Goal: Task Accomplishment & Management: Use online tool/utility

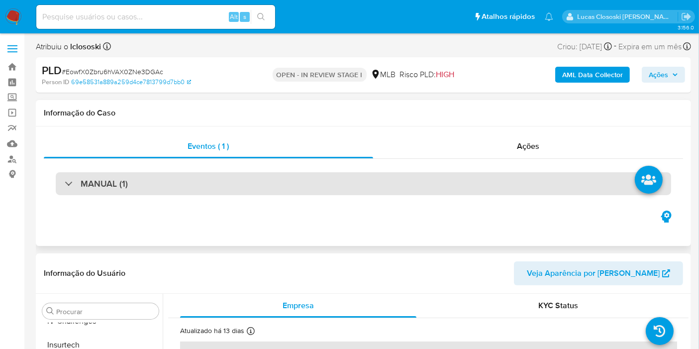
click at [220, 181] on div "MANUAL (1)" at bounding box center [363, 183] width 615 height 23
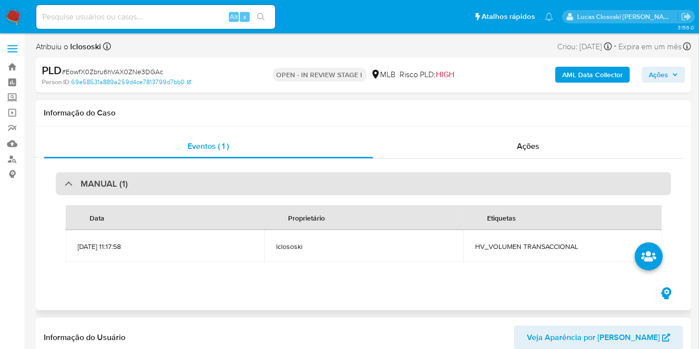
click at [220, 181] on div "MANUAL (1)" at bounding box center [363, 183] width 615 height 23
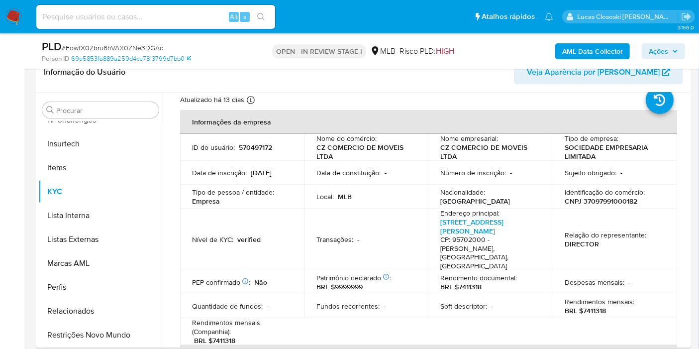
scroll to position [55, 0]
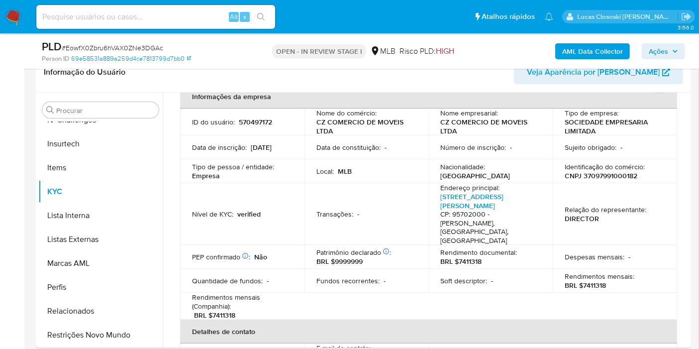
click at [625, 171] on p "CNPJ 37097991000182" at bounding box center [601, 175] width 73 height 9
copy p "37097991000182"
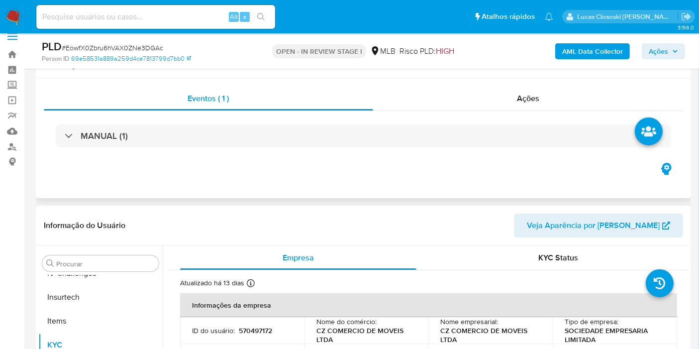
scroll to position [0, 0]
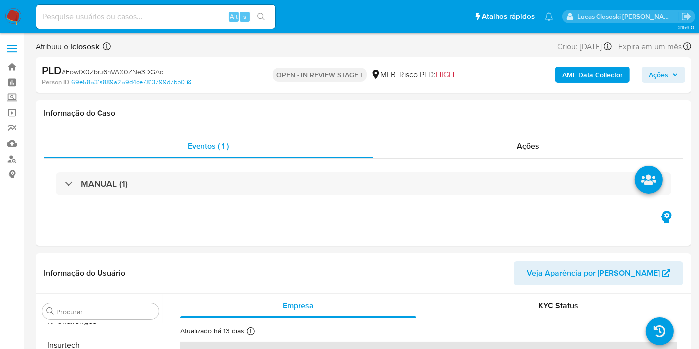
click at [618, 76] on b "AML Data Collector" at bounding box center [592, 75] width 61 height 16
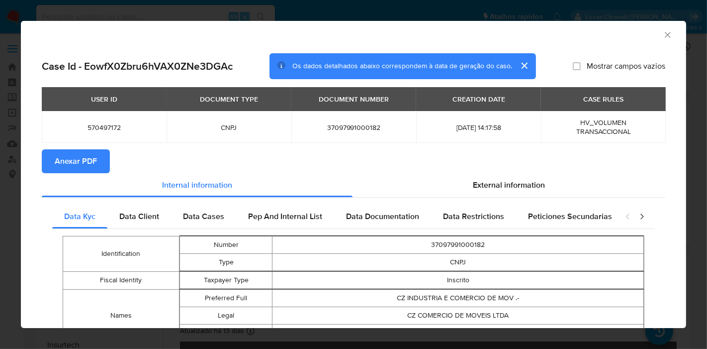
click at [61, 157] on span "Anexar PDF" at bounding box center [76, 161] width 42 height 22
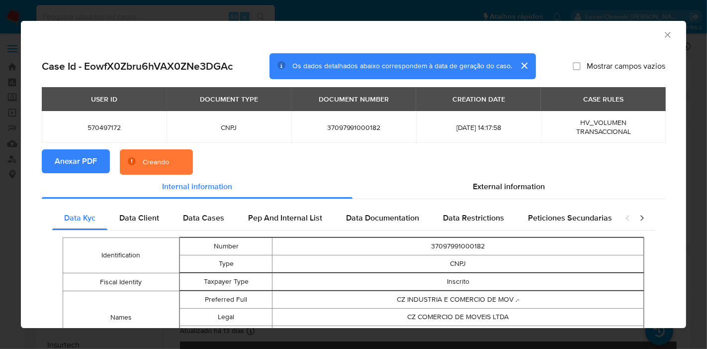
click at [518, 171] on section "Anexar PDF Creando" at bounding box center [354, 162] width 624 height 26
click at [514, 182] on span "External information" at bounding box center [509, 186] width 72 height 11
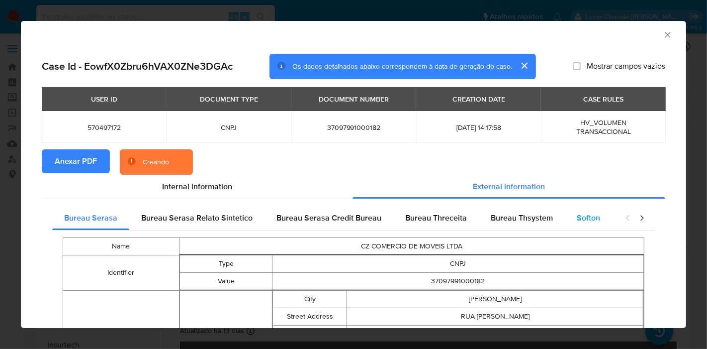
click at [604, 216] on div "Softon" at bounding box center [588, 218] width 47 height 24
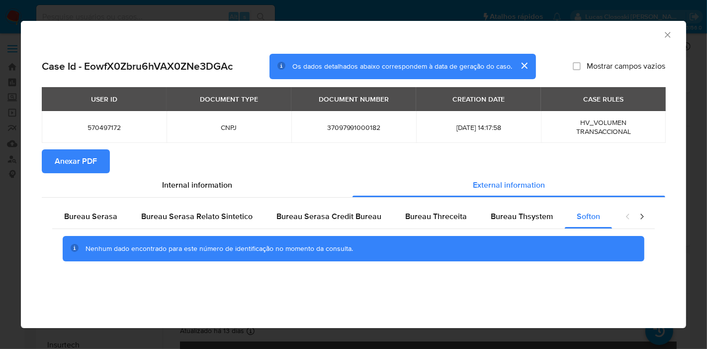
click at [669, 33] on icon "Fechar a janela" at bounding box center [668, 35] width 10 height 10
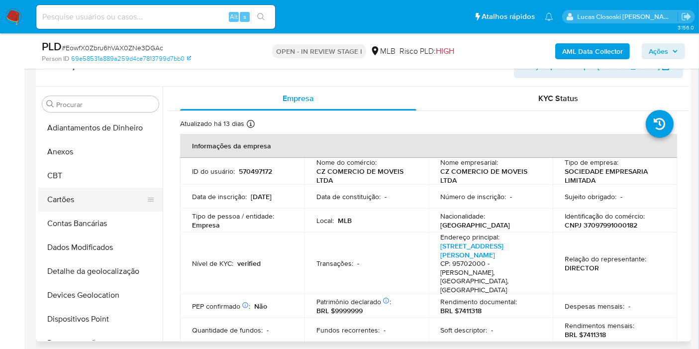
scroll to position [221, 0]
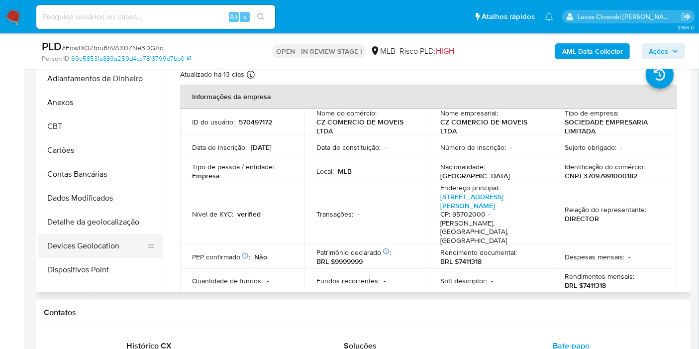
click at [100, 244] on button "Devices Geolocation" at bounding box center [96, 246] width 116 height 24
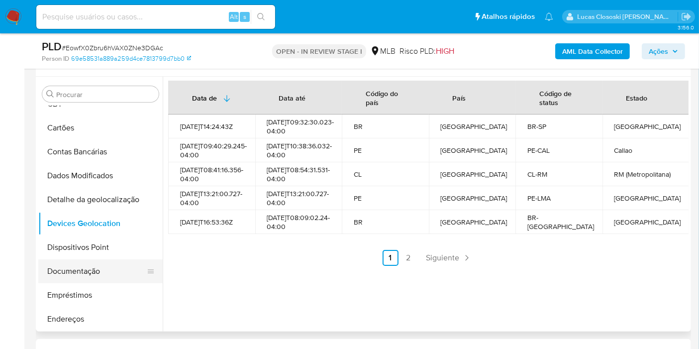
scroll to position [110, 0]
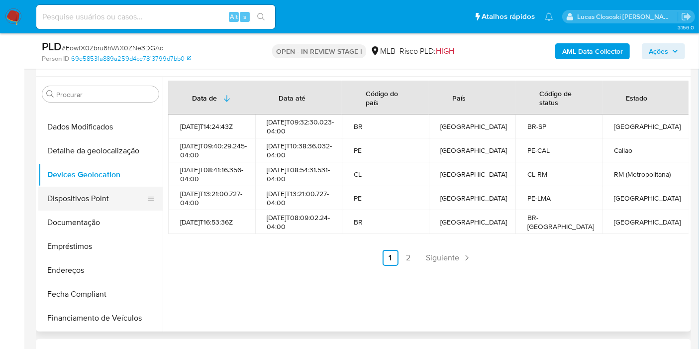
click at [68, 207] on button "Dispositivos Point" at bounding box center [96, 199] width 116 height 24
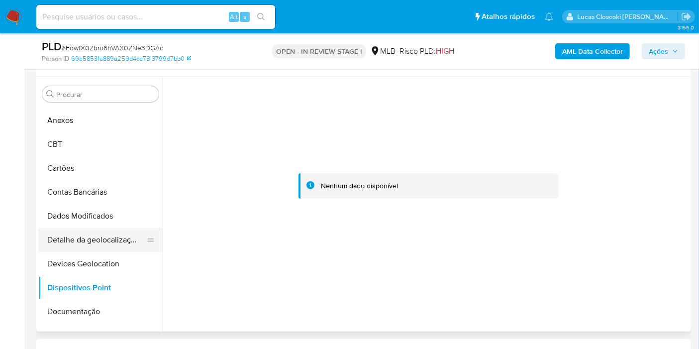
scroll to position [55, 0]
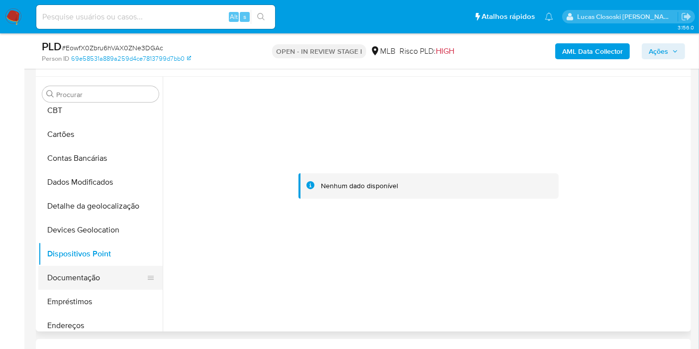
drag, startPoint x: 68, startPoint y: 271, endPoint x: 79, endPoint y: 266, distance: 12.5
click at [68, 272] on button "Documentação" at bounding box center [96, 278] width 116 height 24
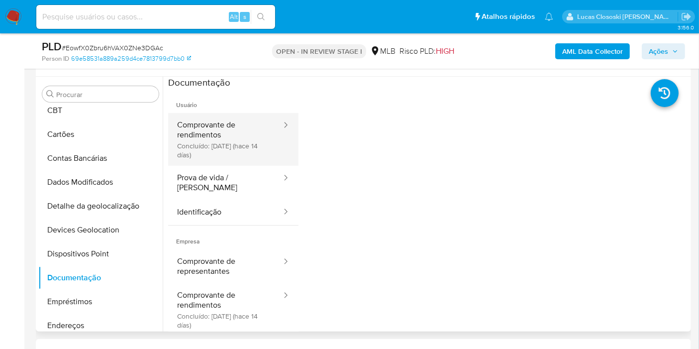
click at [220, 141] on button "Comprovante de rendimentos Concluído: 14/08/2025 (hace 14 días)" at bounding box center [225, 139] width 114 height 53
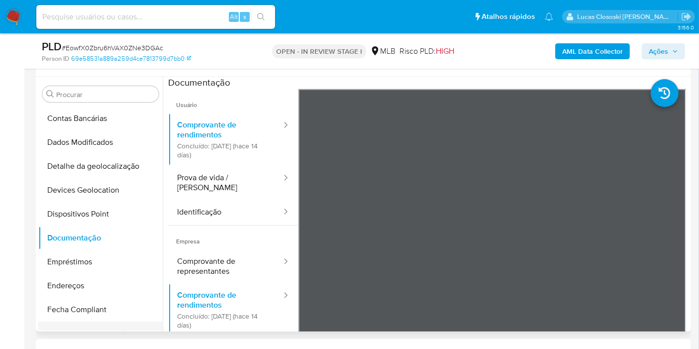
scroll to position [166, 0]
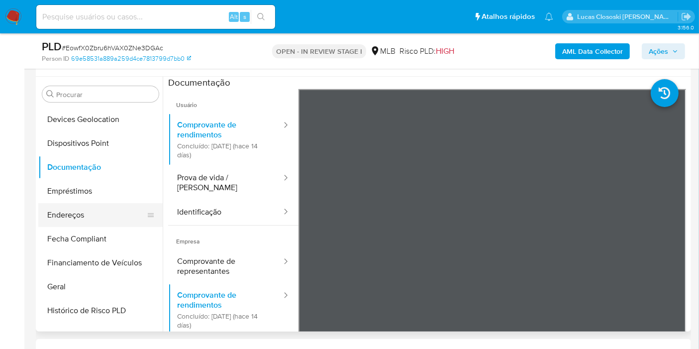
click at [61, 215] on button "Endereços" at bounding box center [96, 215] width 116 height 24
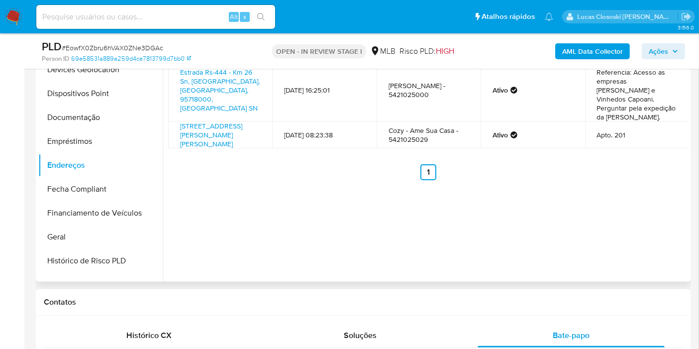
scroll to position [182, 0]
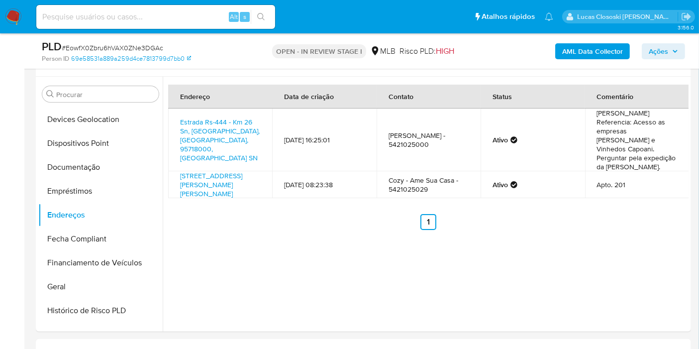
click at [51, 282] on button "Geral" at bounding box center [96, 287] width 116 height 24
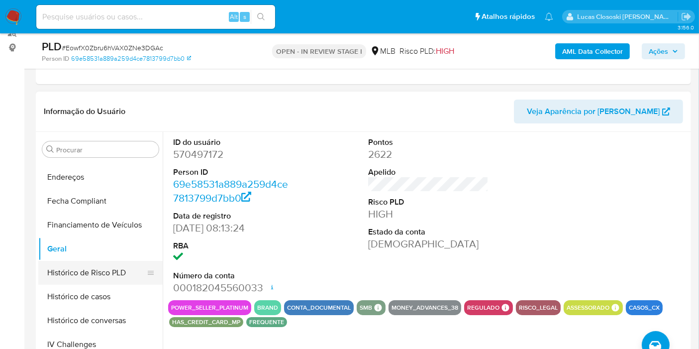
scroll to position [276, 0]
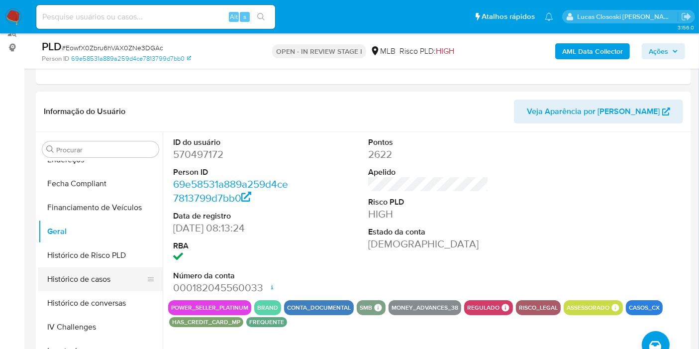
click at [83, 284] on button "Histórico de casos" at bounding box center [96, 279] width 116 height 24
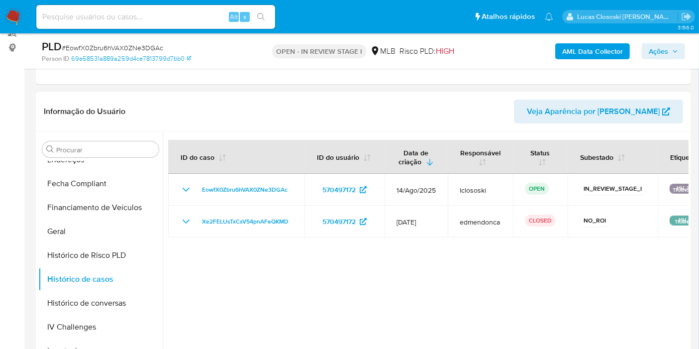
click at [219, 115] on header "Informação do Usuário Veja Aparência por Pessoa" at bounding box center [363, 111] width 639 height 24
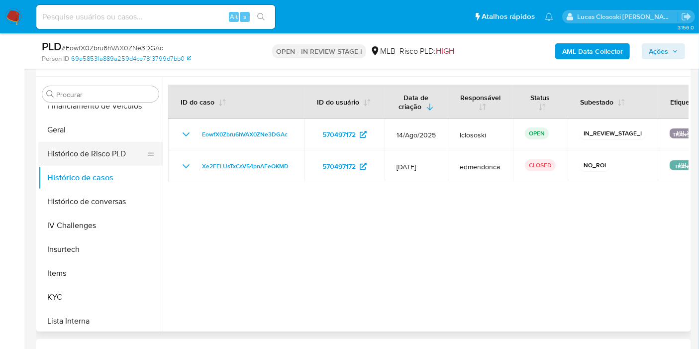
scroll to position [386, 0]
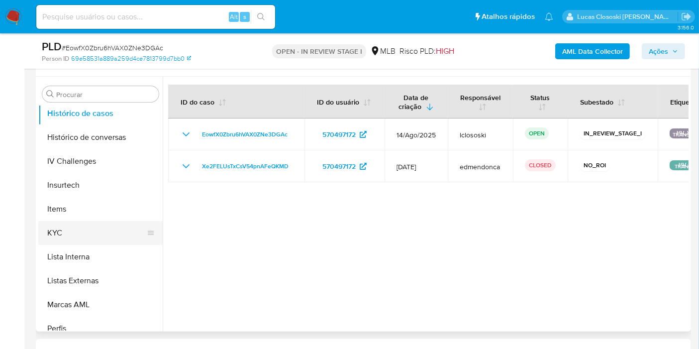
click at [90, 221] on button "KYC" at bounding box center [96, 233] width 116 height 24
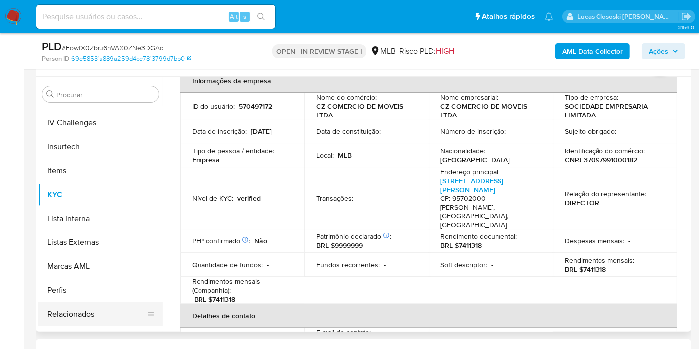
scroll to position [442, 0]
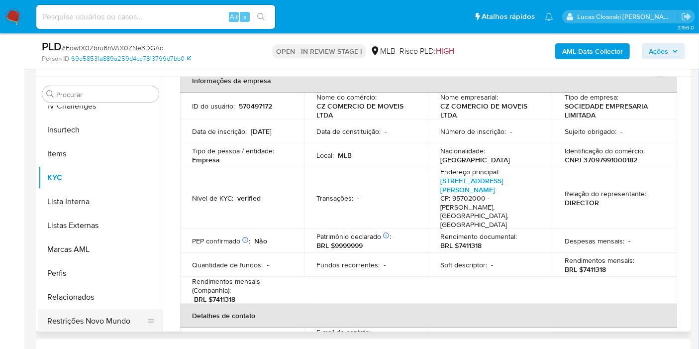
click at [91, 325] on button "Restrições Novo Mundo" at bounding box center [96, 321] width 116 height 24
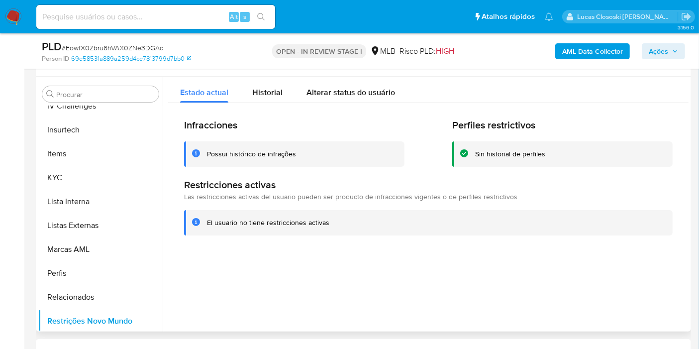
click at [643, 258] on div at bounding box center [426, 204] width 526 height 255
click at [84, 42] on div "PLD # EowfX0Zbru6hVAX0ZNe3DGAc" at bounding box center [147, 46] width 211 height 15
click at [89, 51] on span "# EowfX0Zbru6hVAX0ZNe3DGAc" at bounding box center [112, 48] width 101 height 10
copy span "EowfX0Zbru6hVAX0ZNe3DGAc"
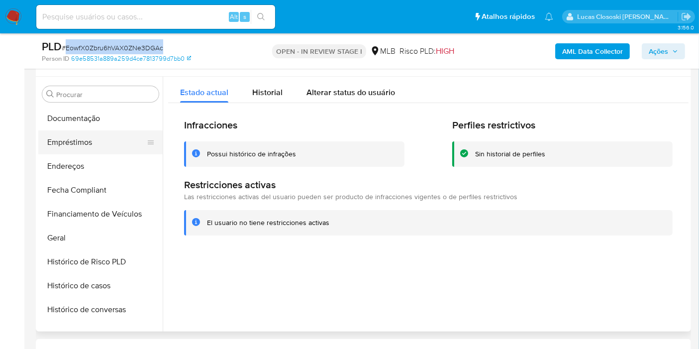
scroll to position [166, 0]
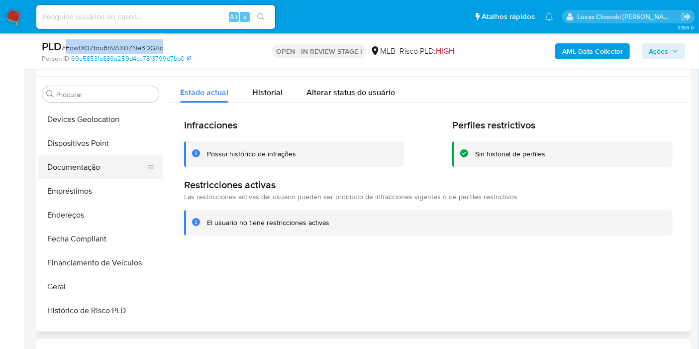
click at [75, 160] on button "Documentação" at bounding box center [96, 167] width 116 height 24
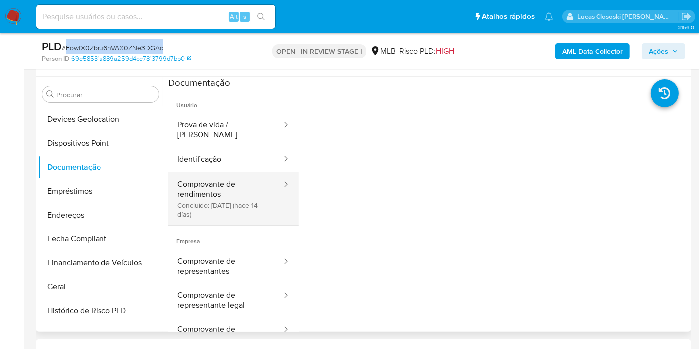
click at [240, 172] on button "Comprovante de rendimentos Concluído: 14/08/2025 (hace 14 días)" at bounding box center [225, 198] width 114 height 53
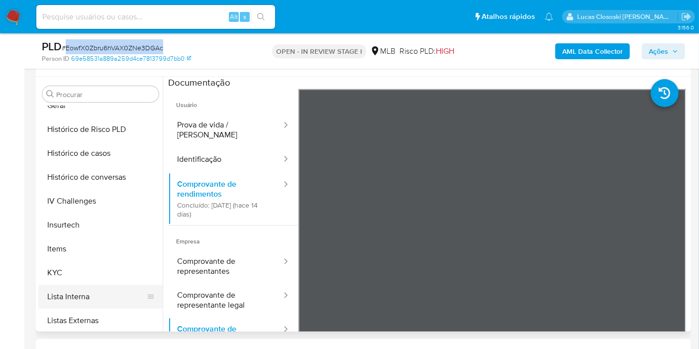
scroll to position [386, 0]
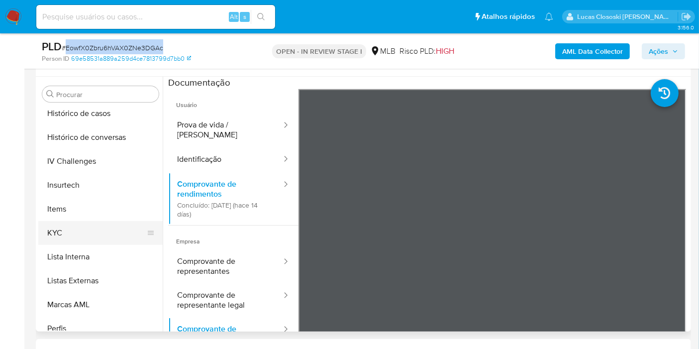
click at [64, 227] on button "KYC" at bounding box center [96, 233] width 116 height 24
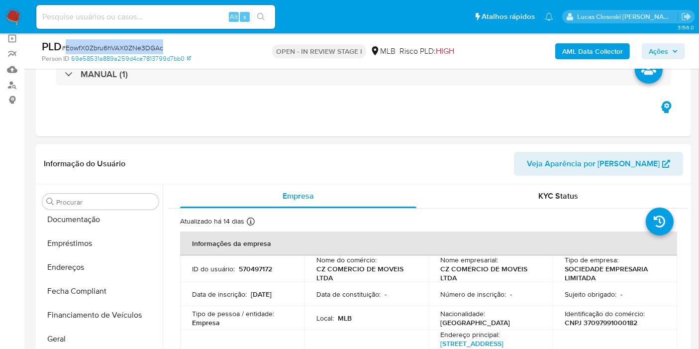
scroll to position [182, 0]
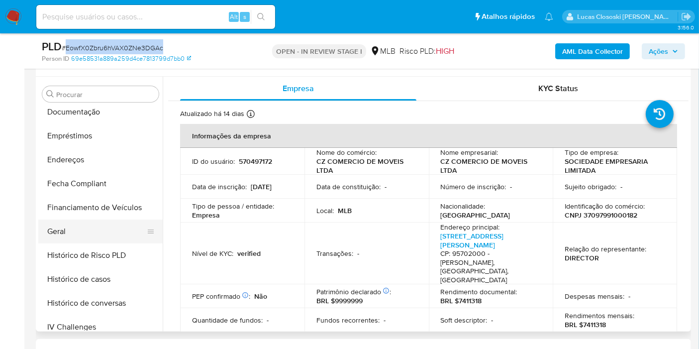
click at [68, 228] on button "Geral" at bounding box center [96, 231] width 116 height 24
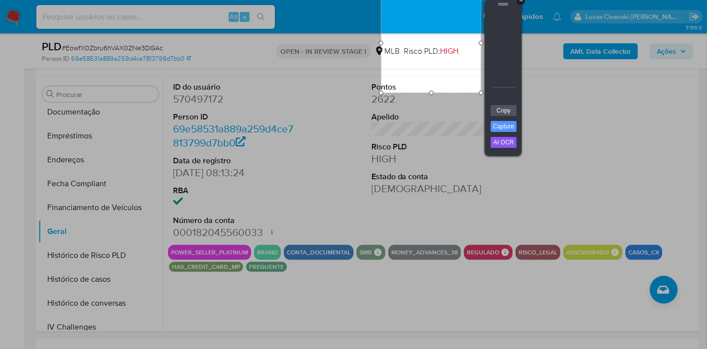
click at [521, 2] on div "+" at bounding box center [521, 1] width 8 height 8
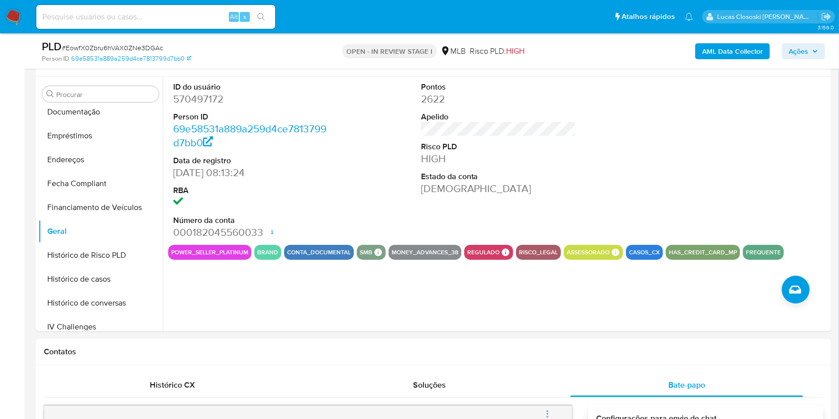
scroll to position [54, 0]
drag, startPoint x: 680, startPoint y: 0, endPoint x: 563, endPoint y: 142, distance: 184.4
click at [540, 167] on dl "Pontos 2622 Apelido Risco PLD HIGH Estado da conta Ativa" at bounding box center [498, 139] width 155 height 114
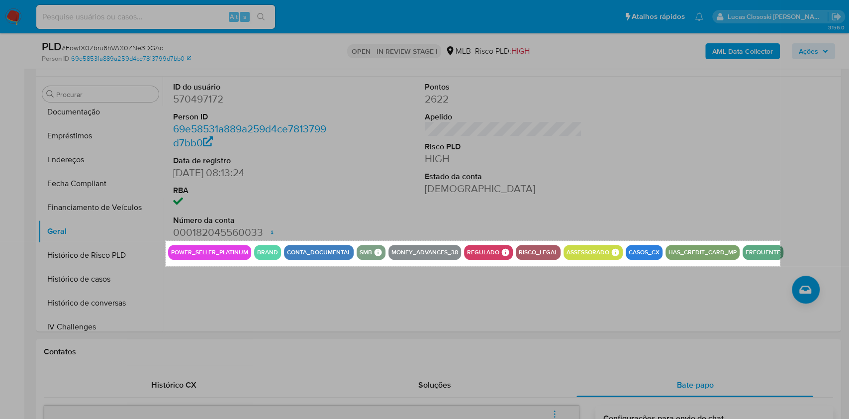
drag, startPoint x: 166, startPoint y: 241, endPoint x: 780, endPoint y: 266, distance: 614.3
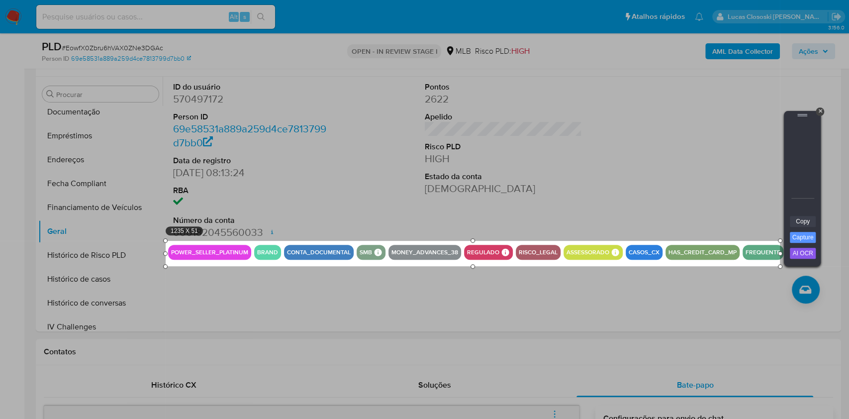
click at [698, 224] on link "Copy" at bounding box center [803, 221] width 26 height 11
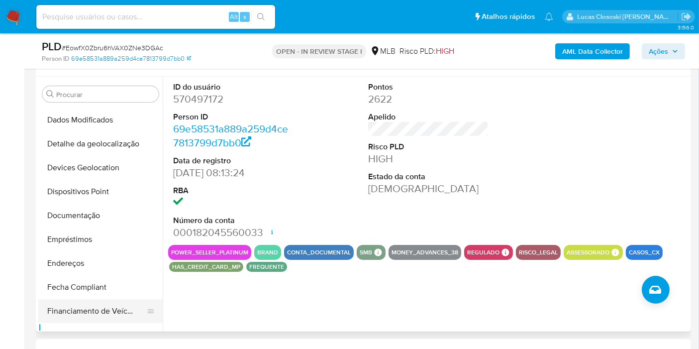
scroll to position [55, 0]
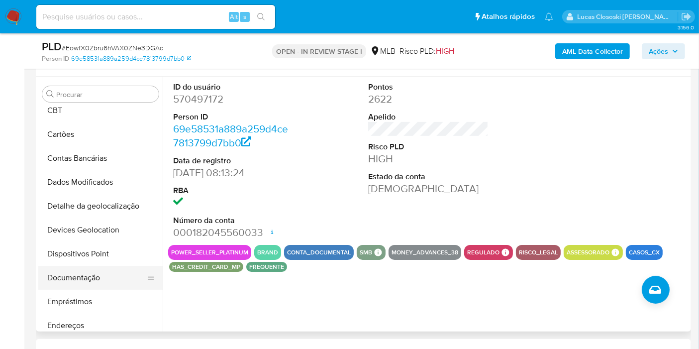
drag, startPoint x: 90, startPoint y: 278, endPoint x: 90, endPoint y: 266, distance: 11.9
click at [90, 278] on button "Documentação" at bounding box center [96, 278] width 116 height 24
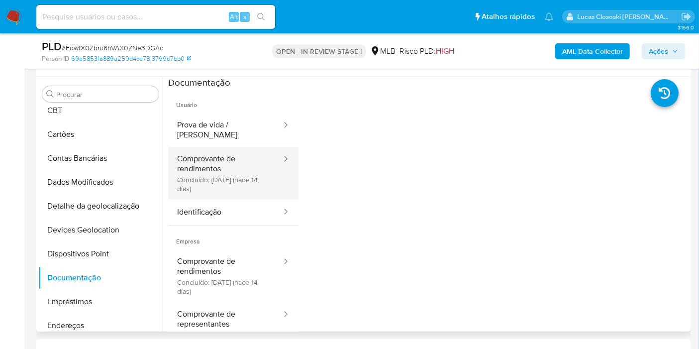
click at [206, 164] on button "Comprovante de rendimentos Concluído: 14/08/2025 (hace 14 días)" at bounding box center [225, 173] width 114 height 53
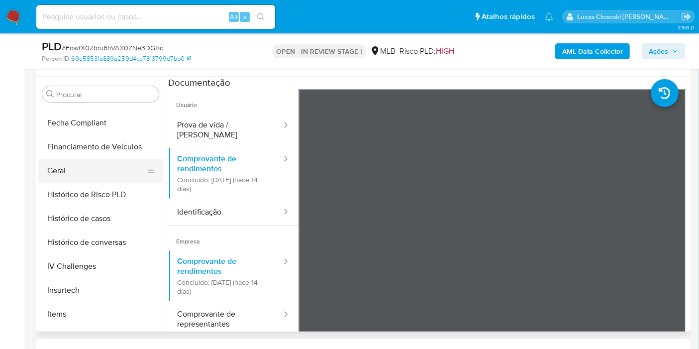
scroll to position [386, 0]
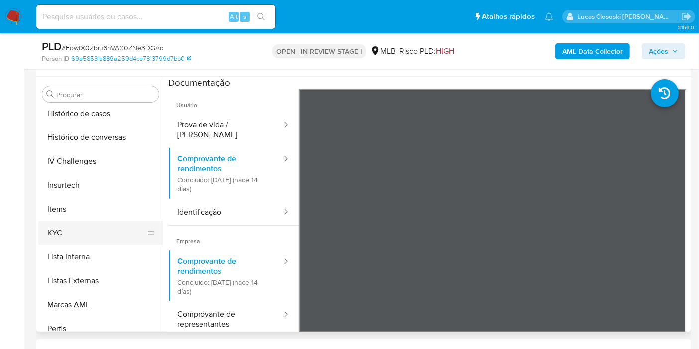
click at [70, 232] on button "KYC" at bounding box center [96, 233] width 116 height 24
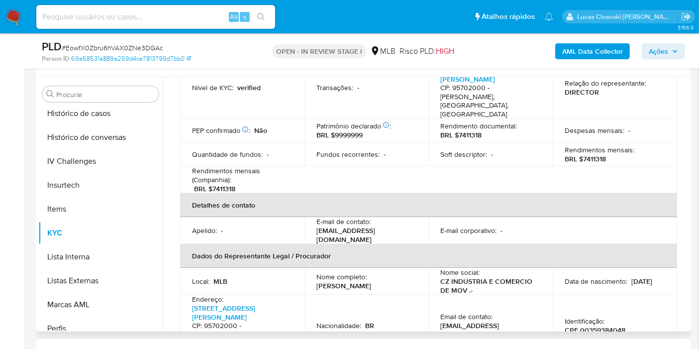
scroll to position [276, 0]
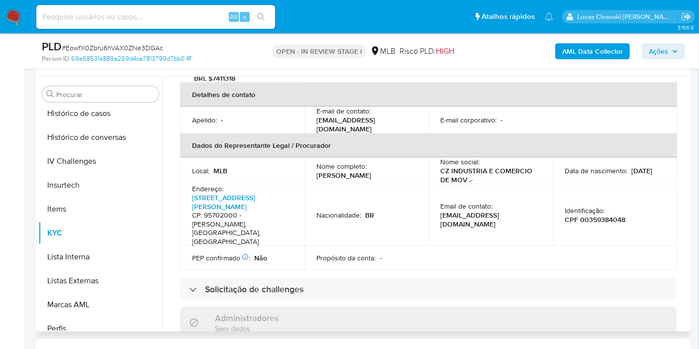
drag, startPoint x: 315, startPoint y: 164, endPoint x: 387, endPoint y: 96, distance: 98.5
click at [366, 162] on div "Nome completo : Wilian Capoani" at bounding box center [366, 171] width 100 height 18
copy p "Wilian Capoani"
click at [593, 215] on p "CPF 00359384048" at bounding box center [595, 219] width 61 height 9
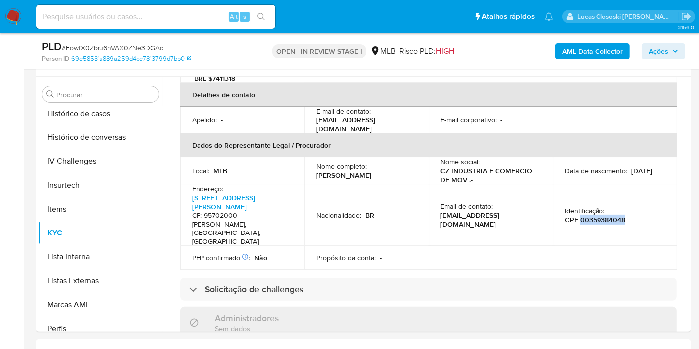
copy p "00359384048"
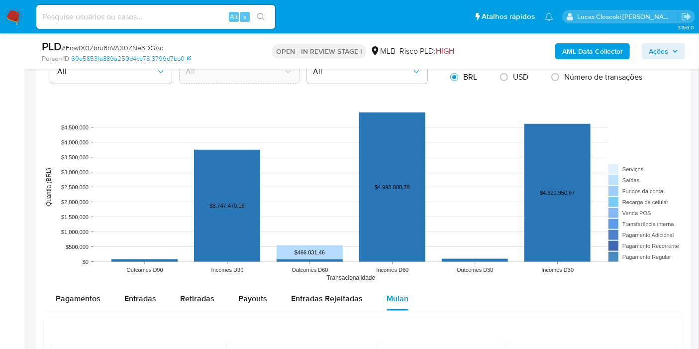
scroll to position [789, 0]
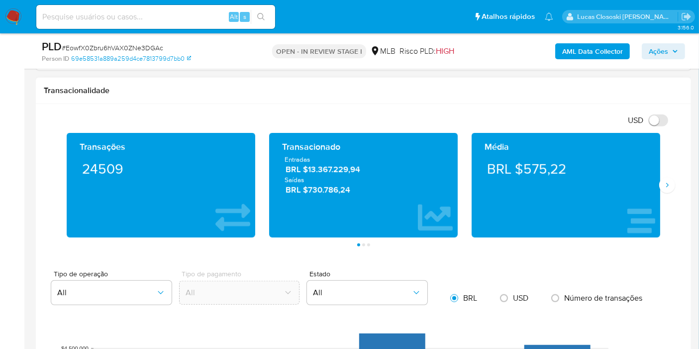
click at [674, 180] on div "Transações 24509 Transacionado Entradas BRL $13.367.229,94 Saídas BRL $730.786,…" at bounding box center [363, 189] width 639 height 113
click at [667, 181] on icon "Siguiente" at bounding box center [667, 185] width 8 height 8
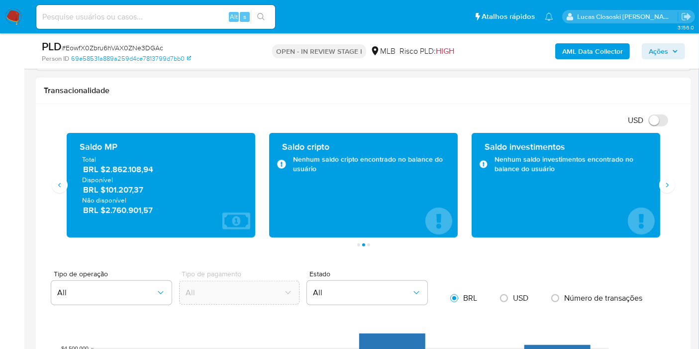
drag, startPoint x: 184, startPoint y: 173, endPoint x: 103, endPoint y: 170, distance: 80.6
click at [103, 170] on span "BRL $2.862.108,94" at bounding box center [161, 169] width 157 height 11
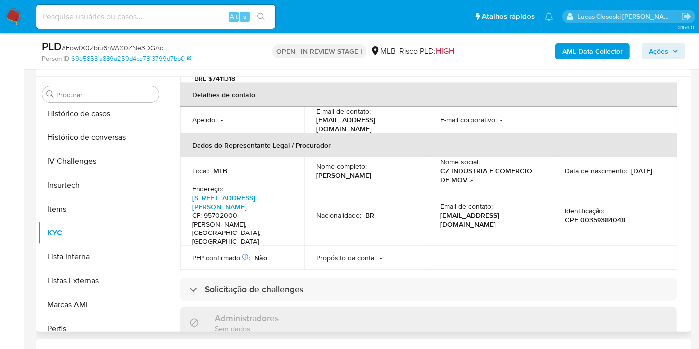
scroll to position [166, 0]
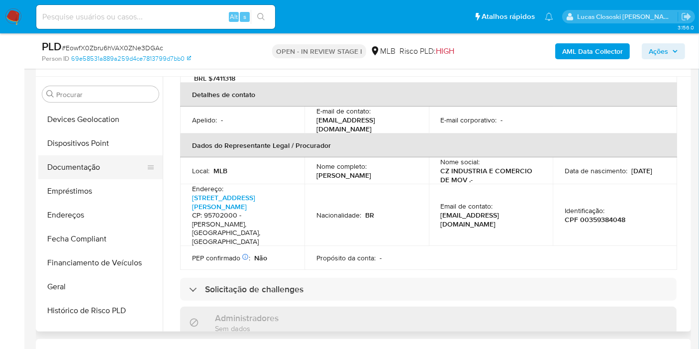
click at [82, 170] on button "Documentação" at bounding box center [96, 167] width 116 height 24
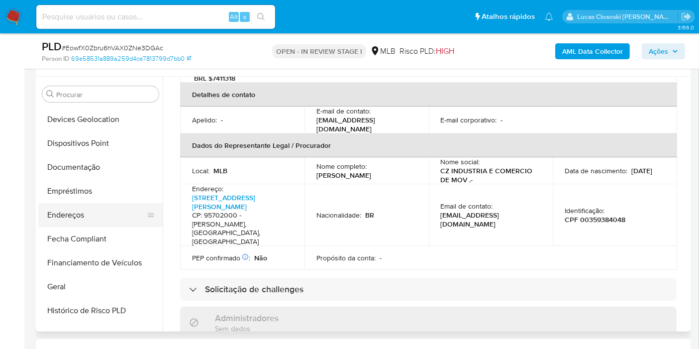
scroll to position [0, 0]
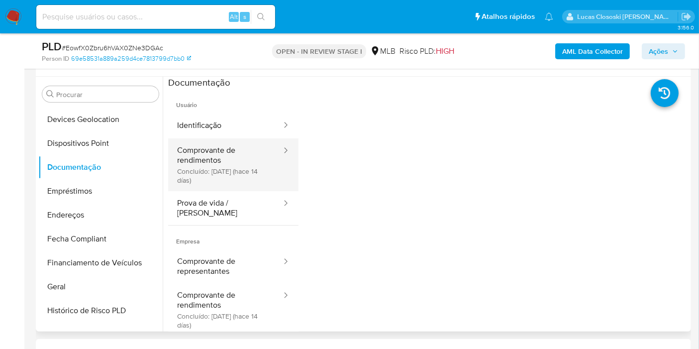
click at [221, 157] on button "Comprovante de rendimentos Concluído: 14/08/2025 (hace 14 días)" at bounding box center [225, 164] width 114 height 53
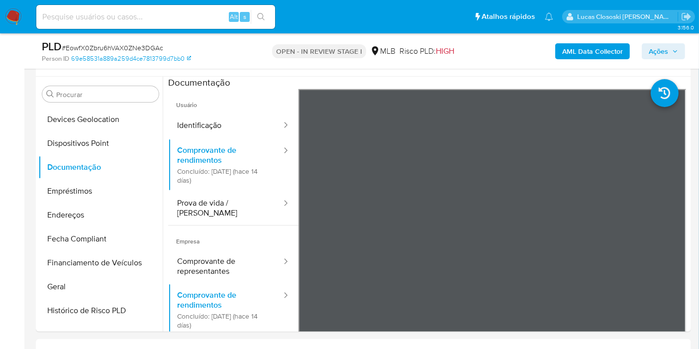
click at [670, 46] on span "Ações" at bounding box center [663, 51] width 29 height 14
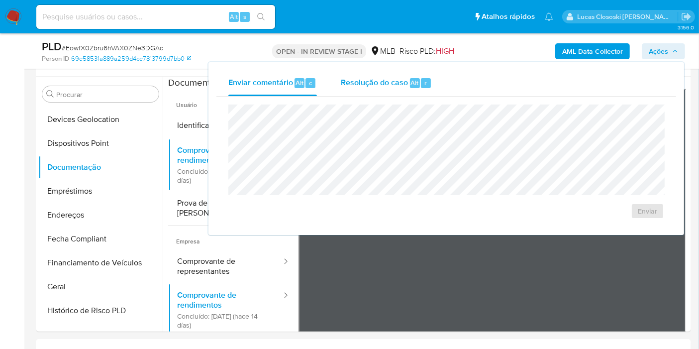
click at [418, 84] on div "Alt" at bounding box center [415, 83] width 10 height 10
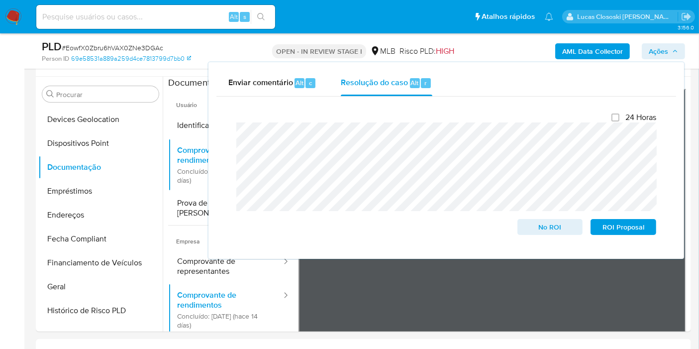
click at [654, 57] on span "Ações" at bounding box center [658, 51] width 19 height 16
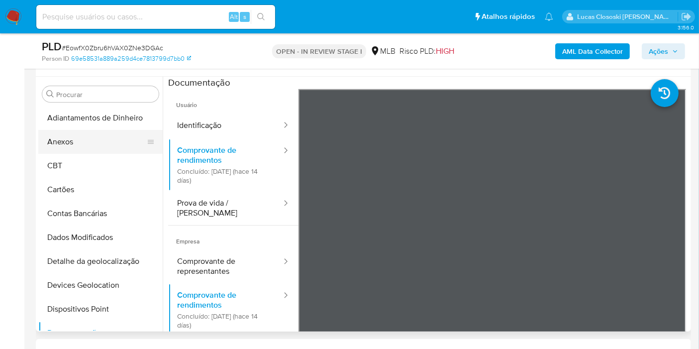
click at [77, 145] on button "Anexos" at bounding box center [96, 142] width 116 height 24
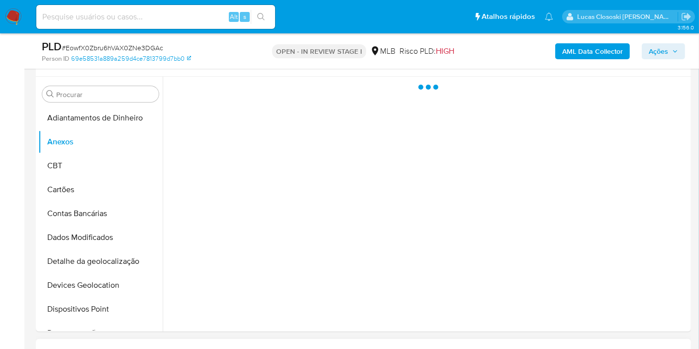
click at [397, 347] on h1 "Contatos" at bounding box center [363, 352] width 639 height 10
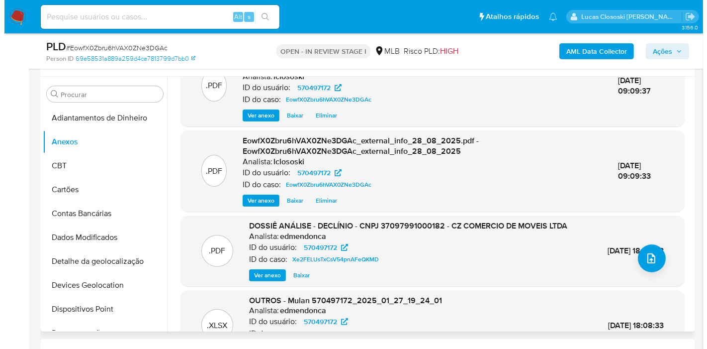
scroll to position [22, 0]
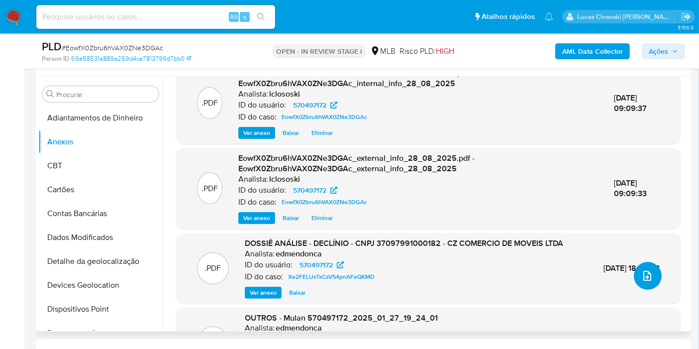
click at [645, 271] on icon "upload-file" at bounding box center [647, 276] width 8 height 10
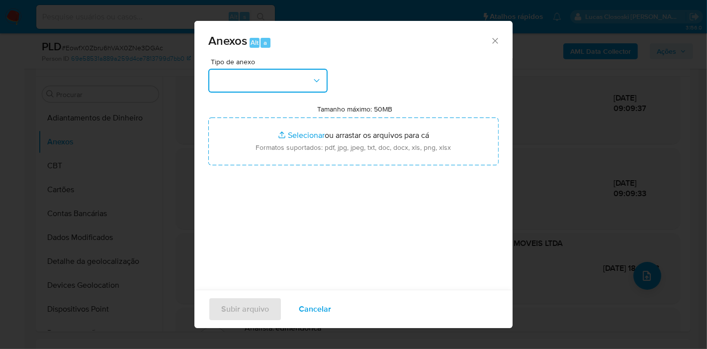
click at [291, 83] on button "button" at bounding box center [267, 81] width 119 height 24
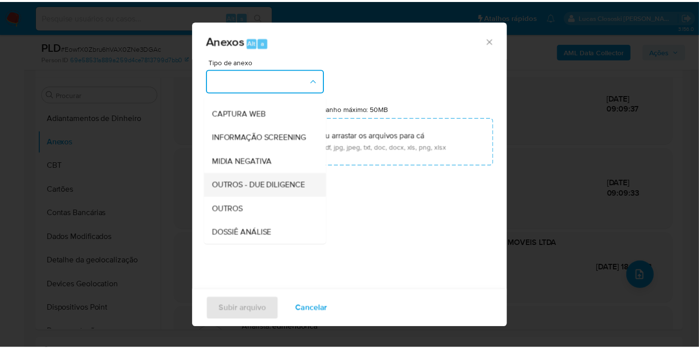
scroll to position [110, 0]
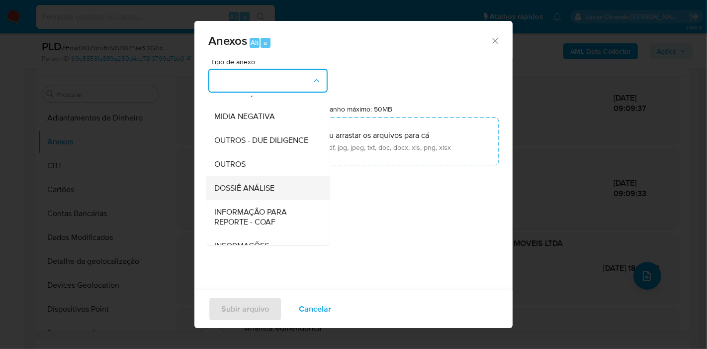
click at [271, 198] on div "DOSSIÊ ANÁLISE" at bounding box center [264, 188] width 101 height 24
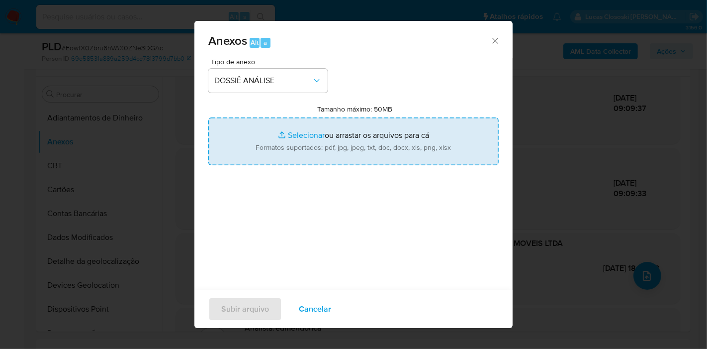
click at [274, 154] on input "Tamanho máximo: 50MB Selecionar arquivos" at bounding box center [353, 141] width 290 height 48
type input "C:\fakepath\SAR - XXXX - CNPJ 37097991000182 - CZ COMERCIO DE MOVEIS LTDA.pdf"
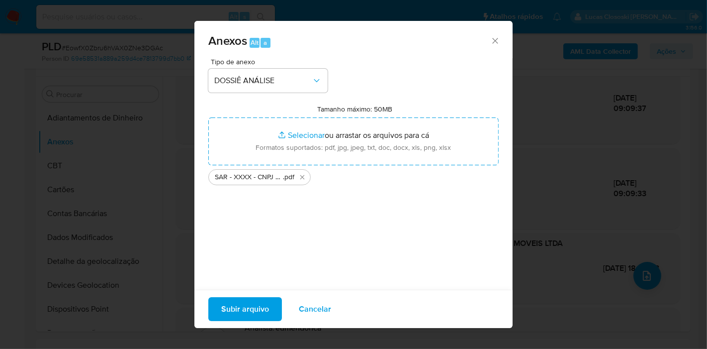
drag, startPoint x: 274, startPoint y: 154, endPoint x: 269, endPoint y: 309, distance: 154.8
click at [269, 309] on button "Subir arquivo" at bounding box center [245, 309] width 74 height 24
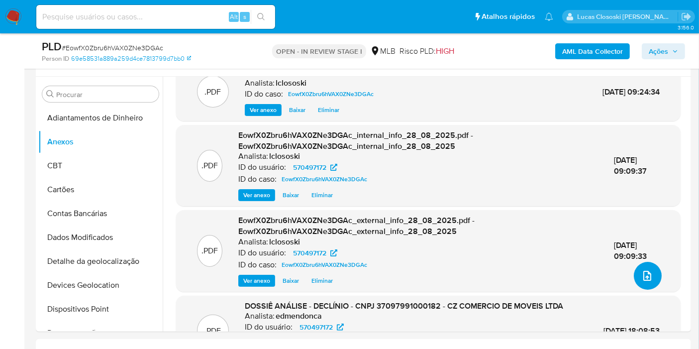
scroll to position [76, 0]
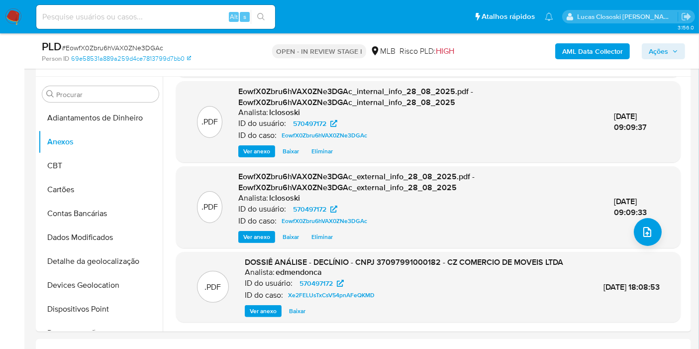
click at [667, 55] on span "Ações" at bounding box center [658, 51] width 19 height 16
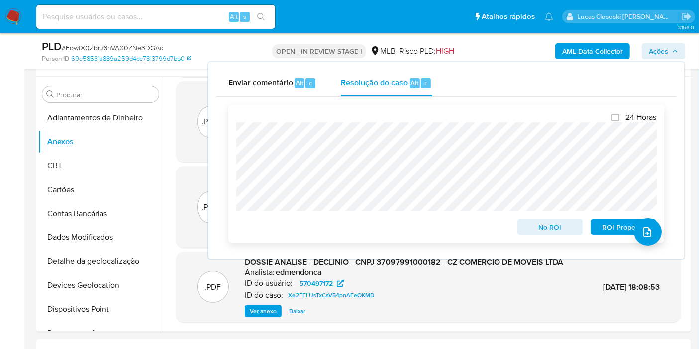
click at [550, 232] on span "No ROI" at bounding box center [550, 227] width 52 height 14
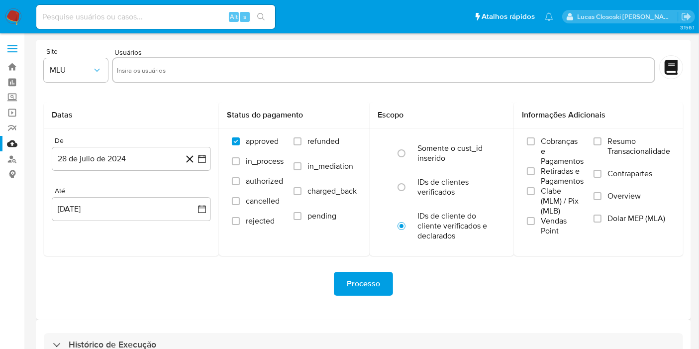
click at [10, 18] on img at bounding box center [13, 16] width 17 height 17
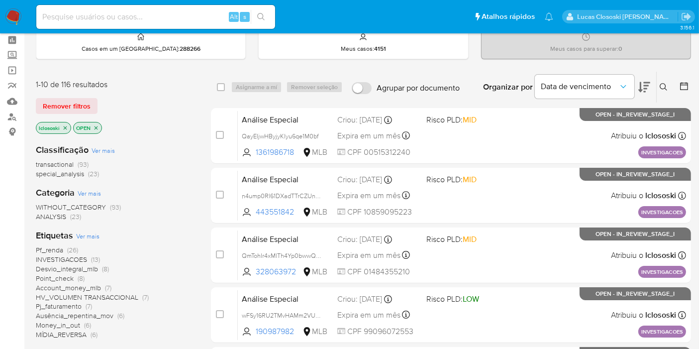
scroll to position [110, 0]
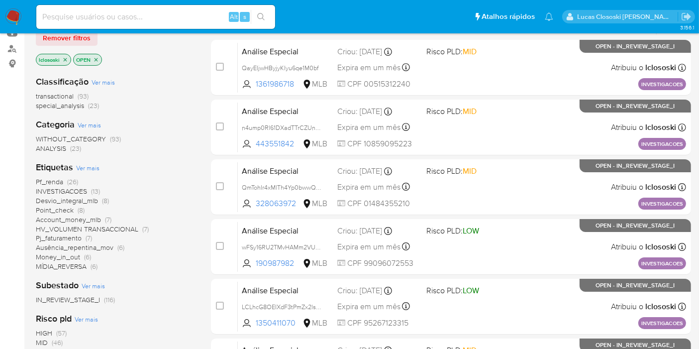
click at [71, 224] on span "HV_VOLUMEN TRANSACCIONAL" at bounding box center [87, 229] width 102 height 10
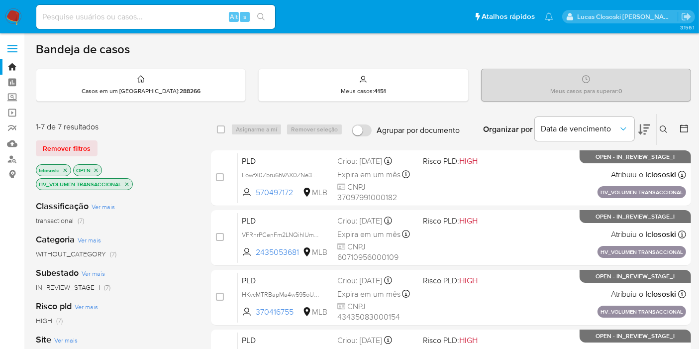
click at [128, 186] on p "HV_VOLUMEN TRANSACCIONAL" at bounding box center [84, 184] width 96 height 11
click at [124, 179] on p "HV_VOLUMEN TRANSACCIONAL" at bounding box center [84, 184] width 96 height 11
click at [126, 182] on icon "close-filter" at bounding box center [127, 184] width 6 height 6
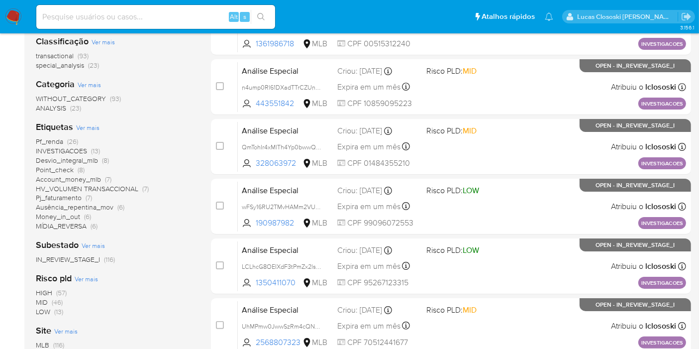
scroll to position [166, 0]
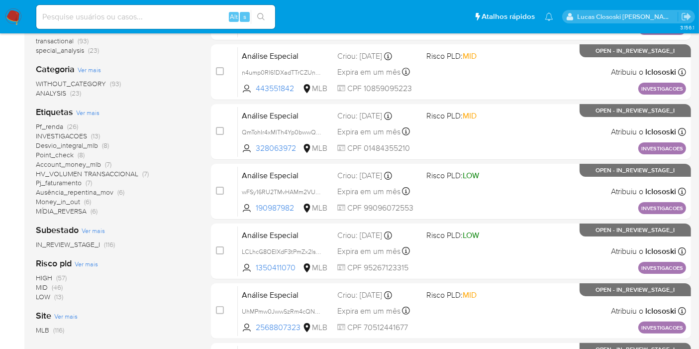
click at [80, 132] on span "INVESTIGACOES" at bounding box center [61, 136] width 51 height 10
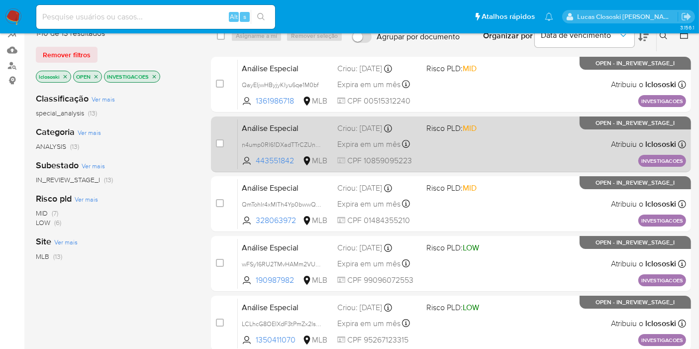
scroll to position [55, 0]
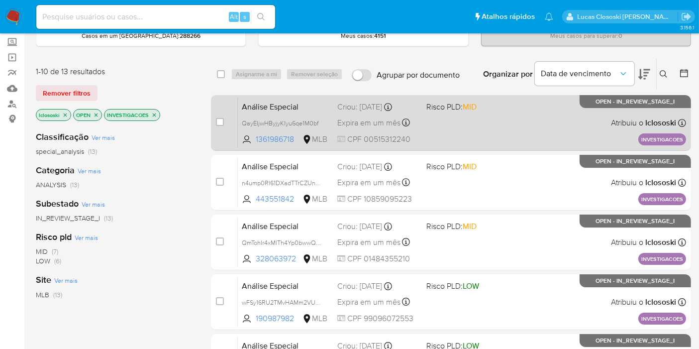
click at [446, 115] on div "Análise Especial QayEIjwHByjyKIyu6qe1M0bf 1361986718 MLB Risco PLD: MID Criou: …" at bounding box center [462, 122] width 448 height 50
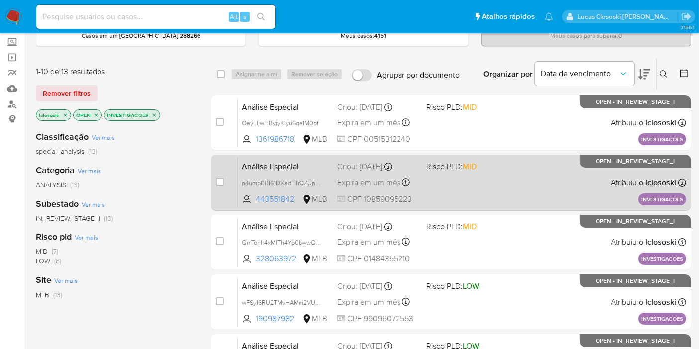
click at [471, 170] on span "MID" at bounding box center [470, 166] width 14 height 11
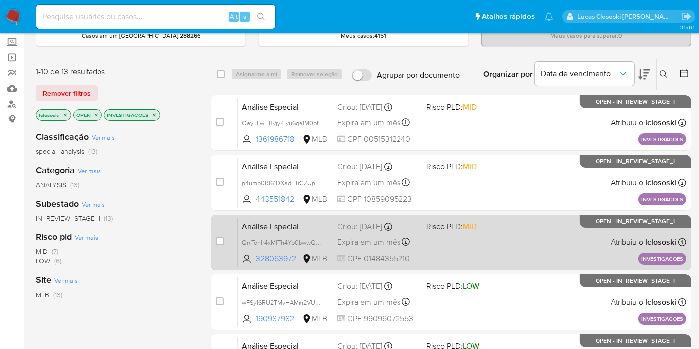
click at [456, 233] on div "Análise Especial QmTohIr4xMlTh4Yp0bwwQ3nQ 328063972 MLB Risco PLD: MID Criou: 1…" at bounding box center [462, 242] width 448 height 50
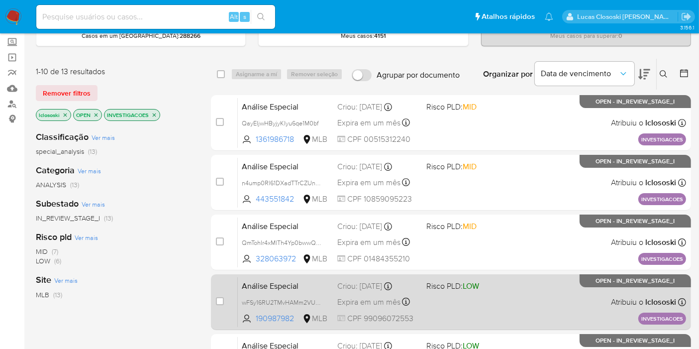
click at [506, 301] on div "Análise Especial wFSy16RU2TMvHAMm2VUhSCpm 190987982 MLB Risco PLD: LOW Criou: 1…" at bounding box center [462, 302] width 448 height 50
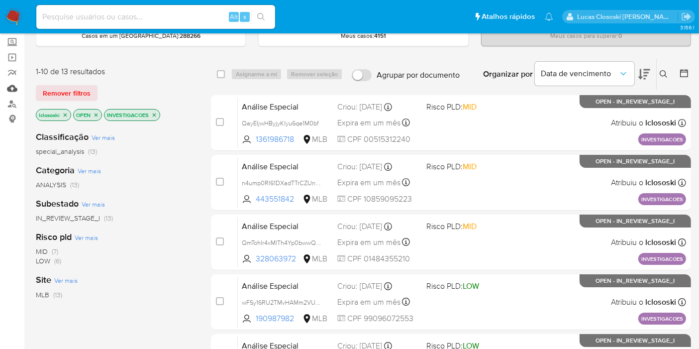
click at [9, 90] on link "Mulan" at bounding box center [59, 88] width 118 height 15
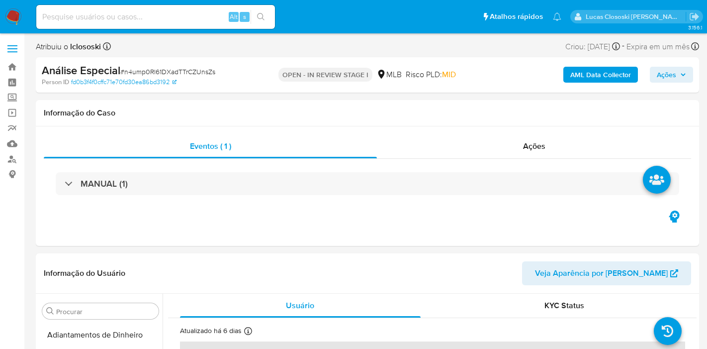
select select "10"
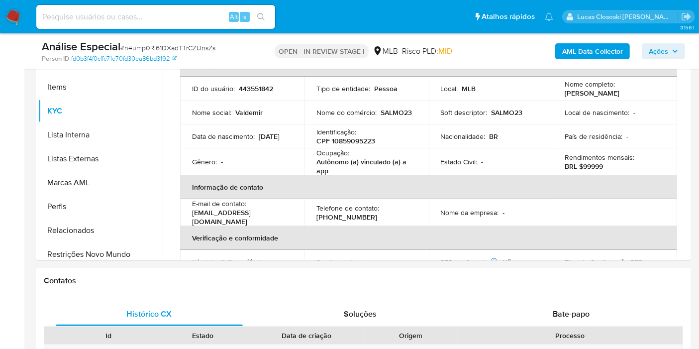
scroll to position [444, 0]
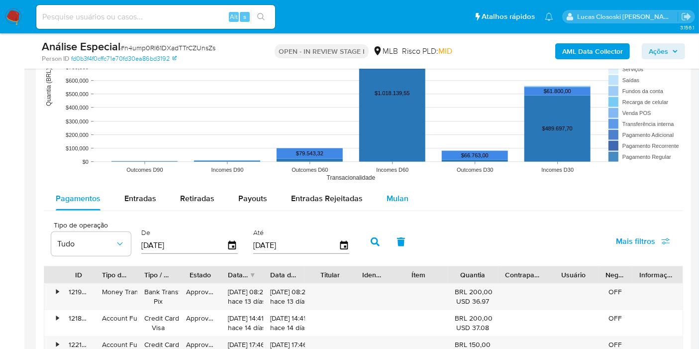
click at [411, 207] on button "Mulan" at bounding box center [398, 199] width 46 height 24
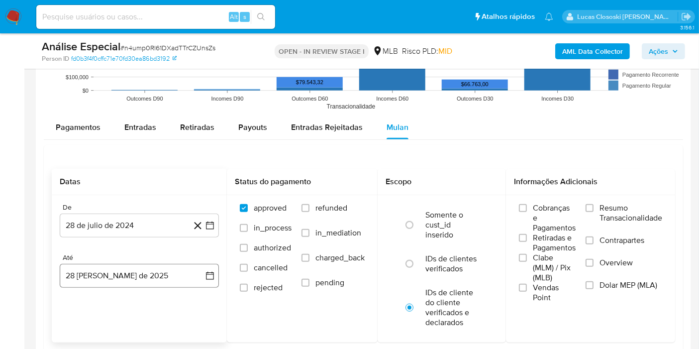
scroll to position [1050, 0]
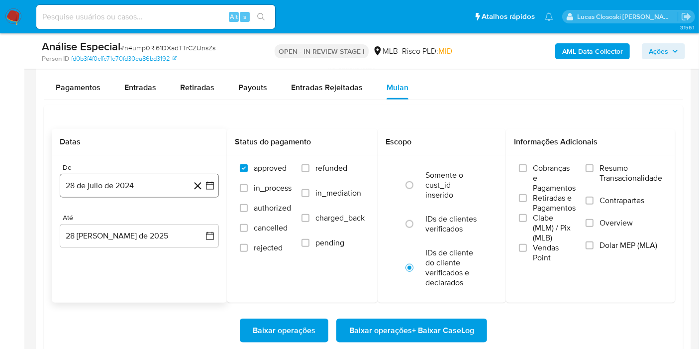
click at [211, 191] on button "28 de julio de 2024" at bounding box center [139, 186] width 159 height 24
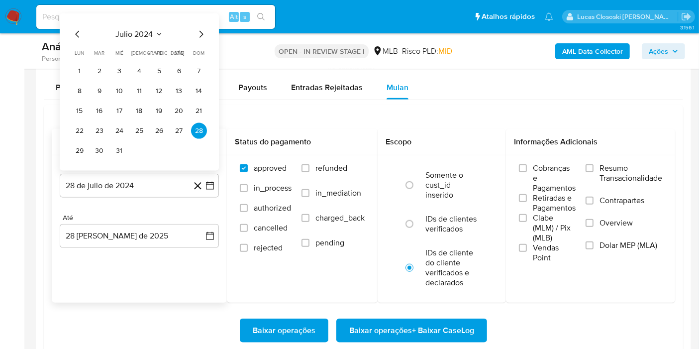
click at [136, 29] on span "julio 2024" at bounding box center [134, 34] width 37 height 10
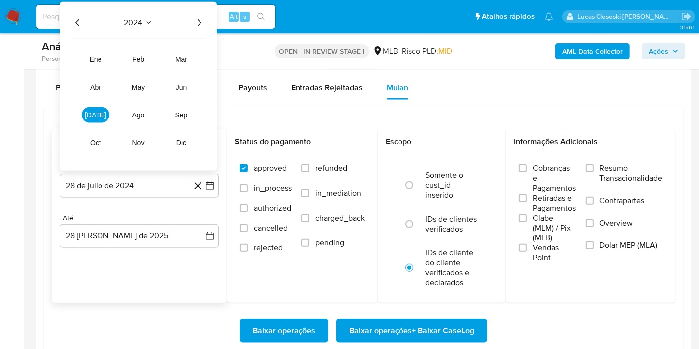
click at [201, 18] on icon "Año siguiente" at bounding box center [199, 23] width 12 height 12
click at [90, 104] on tr "ene feb mar abr may jun jul ago sep oct nov dic" at bounding box center [138, 100] width 113 height 99
click at [94, 113] on span "[DATE]" at bounding box center [96, 115] width 22 height 8
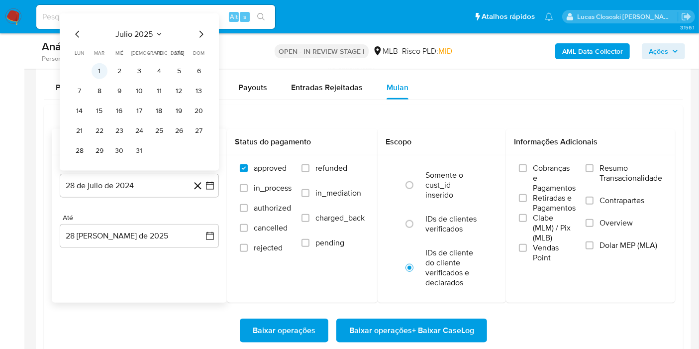
click at [98, 70] on button "1" at bounding box center [100, 71] width 16 height 16
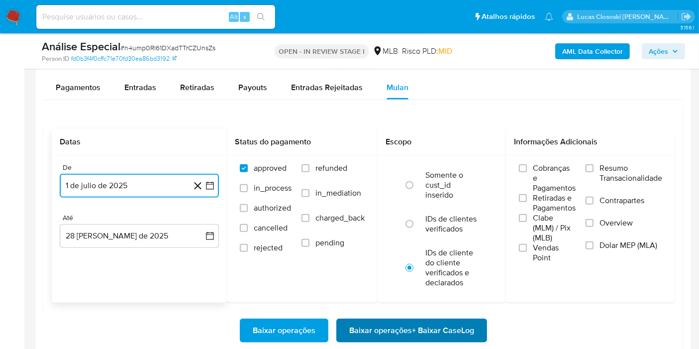
click at [439, 323] on span "Baixar operações + Baixar CaseLog" at bounding box center [411, 330] width 125 height 22
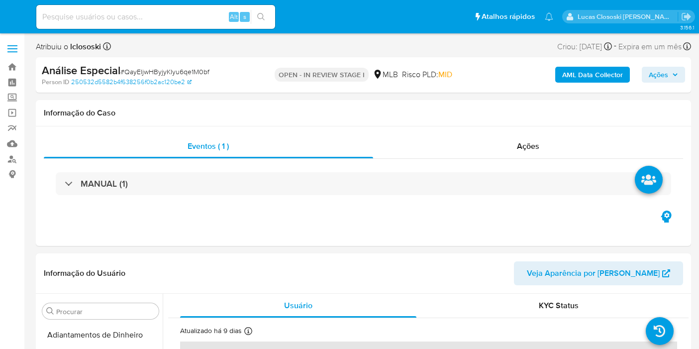
select select "10"
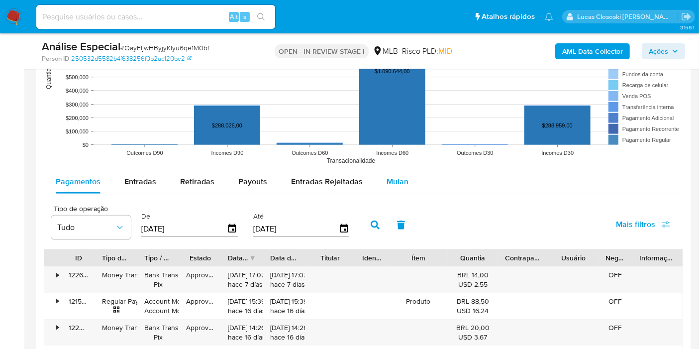
click at [410, 180] on button "Mulan" at bounding box center [398, 182] width 46 height 24
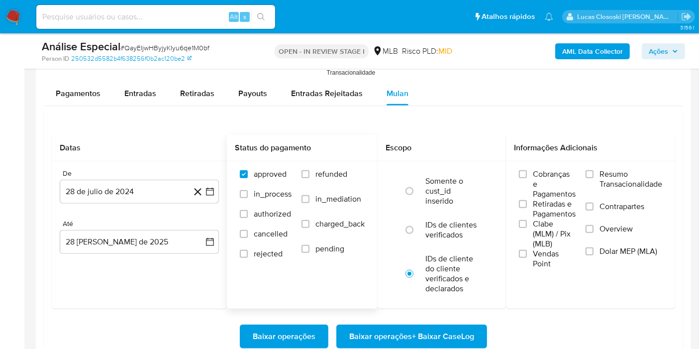
scroll to position [1105, 0]
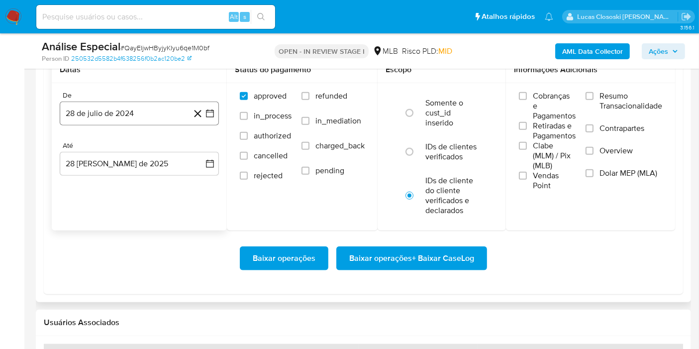
click at [216, 112] on button "28 de julio de 2024" at bounding box center [139, 113] width 159 height 24
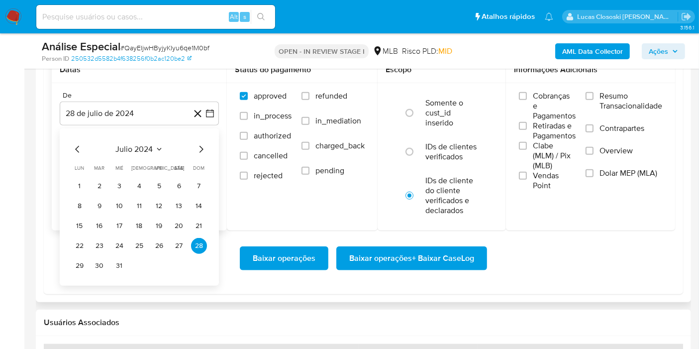
click at [137, 148] on span "julio 2024" at bounding box center [134, 149] width 37 height 10
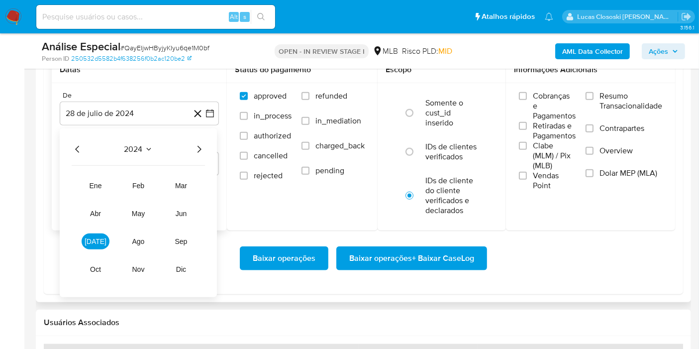
click at [194, 144] on icon "Año siguiente" at bounding box center [199, 149] width 12 height 12
click at [92, 243] on span "[DATE]" at bounding box center [96, 241] width 22 height 8
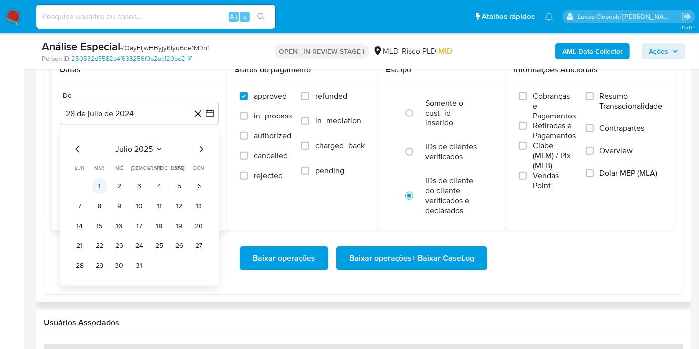
click at [95, 190] on button "1" at bounding box center [100, 186] width 16 height 16
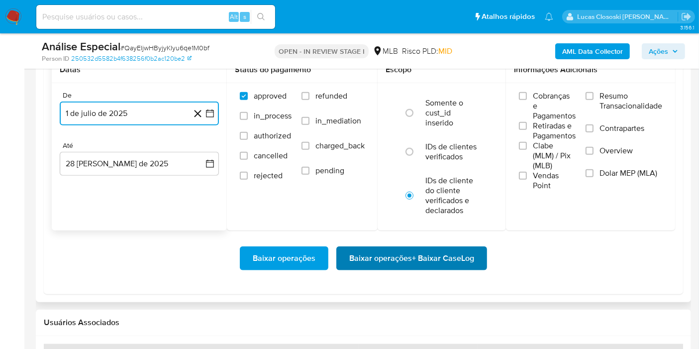
click at [420, 251] on span "Baixar operações + Baixar CaseLog" at bounding box center [411, 258] width 125 height 22
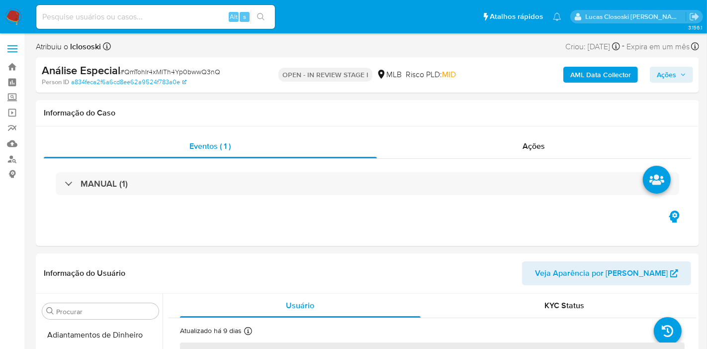
select select "10"
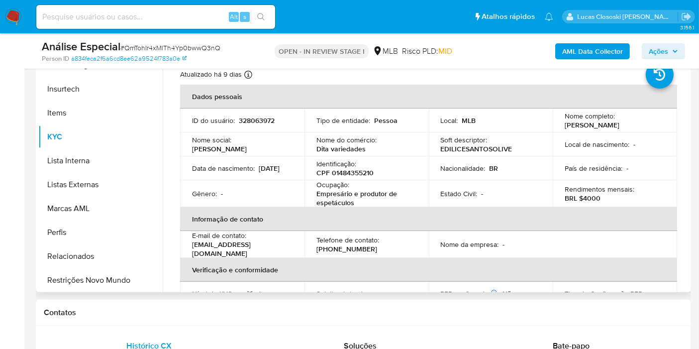
scroll to position [444, 0]
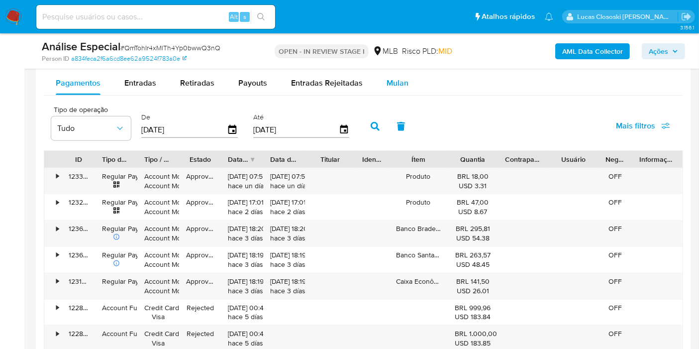
click at [405, 87] on button "Mulan" at bounding box center [398, 83] width 46 height 24
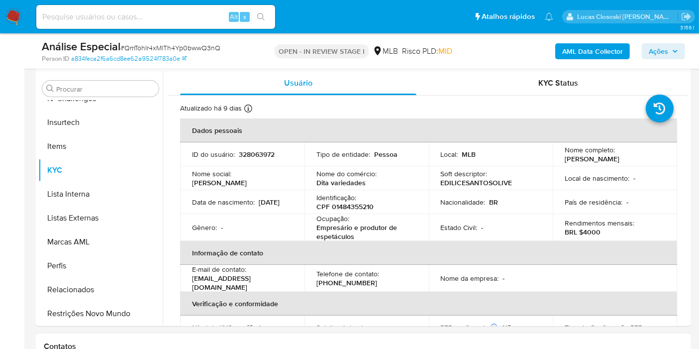
scroll to position [0, 0]
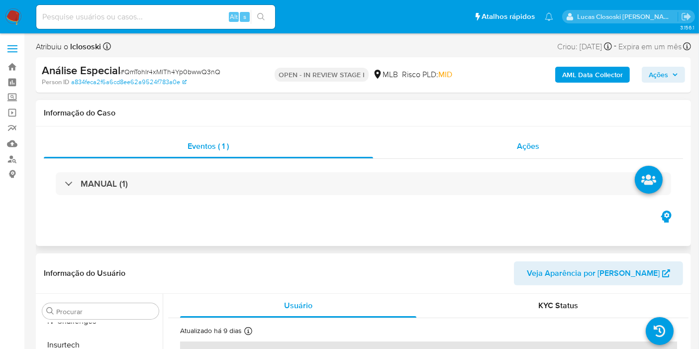
click at [539, 155] on div "Ações" at bounding box center [528, 146] width 310 height 24
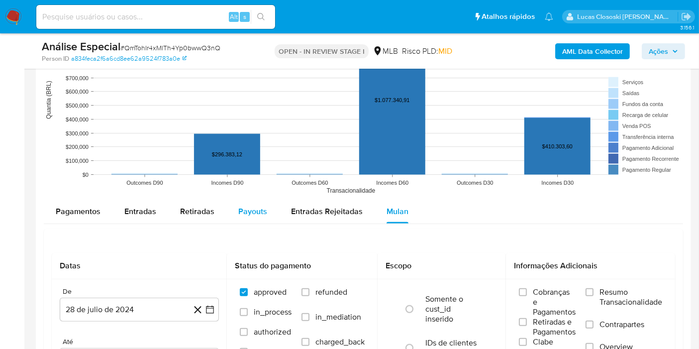
scroll to position [1216, 0]
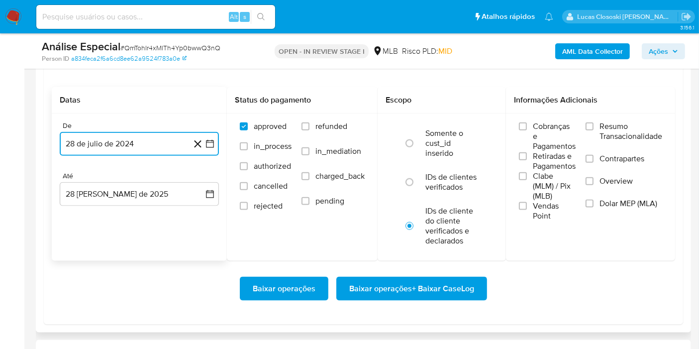
click at [211, 139] on icon "button" at bounding box center [210, 144] width 10 height 10
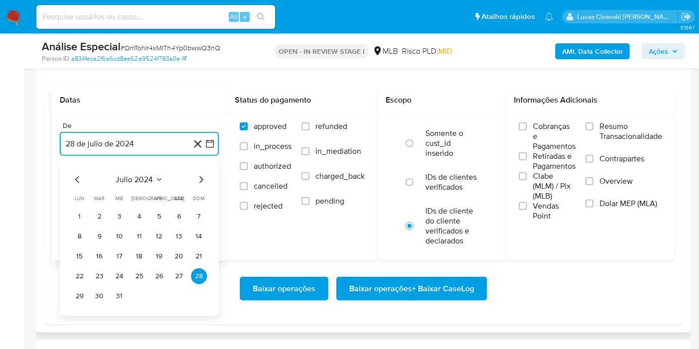
click at [141, 175] on span "julio 2024" at bounding box center [134, 180] width 37 height 10
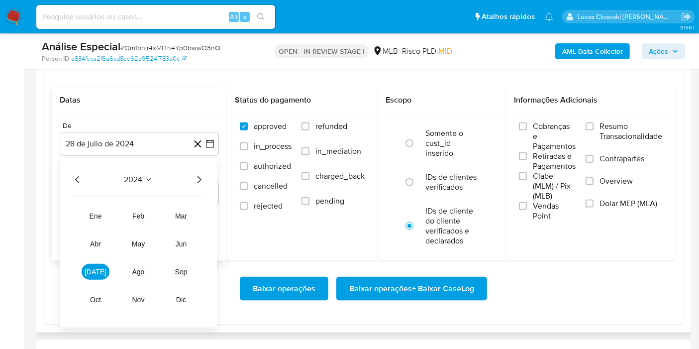
click at [193, 180] on icon "Año siguiente" at bounding box center [199, 180] width 12 height 12
click at [100, 268] on button "jul" at bounding box center [96, 272] width 28 height 16
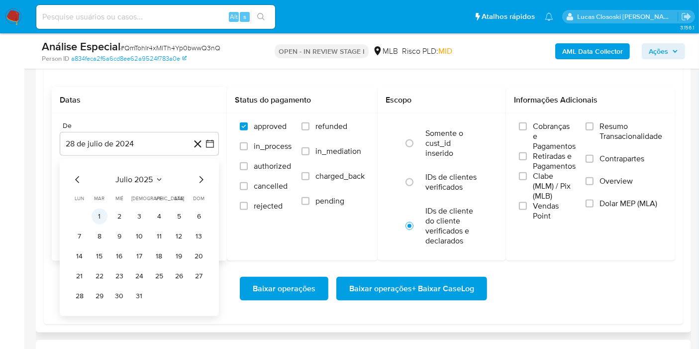
click at [105, 217] on button "1" at bounding box center [100, 216] width 16 height 16
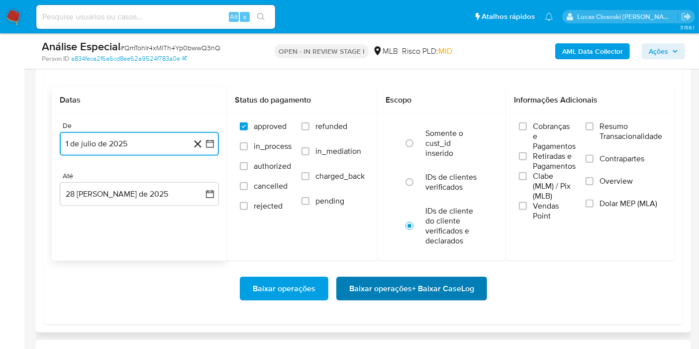
click at [382, 292] on span "Baixar operações + Baixar CaseLog" at bounding box center [411, 289] width 125 height 22
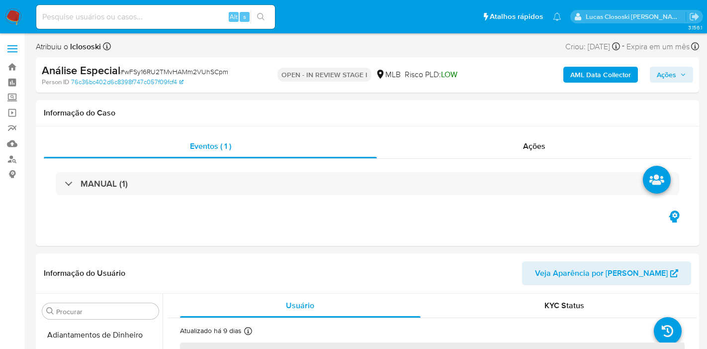
select select "10"
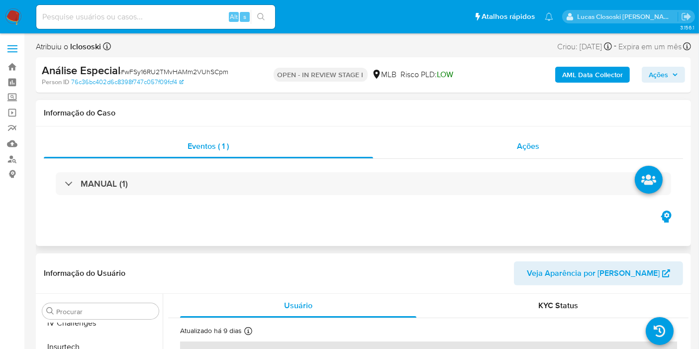
scroll to position [444, 0]
click at [560, 141] on div "Ações" at bounding box center [528, 146] width 310 height 24
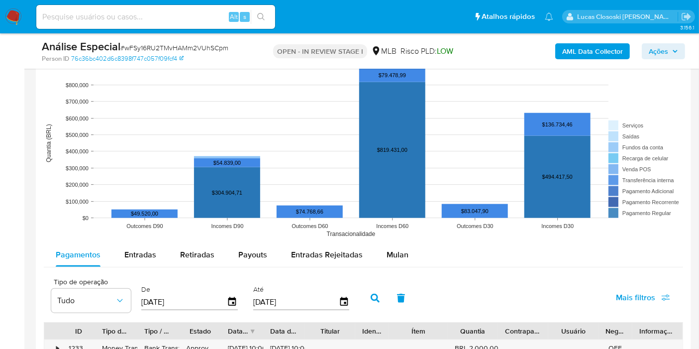
scroll to position [1050, 0]
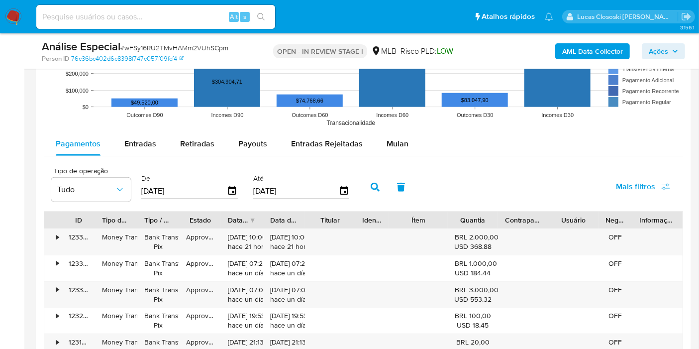
click at [404, 165] on div "Tipo de operação Tudo De [DATE] Até [DATE] Mais filtros" at bounding box center [363, 186] width 639 height 50
click at [403, 154] on div "Mulan" at bounding box center [397, 144] width 22 height 24
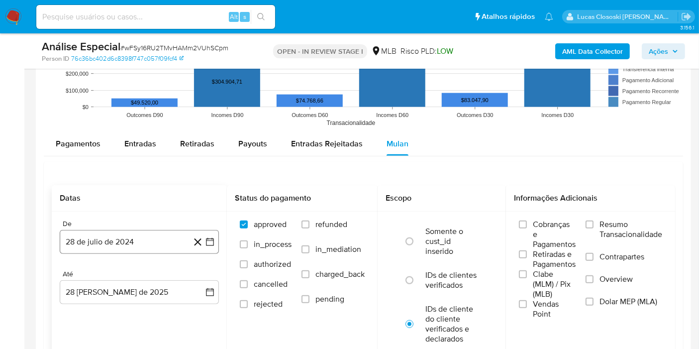
click at [211, 248] on button "28 de julio de 2024" at bounding box center [139, 242] width 159 height 24
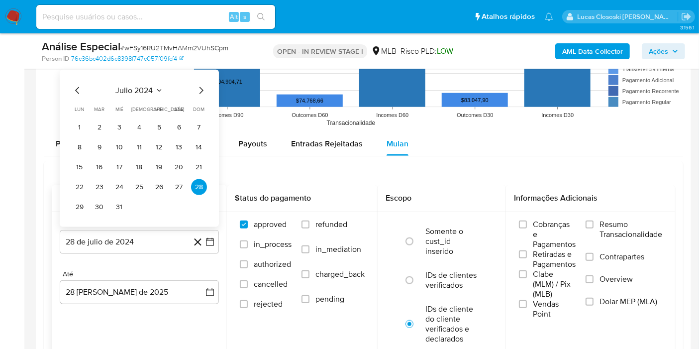
click at [123, 82] on div "julio 2024 julio 2024 lun lunes mar martes mié miércoles jue jueves vie viernes…" at bounding box center [139, 148] width 159 height 157
click at [124, 86] on span "julio 2024" at bounding box center [134, 91] width 37 height 10
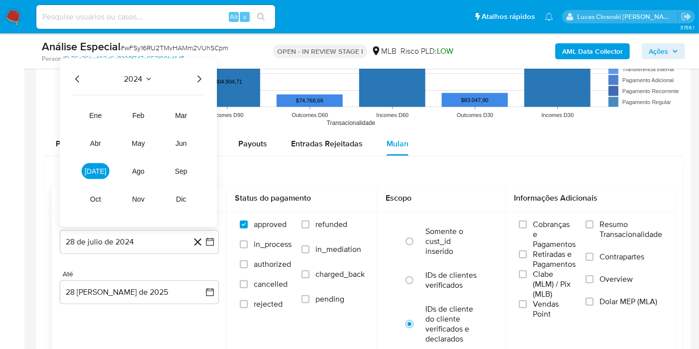
click at [201, 77] on icon "Año siguiente" at bounding box center [199, 79] width 12 height 12
click at [99, 165] on button "[DATE]" at bounding box center [96, 171] width 28 height 16
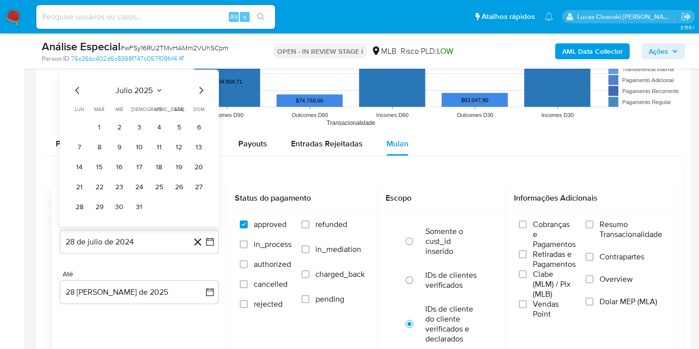
click at [100, 117] on table "lun lunes mar martes mié miércoles jue jueves vie viernes sáb sábado dom doming…" at bounding box center [139, 159] width 135 height 109
click at [103, 121] on button "1" at bounding box center [100, 127] width 16 height 16
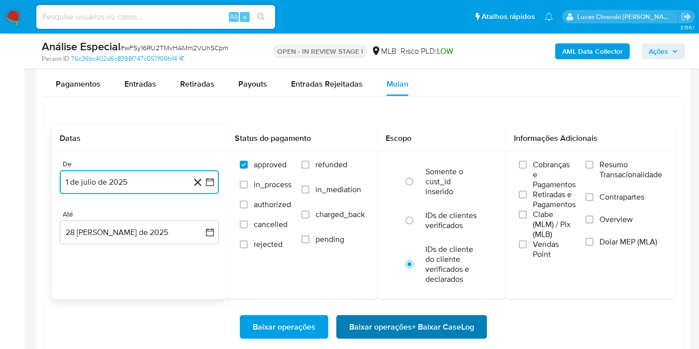
scroll to position [1216, 0]
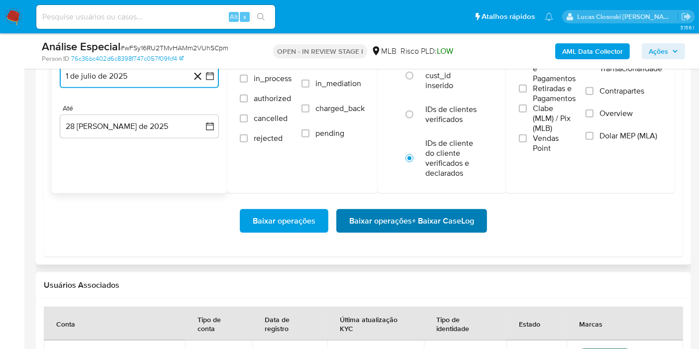
click at [456, 210] on span "Baixar operações + Baixar CaseLog" at bounding box center [411, 221] width 125 height 22
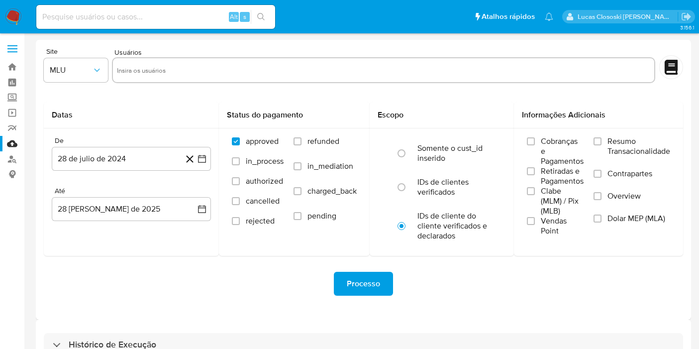
scroll to position [27, 0]
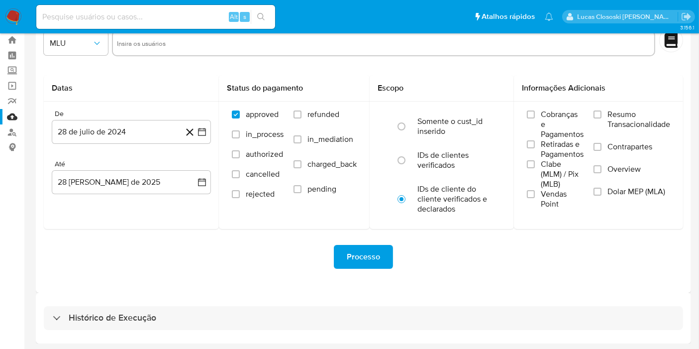
click at [223, 333] on div "Histórico de Execução" at bounding box center [363, 317] width 655 height 51
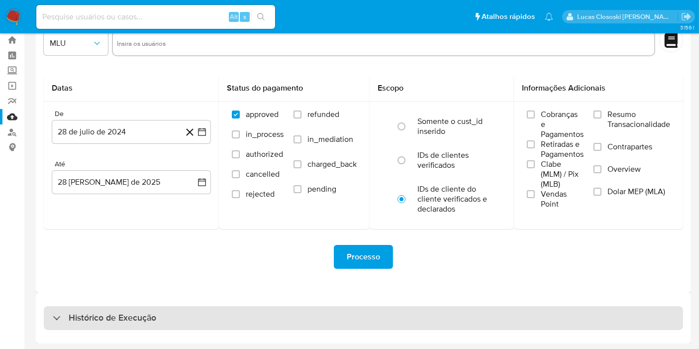
click at [219, 321] on div "Histórico de Execução" at bounding box center [363, 318] width 639 height 24
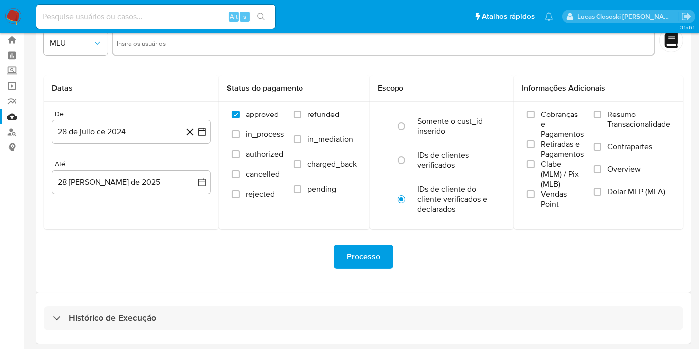
select select "10"
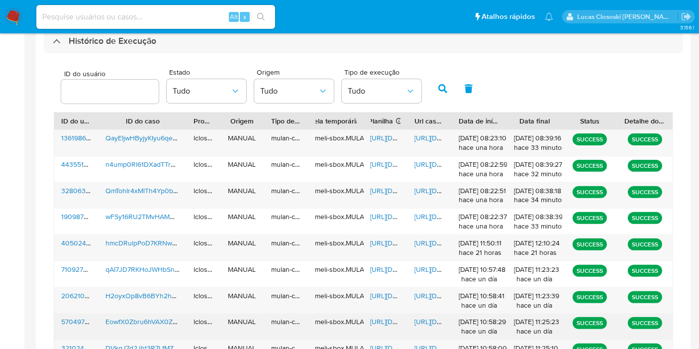
drag, startPoint x: 375, startPoint y: 329, endPoint x: 375, endPoint y: 317, distance: 11.9
click at [375, 328] on div "[URL][DOMAIN_NAME]" at bounding box center [386, 326] width 44 height 26
click at [375, 317] on span "[URL][DOMAIN_NAME]" at bounding box center [405, 321] width 69 height 10
click at [425, 323] on span "[URL][DOMAIN_NAME]" at bounding box center [448, 321] width 69 height 10
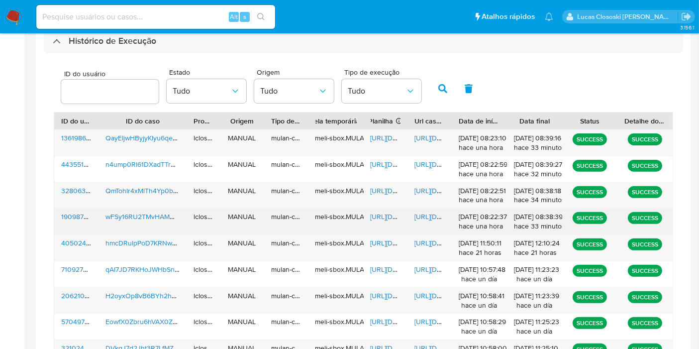
click at [395, 219] on span "https://docs.google.com/spreadsheets/d/1byJ3p29-PeVEYJ2xekVr9nShx6lWxx4u9Kq9Bj3…" at bounding box center [405, 216] width 69 height 10
click at [433, 215] on span "https://docs.google.com/document/d/1zBgWHyAV1lspeHUla4xiIorVfx_Yejj6geqPQ16IkVs…" at bounding box center [448, 216] width 69 height 10
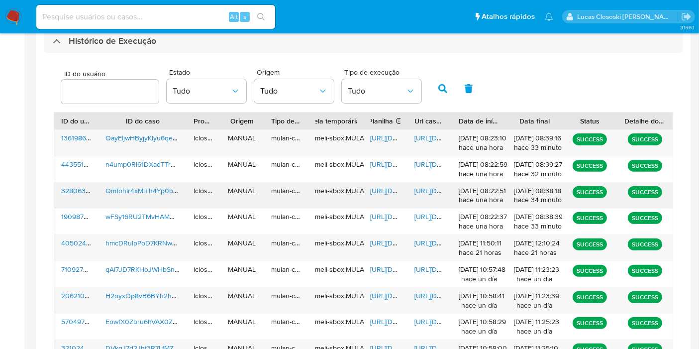
click at [381, 187] on span "https://docs.google.com/spreadsheets/d/1AxVqjXJCuWCn5ubvkPAPasbOSicC2FVrRTiZV6Z…" at bounding box center [405, 191] width 69 height 10
click at [429, 190] on span "https://docs.google.com/document/d/1UIjgGGO4k2K8LDSzo-N5NFwHQnAb5WWm3NBVnOuQcac…" at bounding box center [448, 191] width 69 height 10
click at [392, 138] on span "https://docs.google.com/spreadsheets/d/1E4PJXaq3FcLjBUIo2RW0VrqAPb5Eeik55PTMWmW…" at bounding box center [405, 138] width 69 height 10
click at [430, 138] on span "https://docs.google.com/document/d/1TQ3oNUUeGlrxtezZuYxdTQa1bf8q4e041NoEFE8By-k…" at bounding box center [448, 138] width 69 height 10
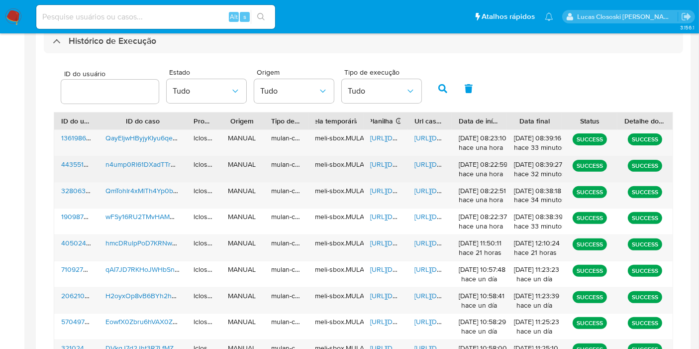
click at [387, 163] on span "https://docs.google.com/spreadsheets/d/1RIWHvYCm7H9Mus04ftaUKsRwP-a7R8NMxWWHN8l…" at bounding box center [405, 164] width 69 height 10
click at [437, 163] on span "https://docs.google.com/document/d/1fTuWIdwmcCCr824CR3rC0cc0OKmXs6j36QSLKKe9HfY…" at bounding box center [448, 164] width 69 height 10
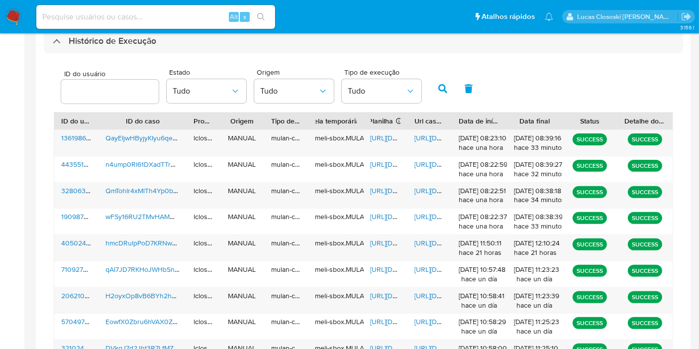
click at [293, 63] on div "ID do usuário Estado Tudo Origem Tudo Tipo de execução Tudo" at bounding box center [363, 87] width 619 height 49
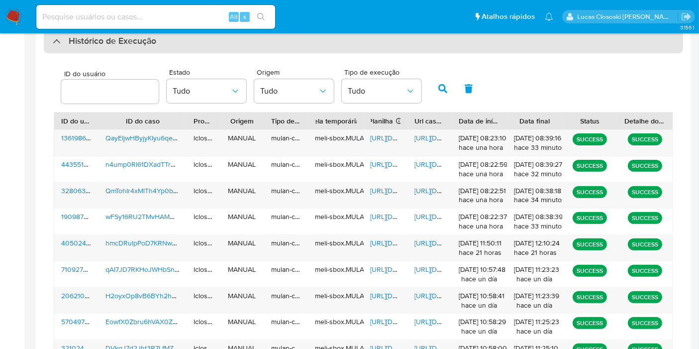
click at [290, 42] on div "Histórico de Execução" at bounding box center [363, 41] width 639 height 24
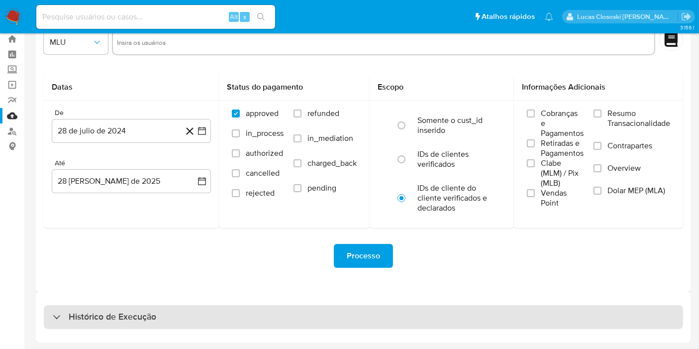
scroll to position [27, 0]
click at [228, 313] on div "Histórico de Execução" at bounding box center [363, 318] width 639 height 24
select select "10"
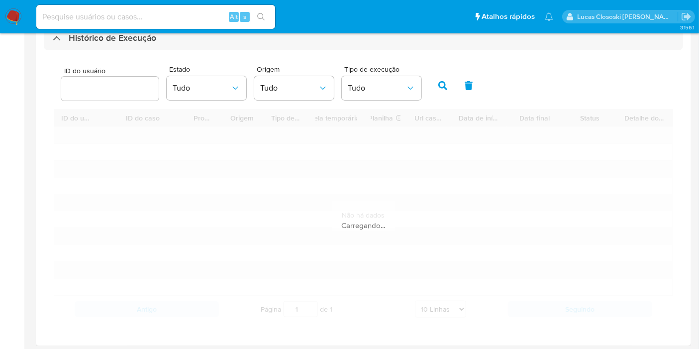
scroll to position [307, 0]
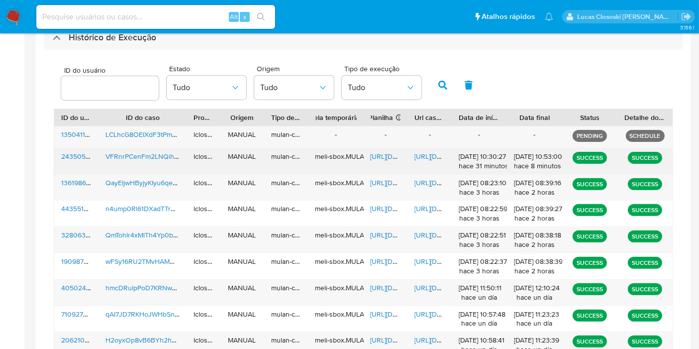
click at [385, 157] on span "https://docs.google.com/spreadsheets/d/1zlpvcIkWhmIoFpHMuXcd5REmTTw1pNs-trcdDU4…" at bounding box center [405, 156] width 69 height 10
click at [429, 154] on span "https://docs.google.com/document/d/1r59mRMAVP8bw6GwZz44-PupJyhA_u1Vt35hi7_4XoYw…" at bounding box center [448, 156] width 69 height 10
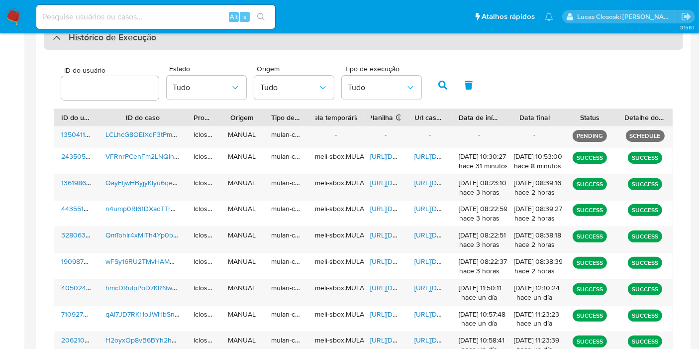
click at [186, 43] on div "Histórico de Execução" at bounding box center [363, 38] width 639 height 24
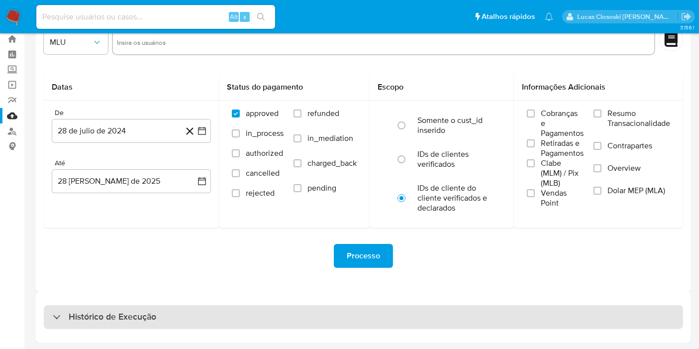
scroll to position [27, 0]
click at [269, 322] on div "Histórico de Execução" at bounding box center [363, 318] width 639 height 24
select select "10"
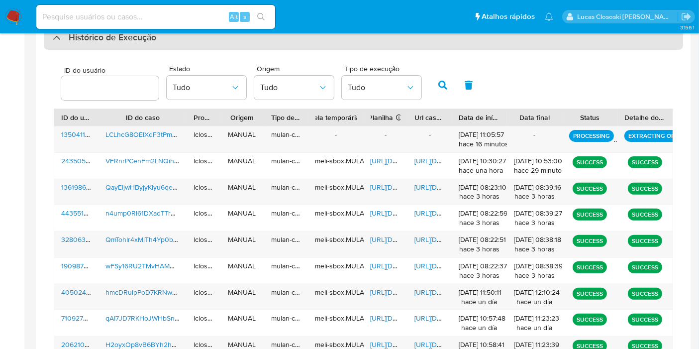
click at [113, 44] on div "Histórico de Execução" at bounding box center [363, 38] width 639 height 24
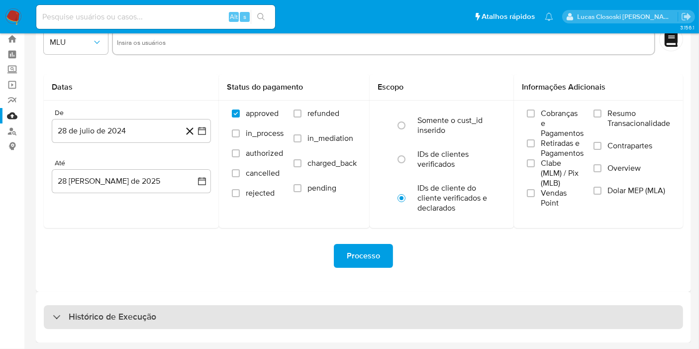
scroll to position [27, 0]
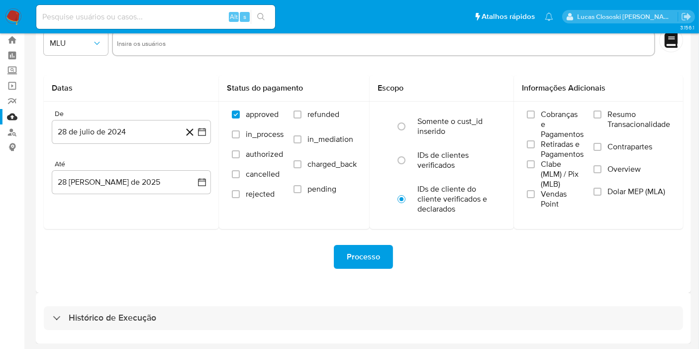
drag, startPoint x: 120, startPoint y: 334, endPoint x: 118, endPoint y: 326, distance: 8.7
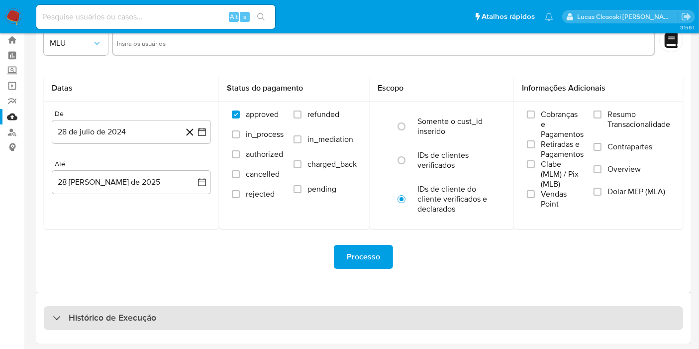
click at [120, 334] on div "Histórico de Execução" at bounding box center [363, 317] width 655 height 51
click at [119, 321] on h3 "Histórico de Execução" at bounding box center [113, 318] width 88 height 12
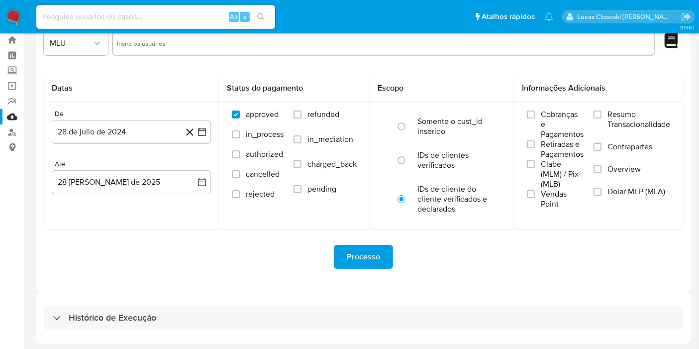
select select "10"
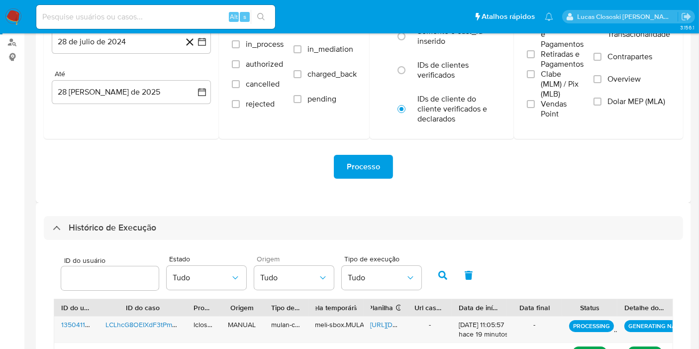
scroll to position [193, 0]
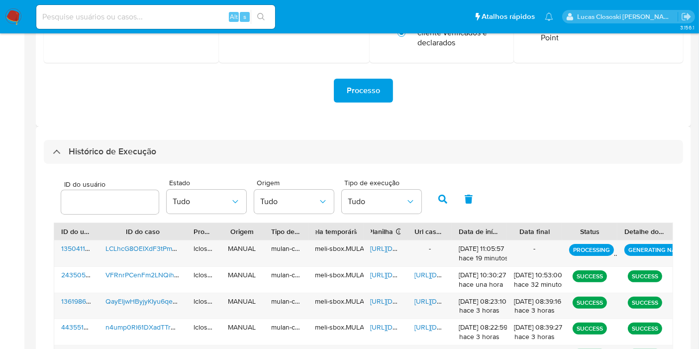
click at [307, 165] on div "ID do usuário Estado Tudo Origem Tudo Tipo de execução Tudo ID do usuário ID do…" at bounding box center [363, 352] width 639 height 376
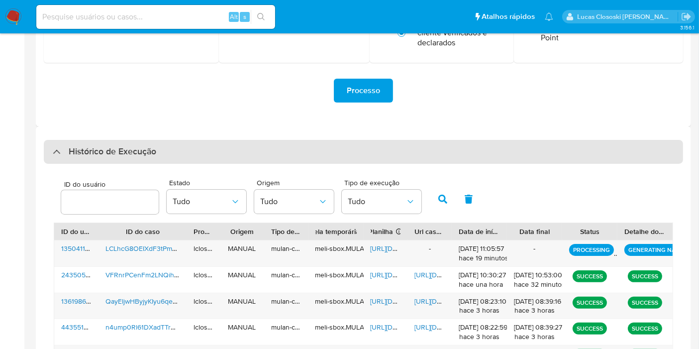
click at [305, 154] on div "Histórico de Execução" at bounding box center [363, 152] width 639 height 24
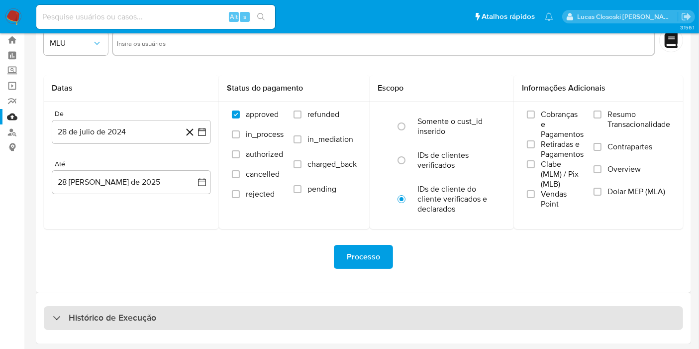
click at [273, 310] on div "Histórico de Execução" at bounding box center [363, 318] width 639 height 24
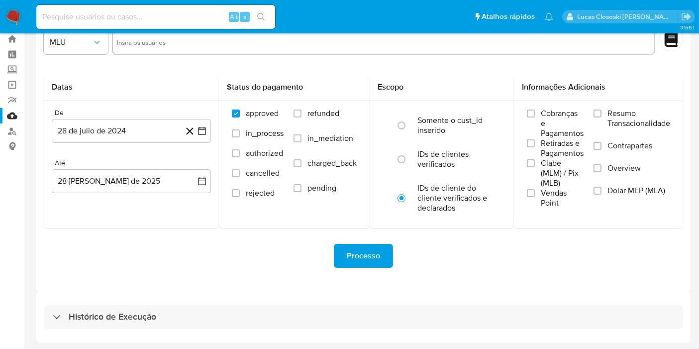
select select "10"
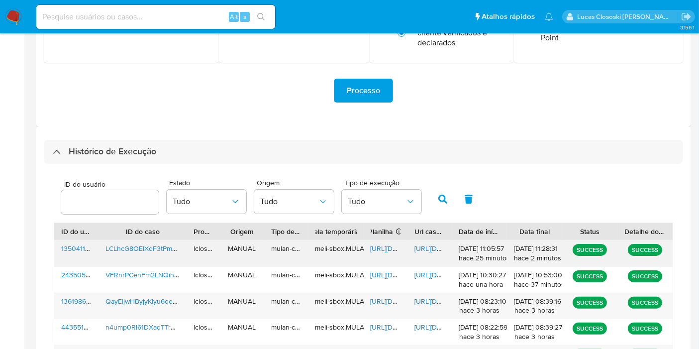
click at [385, 243] on span "https://docs.google.com/spreadsheets/d/10n2c0hPQOYR4RzhJFHihZ4LqL7fU7E_TRwOD-zh…" at bounding box center [405, 248] width 69 height 10
click at [429, 249] on span "https://docs.google.com/document/d/116D3fHGeuWYZZO1RSrbfY7JhkzpBjzQik5rjZg7Vvjg…" at bounding box center [448, 248] width 69 height 10
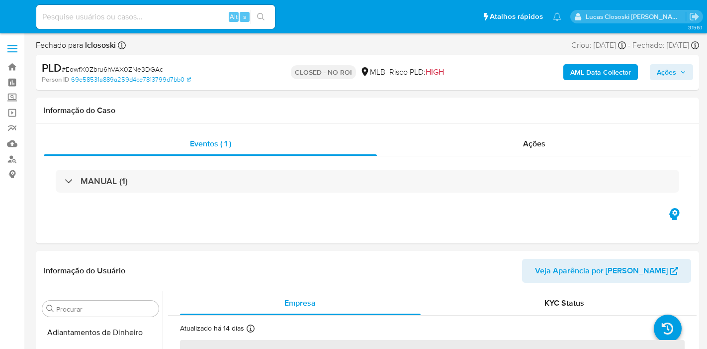
select select "10"
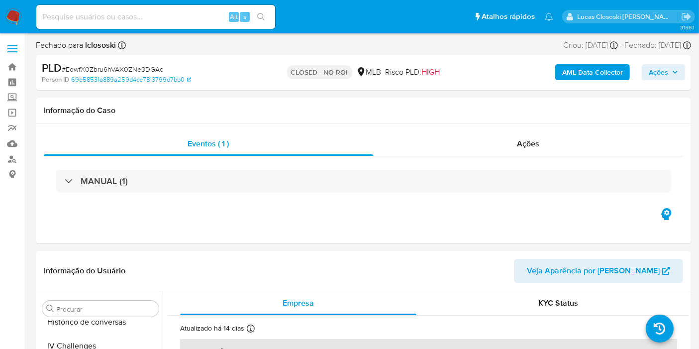
scroll to position [444, 0]
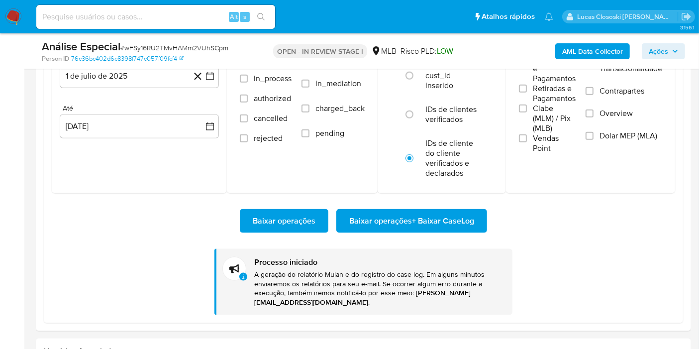
scroll to position [444, 0]
click at [591, 199] on div "Baixar operações Baixar operações + Baixar CaseLog Processo iniciado A geração …" at bounding box center [363, 254] width 623 height 122
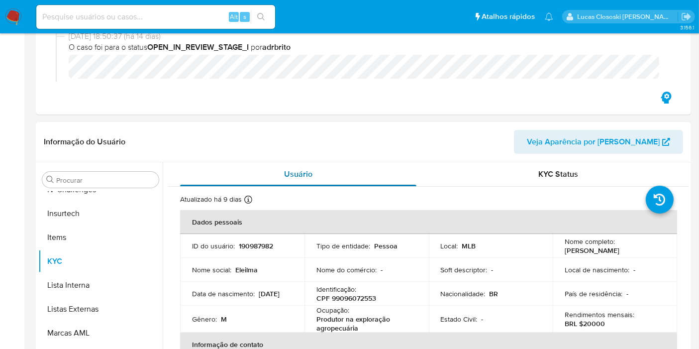
scroll to position [276, 0]
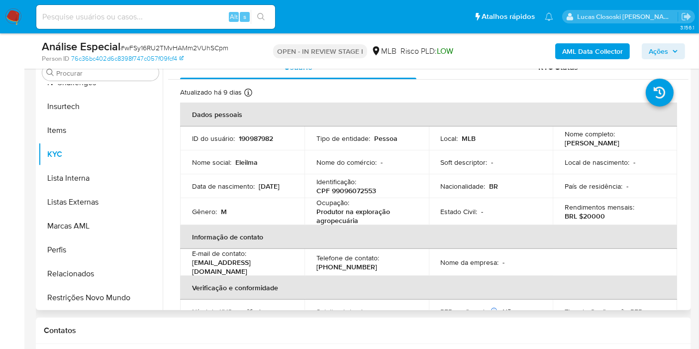
click at [352, 184] on p "Identificação :" at bounding box center [336, 181] width 40 height 9
click at [352, 194] on p "CPF 99096072553" at bounding box center [346, 190] width 60 height 9
copy p "99096072553"
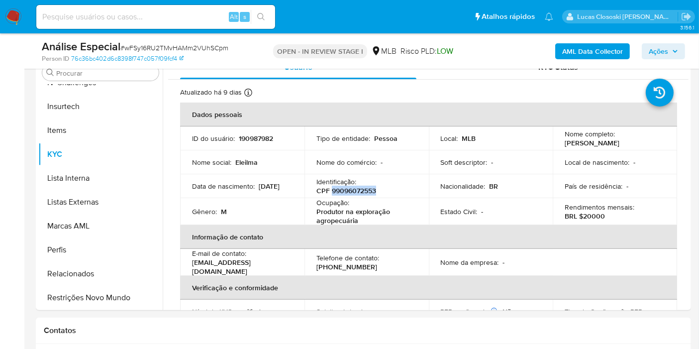
copy p "99096072553"
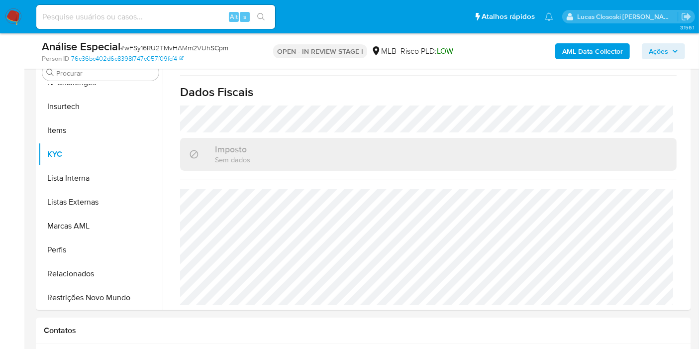
scroll to position [233, 0]
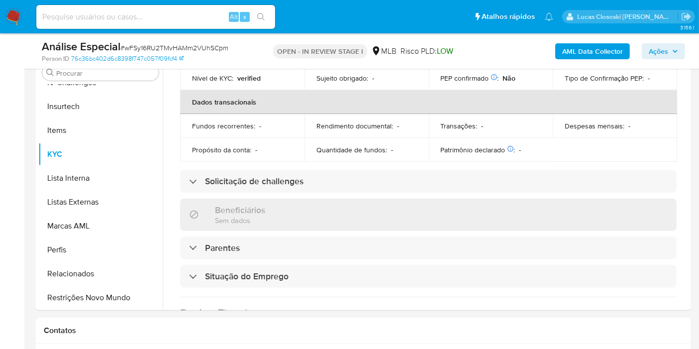
click at [602, 48] on b "AML Data Collector" at bounding box center [592, 51] width 61 height 16
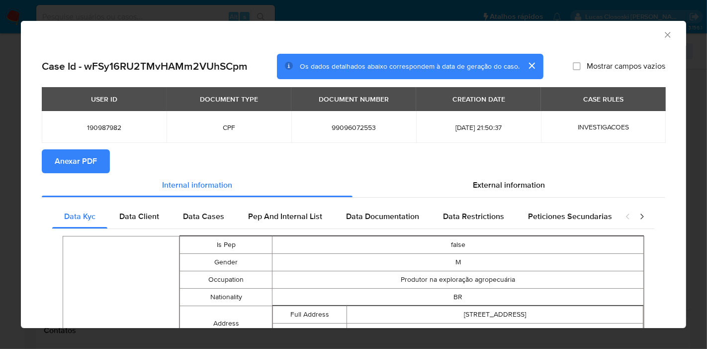
click at [68, 164] on span "Anexar PDF" at bounding box center [76, 161] width 42 height 22
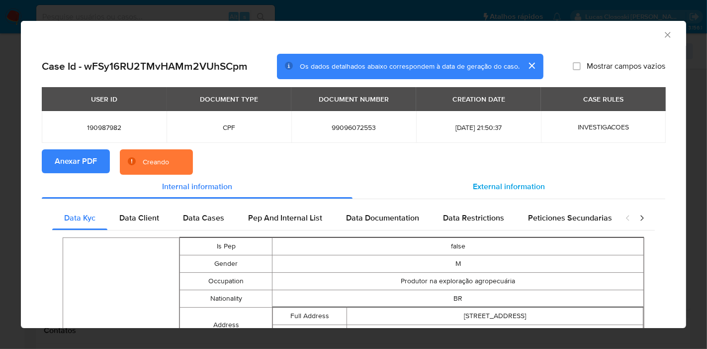
click at [499, 187] on span "External information" at bounding box center [509, 186] width 72 height 11
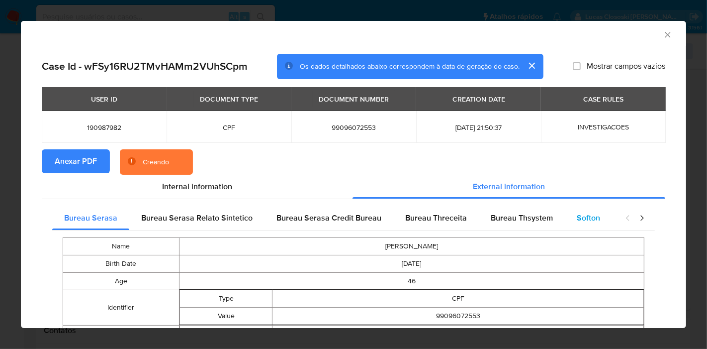
click at [566, 213] on div "Softon" at bounding box center [588, 218] width 47 height 24
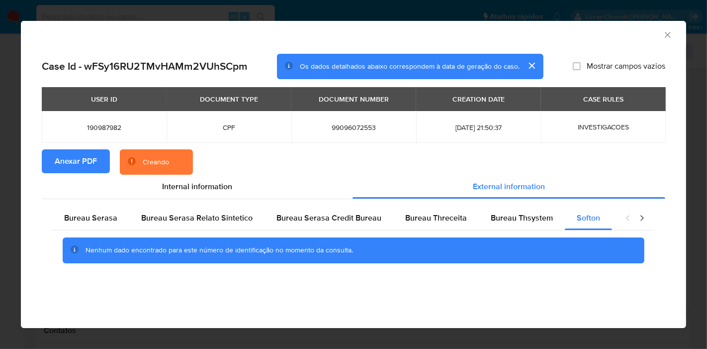
click at [665, 34] on icon "Fechar a janela" at bounding box center [668, 35] width 10 height 10
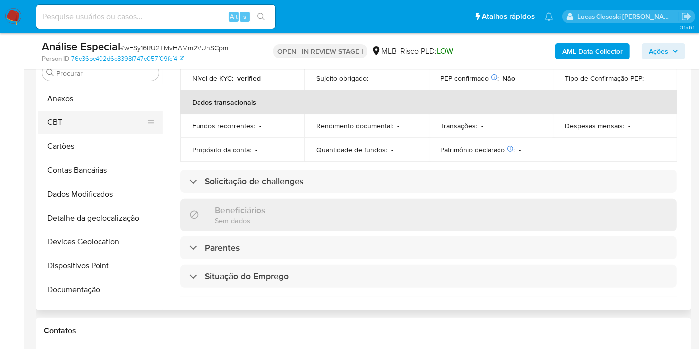
scroll to position [0, 0]
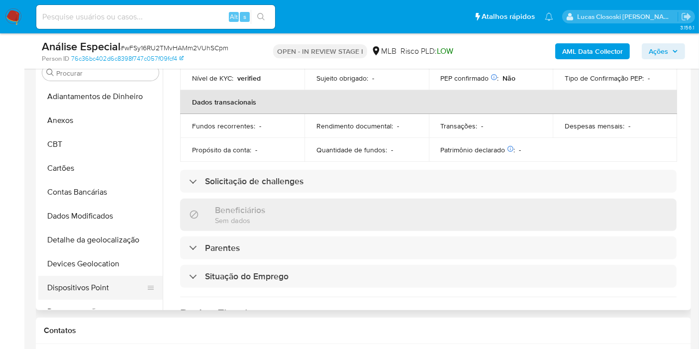
drag, startPoint x: 75, startPoint y: 258, endPoint x: 142, endPoint y: 289, distance: 73.9
click at [75, 258] on button "Devices Geolocation" at bounding box center [100, 264] width 124 height 24
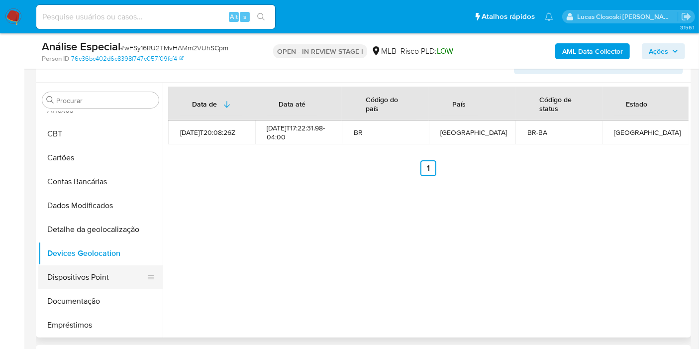
scroll to position [55, 0]
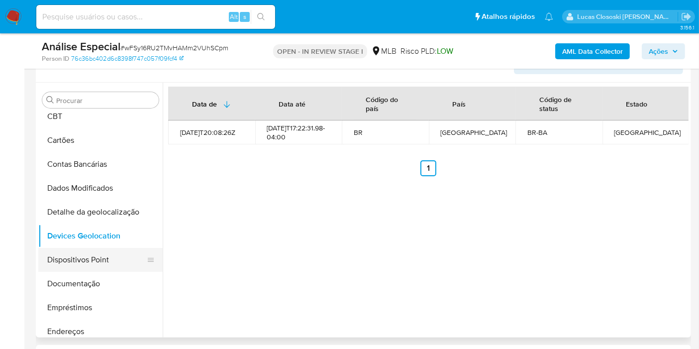
click at [97, 258] on button "Dispositivos Point" at bounding box center [96, 260] width 116 height 24
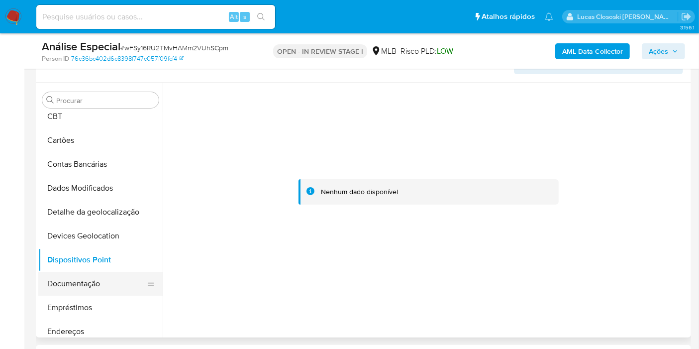
click at [97, 290] on button "Documentação" at bounding box center [96, 284] width 116 height 24
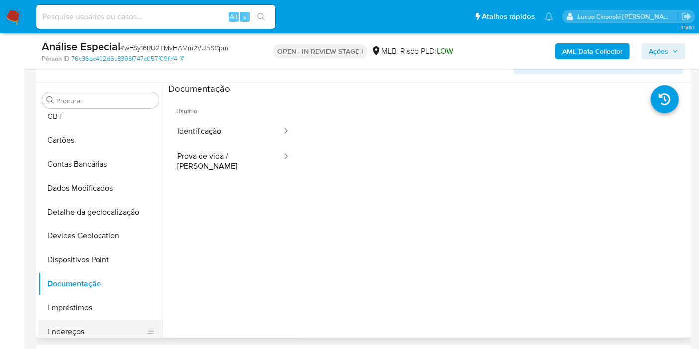
scroll to position [110, 0]
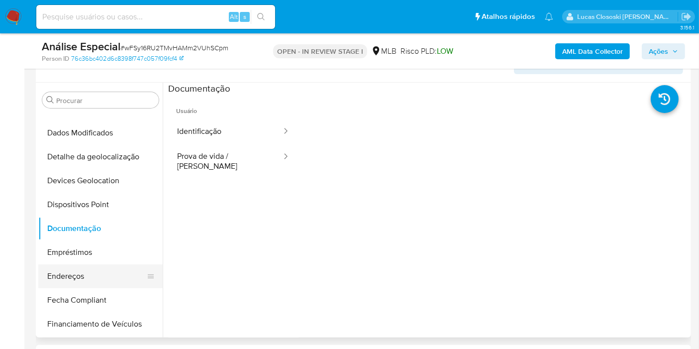
click at [79, 272] on button "Endereços" at bounding box center [96, 276] width 116 height 24
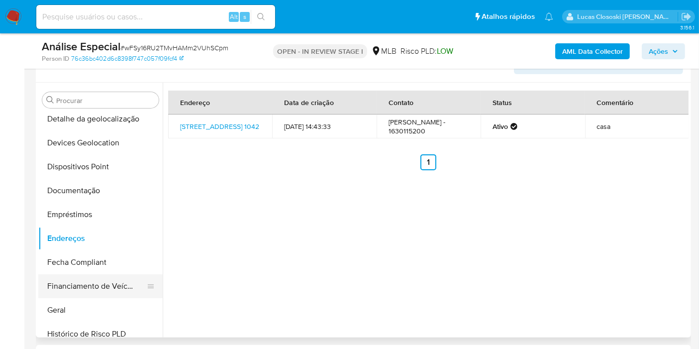
scroll to position [166, 0]
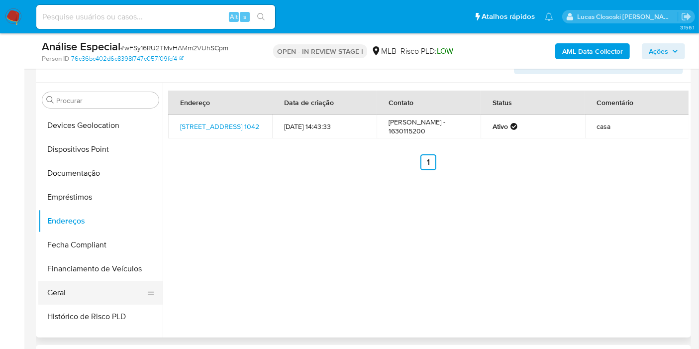
click at [77, 286] on button "Geral" at bounding box center [96, 293] width 116 height 24
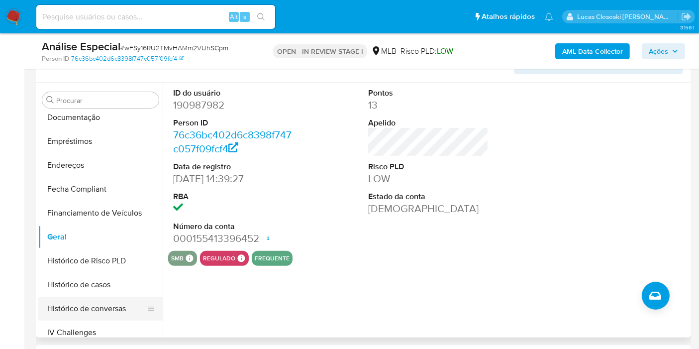
scroll to position [276, 0]
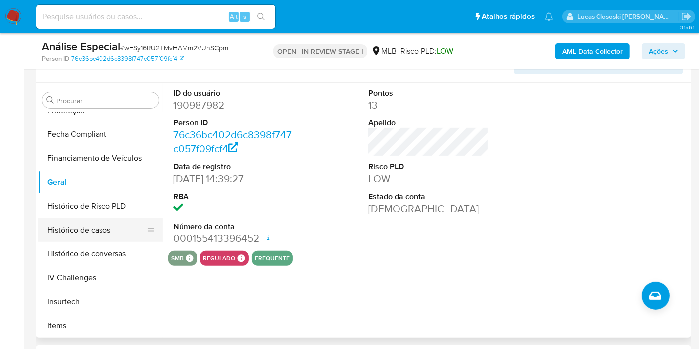
click at [82, 223] on button "Histórico de casos" at bounding box center [96, 230] width 116 height 24
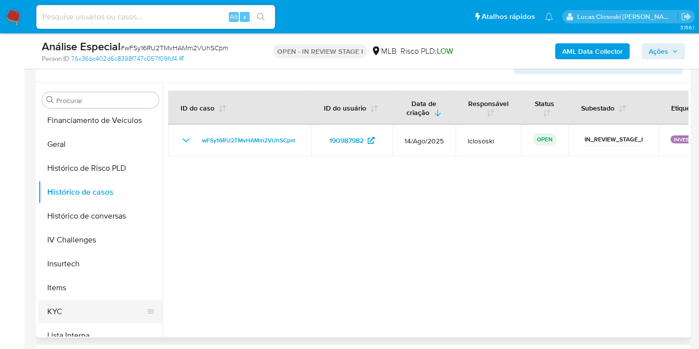
scroll to position [331, 0]
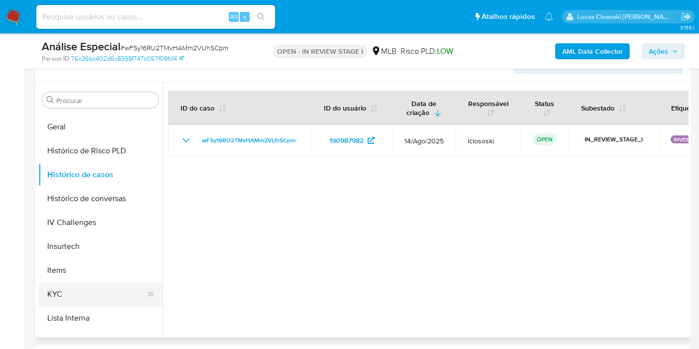
click at [65, 291] on button "KYC" at bounding box center [96, 294] width 116 height 24
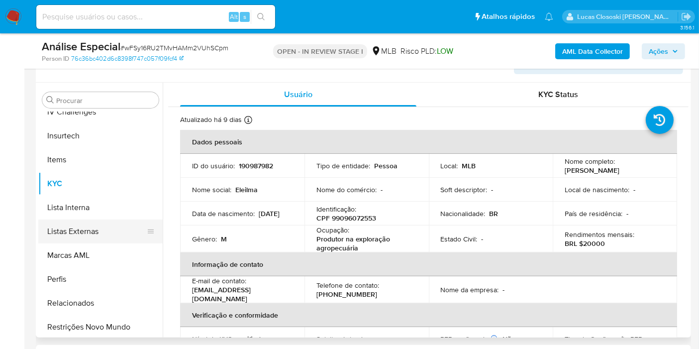
scroll to position [444, 0]
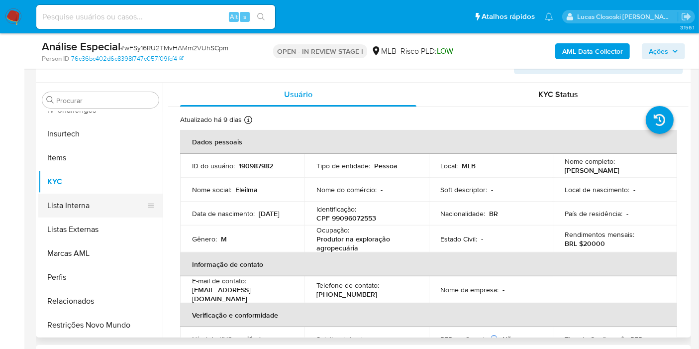
click at [73, 198] on button "Lista Interna" at bounding box center [96, 205] width 116 height 24
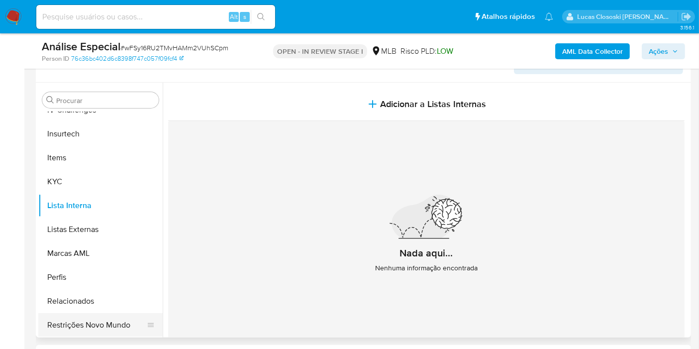
click at [113, 321] on button "Restrições Novo Mundo" at bounding box center [96, 325] width 116 height 24
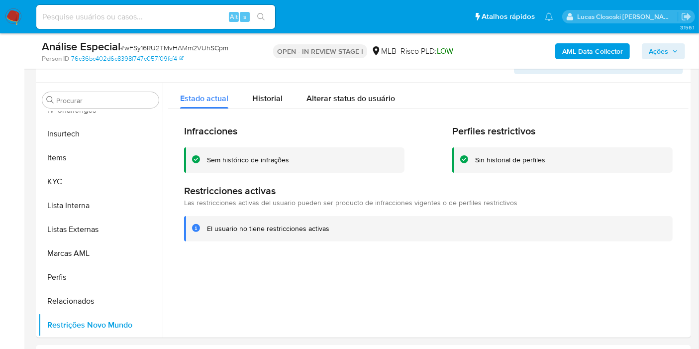
click at [156, 48] on span "# wFSy16RU2TMvHAMm2VUhSCpm" at bounding box center [174, 48] width 108 height 10
copy span "wFSy16RU2TMvHAMm2VUhSCpm"
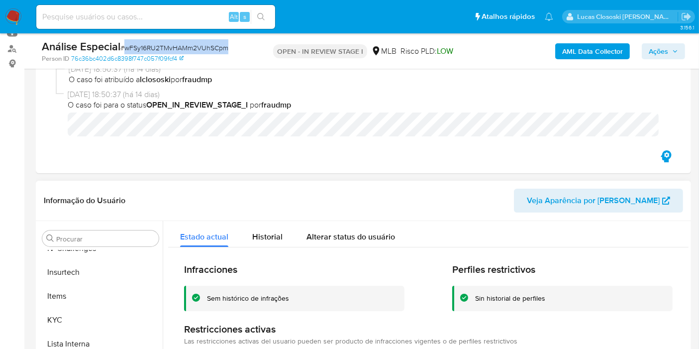
scroll to position [78, 0]
click at [91, 308] on button "KYC" at bounding box center [96, 320] width 116 height 24
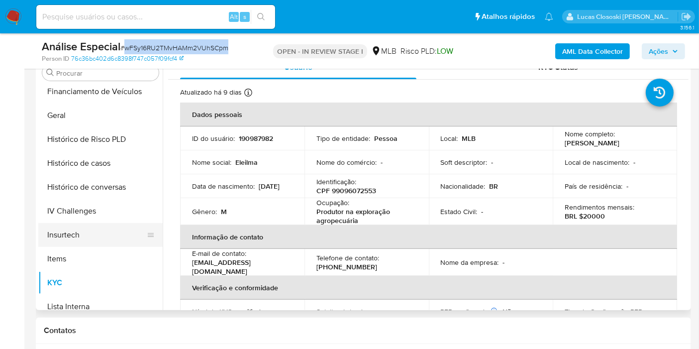
scroll to position [278, 0]
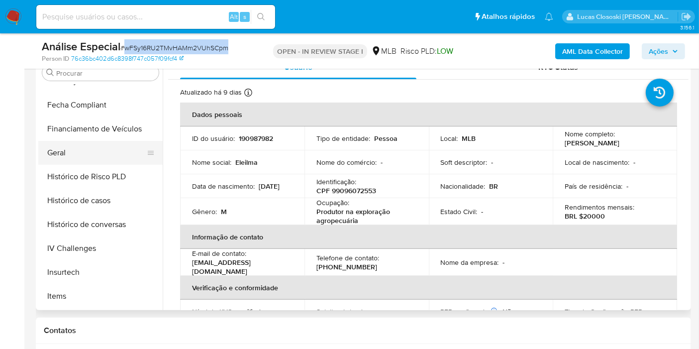
click at [82, 151] on button "Geral" at bounding box center [96, 153] width 116 height 24
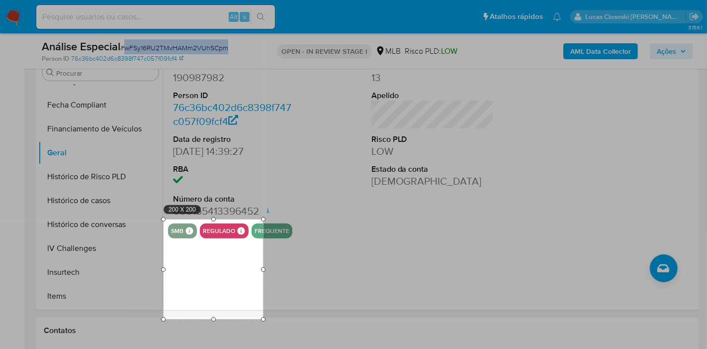
drag, startPoint x: 170, startPoint y: 220, endPoint x: 217, endPoint y: 269, distance: 67.5
click at [217, 269] on div "200 X 200" at bounding box center [213, 268] width 99 height 99
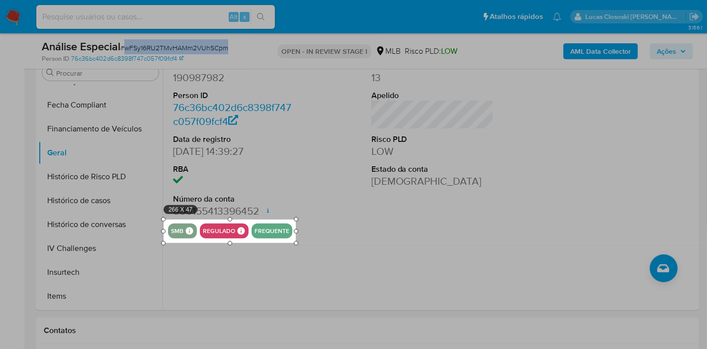
drag, startPoint x: 264, startPoint y: 317, endPoint x: 297, endPoint y: 241, distance: 82.9
click at [297, 241] on div at bounding box center [296, 243] width 4 height 4
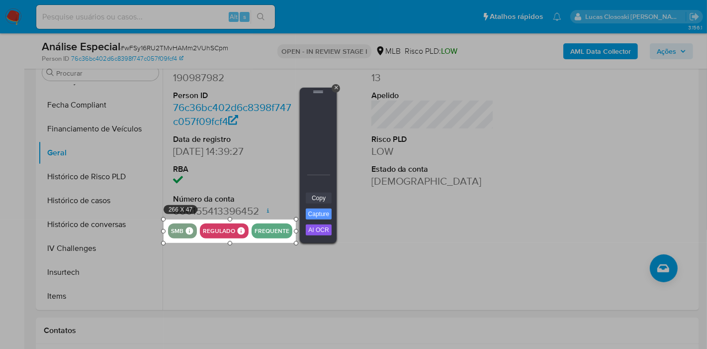
click at [331, 198] on link "Copy" at bounding box center [319, 197] width 26 height 11
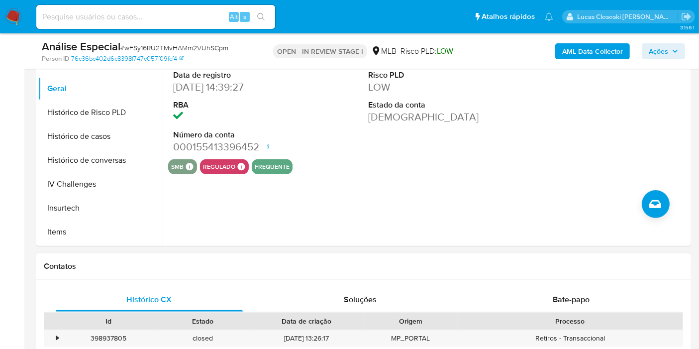
scroll to position [497, 0]
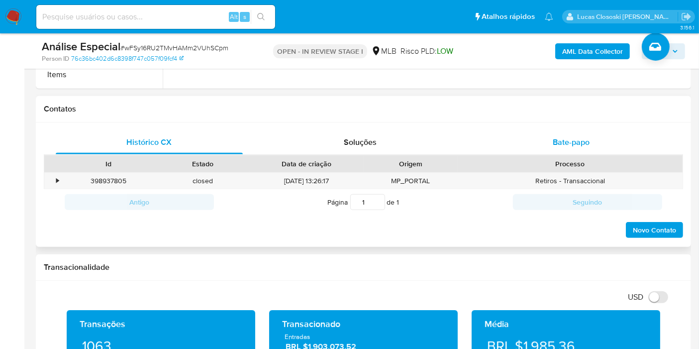
drag, startPoint x: 538, startPoint y: 136, endPoint x: 504, endPoint y: 147, distance: 35.4
click at [538, 136] on div "Bate-papo" at bounding box center [570, 142] width 187 height 24
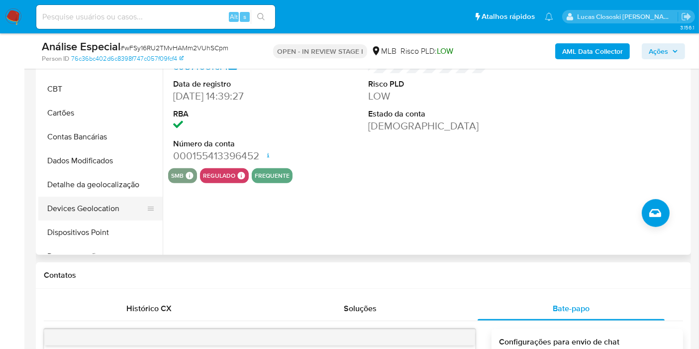
scroll to position [55, 0]
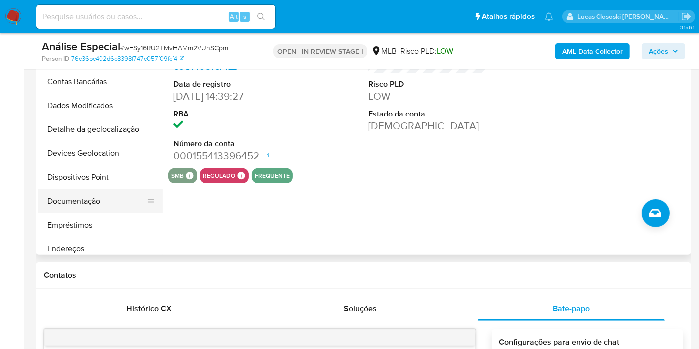
click at [84, 198] on button "Documentação" at bounding box center [96, 201] width 116 height 24
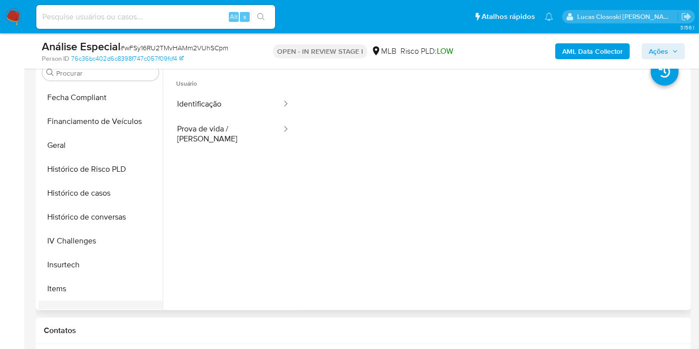
scroll to position [331, 0]
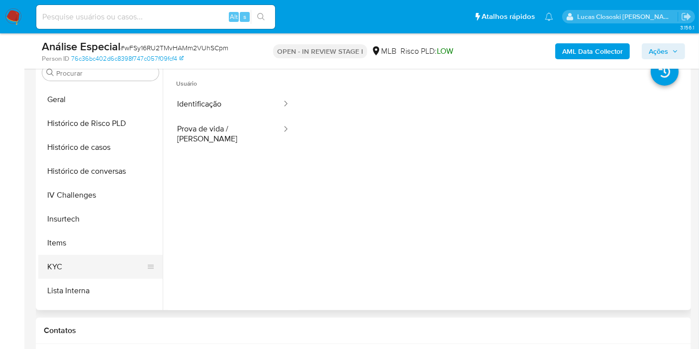
click at [74, 262] on button "KYC" at bounding box center [96, 267] width 116 height 24
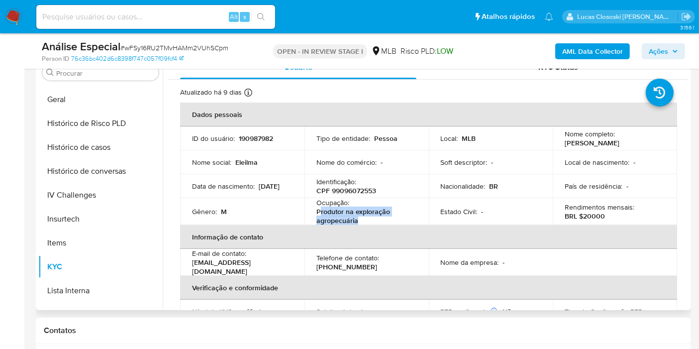
drag, startPoint x: 362, startPoint y: 218, endPoint x: 319, endPoint y: 209, distance: 44.2
click at [319, 209] on p "Produtor na exploração agropecuária" at bounding box center [364, 216] width 96 height 18
copy p "rodutor na exploração agropecuária"
drag, startPoint x: 645, startPoint y: 46, endPoint x: 635, endPoint y: 49, distance: 10.4
click at [645, 46] on button "Ações" at bounding box center [663, 51] width 43 height 16
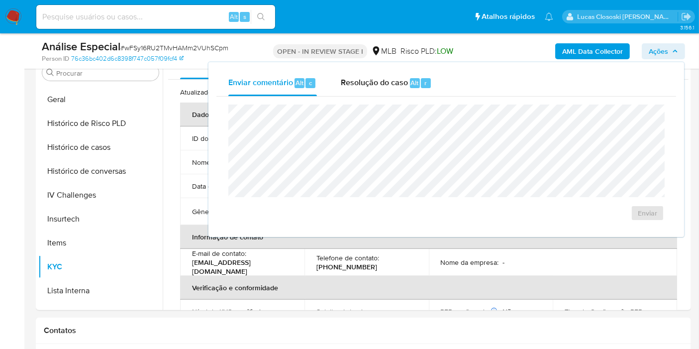
drag, startPoint x: 383, startPoint y: 90, endPoint x: 382, endPoint y: 102, distance: 12.0
click at [383, 90] on div "Resolução do caso Alt r" at bounding box center [386, 83] width 91 height 26
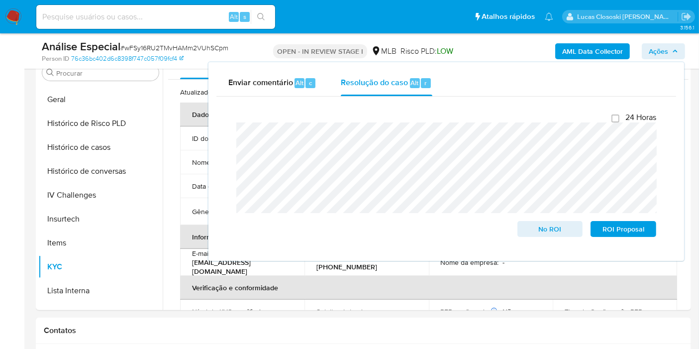
click at [661, 53] on span "Ações" at bounding box center [658, 51] width 19 height 16
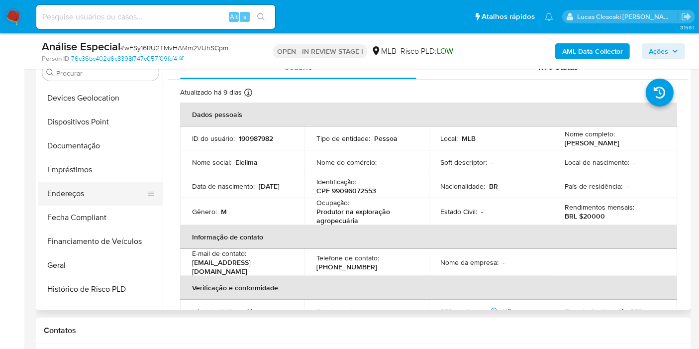
scroll to position [0, 0]
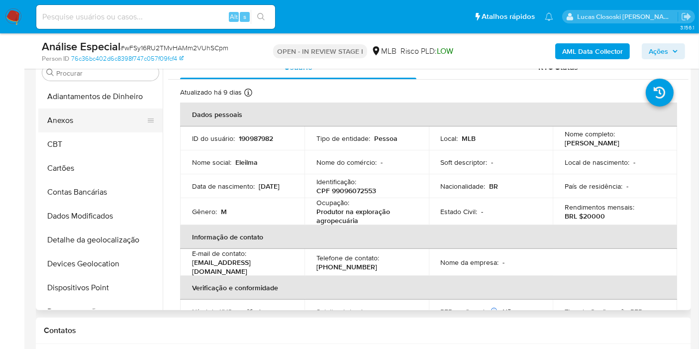
click at [70, 126] on button "Anexos" at bounding box center [96, 120] width 116 height 24
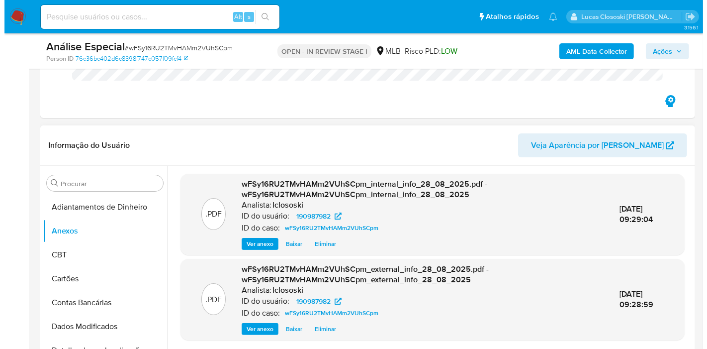
scroll to position [331, 0]
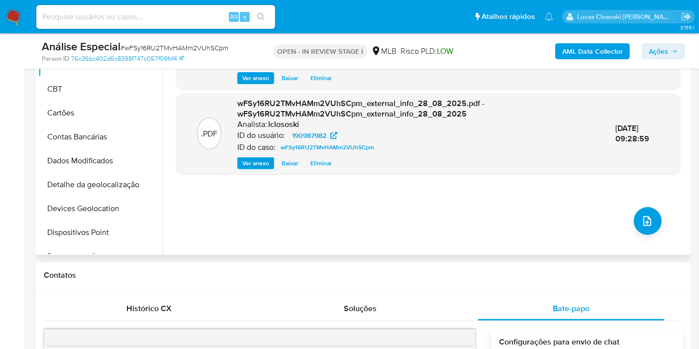
click at [651, 234] on div ".PDF wFSy16RU2TMvHAMm2VUhSCpm_internal_info_28_08_2025.pdf - wFSy16RU2TMvHAMm2V…" at bounding box center [428, 127] width 504 height 239
click at [645, 229] on button "upload-file" at bounding box center [648, 221] width 28 height 28
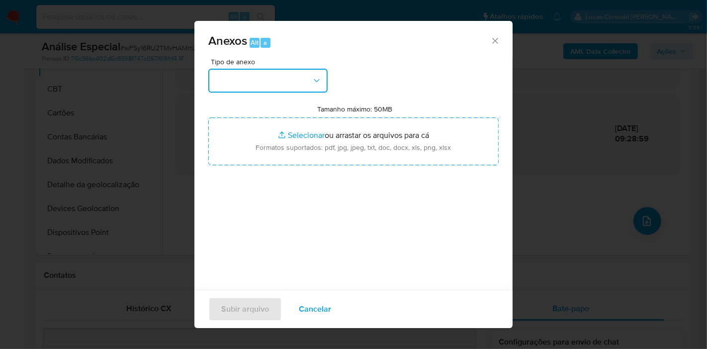
click at [266, 82] on button "button" at bounding box center [267, 81] width 119 height 24
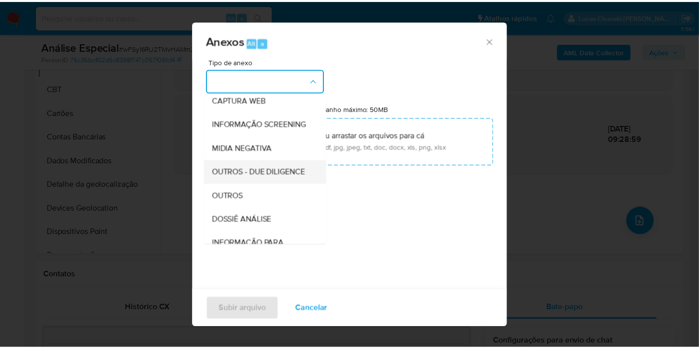
scroll to position [110, 0]
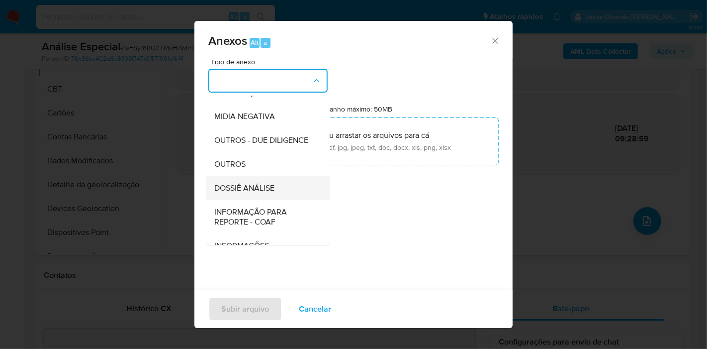
click at [267, 193] on span "DOSSIÊ ANÁLISE" at bounding box center [244, 188] width 60 height 10
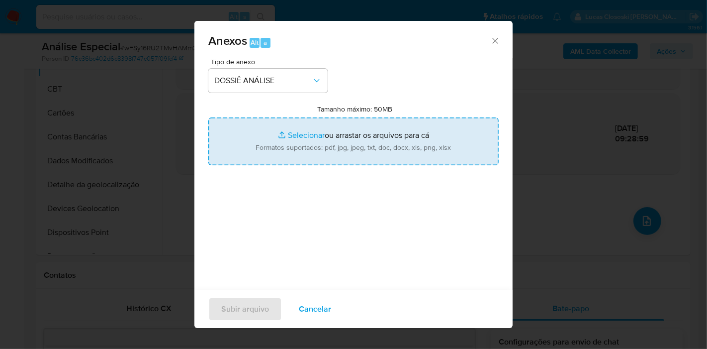
click at [264, 151] on input "Tamanho máximo: 50MB Selecionar arquivos" at bounding box center [353, 141] width 290 height 48
type input "C:\fakepath\SAR - XXXX - CPF 99096072553 - ISAEL DA SILVA FIGUEREDO.pdf"
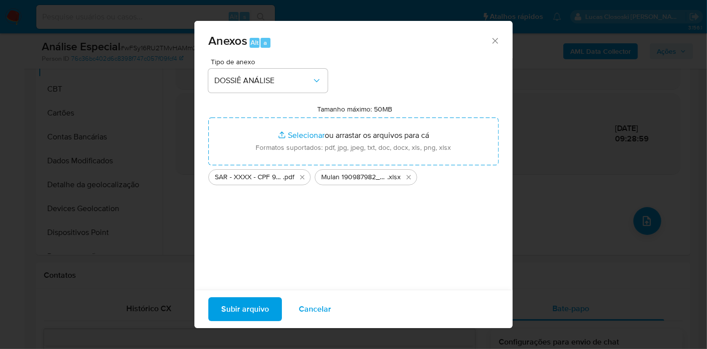
click at [257, 313] on span "Subir arquivo" at bounding box center [245, 309] width 48 height 22
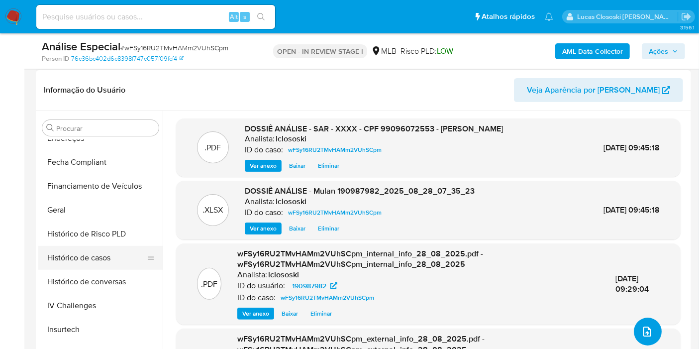
scroll to position [442, 0]
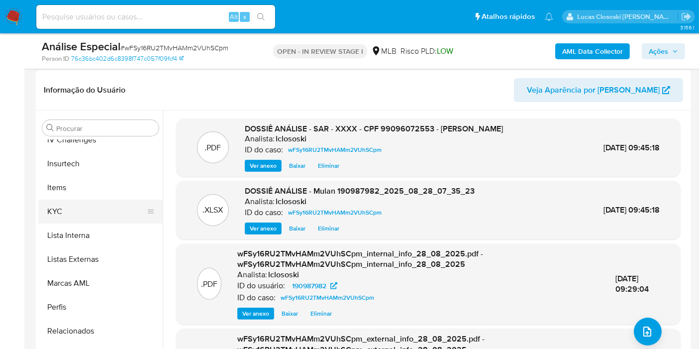
click at [76, 202] on button "KYC" at bounding box center [96, 211] width 116 height 24
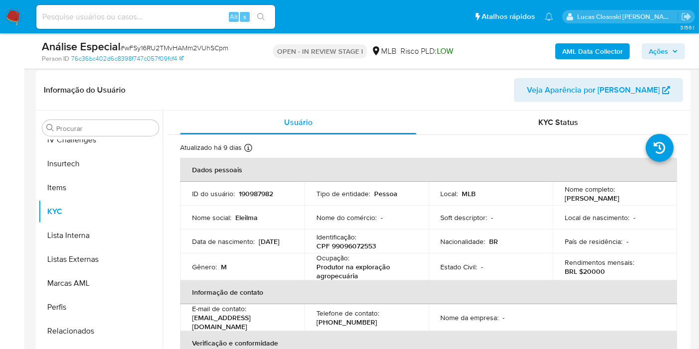
click at [670, 54] on span "Ações" at bounding box center [663, 51] width 29 height 14
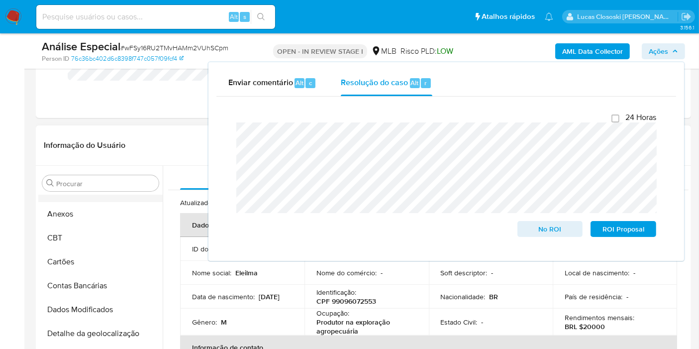
scroll to position [0, 0]
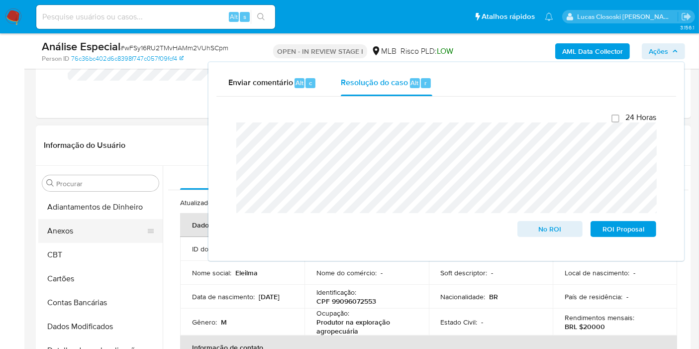
click at [65, 225] on button "Anexos" at bounding box center [96, 231] width 116 height 24
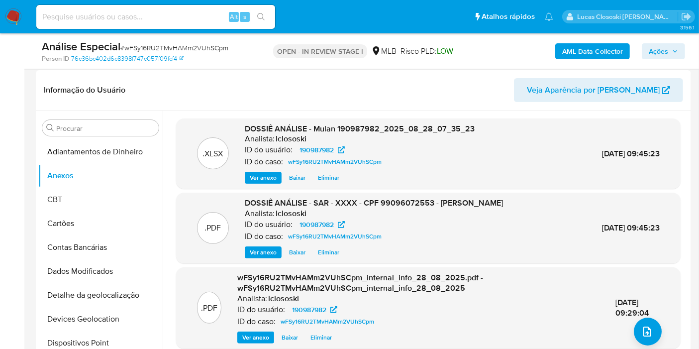
click at [690, 55] on div "Análise Especial # wFSy16RU2TMvHAMm2VUhSCpm Person ID 76c36bc402d6c8398f747c057…" at bounding box center [363, 50] width 655 height 35
click at [675, 52] on icon "button" at bounding box center [675, 51] width 6 height 6
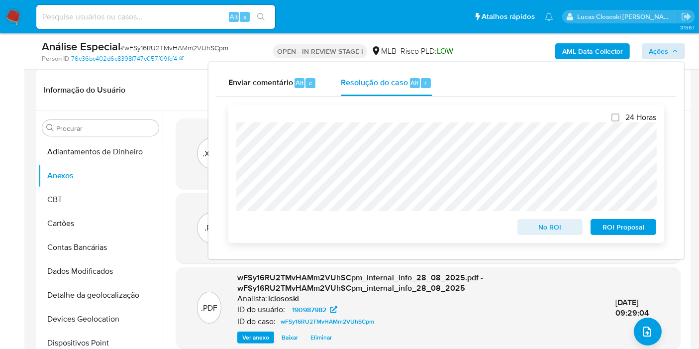
click at [627, 226] on span "ROI Proposal" at bounding box center [623, 227] width 52 height 14
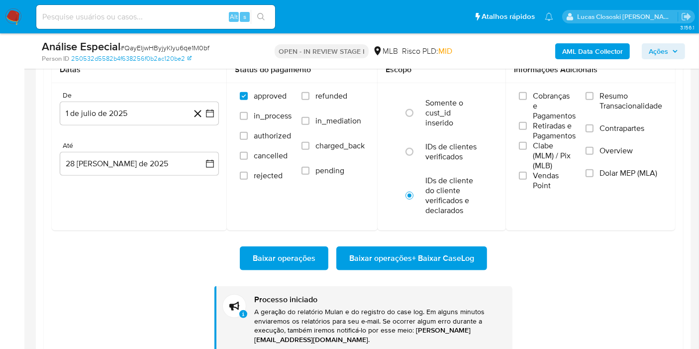
scroll to position [444, 0]
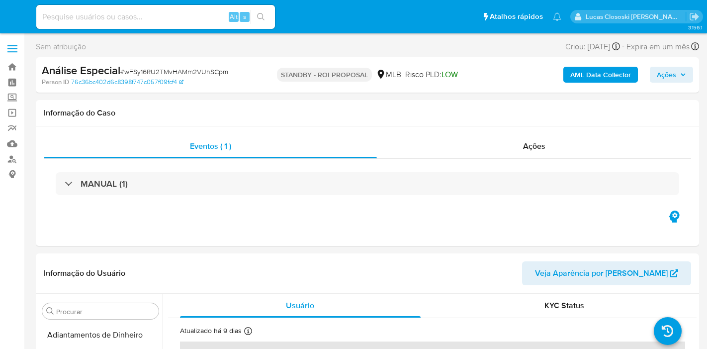
select select "10"
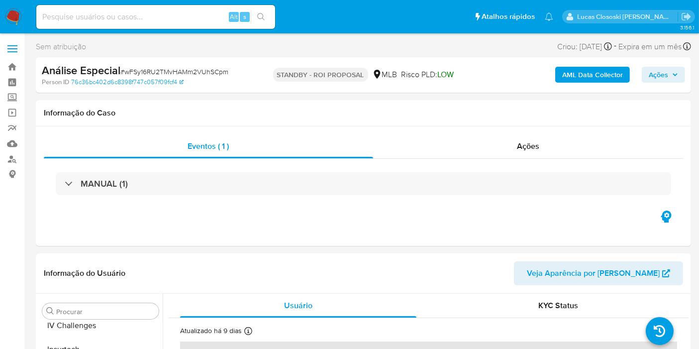
scroll to position [444, 0]
click at [213, 72] on span "# wFSy16RU2TMvHAMm2VUhSCpm" at bounding box center [174, 72] width 108 height 10
copy span "wFSy16RU2TMvHAMm2VUhSCpm"
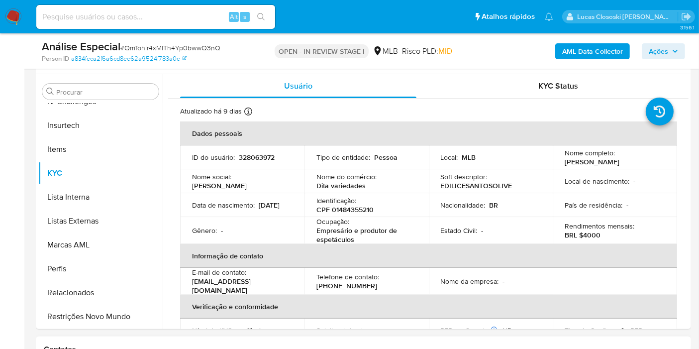
scroll to position [221, 0]
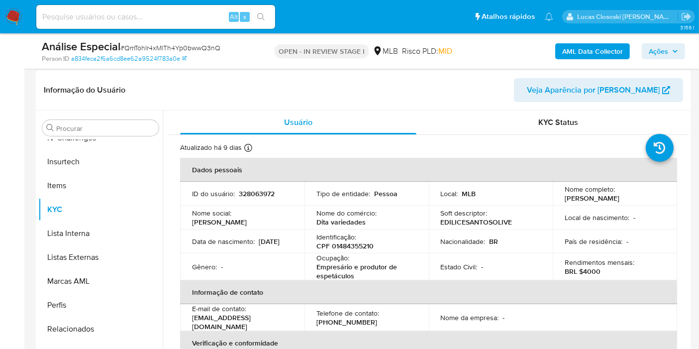
click at [365, 255] on div "Ocupação : Empresário e produtor de espetáculos" at bounding box center [366, 266] width 100 height 27
click at [357, 245] on p "CPF 01484355210" at bounding box center [344, 245] width 57 height 9
copy p "01484355210"
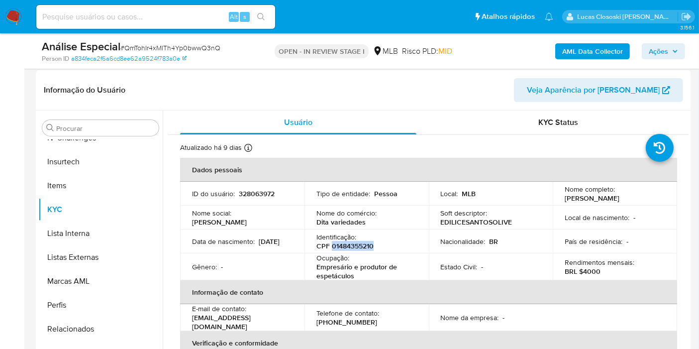
copy p "01484355210"
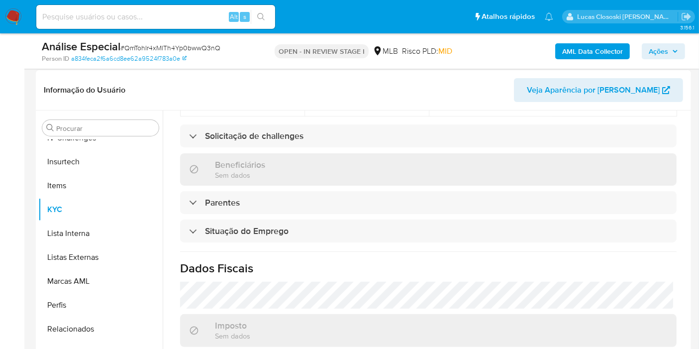
scroll to position [455, 0]
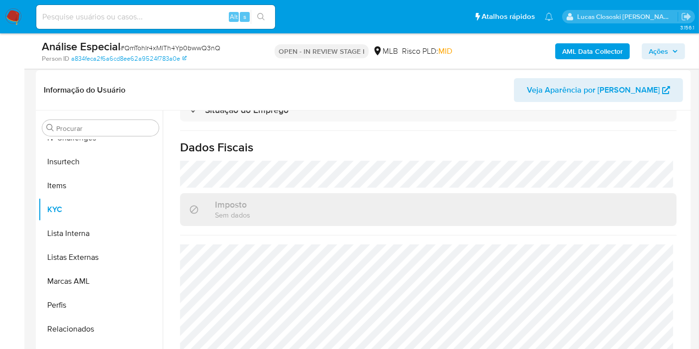
click at [601, 49] on b "AML Data Collector" at bounding box center [592, 51] width 61 height 16
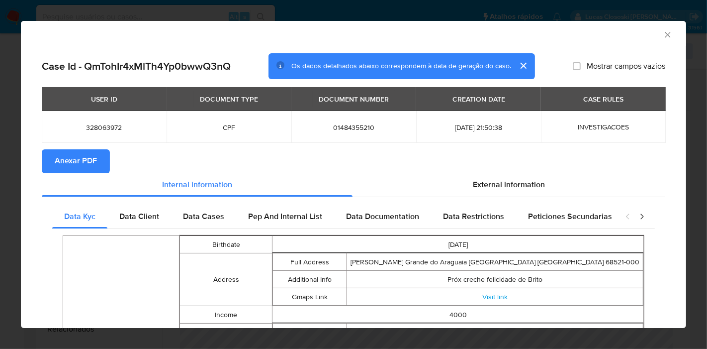
click at [86, 157] on span "Anexar PDF" at bounding box center [76, 161] width 42 height 22
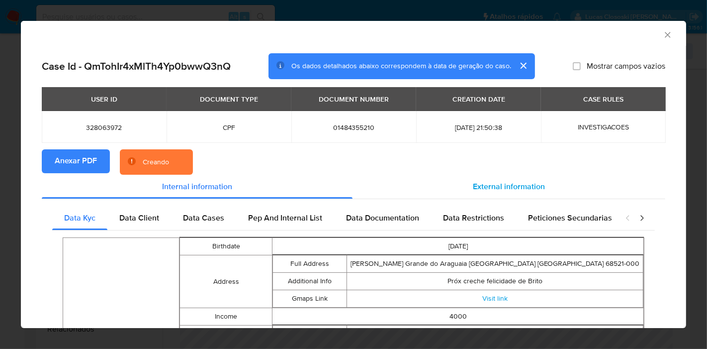
click at [483, 190] on span "External information" at bounding box center [509, 186] width 72 height 11
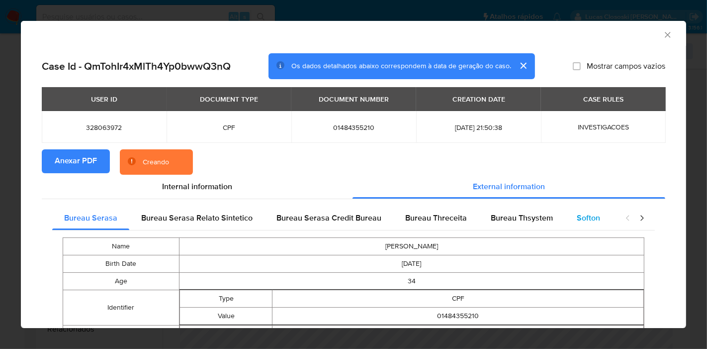
click at [582, 214] on span "Softon" at bounding box center [588, 217] width 23 height 11
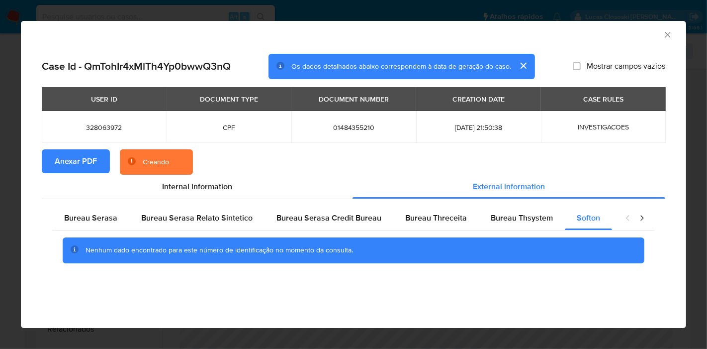
click at [337, 161] on section "Anexar PDF Creando" at bounding box center [354, 162] width 624 height 26
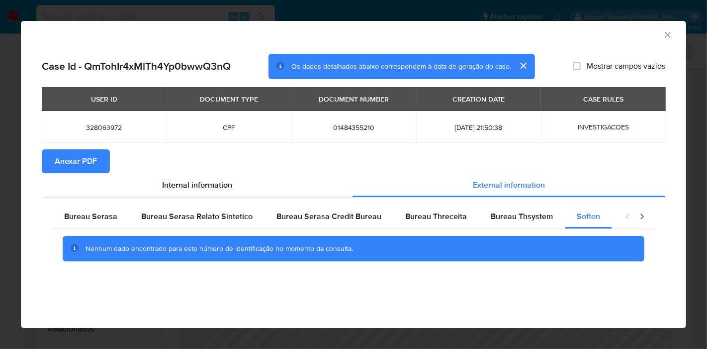
click at [667, 32] on icon "Fechar a janela" at bounding box center [668, 35] width 10 height 10
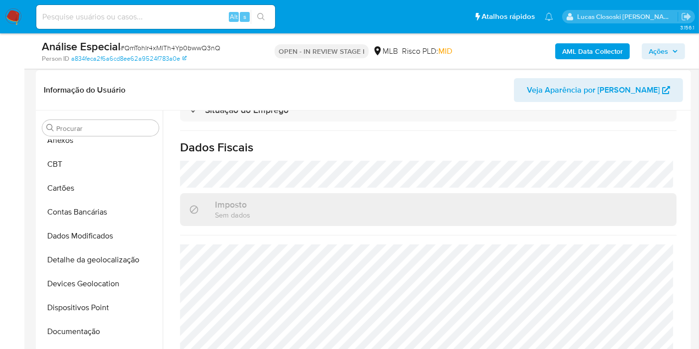
scroll to position [0, 0]
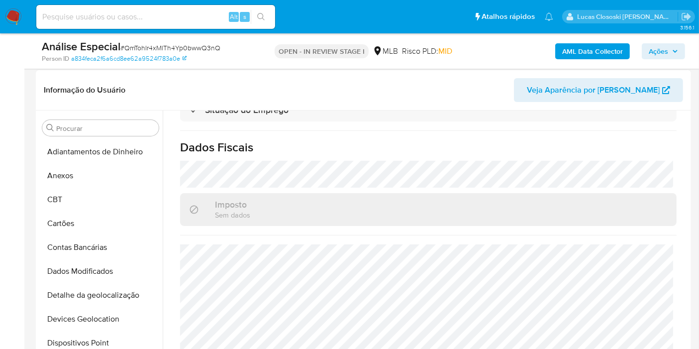
click at [94, 317] on button "Devices Geolocation" at bounding box center [100, 319] width 124 height 24
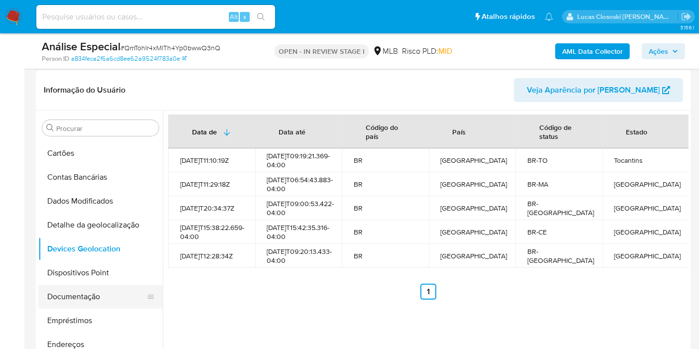
scroll to position [110, 0]
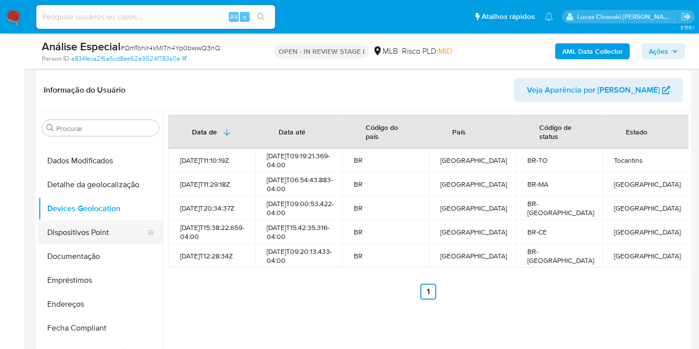
click at [78, 235] on button "Dispositivos Point" at bounding box center [96, 232] width 116 height 24
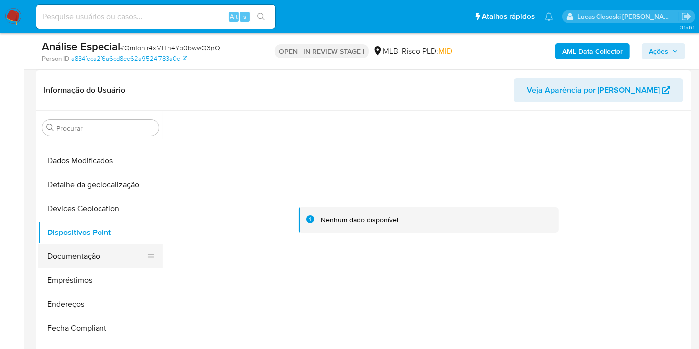
click at [92, 255] on button "Documentação" at bounding box center [96, 256] width 116 height 24
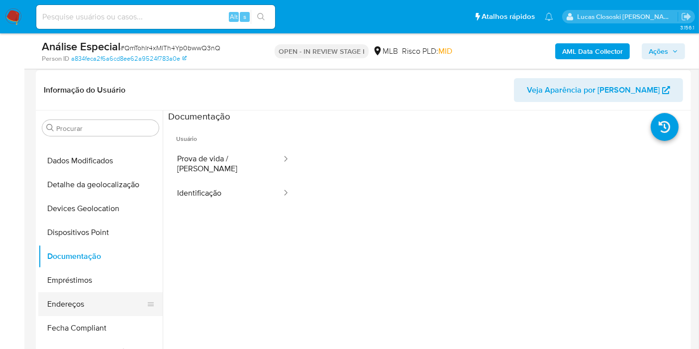
click at [73, 294] on button "Endereços" at bounding box center [96, 304] width 116 height 24
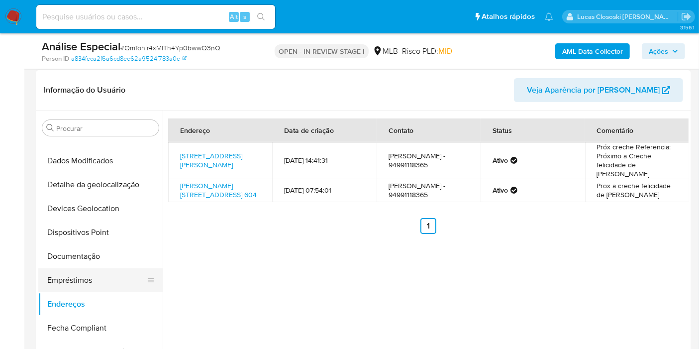
scroll to position [221, 0]
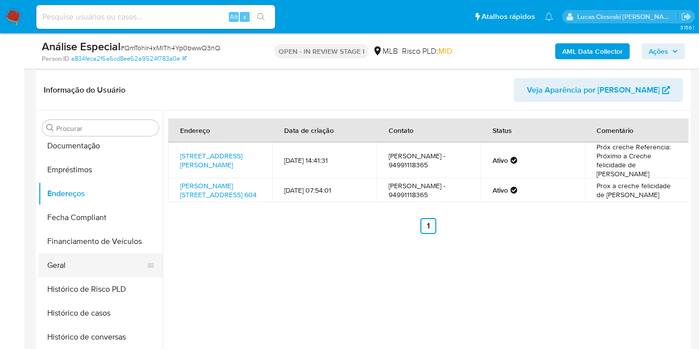
click at [89, 257] on button "Geral" at bounding box center [96, 265] width 116 height 24
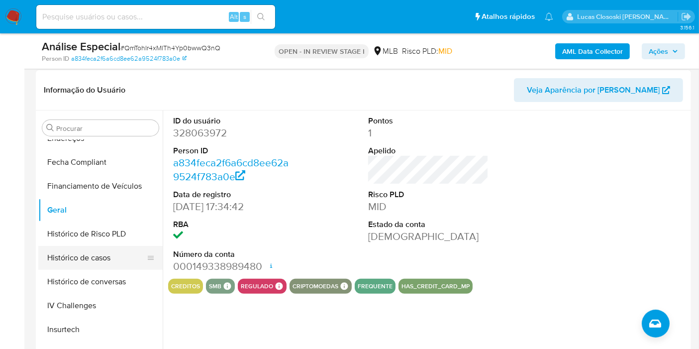
click at [90, 255] on button "Histórico de casos" at bounding box center [96, 258] width 116 height 24
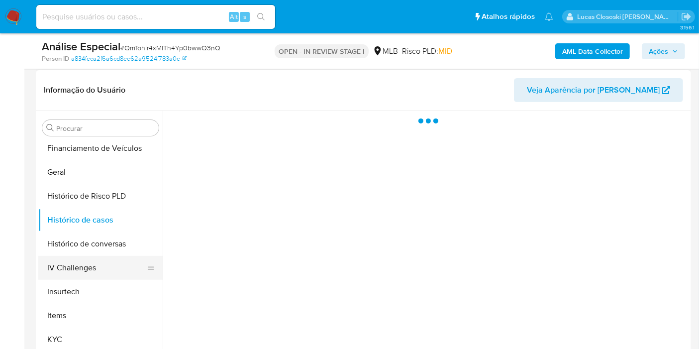
scroll to position [331, 0]
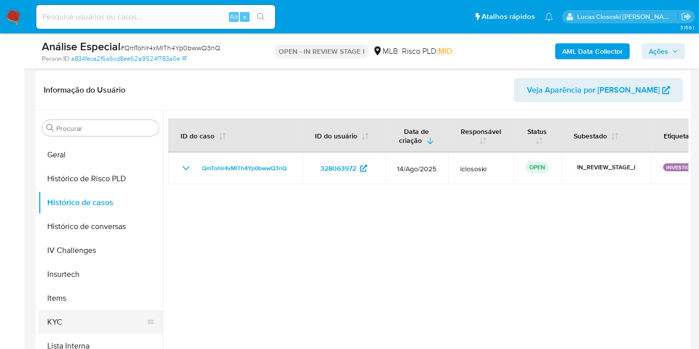
click at [75, 318] on button "KYC" at bounding box center [96, 322] width 116 height 24
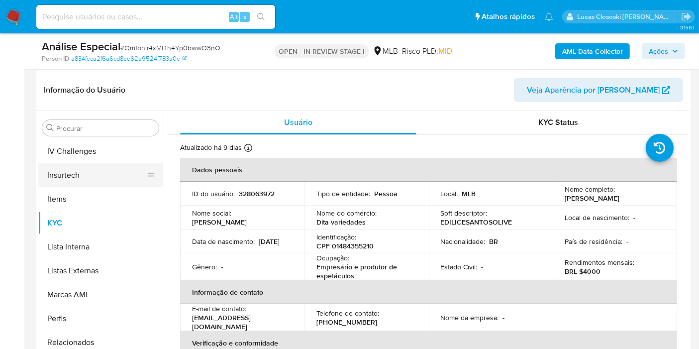
scroll to position [444, 0]
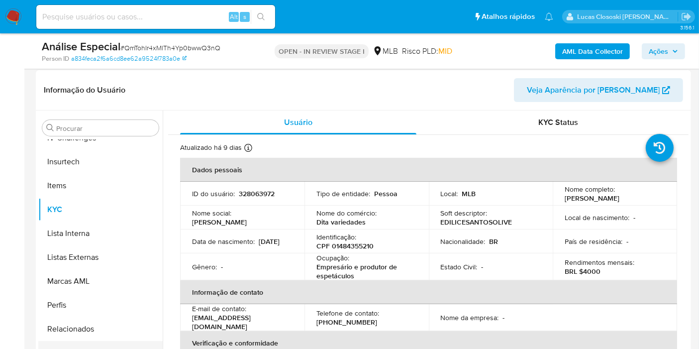
click at [90, 345] on button "Restrições Novo Mundo" at bounding box center [96, 353] width 116 height 24
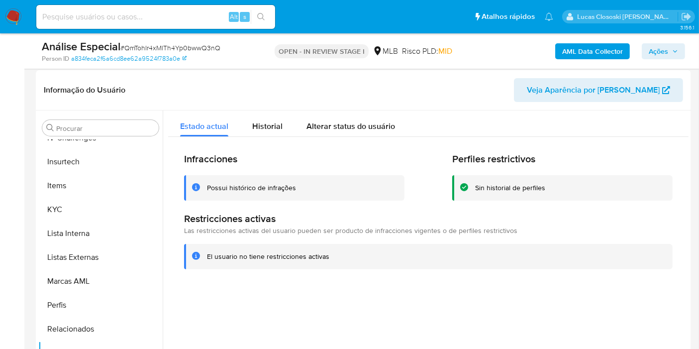
click at [150, 46] on span "# QmTohIr4xMlTh4Yp0bwwQ3nQ" at bounding box center [170, 48] width 100 height 10
copy span "QmTohIr4xMlTh4Yp0bwwQ3nQ"
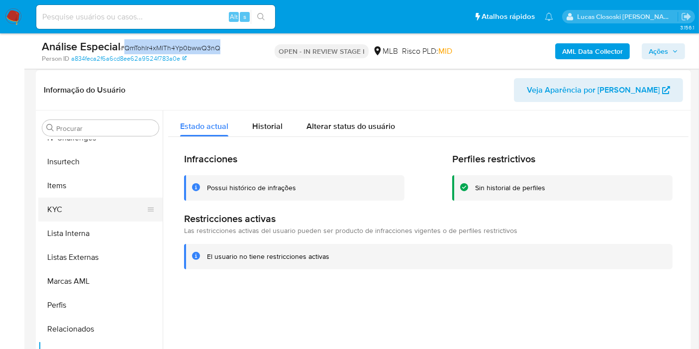
click at [87, 213] on button "KYC" at bounding box center [96, 209] width 116 height 24
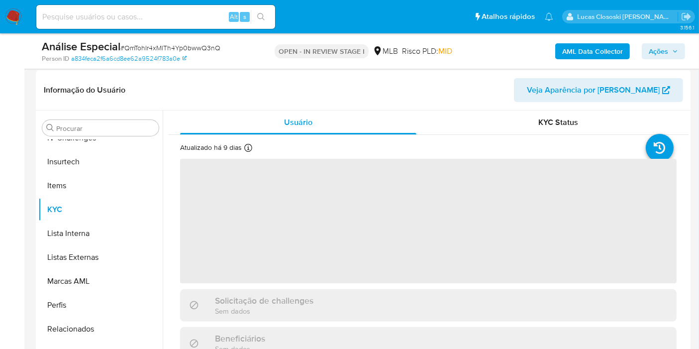
click at [211, 65] on div "Análise Especial # QmTohIr4xMlTh4Yp0bwwQ3nQ Person ID a834feca2f6a6cd8ee62a9524…" at bounding box center [363, 50] width 655 height 35
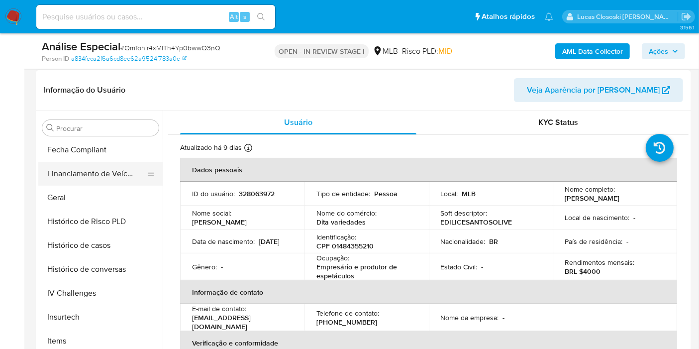
scroll to position [278, 0]
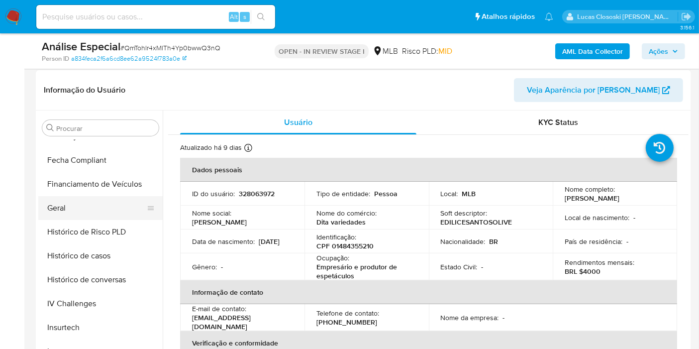
click at [94, 204] on button "Geral" at bounding box center [96, 208] width 116 height 24
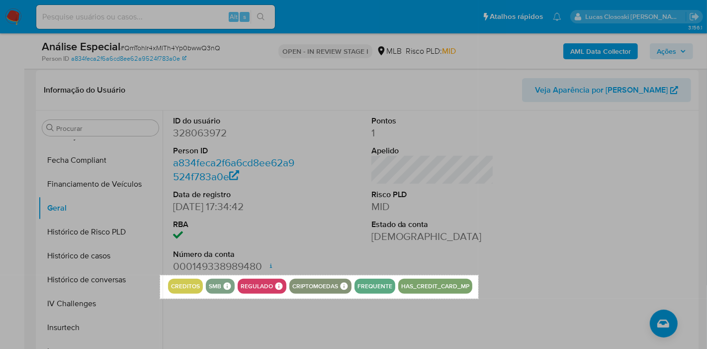
drag, startPoint x: 160, startPoint y: 275, endPoint x: 478, endPoint y: 298, distance: 319.2
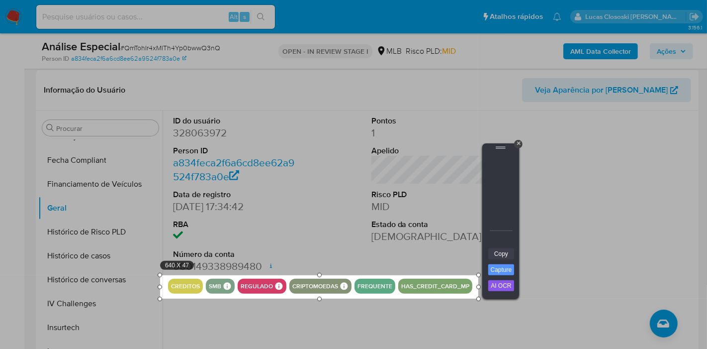
click at [498, 249] on link "Copy" at bounding box center [501, 253] width 26 height 11
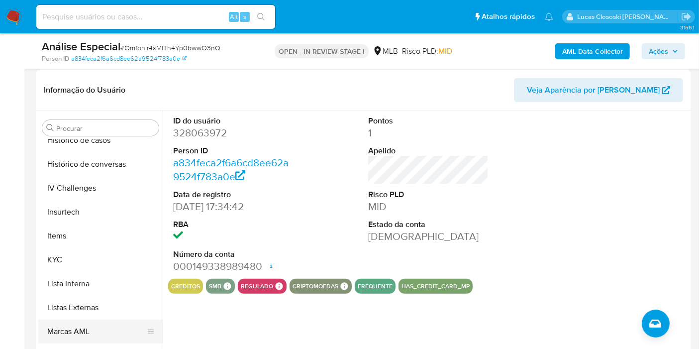
scroll to position [444, 0]
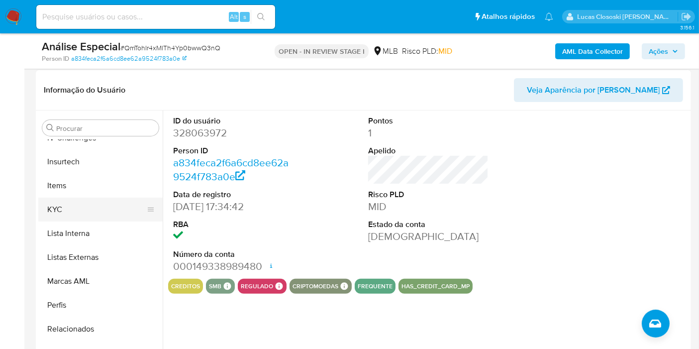
click at [65, 210] on button "KYC" at bounding box center [96, 209] width 116 height 24
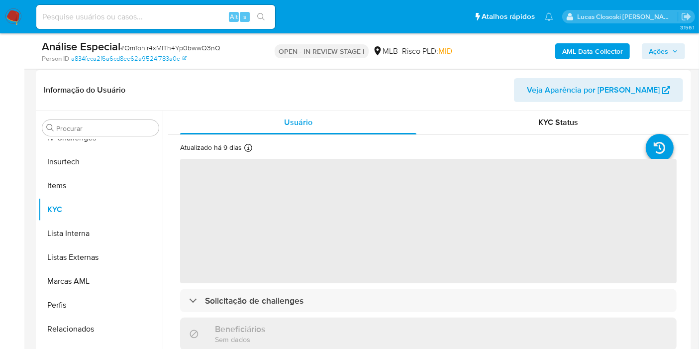
scroll to position [55, 0]
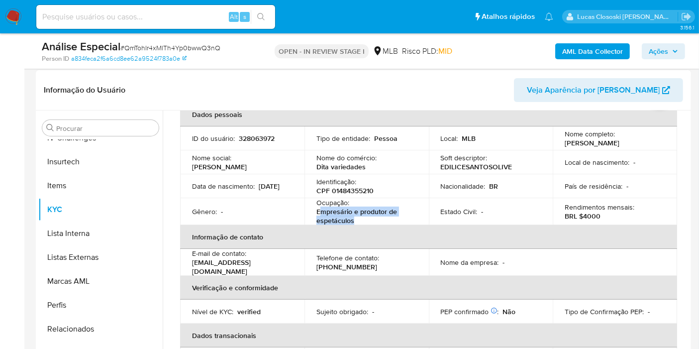
drag, startPoint x: 361, startPoint y: 221, endPoint x: 319, endPoint y: 215, distance: 42.2
click at [319, 215] on p "Empresário e produtor de espetáculos" at bounding box center [364, 216] width 96 height 18
copy p "mpresário e produtor de espetáculos"
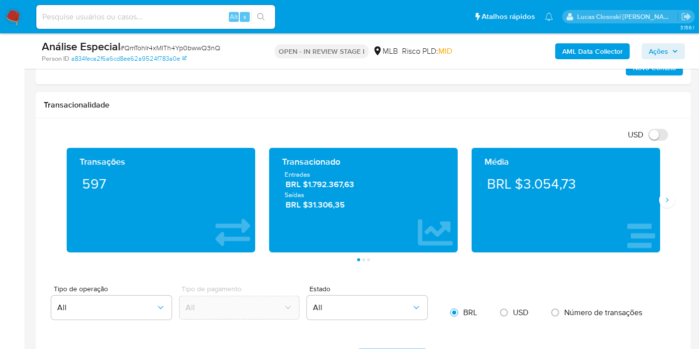
scroll to position [773, 0]
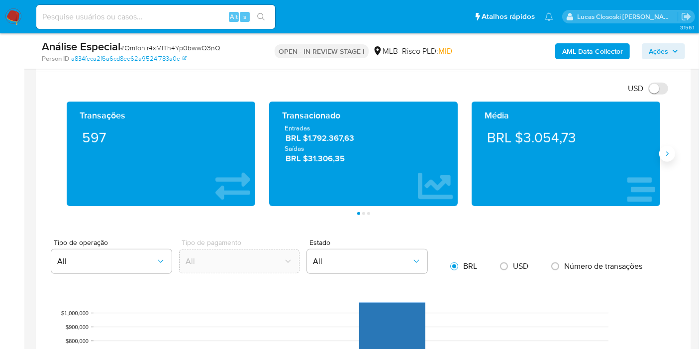
click at [666, 152] on icon "Siguiente" at bounding box center [667, 154] width 8 height 8
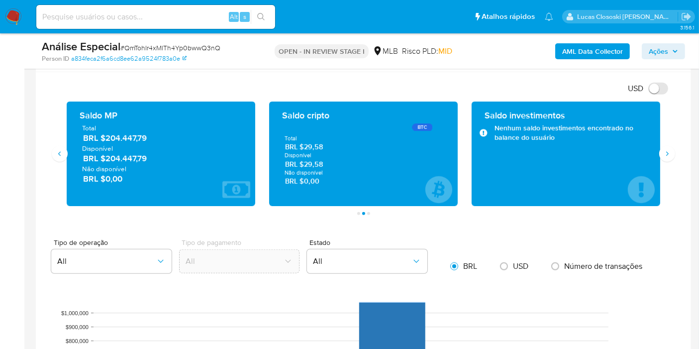
drag, startPoint x: 152, startPoint y: 137, endPoint x: 103, endPoint y: 140, distance: 49.3
click at [103, 140] on span "BRL $204.447,79" at bounding box center [161, 137] width 157 height 11
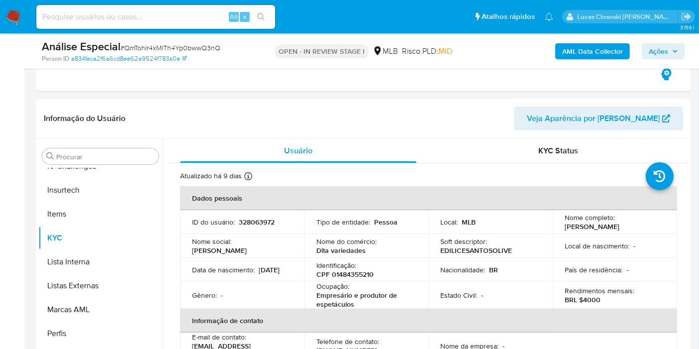
scroll to position [276, 0]
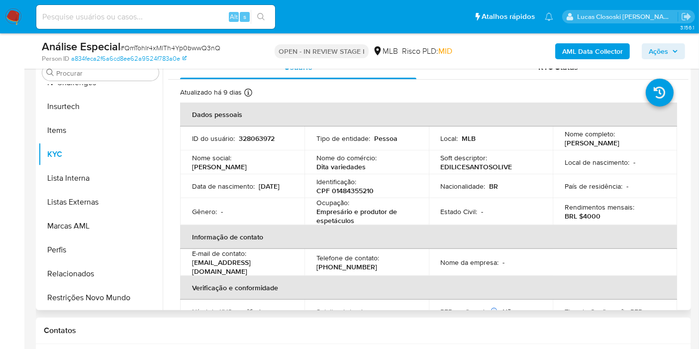
click at [347, 190] on p "CPF 01484355210" at bounding box center [344, 190] width 57 height 9
click at [659, 47] on span "Ações" at bounding box center [658, 51] width 19 height 16
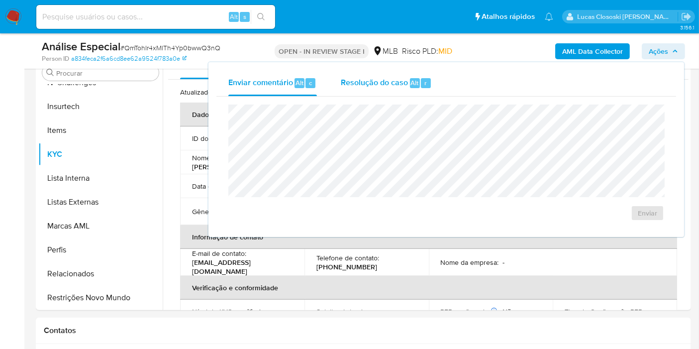
click at [365, 93] on div "Resolução do caso Alt r" at bounding box center [386, 83] width 91 height 26
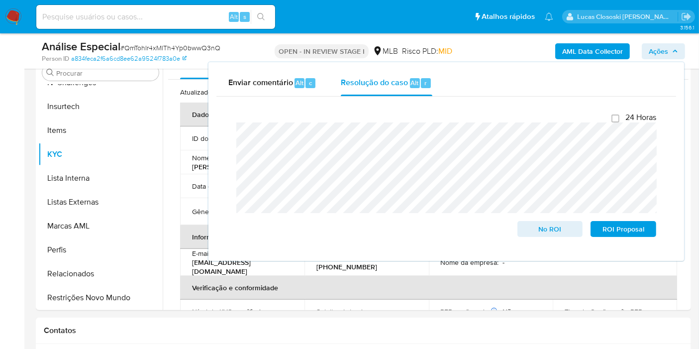
click at [661, 58] on span "Ações" at bounding box center [658, 51] width 19 height 16
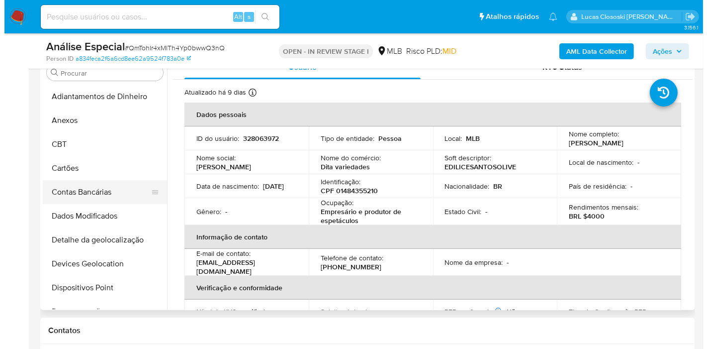
scroll to position [0, 0]
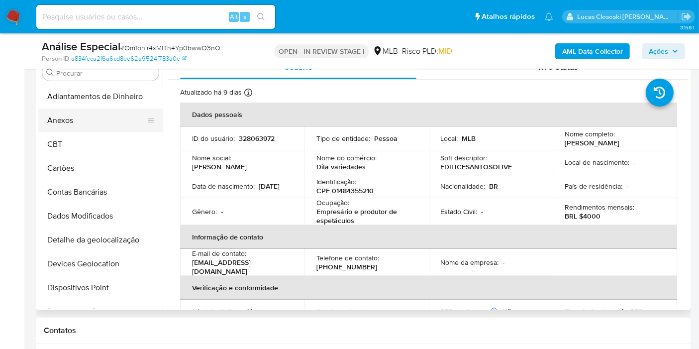
click at [61, 125] on button "Anexos" at bounding box center [96, 120] width 116 height 24
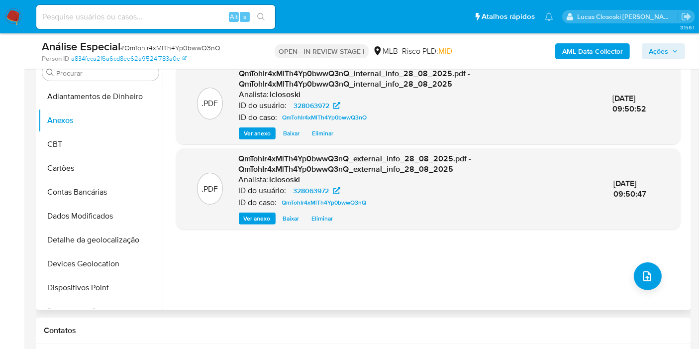
click at [630, 266] on div ".PDF QmTohIr4xMlTh4Yp0bwwQ3nQ_internal_info_28_08_2025.pdf - QmTohIr4xMlTh4Yp0b…" at bounding box center [428, 182] width 504 height 239
click at [634, 269] on button "upload-file" at bounding box center [648, 276] width 28 height 28
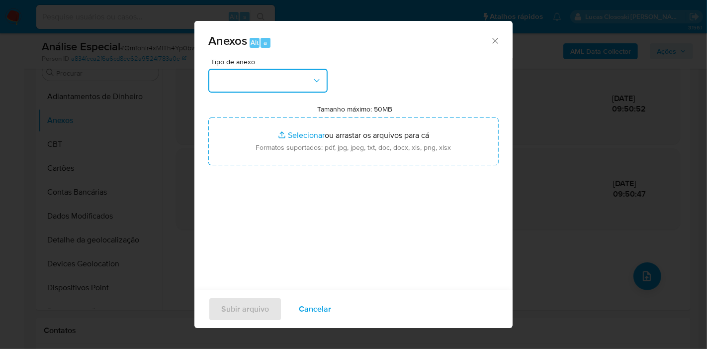
click at [324, 87] on button "button" at bounding box center [267, 81] width 119 height 24
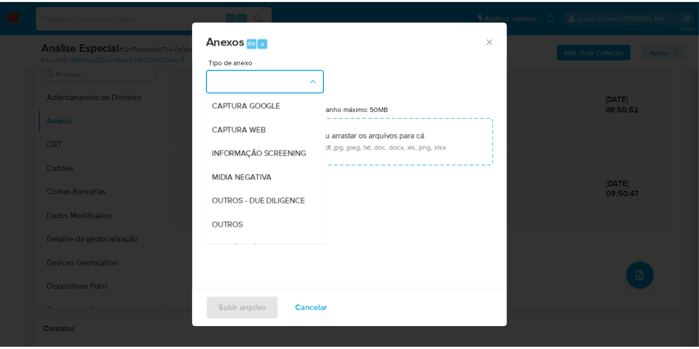
scroll to position [153, 0]
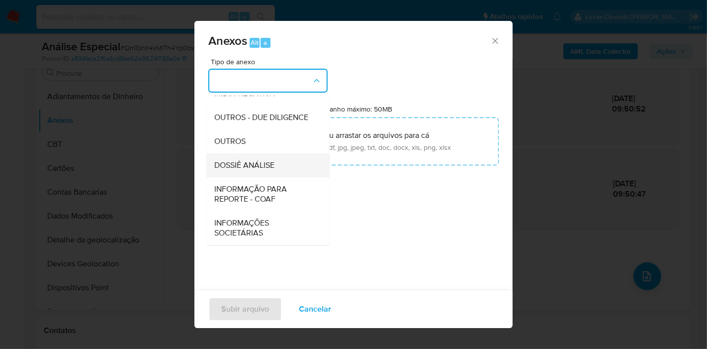
click at [255, 168] on span "DOSSIÊ ANÁLISE" at bounding box center [244, 165] width 60 height 10
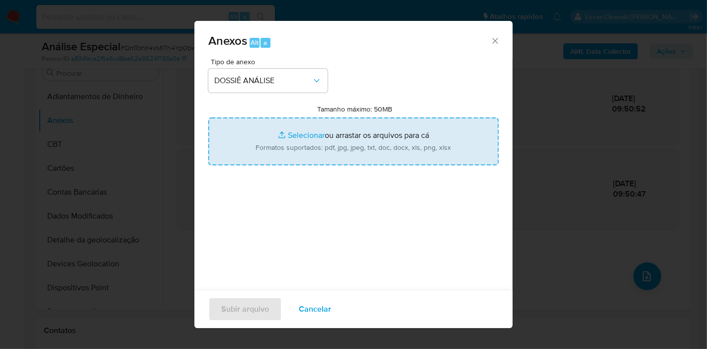
click at [264, 143] on input "Tamanho máximo: 50MB Selecionar arquivos" at bounding box center [353, 141] width 290 height 48
type input "C:\fakepath\SAR - XXXX - CPF 01484355210 - EDILICE SANTOS OLIVEIRA.pdf"
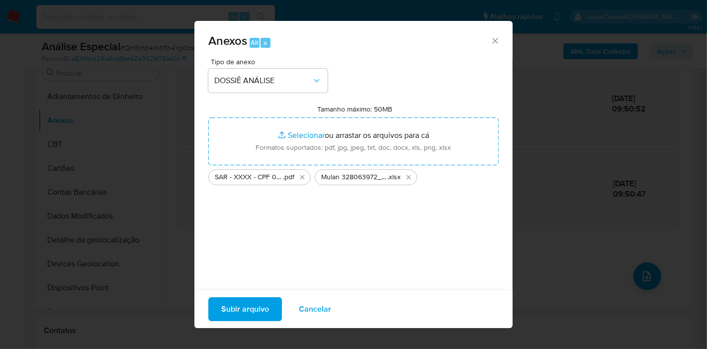
click at [252, 300] on span "Subir arquivo" at bounding box center [245, 309] width 48 height 22
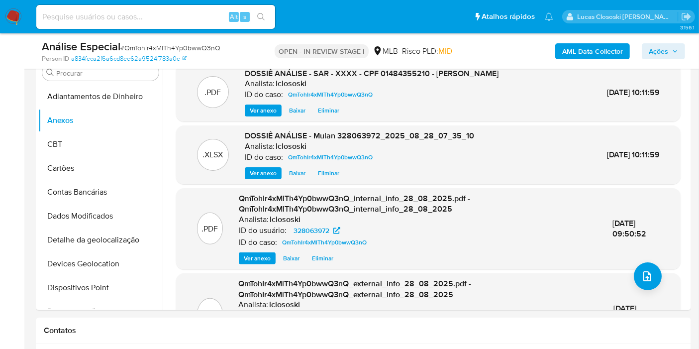
click at [658, 62] on div "AML Data Collector Ações" at bounding box center [579, 50] width 212 height 23
click at [658, 55] on span "Ações" at bounding box center [658, 51] width 19 height 16
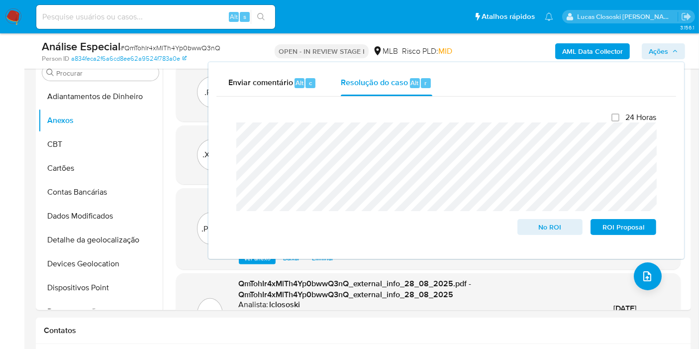
click at [666, 52] on span "Ações" at bounding box center [658, 51] width 19 height 16
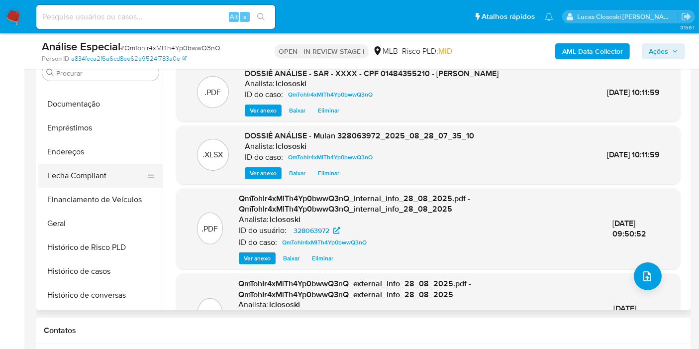
scroll to position [276, 0]
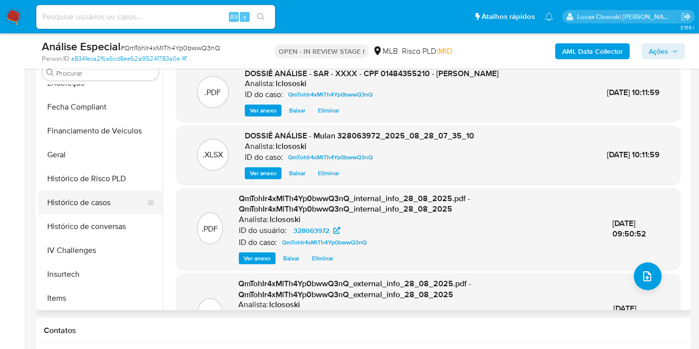
click at [102, 197] on button "Histórico de casos" at bounding box center [96, 202] width 116 height 24
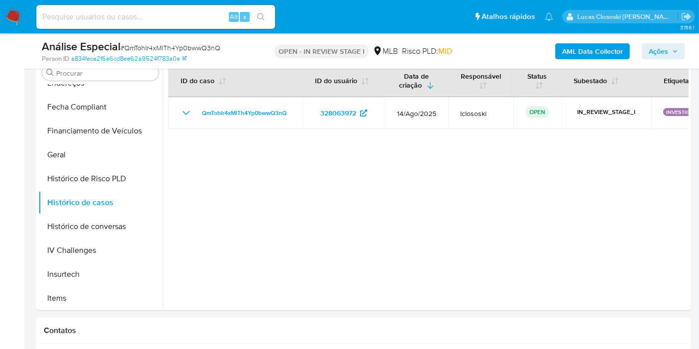
click at [662, 52] on span "Ações" at bounding box center [658, 51] width 19 height 16
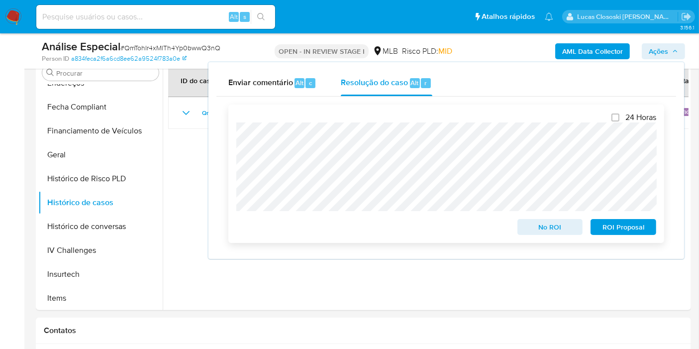
click at [611, 228] on span "ROI Proposal" at bounding box center [623, 227] width 52 height 14
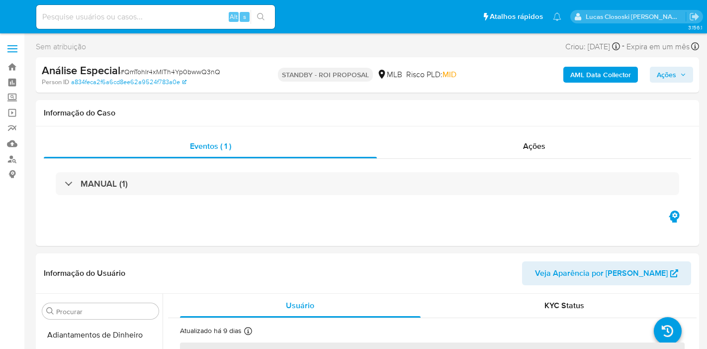
select select "10"
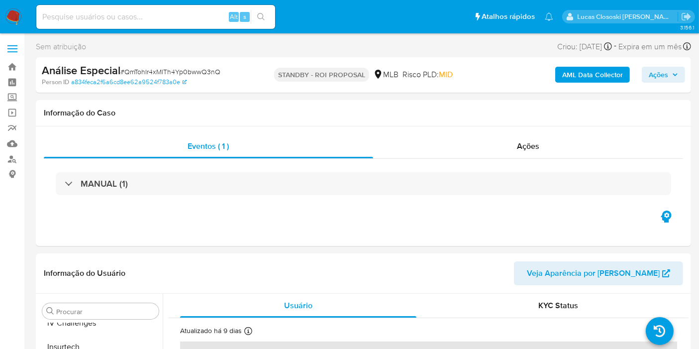
scroll to position [444, 0]
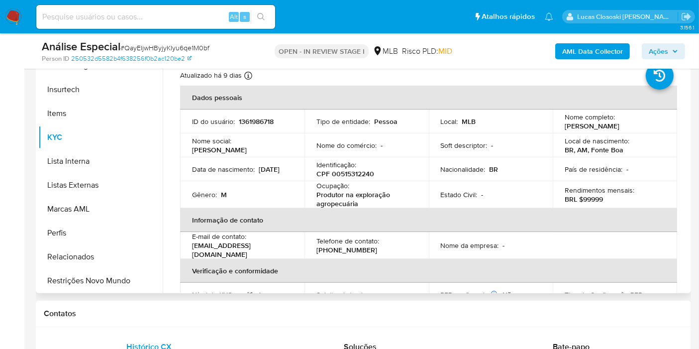
scroll to position [166, 0]
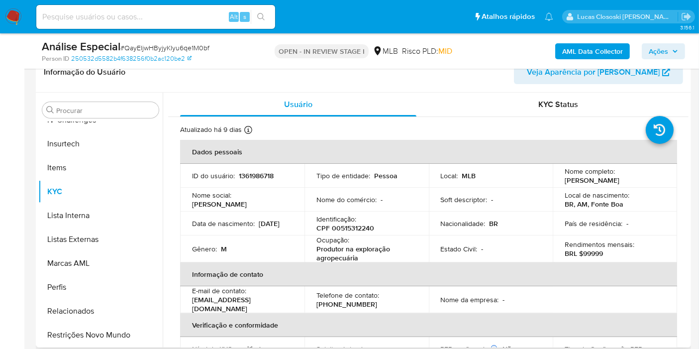
click at [339, 235] on p "Ocupação :" at bounding box center [332, 239] width 33 height 9
click at [339, 228] on p "CPF 00515312240" at bounding box center [345, 227] width 58 height 9
copy p "00515312240"
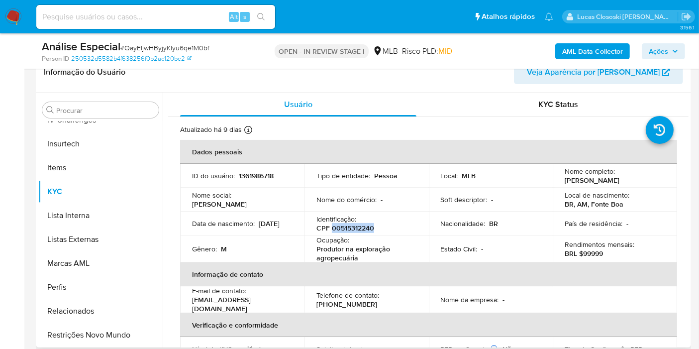
copy p "00515312240"
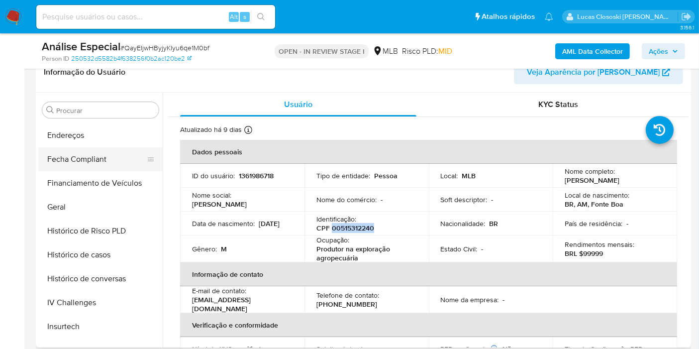
scroll to position [223, 0]
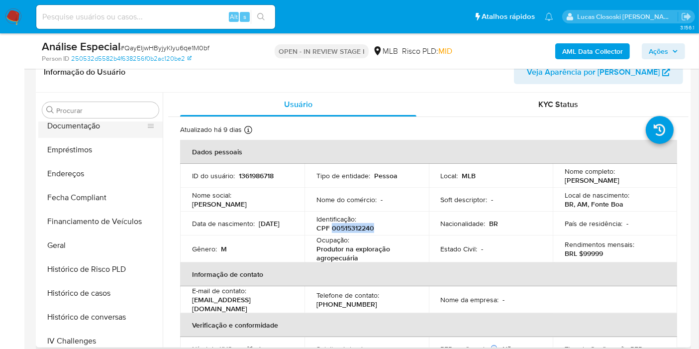
click at [81, 128] on button "Documentação" at bounding box center [96, 126] width 116 height 24
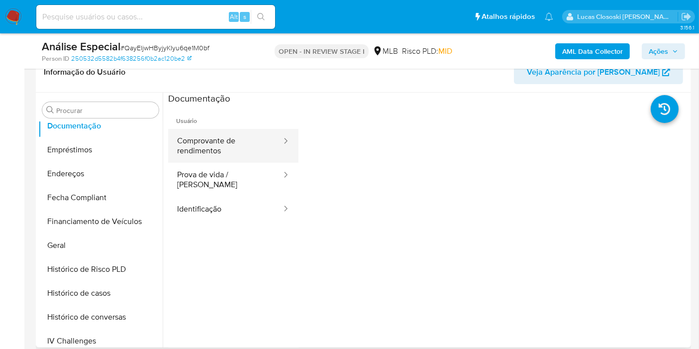
click at [227, 141] on button "Comprovante de rendimentos" at bounding box center [225, 146] width 114 height 34
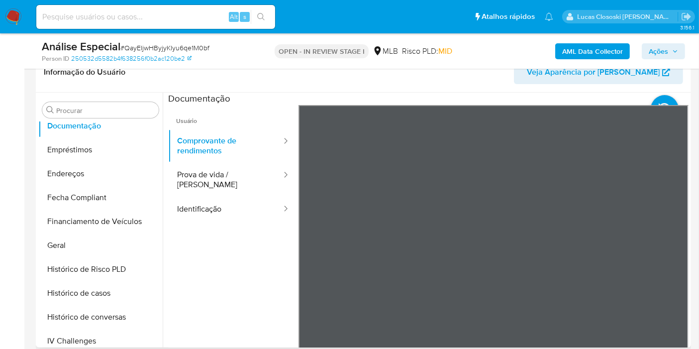
scroll to position [1, 0]
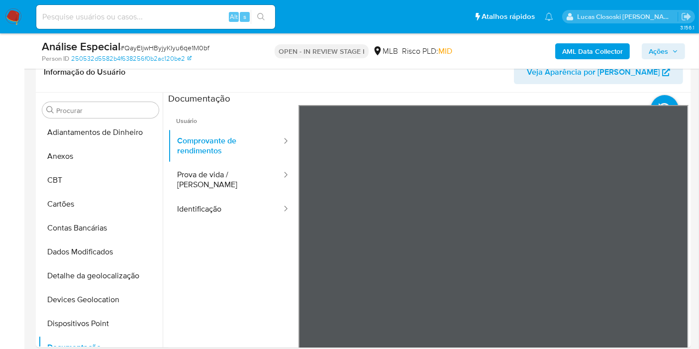
click at [591, 47] on b "AML Data Collector" at bounding box center [592, 51] width 61 height 16
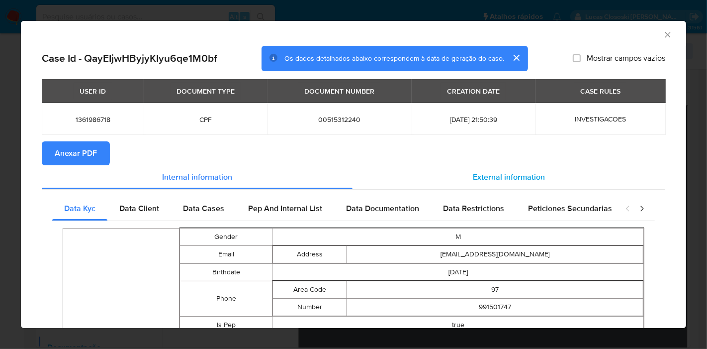
click at [501, 177] on span "External information" at bounding box center [509, 176] width 72 height 11
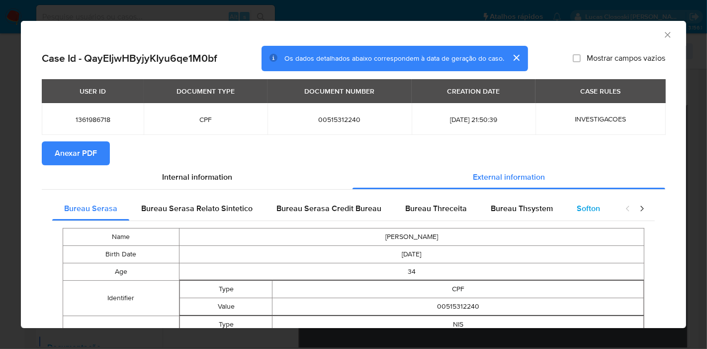
click at [570, 211] on div "Softon" at bounding box center [588, 208] width 47 height 24
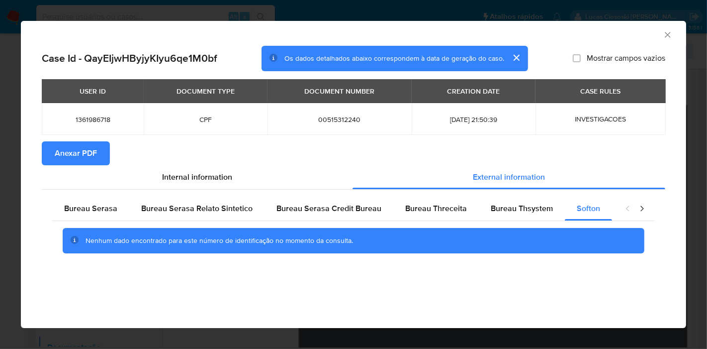
click at [667, 37] on icon "Fechar a janela" at bounding box center [668, 35] width 10 height 10
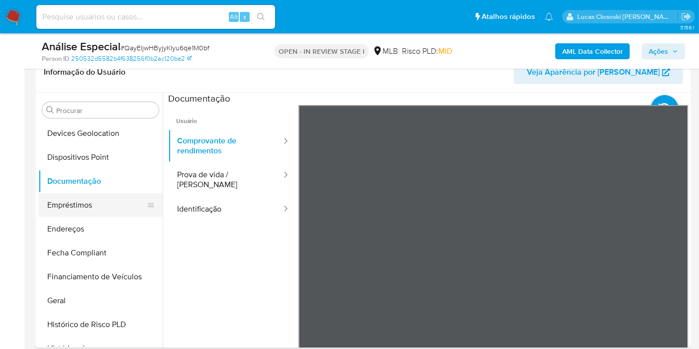
scroll to position [167, 0]
click at [94, 224] on button "Endereços" at bounding box center [96, 229] width 116 height 24
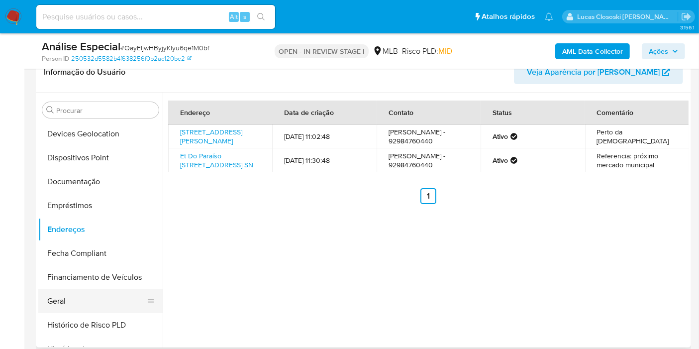
click at [77, 294] on button "Geral" at bounding box center [96, 301] width 116 height 24
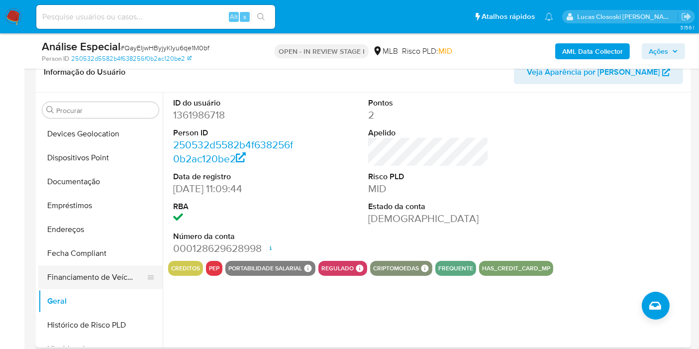
scroll to position [278, 0]
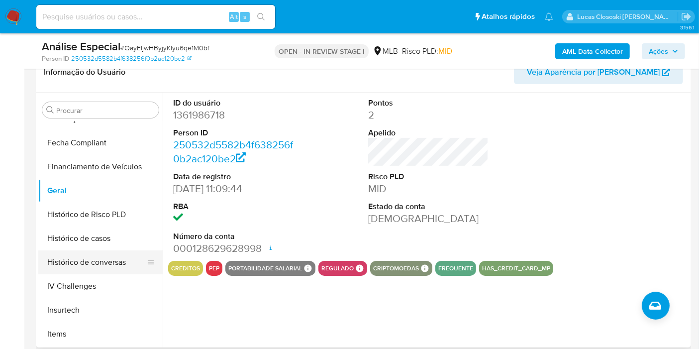
drag, startPoint x: 82, startPoint y: 244, endPoint x: 83, endPoint y: 251, distance: 7.0
click at [82, 244] on button "Histórico de casos" at bounding box center [100, 238] width 124 height 24
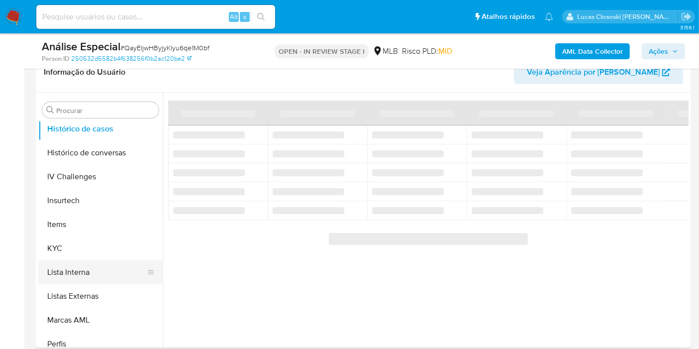
scroll to position [388, 0]
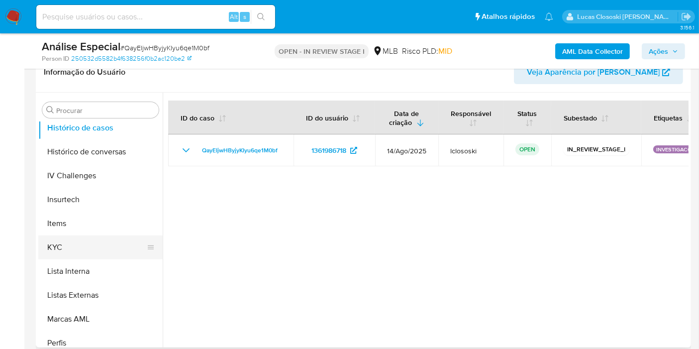
click at [70, 252] on button "KYC" at bounding box center [96, 247] width 116 height 24
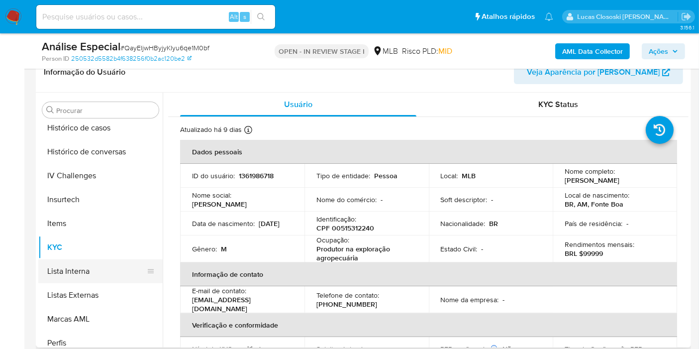
click at [85, 263] on button "Lista Interna" at bounding box center [96, 271] width 116 height 24
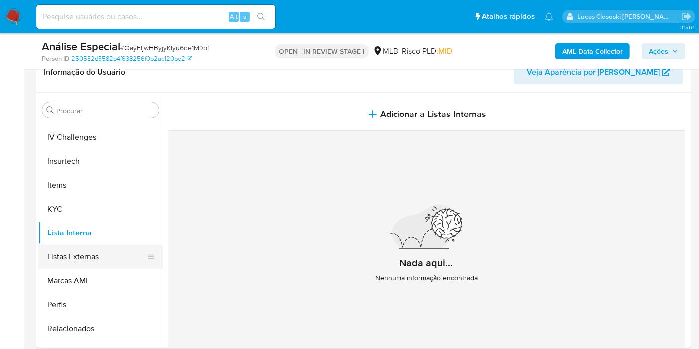
scroll to position [444, 0]
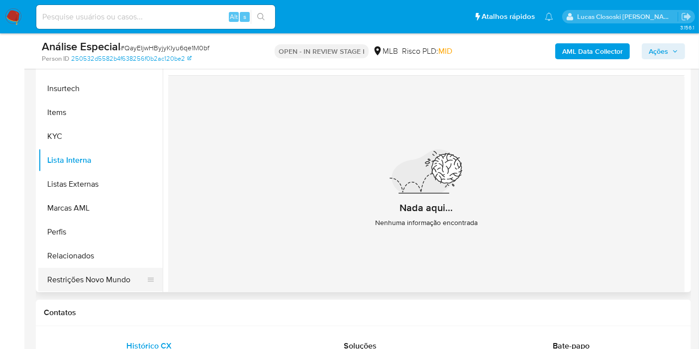
click at [106, 268] on button "Restrições Novo Mundo" at bounding box center [96, 280] width 116 height 24
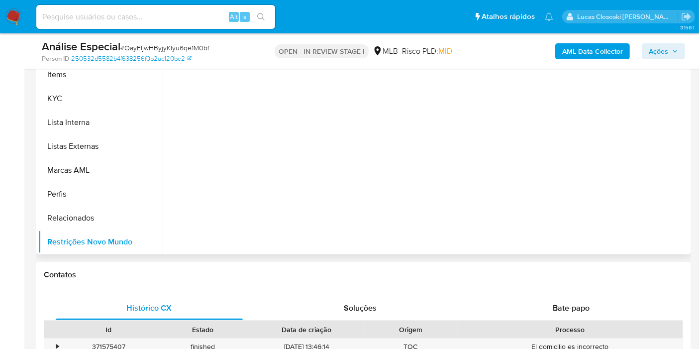
scroll to position [166, 0]
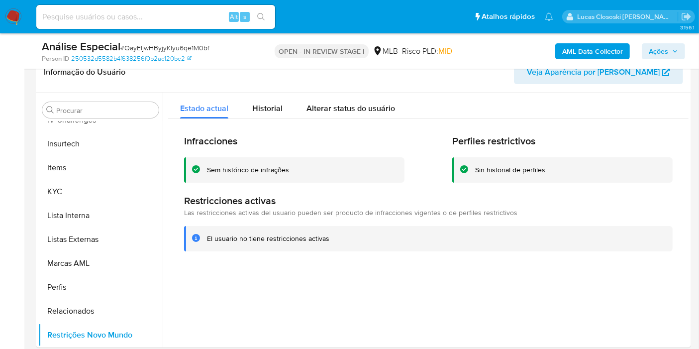
click at [192, 50] on span "# QayEIjwHByjyKIyu6qe1M0bf" at bounding box center [164, 48] width 89 height 10
copy span "QayEIjwHByjyKIyu6qe1M0bf"
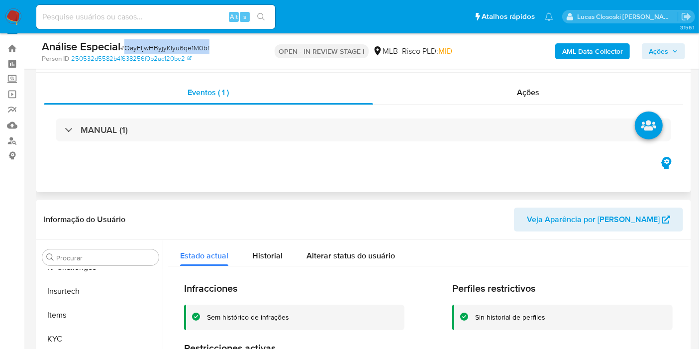
scroll to position [0, 0]
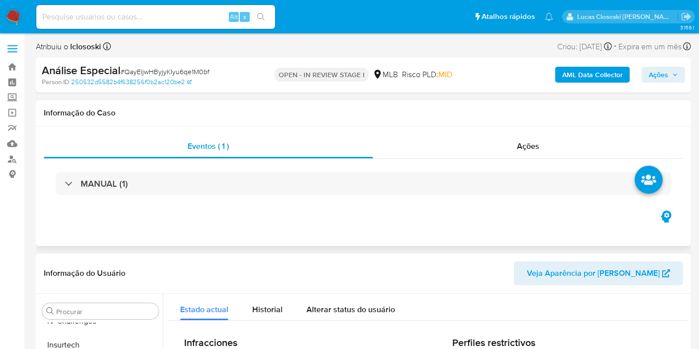
click at [506, 159] on div "MANUAL (1)" at bounding box center [363, 184] width 639 height 50
click at [502, 159] on div "MANUAL (1)" at bounding box center [363, 184] width 639 height 50
click at [509, 155] on div "Ações" at bounding box center [528, 146] width 310 height 24
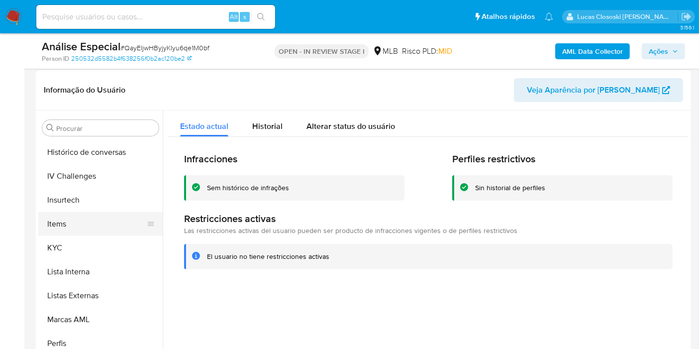
scroll to position [388, 0]
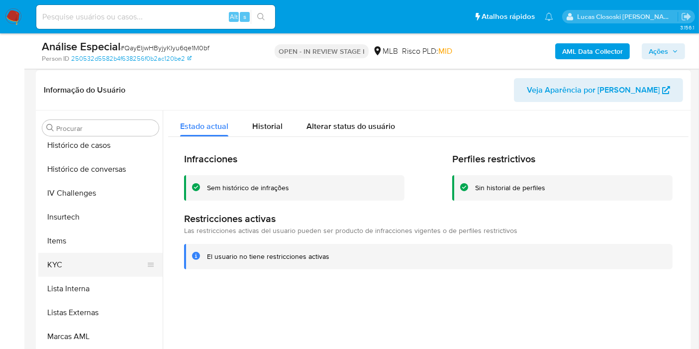
drag, startPoint x: 81, startPoint y: 231, endPoint x: 81, endPoint y: 266, distance: 34.3
click at [81, 232] on button "Items" at bounding box center [100, 241] width 124 height 24
click at [81, 266] on button "KYC" at bounding box center [96, 265] width 116 height 24
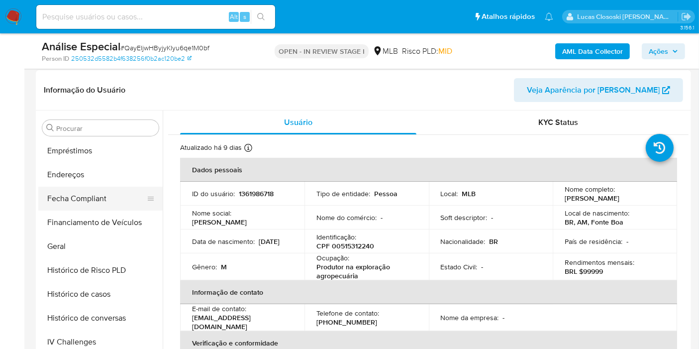
scroll to position [223, 0]
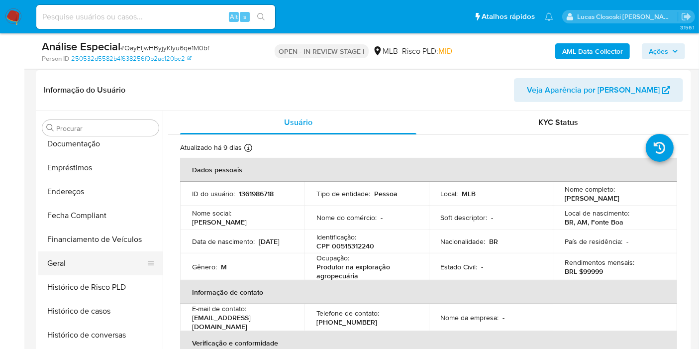
click at [65, 257] on button "Geral" at bounding box center [96, 263] width 116 height 24
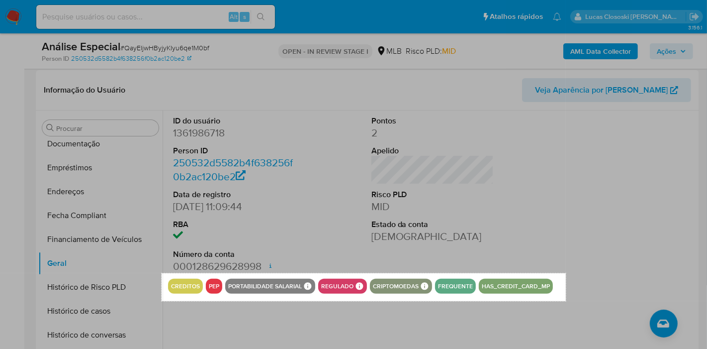
drag, startPoint x: 161, startPoint y: 273, endPoint x: 566, endPoint y: 300, distance: 405.8
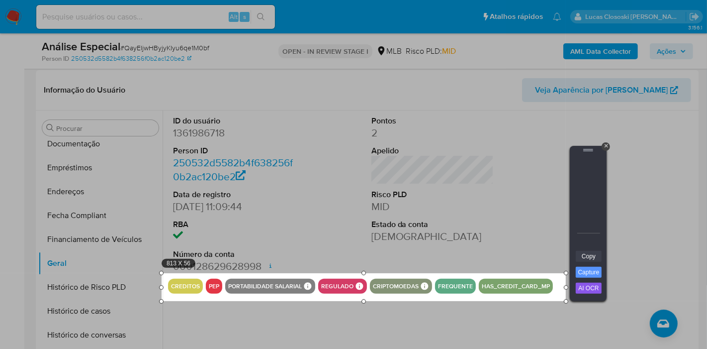
click at [583, 252] on link "Copy" at bounding box center [589, 256] width 26 height 11
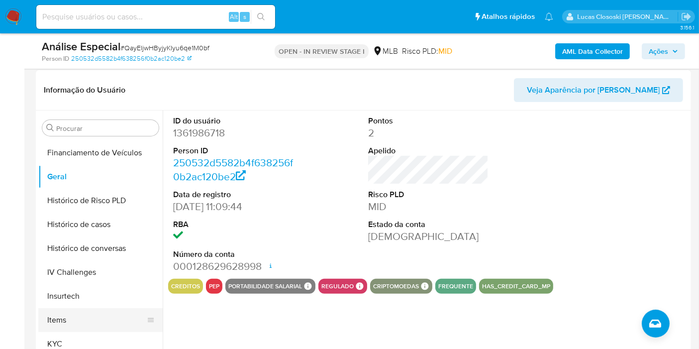
scroll to position [388, 0]
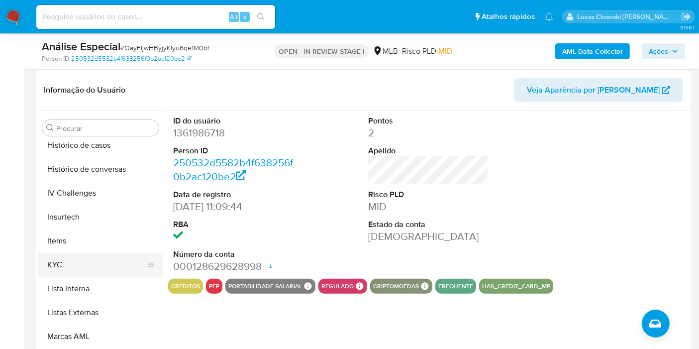
click at [105, 261] on button "KYC" at bounding box center [96, 265] width 116 height 24
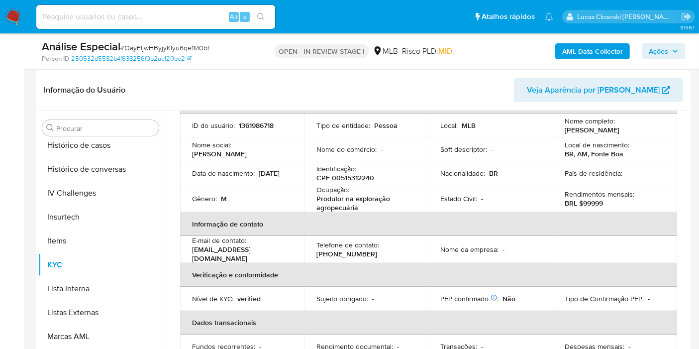
scroll to position [55, 0]
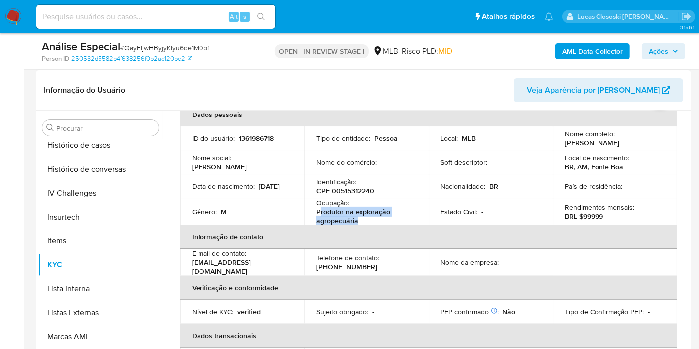
drag, startPoint x: 377, startPoint y: 222, endPoint x: 320, endPoint y: 212, distance: 57.7
click at [320, 212] on p "Produtor na exploração agropecuária" at bounding box center [364, 216] width 96 height 18
copy p "rodutor na exploração agropecuária"
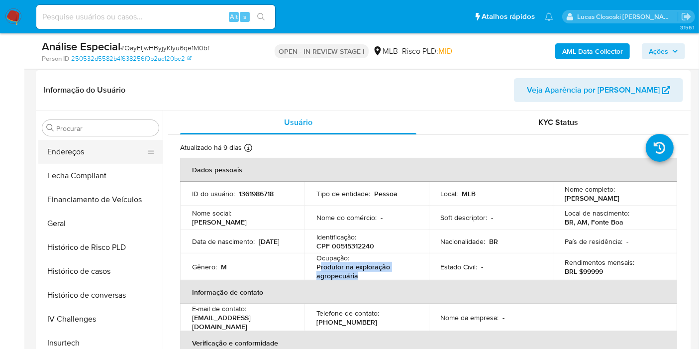
scroll to position [223, 0]
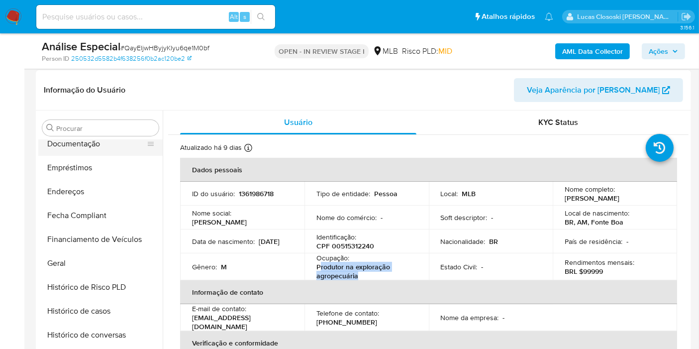
click at [121, 142] on button "Documentação" at bounding box center [96, 144] width 116 height 24
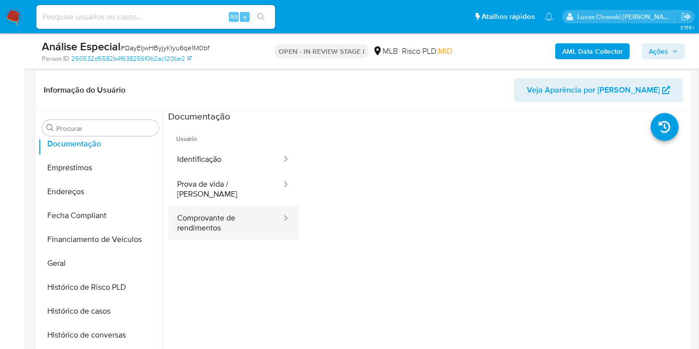
click at [218, 208] on button "Comprovante de rendimentos" at bounding box center [225, 223] width 114 height 34
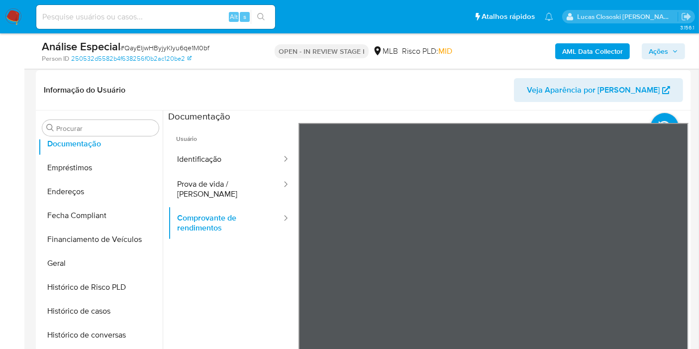
click at [687, 53] on div "Análise Especial # QayEIjwHByjyKIyu6qe1M0bf Person ID 250532d5582b4f638256f0b2a…" at bounding box center [363, 50] width 655 height 35
drag, startPoint x: 681, startPoint y: 53, endPoint x: 682, endPoint y: 58, distance: 5.1
click at [681, 53] on button "Ações" at bounding box center [663, 51] width 43 height 16
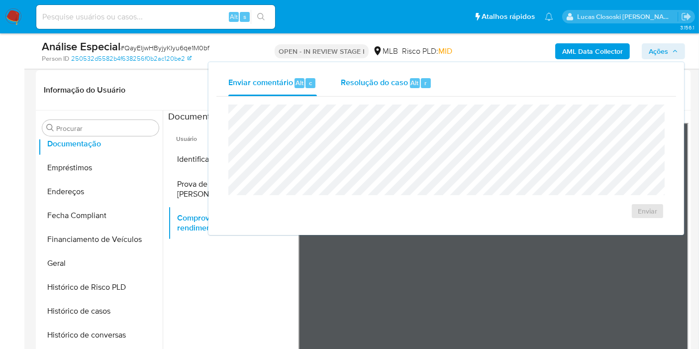
click at [434, 89] on button "Resolução do caso Alt r" at bounding box center [386, 83] width 115 height 26
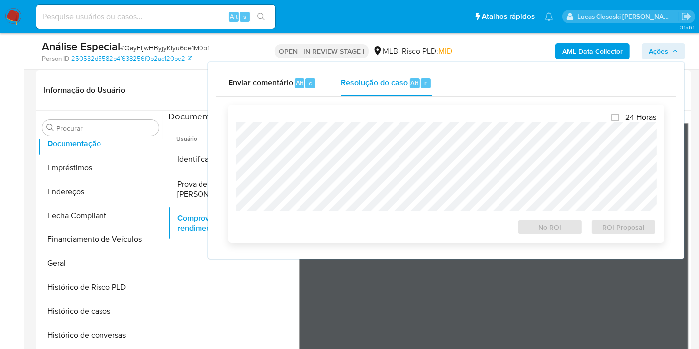
click at [432, 123] on div at bounding box center [446, 166] width 420 height 89
click at [649, 57] on span "Ações" at bounding box center [658, 51] width 19 height 16
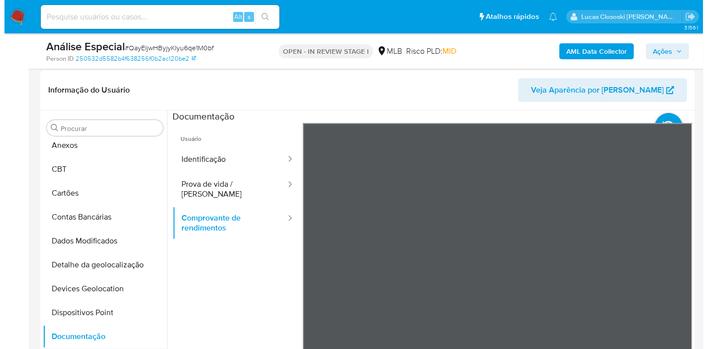
scroll to position [1, 0]
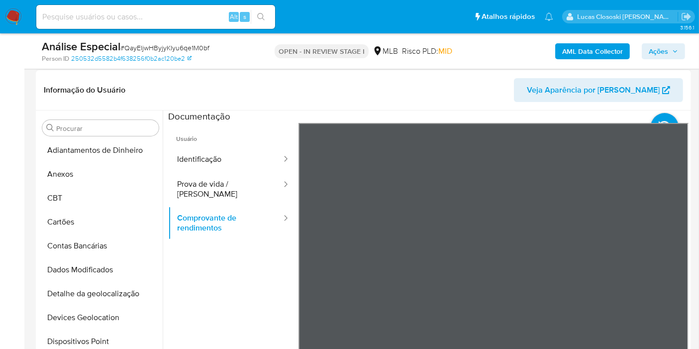
click at [163, 160] on div at bounding box center [426, 237] width 526 height 255
click at [135, 179] on button "Anexos" at bounding box center [96, 174] width 116 height 24
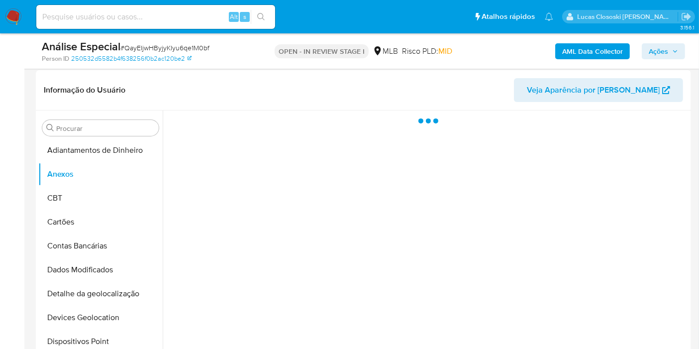
click at [653, 46] on span "Ações" at bounding box center [658, 51] width 19 height 16
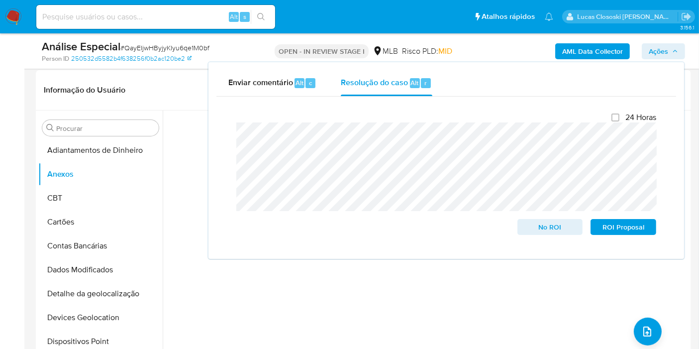
click at [663, 53] on span "Ações" at bounding box center [658, 51] width 19 height 16
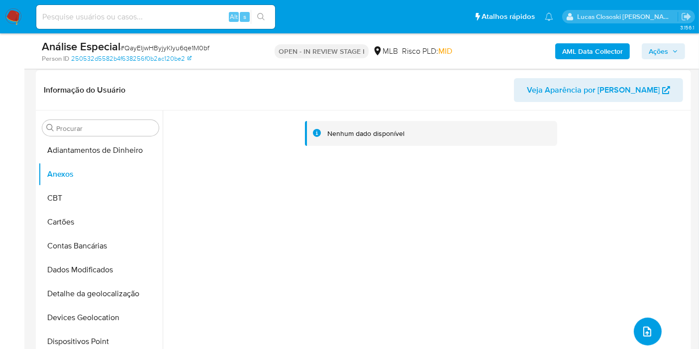
click at [645, 317] on button "upload-file" at bounding box center [648, 331] width 28 height 28
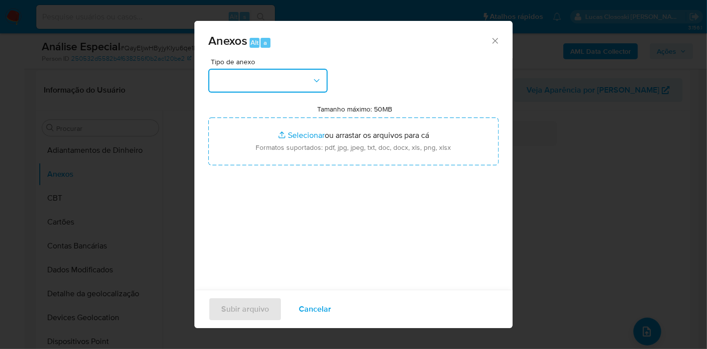
click at [295, 91] on button "button" at bounding box center [267, 81] width 119 height 24
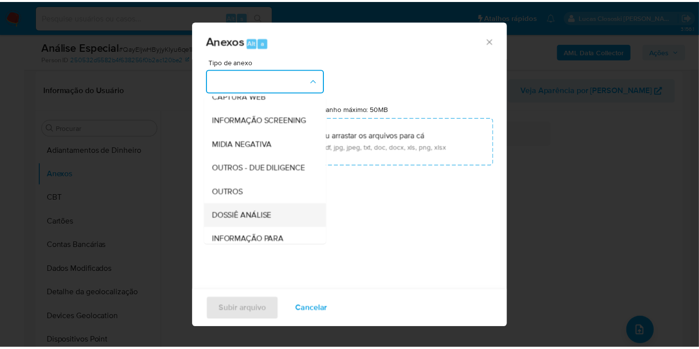
scroll to position [153, 0]
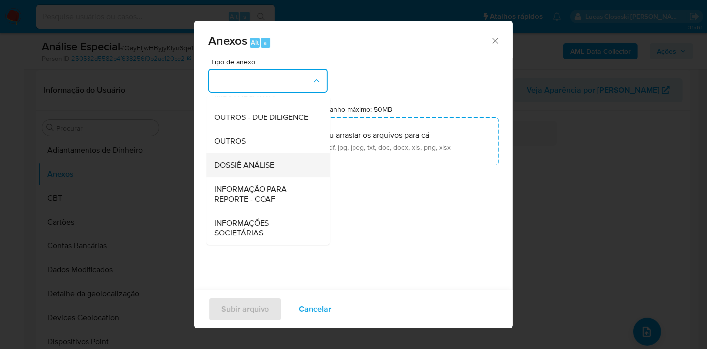
click at [264, 168] on span "DOSSIÊ ANÁLISE" at bounding box center [244, 165] width 60 height 10
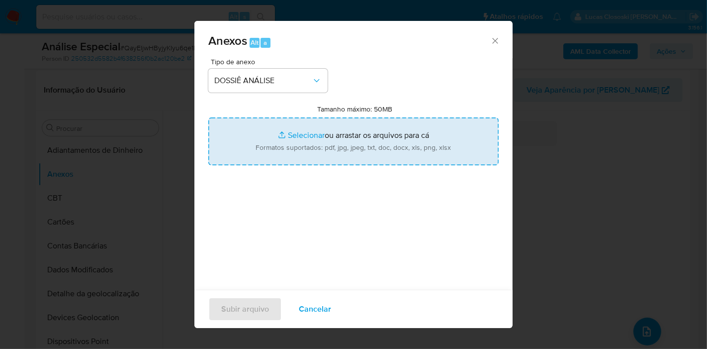
click at [274, 150] on input "Tamanho máximo: 50MB Selecionar arquivos" at bounding box center [353, 141] width 290 height 48
type input "C:\fakepath\SAR - XXXX - CPF 00515312240 - LEONARDO ALVES DE LIMA.pdf"
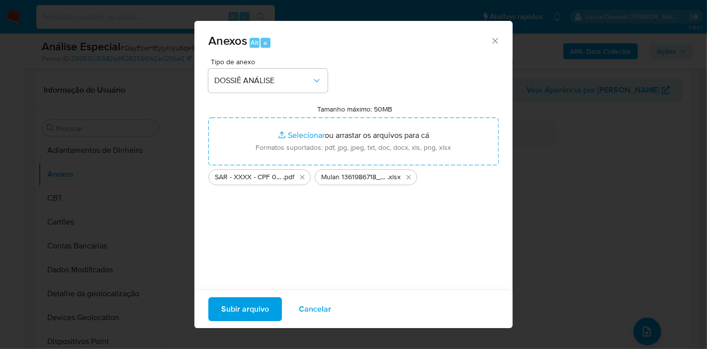
click at [221, 304] on span "Subir arquivo" at bounding box center [245, 309] width 48 height 22
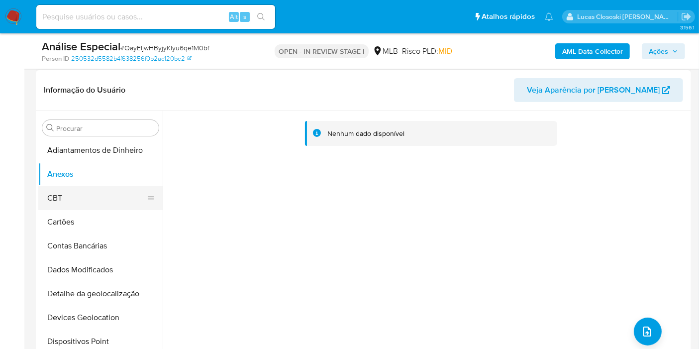
click at [62, 195] on button "CBT" at bounding box center [96, 198] width 116 height 24
click at [68, 173] on button "Anexos" at bounding box center [96, 174] width 116 height 24
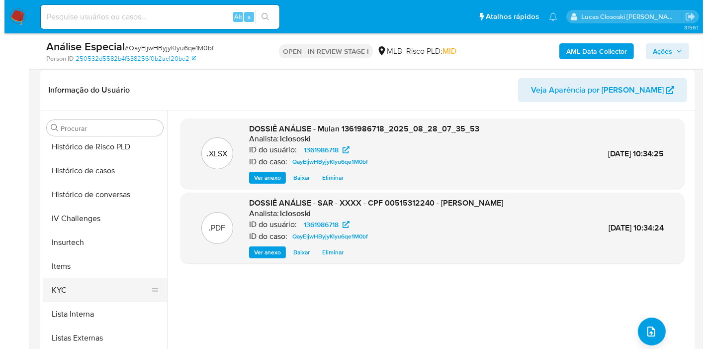
scroll to position [388, 0]
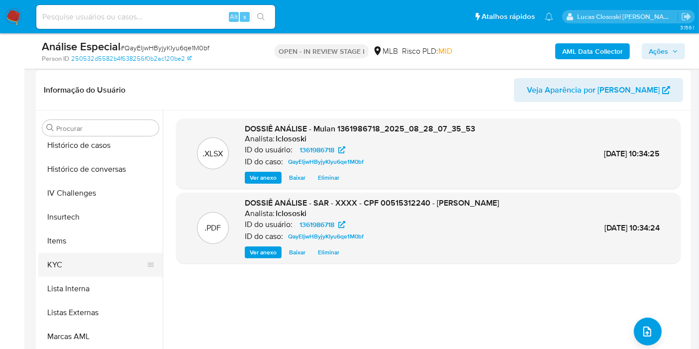
click at [70, 269] on button "KYC" at bounding box center [96, 265] width 116 height 24
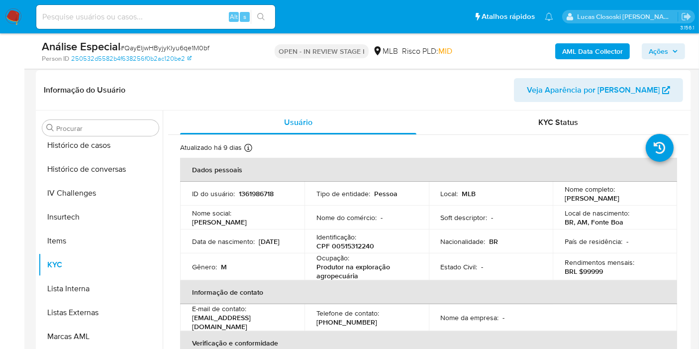
click at [596, 56] on b "AML Data Collector" at bounding box center [592, 51] width 61 height 16
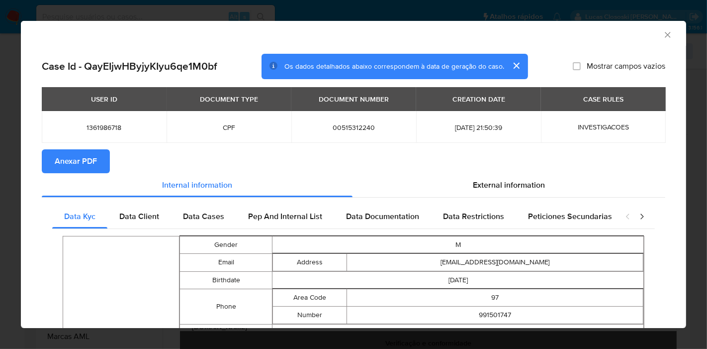
click at [102, 158] on button "Anexar PDF" at bounding box center [76, 161] width 68 height 24
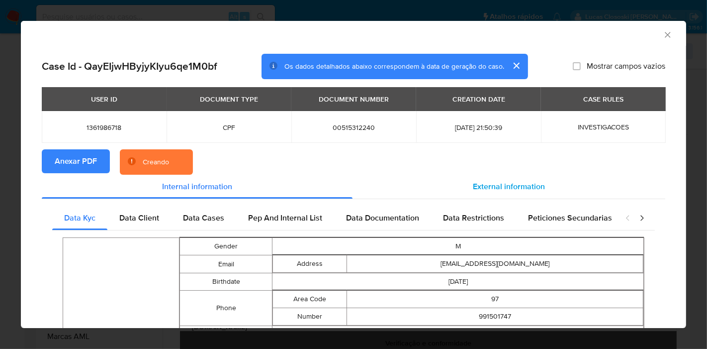
click at [498, 183] on span "External information" at bounding box center [509, 186] width 72 height 11
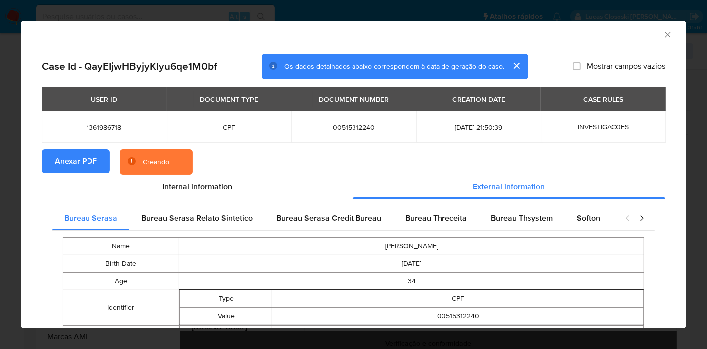
click at [640, 220] on div "closure-recommendation-modal" at bounding box center [635, 218] width 40 height 24
click at [639, 218] on div "closure-recommendation-modal" at bounding box center [635, 218] width 40 height 24
click at [637, 214] on icon "closure-recommendation-modal" at bounding box center [642, 218] width 10 height 10
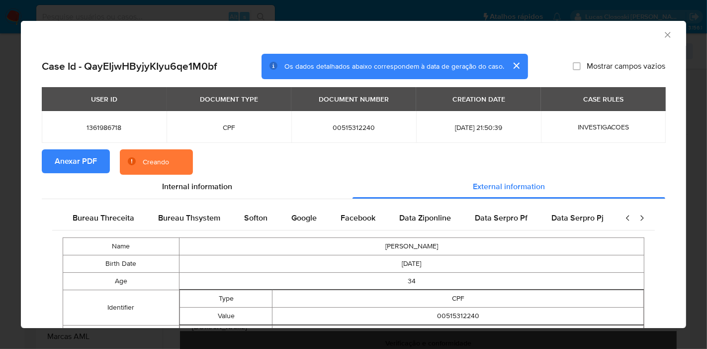
scroll to position [0, 334]
click at [637, 214] on icon "closure-recommendation-modal" at bounding box center [642, 218] width 10 height 10
click at [624, 222] on icon "closure-recommendation-modal" at bounding box center [628, 218] width 10 height 10
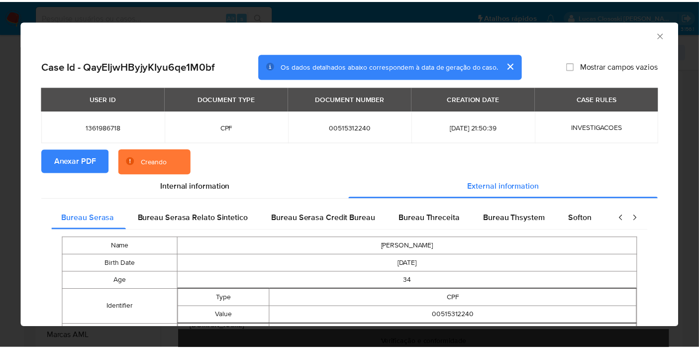
scroll to position [0, 0]
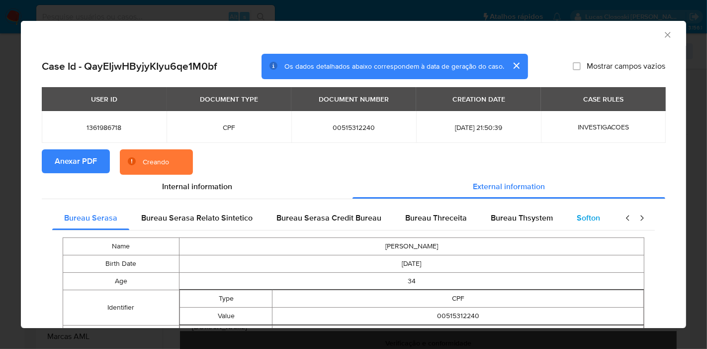
click at [595, 219] on div "Softon" at bounding box center [588, 218] width 47 height 24
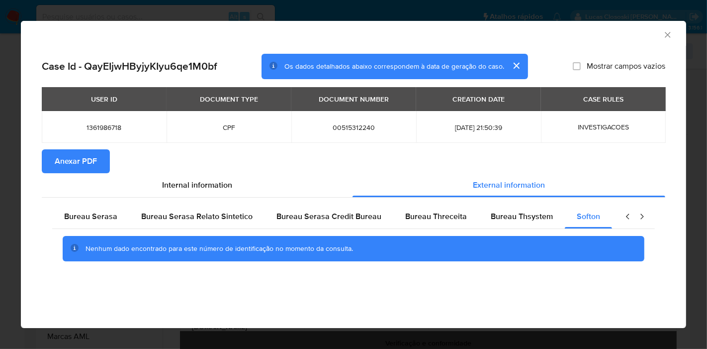
click at [665, 35] on icon "Fechar a janela" at bounding box center [668, 35] width 10 height 10
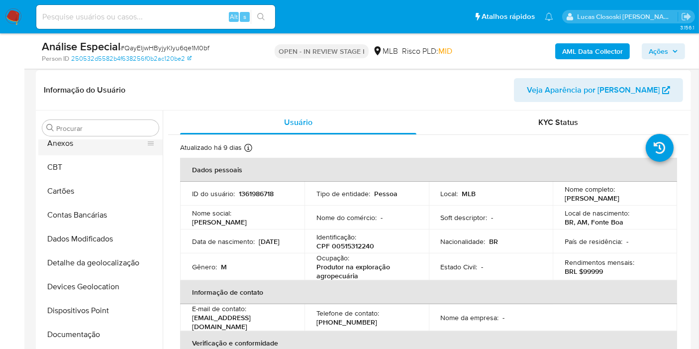
scroll to position [1, 0]
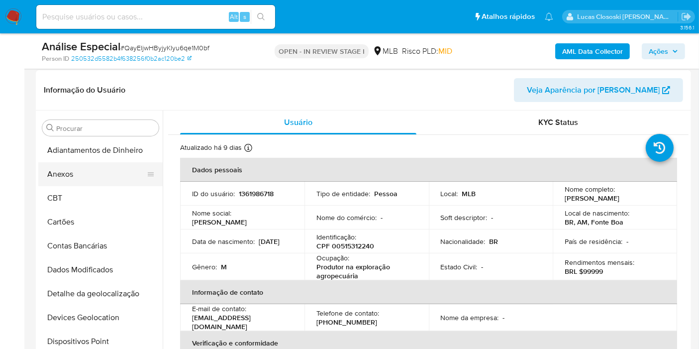
click at [90, 174] on button "Anexos" at bounding box center [96, 174] width 116 height 24
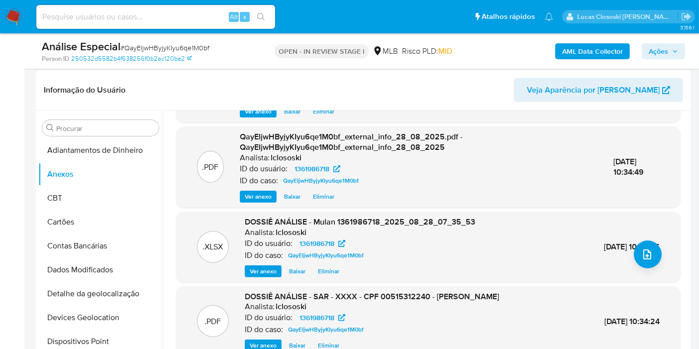
scroll to position [0, 0]
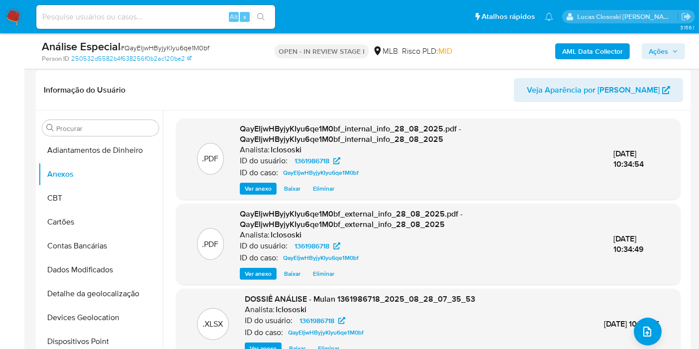
click at [682, 46] on button "Ações" at bounding box center [663, 51] width 43 height 16
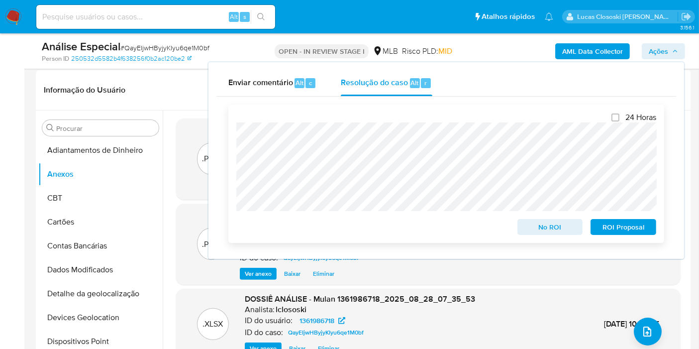
click at [635, 226] on span "ROI Proposal" at bounding box center [623, 227] width 52 height 14
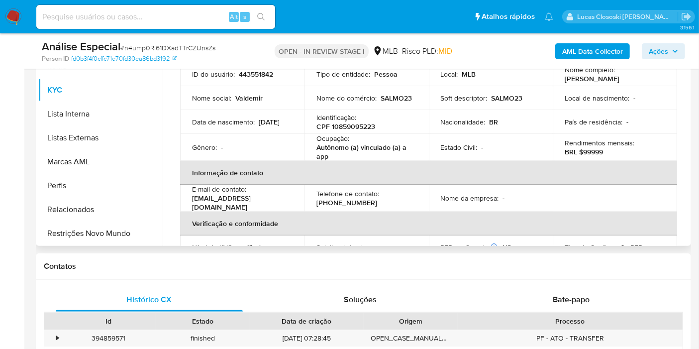
scroll to position [221, 0]
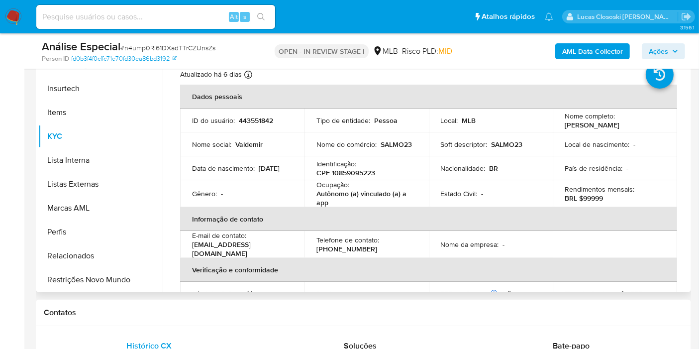
click at [347, 171] on p "CPF 10859095223" at bounding box center [345, 172] width 59 height 9
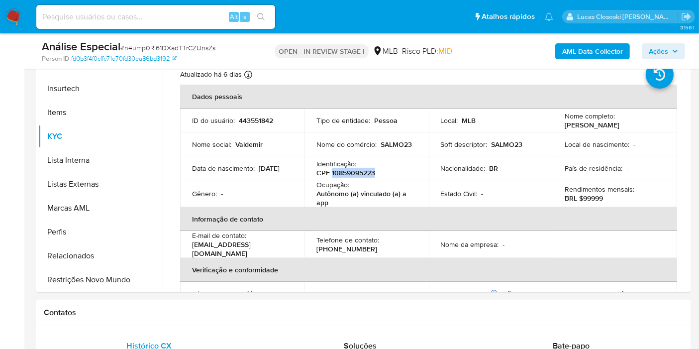
copy p "10859095223"
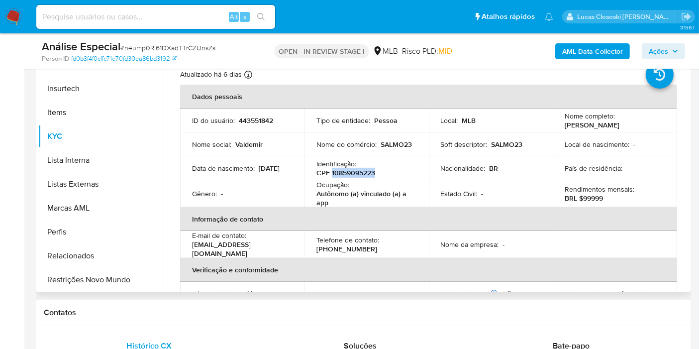
copy p "10859095223"
click at [259, 168] on p "[DATE]" at bounding box center [269, 168] width 21 height 9
click at [259, 173] on p "[DATE]" at bounding box center [269, 168] width 21 height 9
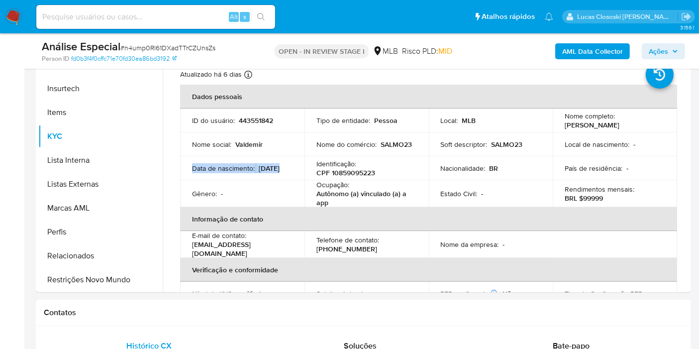
copy div "Data de nascimento : [DEMOGRAPHIC_DATA]"
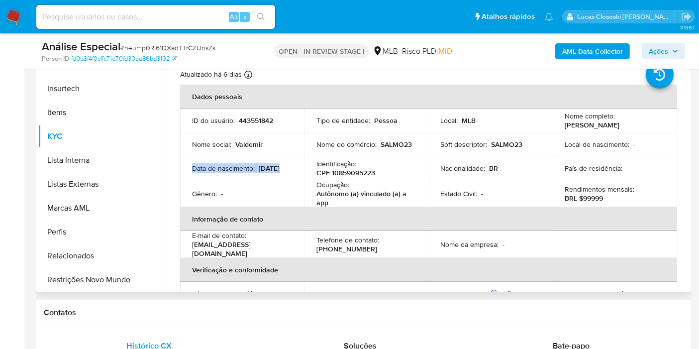
drag, startPoint x: 241, startPoint y: 167, endPoint x: 224, endPoint y: 170, distance: 17.7
click at [240, 167] on p "Data de nascimento :" at bounding box center [223, 168] width 63 height 9
click at [227, 173] on div "Data de nascimento : [DEMOGRAPHIC_DATA]" at bounding box center [242, 168] width 100 height 9
drag, startPoint x: 230, startPoint y: 173, endPoint x: 191, endPoint y: 173, distance: 38.8
click at [191, 173] on td "Data de nascimento : [DEMOGRAPHIC_DATA]" at bounding box center [242, 168] width 124 height 24
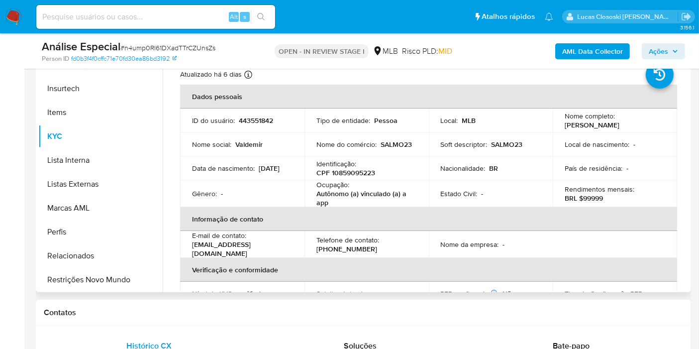
copy p "[DATE]"
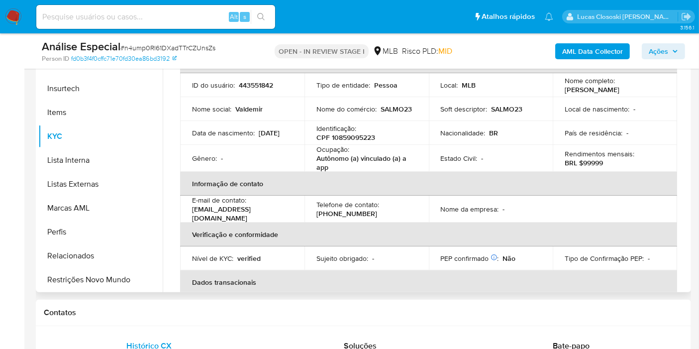
scroll to position [0, 0]
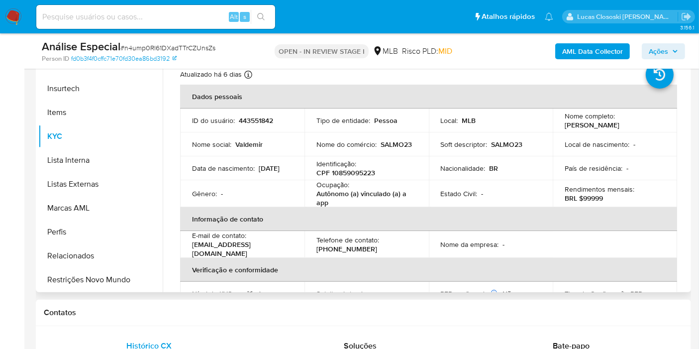
click at [365, 179] on td "Identificação : CPF 10859095223" at bounding box center [366, 168] width 124 height 24
click at [334, 172] on p "CPF 10859095223" at bounding box center [345, 172] width 59 height 9
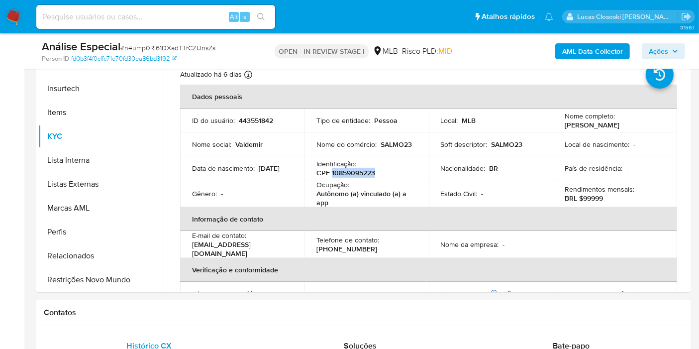
copy p "10859095223"
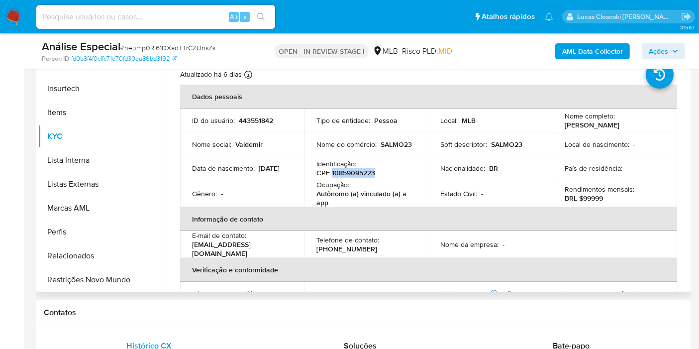
copy p "10859095223"
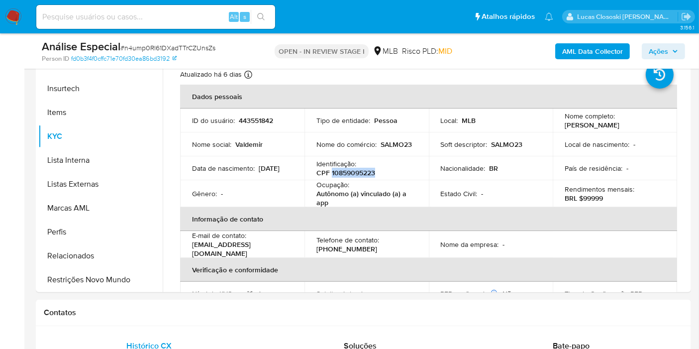
click at [574, 50] on b "AML Data Collector" at bounding box center [592, 51] width 61 height 16
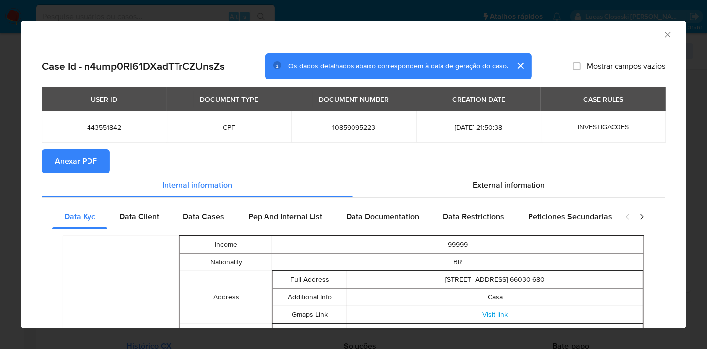
click at [85, 164] on span "Anexar PDF" at bounding box center [76, 161] width 42 height 22
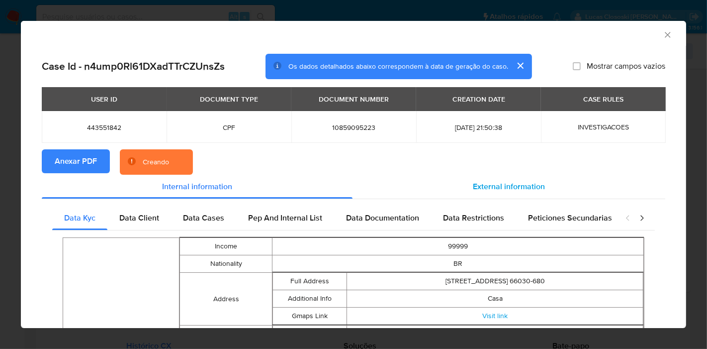
click at [546, 188] on div "External information" at bounding box center [509, 187] width 313 height 24
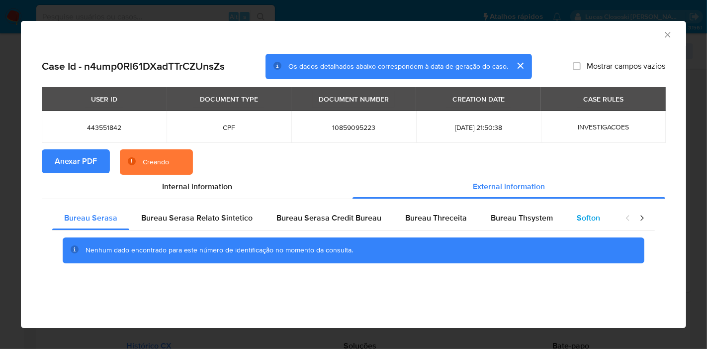
click at [568, 208] on div "Softon" at bounding box center [588, 218] width 47 height 24
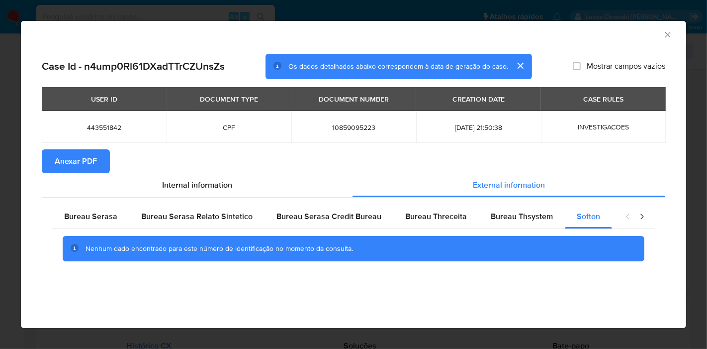
click at [669, 34] on icon "Fechar a janela" at bounding box center [668, 35] width 10 height 10
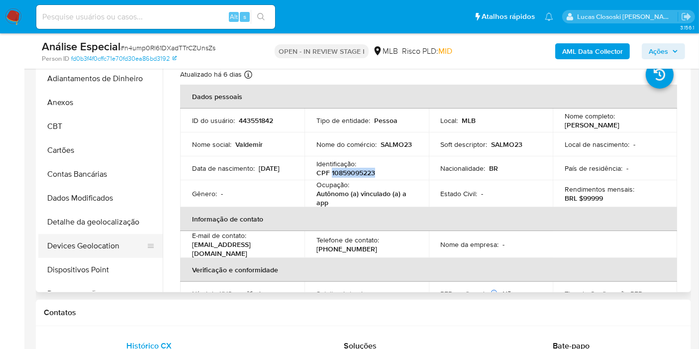
click at [96, 242] on button "Devices Geolocation" at bounding box center [96, 246] width 116 height 24
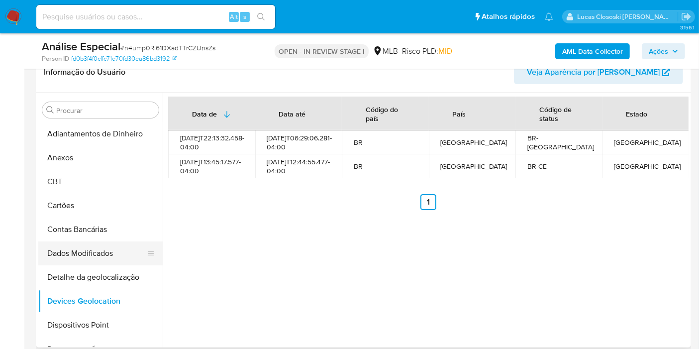
scroll to position [55, 0]
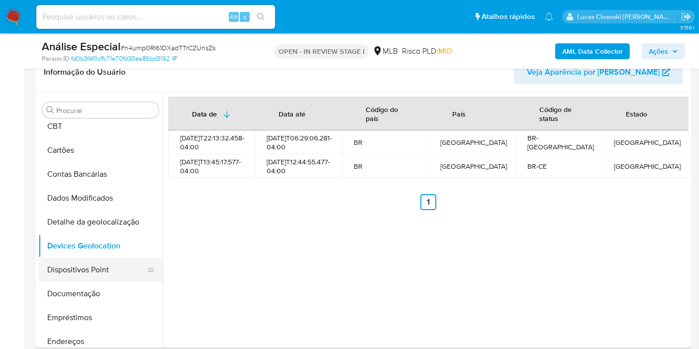
click at [75, 273] on button "Dispositivos Point" at bounding box center [96, 270] width 116 height 24
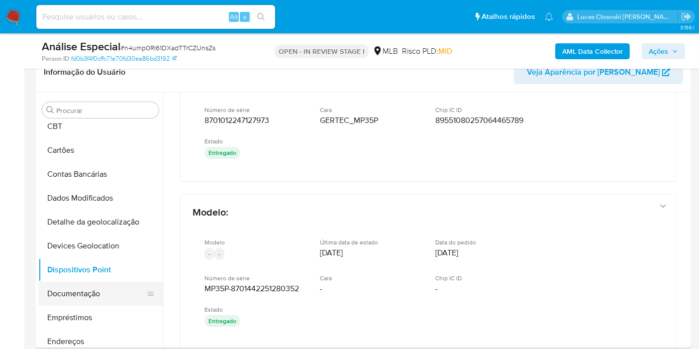
scroll to position [110, 0]
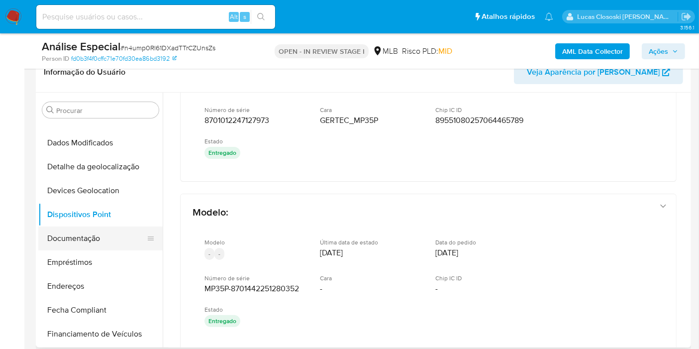
click at [66, 245] on button "Documentação" at bounding box center [96, 238] width 116 height 24
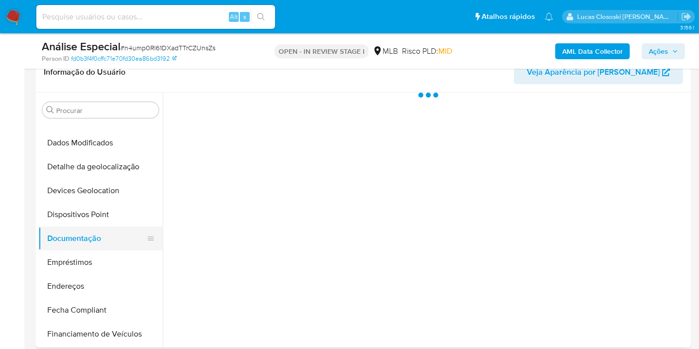
scroll to position [0, 0]
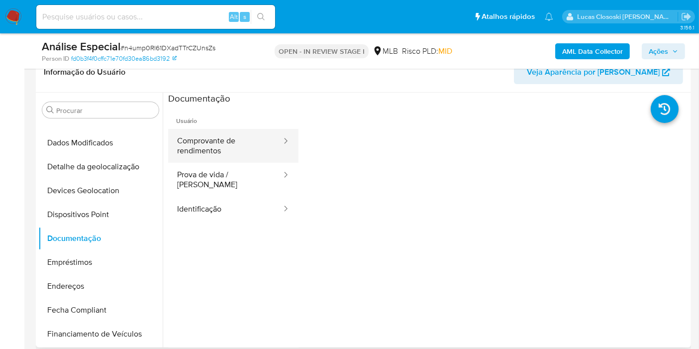
click at [230, 151] on button "Comprovante de rendimentos" at bounding box center [225, 146] width 114 height 34
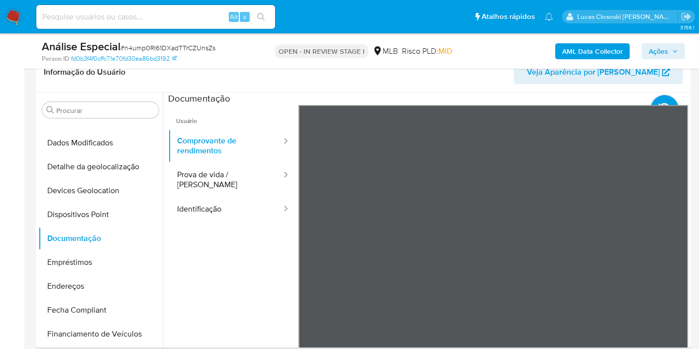
click at [369, 246] on div "Usuário Comprovante de rendimentos Prova de vida / Selfie Identificação" at bounding box center [428, 264] width 520 height 318
click at [61, 275] on button "Endereços" at bounding box center [96, 286] width 116 height 24
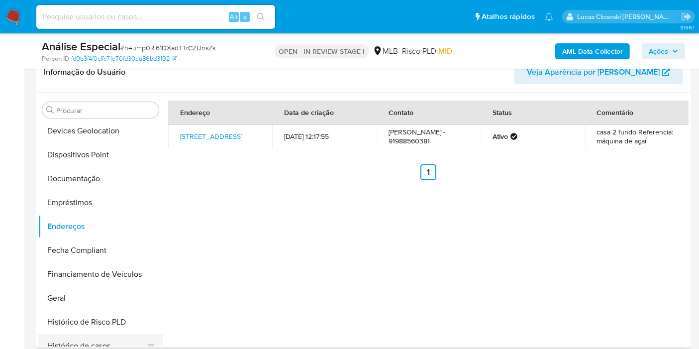
scroll to position [221, 0]
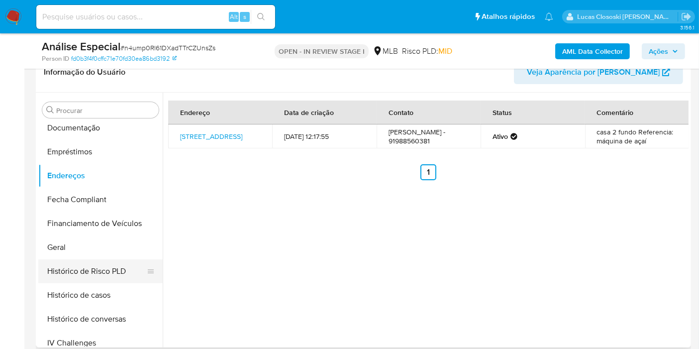
click at [71, 259] on button "Histórico de Risco PLD" at bounding box center [96, 271] width 116 height 24
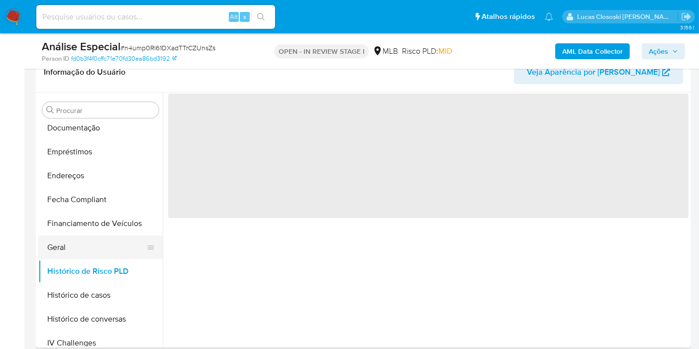
click at [76, 248] on button "Geral" at bounding box center [96, 247] width 116 height 24
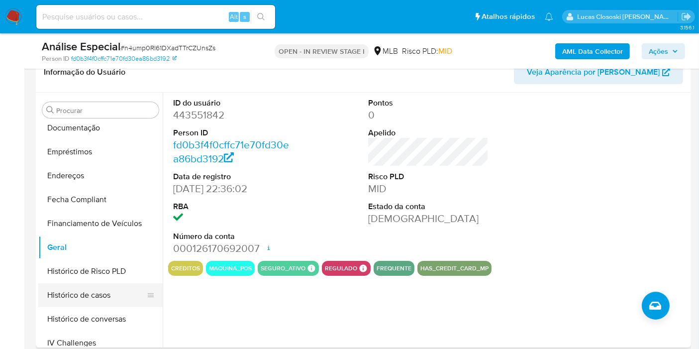
click at [97, 301] on button "Histórico de casos" at bounding box center [96, 295] width 116 height 24
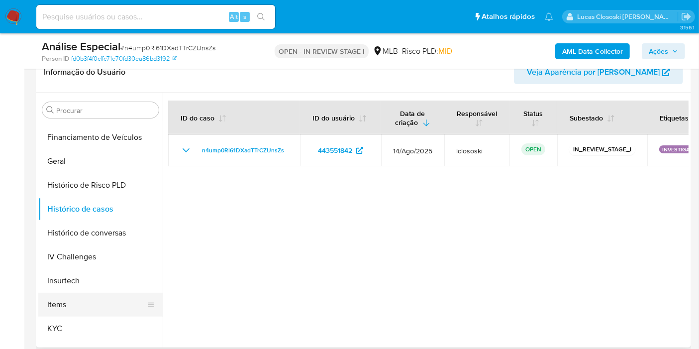
scroll to position [331, 0]
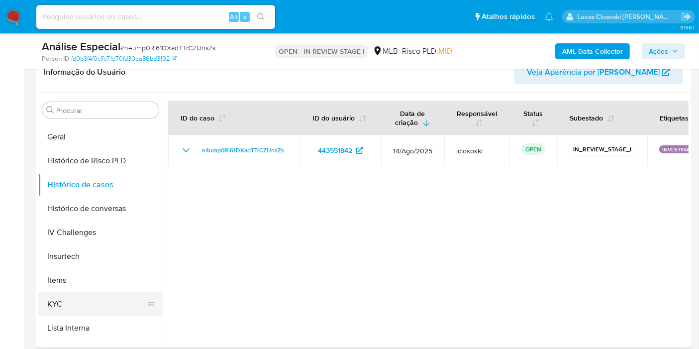
click at [80, 296] on button "KYC" at bounding box center [96, 304] width 116 height 24
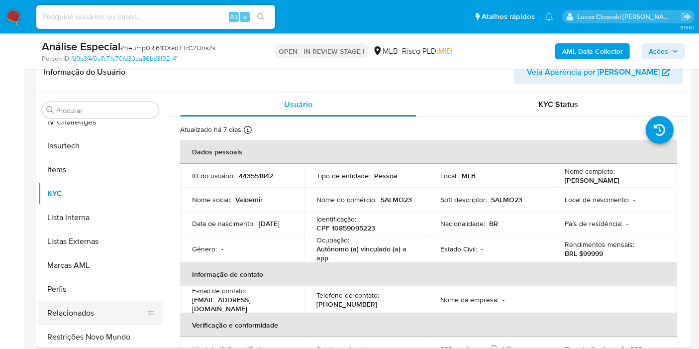
scroll to position [444, 0]
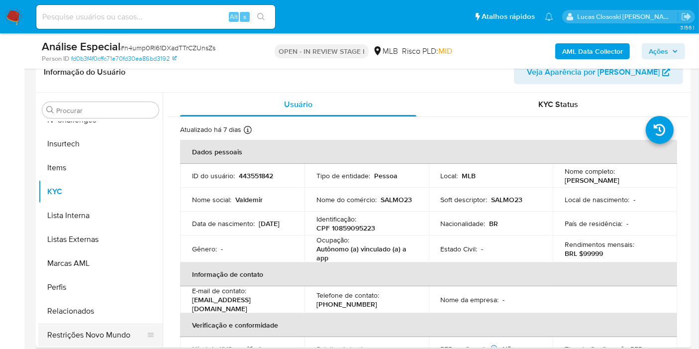
click at [100, 327] on button "Restrições Novo Mundo" at bounding box center [96, 335] width 116 height 24
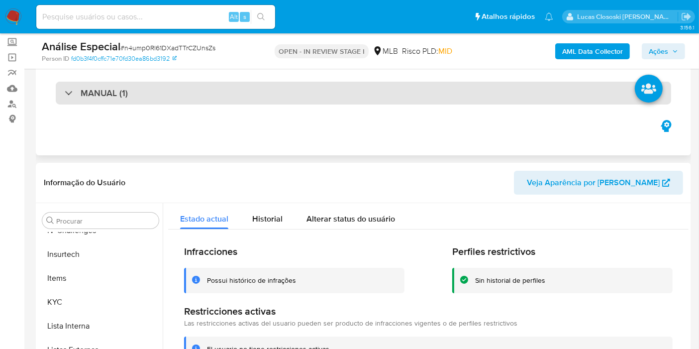
scroll to position [0, 0]
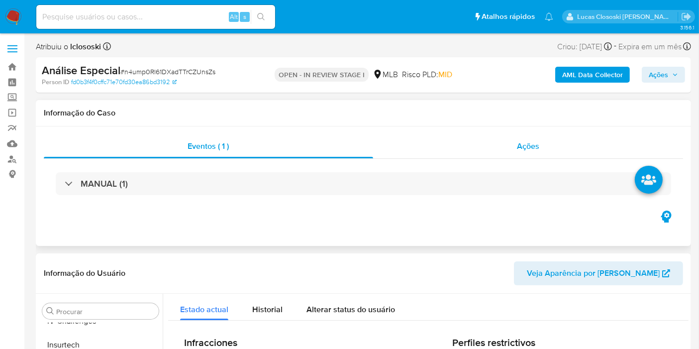
click at [529, 154] on div "Ações" at bounding box center [528, 146] width 310 height 24
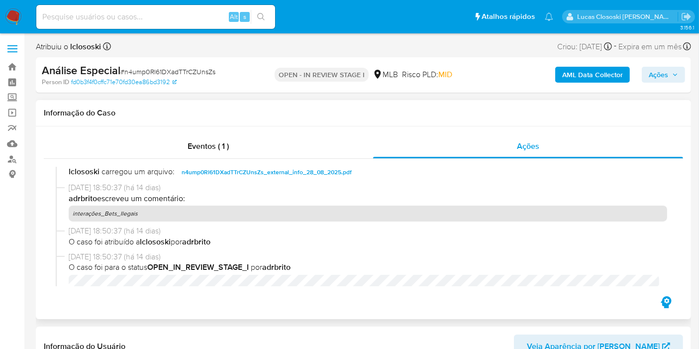
scroll to position [55, 0]
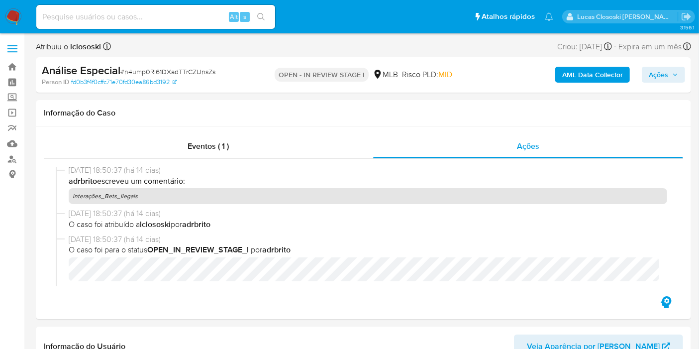
click at [192, 69] on span "# n4ump0Rl61DXadTTrCZUnsZs" at bounding box center [167, 72] width 95 height 10
copy span "n4ump0Rl61DXadTTrCZUnsZs"
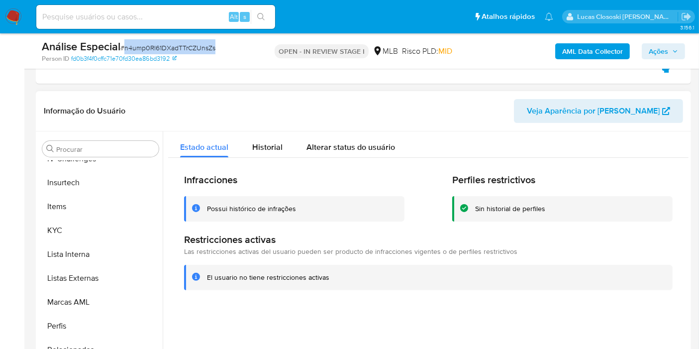
scroll to position [276, 0]
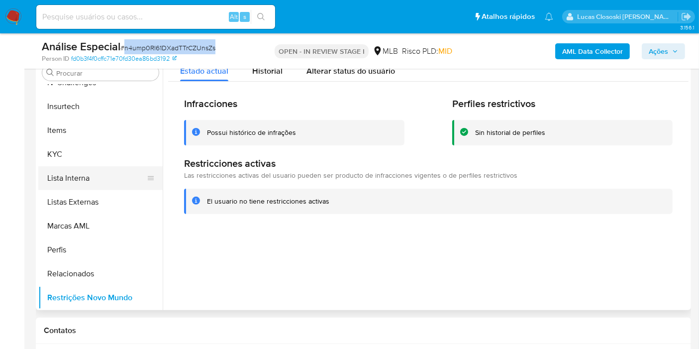
drag, startPoint x: 60, startPoint y: 139, endPoint x: 91, endPoint y: 181, distance: 51.6
click at [60, 138] on button "Items" at bounding box center [100, 130] width 124 height 24
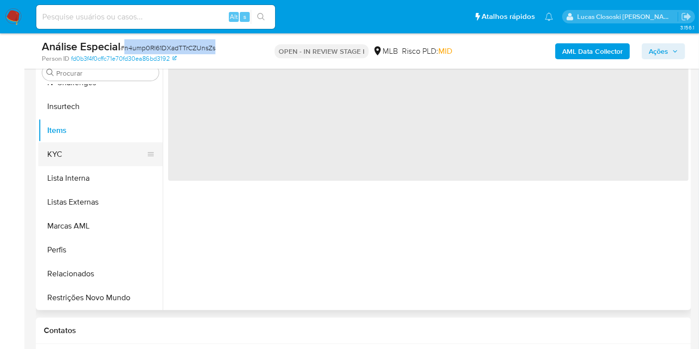
click at [98, 160] on button "KYC" at bounding box center [96, 154] width 116 height 24
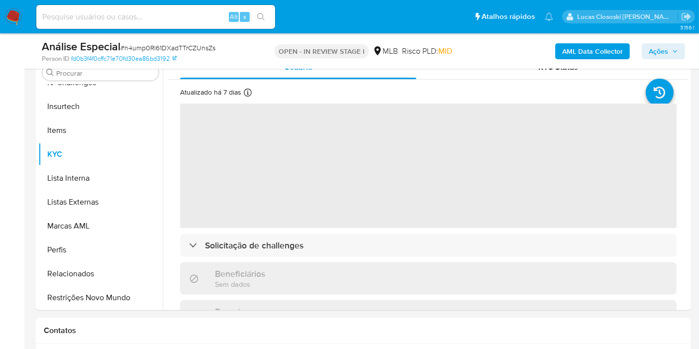
click at [259, 46] on div "OPEN - IN REVIEW STAGE I MLB Risco PLD: MID" at bounding box center [364, 50] width 212 height 23
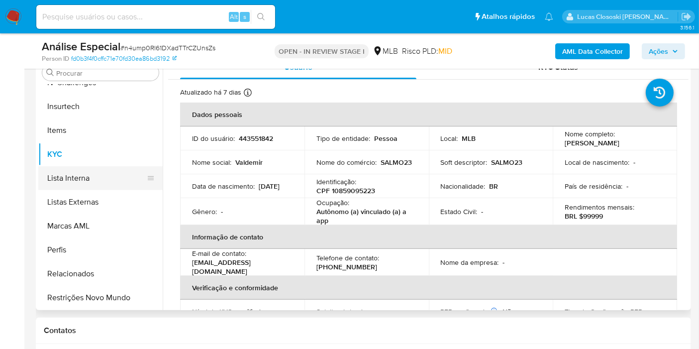
scroll to position [333, 0]
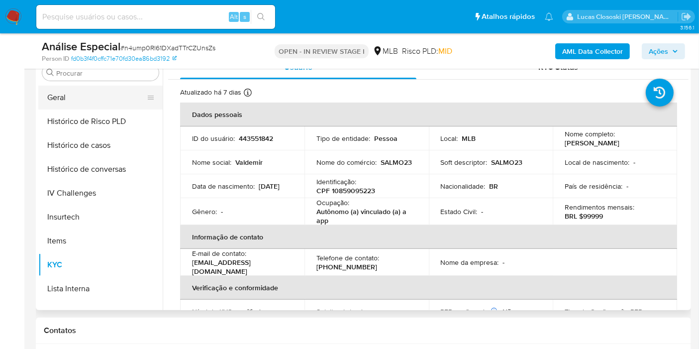
click at [62, 99] on button "Geral" at bounding box center [96, 98] width 116 height 24
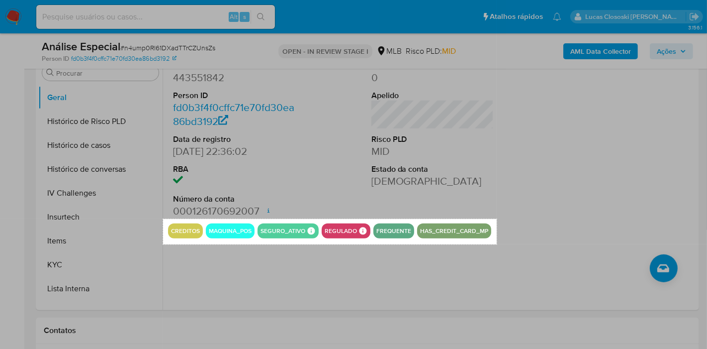
drag, startPoint x: 163, startPoint y: 218, endPoint x: 497, endPoint y: 244, distance: 334.7
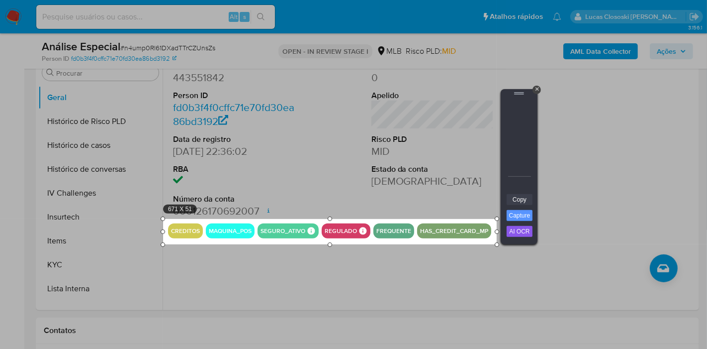
click at [523, 203] on link "Copy" at bounding box center [520, 199] width 26 height 11
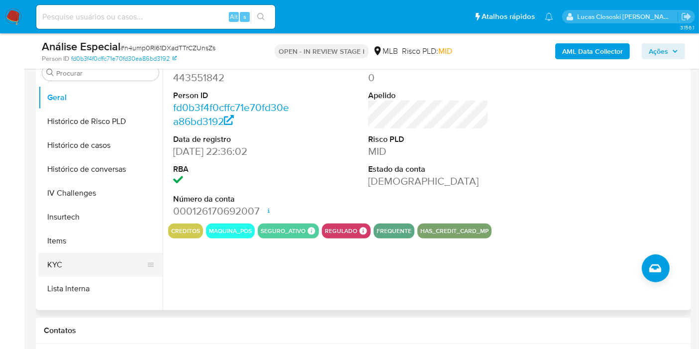
click at [82, 266] on button "KYC" at bounding box center [96, 265] width 116 height 24
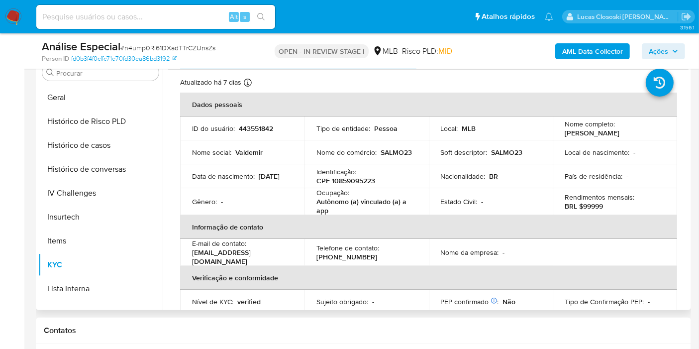
scroll to position [0, 0]
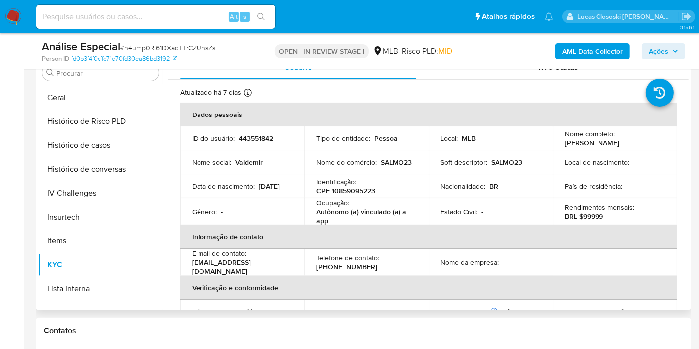
click at [349, 191] on p "CPF 10859095223" at bounding box center [345, 190] width 59 height 9
copy p "10859095223"
copy p "utônomo (a) vinculado (a) a app"
drag, startPoint x: 329, startPoint y: 218, endPoint x: 321, endPoint y: 213, distance: 9.1
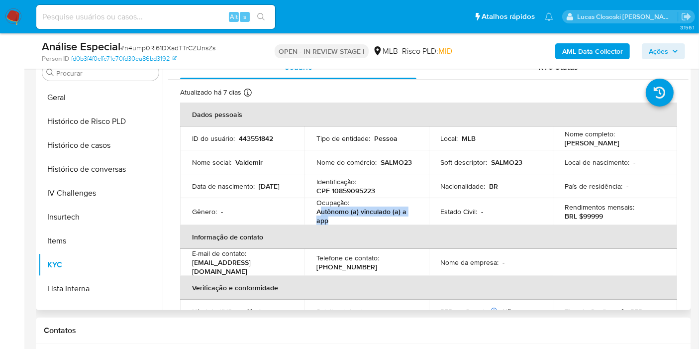
click at [321, 213] on p "Autônomo (a) vinculado (a) a app" at bounding box center [364, 216] width 96 height 18
click at [666, 56] on span "Ações" at bounding box center [658, 51] width 19 height 16
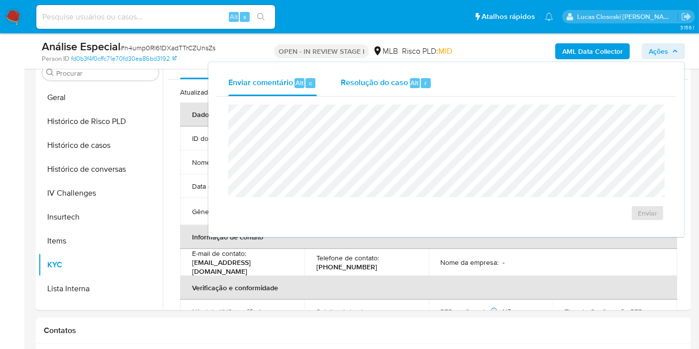
click at [390, 74] on div "Resolução do caso Alt r" at bounding box center [386, 83] width 91 height 26
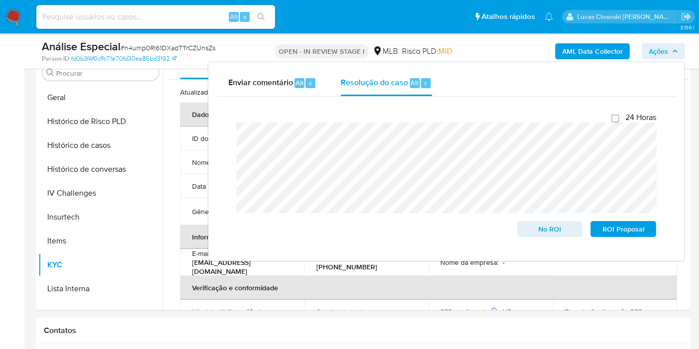
click at [690, 58] on div "Análise Especial # n4ump0Rl61DXadTTrCZUnsZs Person ID fd0b3f4f0cffc71e70fd30ea8…" at bounding box center [363, 50] width 655 height 35
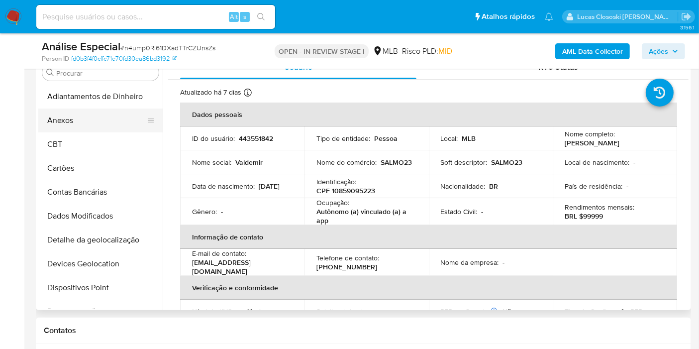
click at [73, 120] on button "Anexos" at bounding box center [96, 120] width 116 height 24
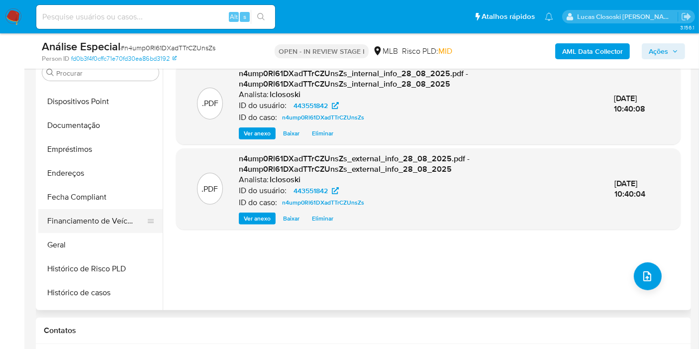
scroll to position [221, 0]
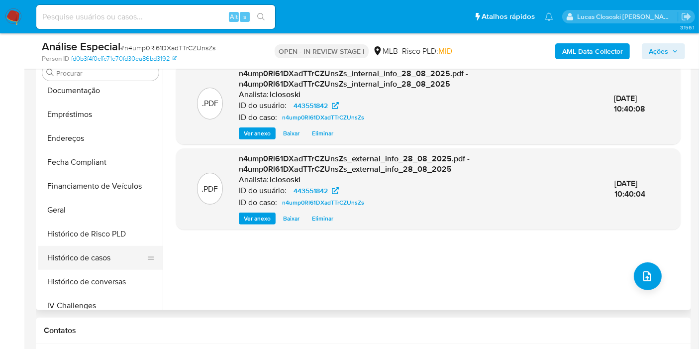
click at [85, 263] on button "Histórico de casos" at bounding box center [96, 258] width 116 height 24
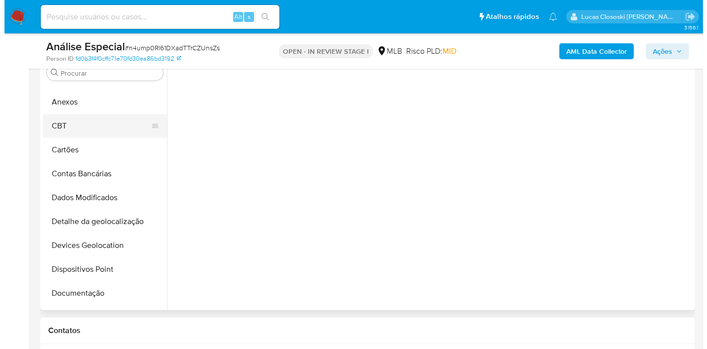
scroll to position [0, 0]
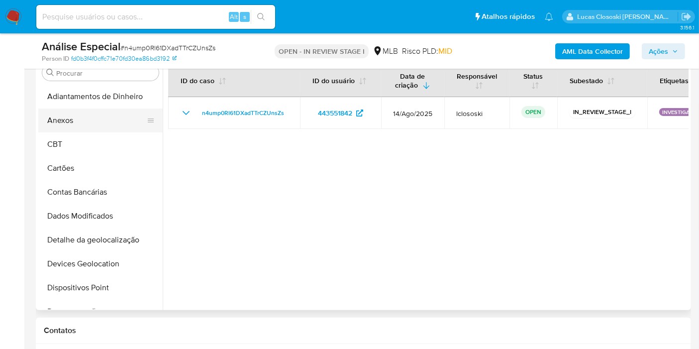
click at [74, 122] on button "Anexos" at bounding box center [96, 120] width 116 height 24
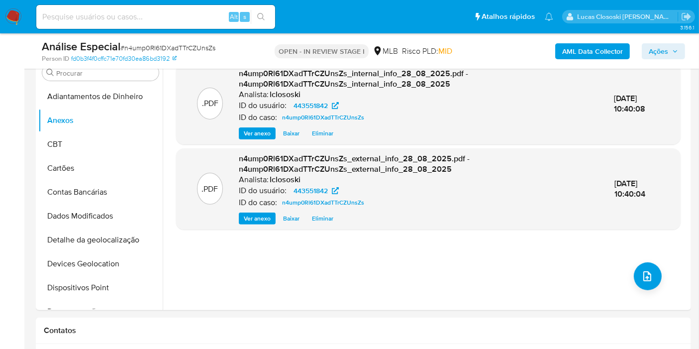
click at [670, 53] on span "Ações" at bounding box center [663, 51] width 29 height 14
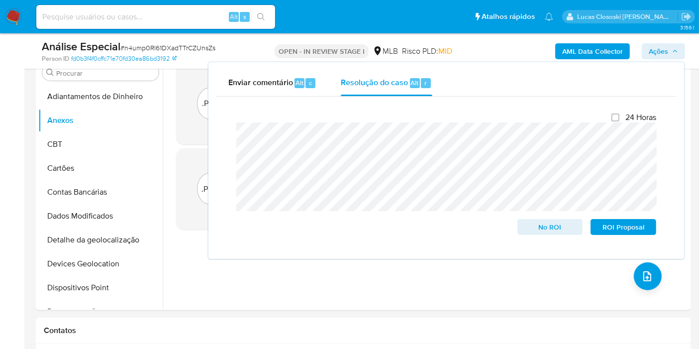
click at [656, 47] on span "Ações" at bounding box center [658, 51] width 19 height 16
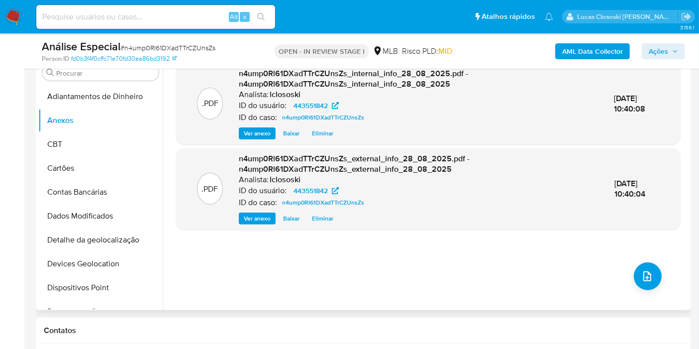
click at [434, 248] on div ".PDF n4ump0Rl61DXadTTrCZUnsZs_internal_info_28_08_2025.pdf - n4ump0Rl61DXadTTrC…" at bounding box center [428, 182] width 504 height 239
click at [641, 284] on button "upload-file" at bounding box center [648, 276] width 28 height 28
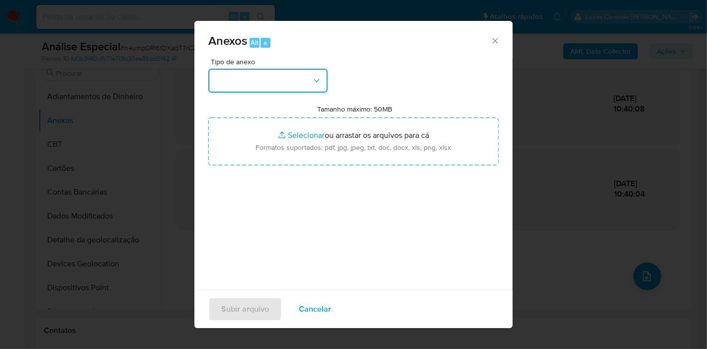
click at [260, 87] on button "button" at bounding box center [267, 81] width 119 height 24
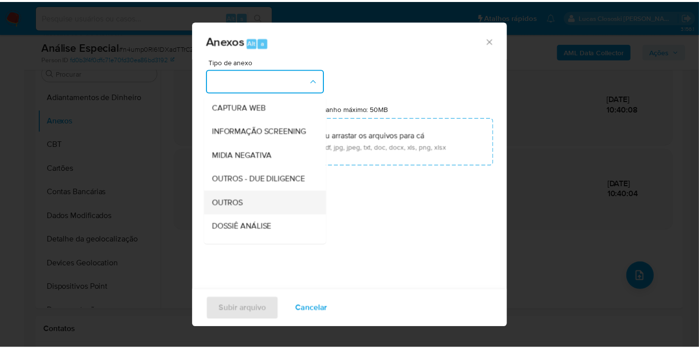
scroll to position [110, 0]
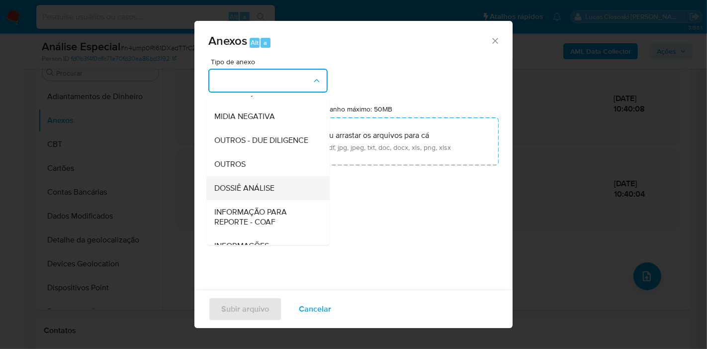
click at [266, 198] on div "DOSSIÊ ANÁLISE" at bounding box center [264, 188] width 101 height 24
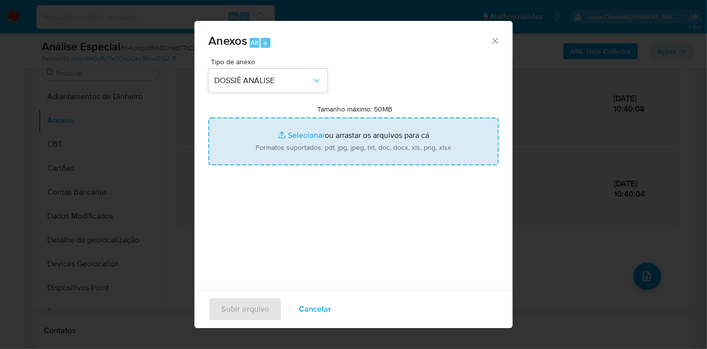
click at [281, 159] on input "Tamanho máximo: 50MB Selecionar arquivos" at bounding box center [353, 141] width 290 height 48
type input "C:\fakepath\SAR - XXXX - CPF 10859095223 - VALDEMIR ALVES DE PINHO.pdf"
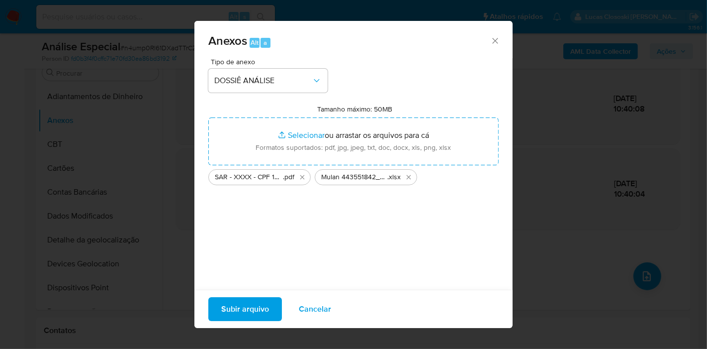
drag, startPoint x: 281, startPoint y: 159, endPoint x: 259, endPoint y: 302, distance: 144.9
click at [259, 302] on span "Subir arquivo" at bounding box center [245, 309] width 48 height 22
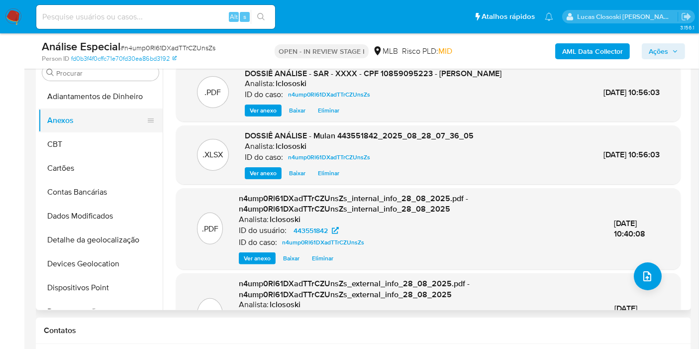
drag, startPoint x: 54, startPoint y: 148, endPoint x: 62, endPoint y: 121, distance: 28.0
click at [54, 148] on button "CBT" at bounding box center [100, 144] width 124 height 24
click at [62, 121] on button "Anexos" at bounding box center [96, 120] width 116 height 24
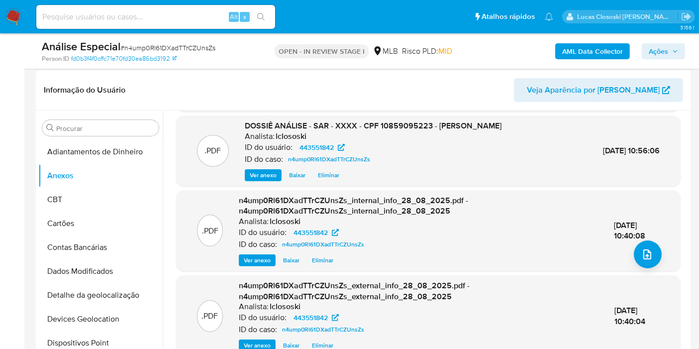
scroll to position [331, 0]
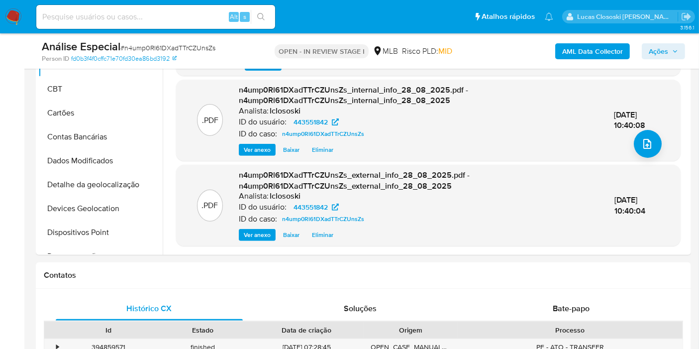
click at [649, 55] on span "Ações" at bounding box center [658, 51] width 19 height 16
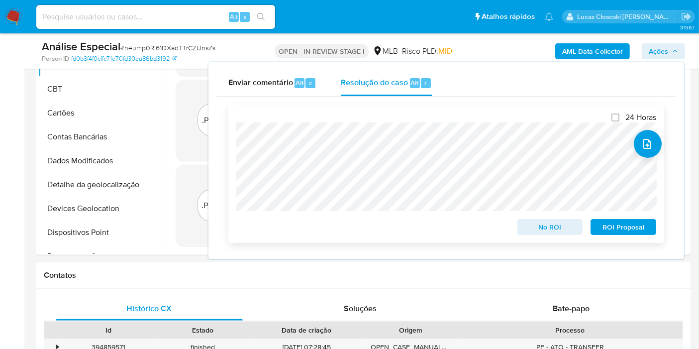
click at [620, 230] on span "ROI Proposal" at bounding box center [623, 227] width 52 height 14
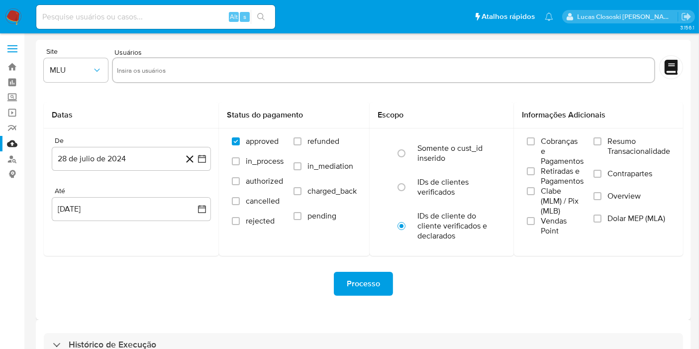
click at [12, 23] on img at bounding box center [13, 16] width 17 height 17
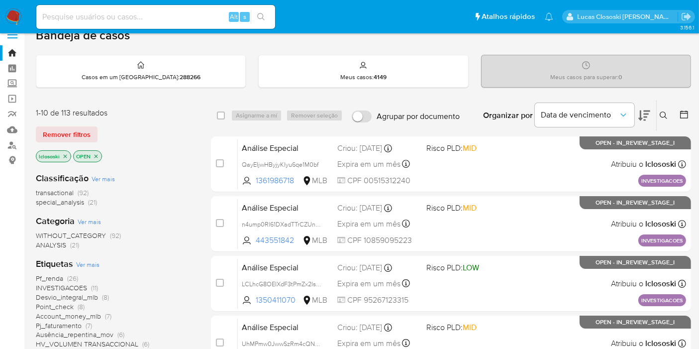
scroll to position [221, 0]
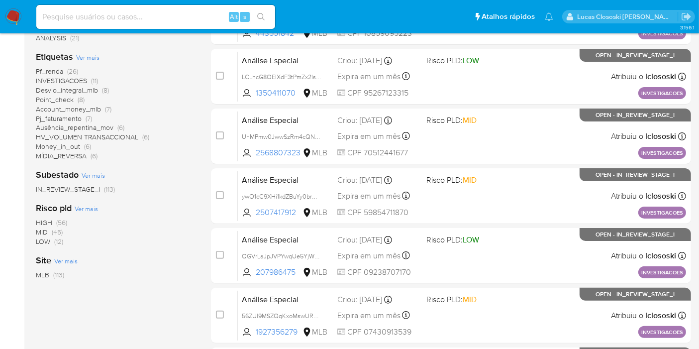
click at [112, 135] on span "HV_VOLUMEN TRANSACCIONAL" at bounding box center [87, 137] width 102 height 10
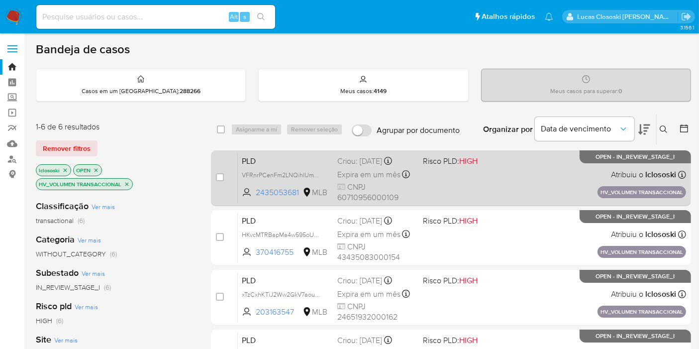
click at [488, 177] on div "PLD VFRnrPCenFm2LNQihlUmWsOI 2435053681 MLB Risco PLD: HIGH Criou: [DATE] Criou…" at bounding box center [462, 178] width 448 height 50
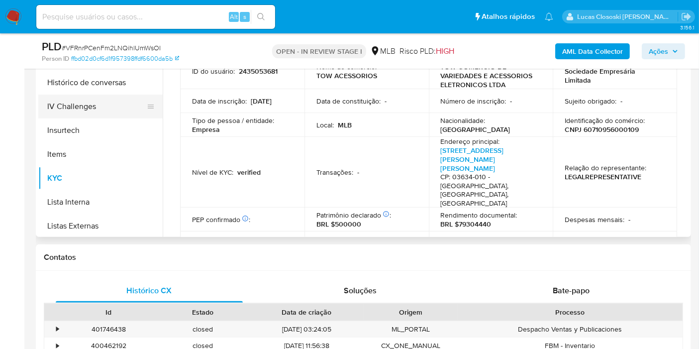
scroll to position [278, 0]
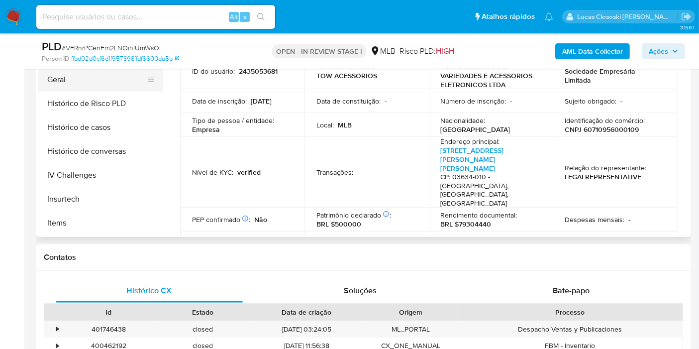
select select "10"
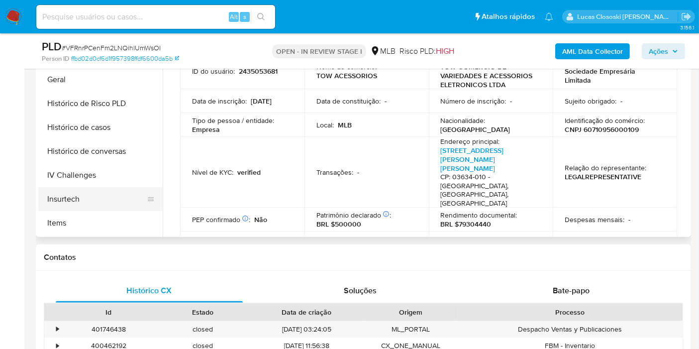
click at [59, 79] on button "Geral" at bounding box center [100, 80] width 124 height 24
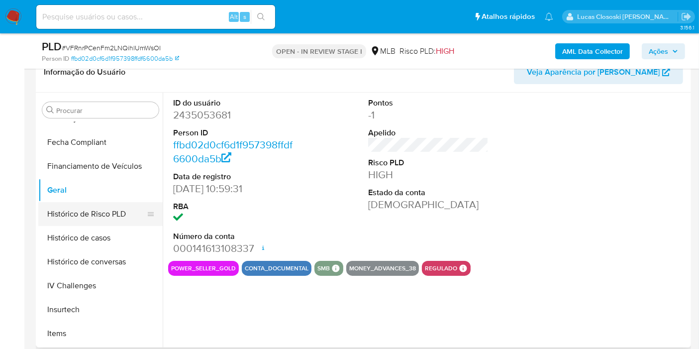
scroll to position [333, 0]
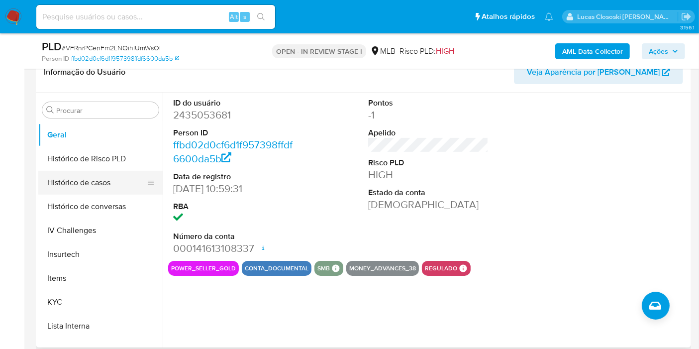
click at [71, 181] on button "Histórico de casos" at bounding box center [96, 183] width 116 height 24
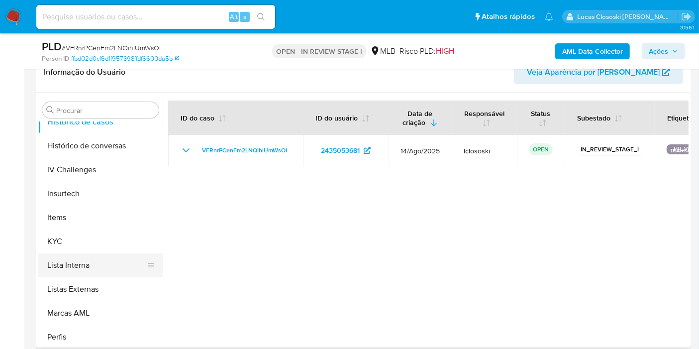
scroll to position [444, 0]
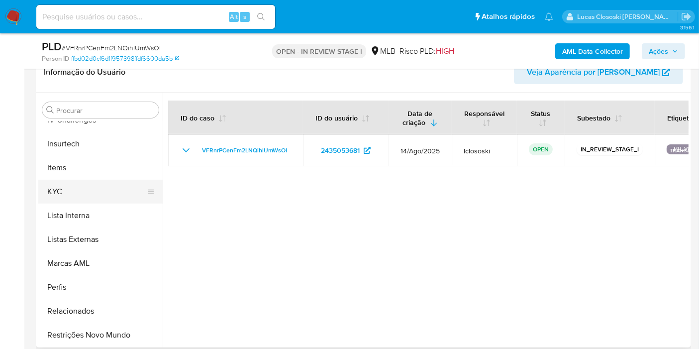
click at [61, 195] on button "KYC" at bounding box center [96, 192] width 116 height 24
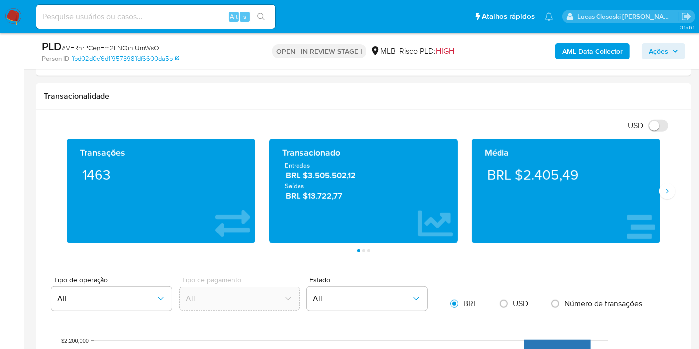
scroll to position [884, 0]
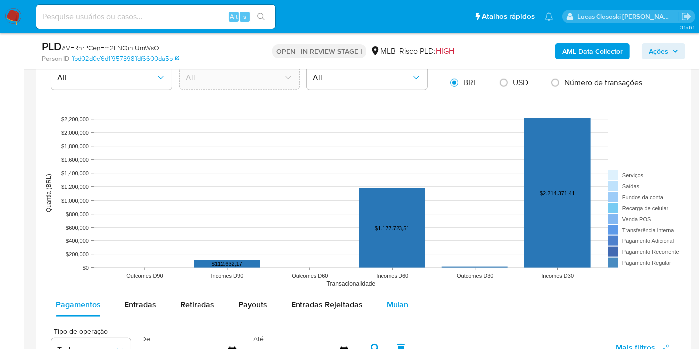
click at [400, 294] on div "Mulan" at bounding box center [397, 304] width 22 height 24
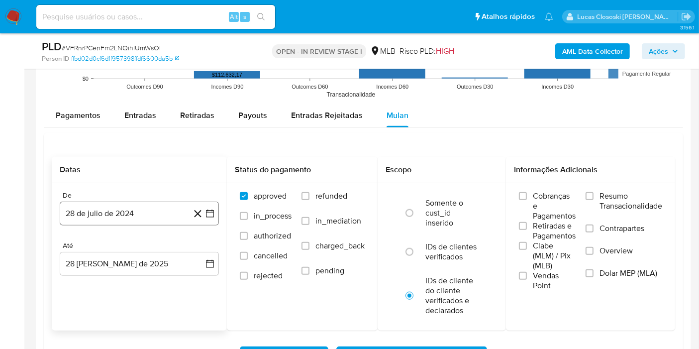
scroll to position [1105, 0]
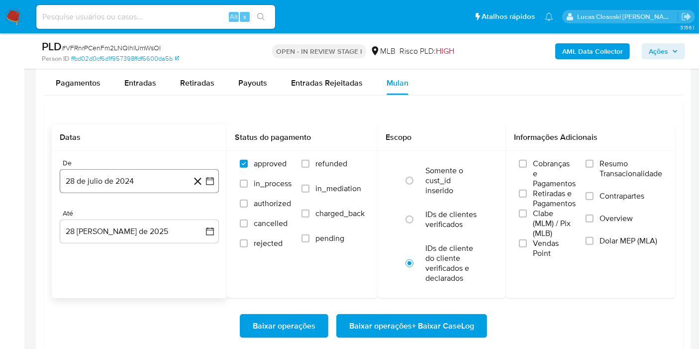
click at [211, 182] on icon "button" at bounding box center [210, 181] width 8 height 8
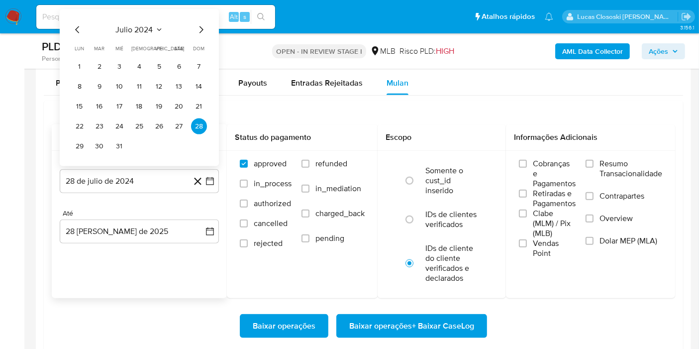
click at [137, 25] on span "julio 2024" at bounding box center [134, 30] width 37 height 10
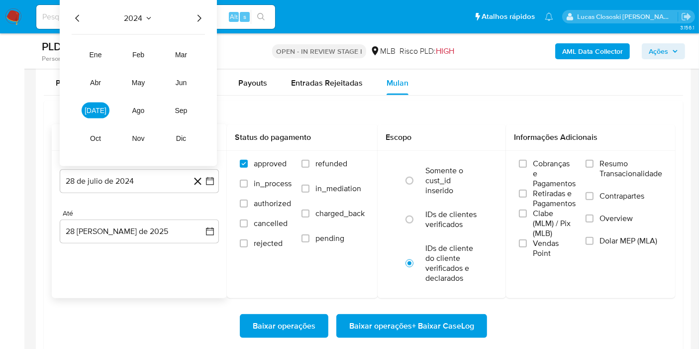
click at [196, 17] on icon "Año siguiente" at bounding box center [199, 18] width 12 height 12
click at [90, 110] on button "jul" at bounding box center [96, 110] width 28 height 16
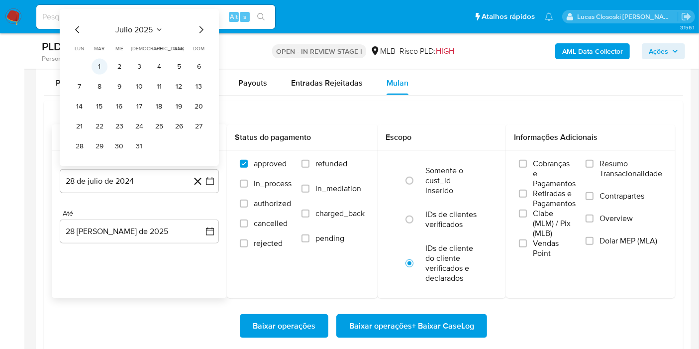
click at [96, 68] on button "1" at bounding box center [100, 67] width 16 height 16
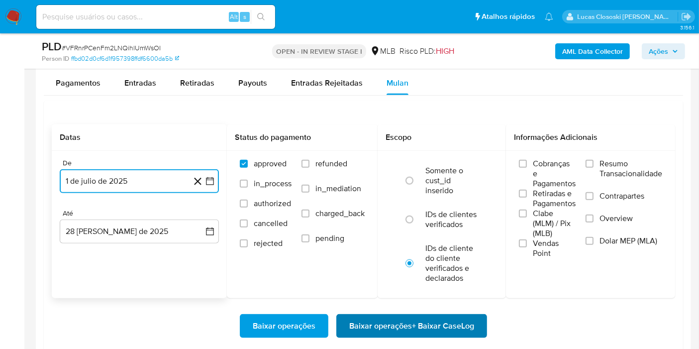
click at [376, 316] on span "Baixar operações + Baixar CaseLog" at bounding box center [411, 326] width 125 height 22
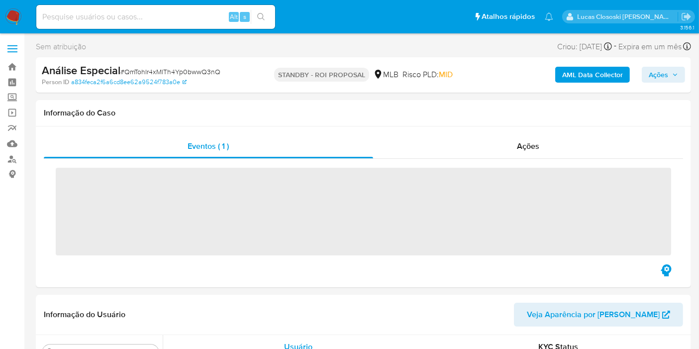
scroll to position [444, 0]
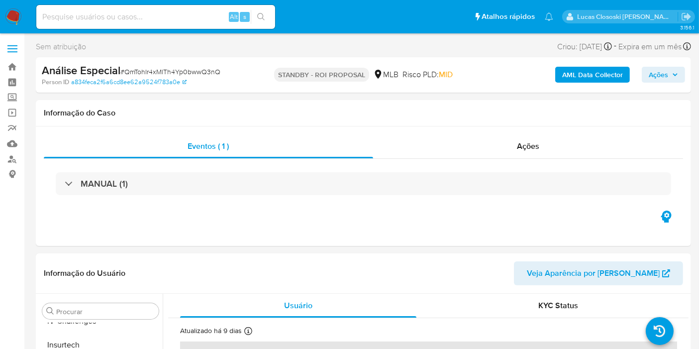
select select "10"
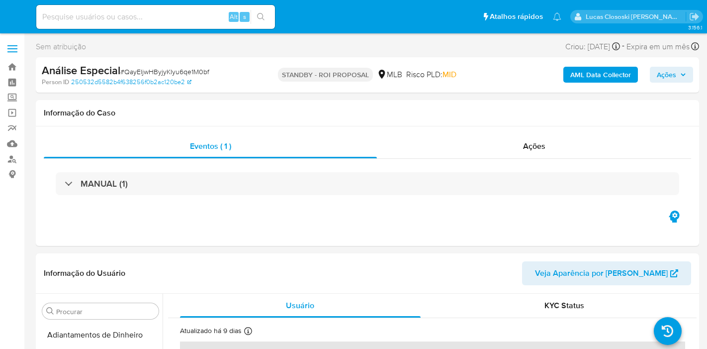
select select "10"
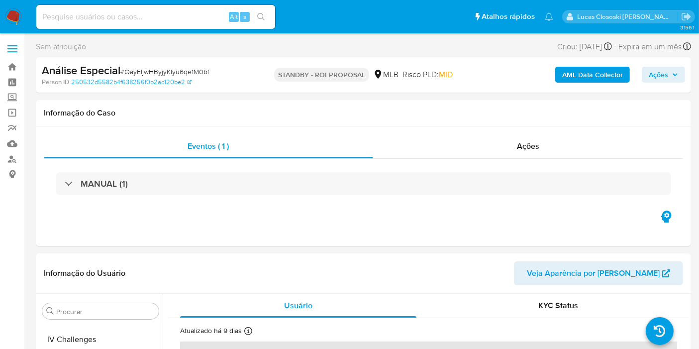
scroll to position [444, 0]
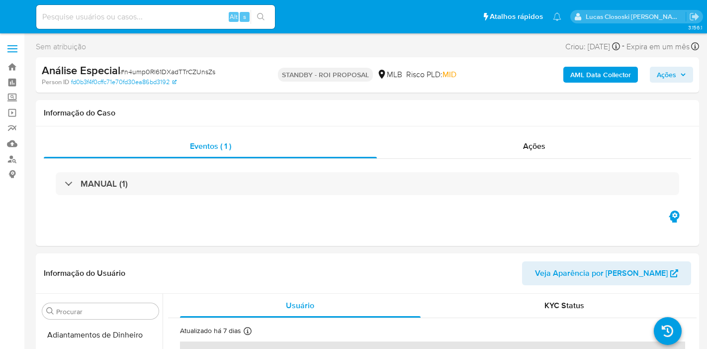
select select "10"
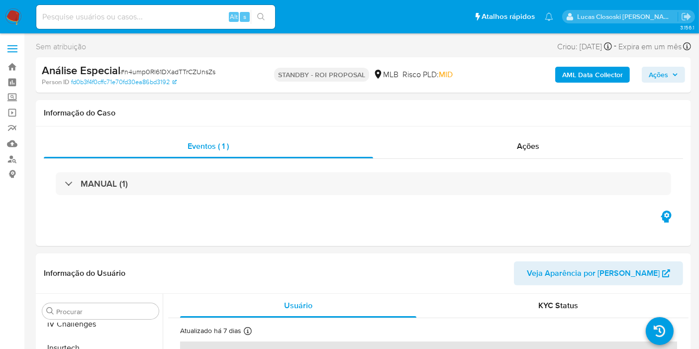
scroll to position [444, 0]
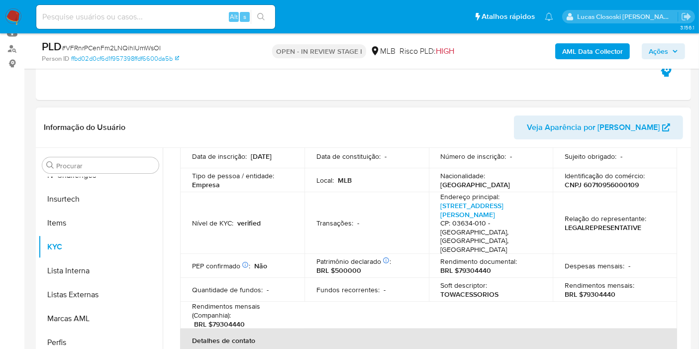
scroll to position [55, 0]
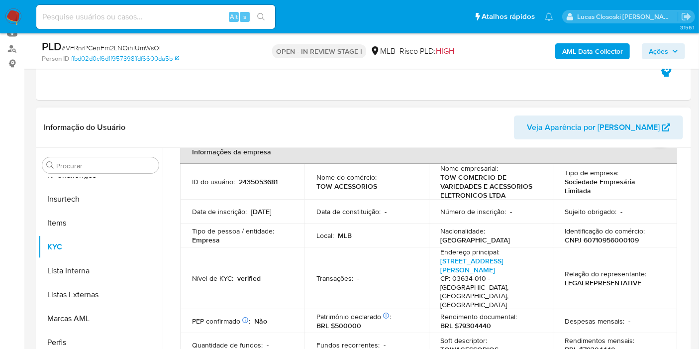
click at [615, 236] on p "CNPJ 60710956000109" at bounding box center [602, 239] width 74 height 9
click at [614, 236] on p "CNPJ 60710956000109" at bounding box center [602, 239] width 74 height 9
click at [611, 239] on p "CNPJ 60710956000109" at bounding box center [602, 239] width 74 height 9
copy p "60710956000109"
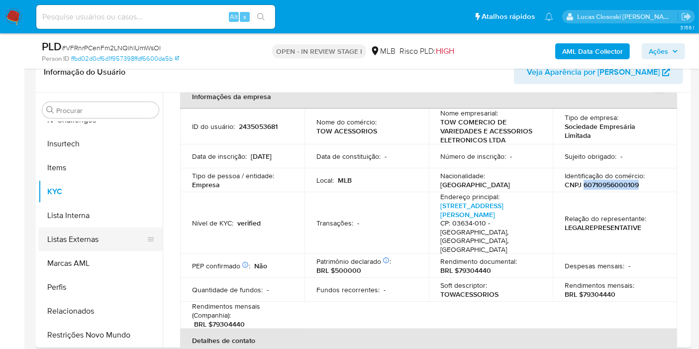
scroll to position [333, 0]
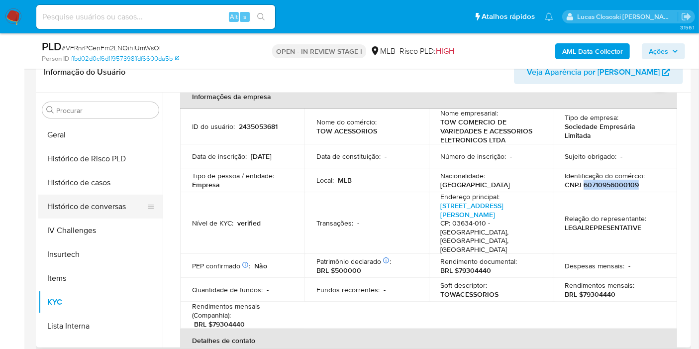
click at [95, 194] on button "Histórico de conversas" at bounding box center [96, 206] width 116 height 24
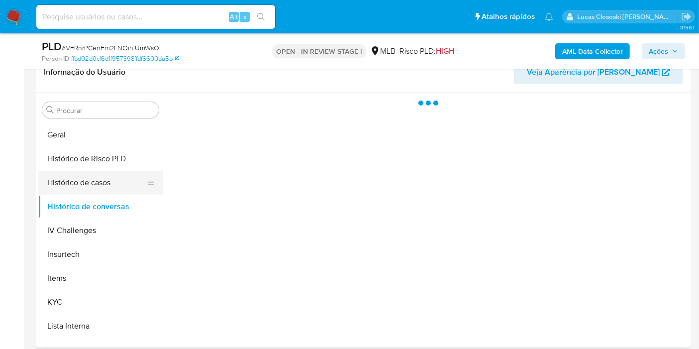
scroll to position [0, 0]
click at [96, 184] on button "Histórico de casos" at bounding box center [96, 183] width 116 height 24
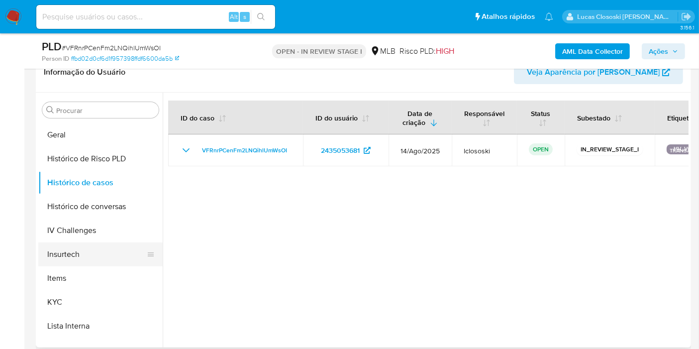
scroll to position [223, 0]
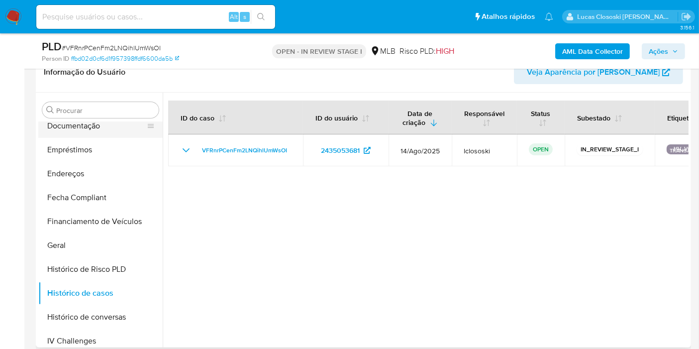
click at [93, 127] on button "Documentação" at bounding box center [96, 126] width 116 height 24
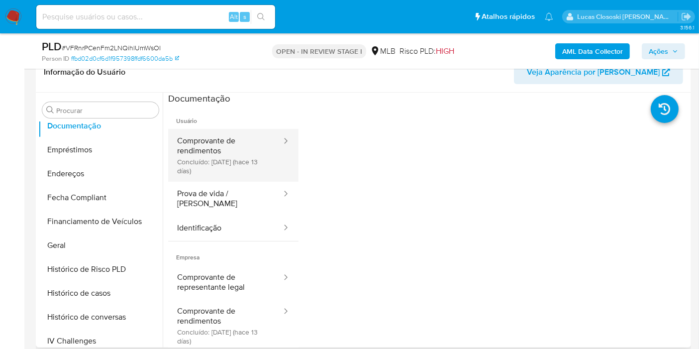
click at [216, 158] on button "Comprovante de rendimentos Concluído: 15/08/2025 (hace 13 días)" at bounding box center [225, 155] width 114 height 53
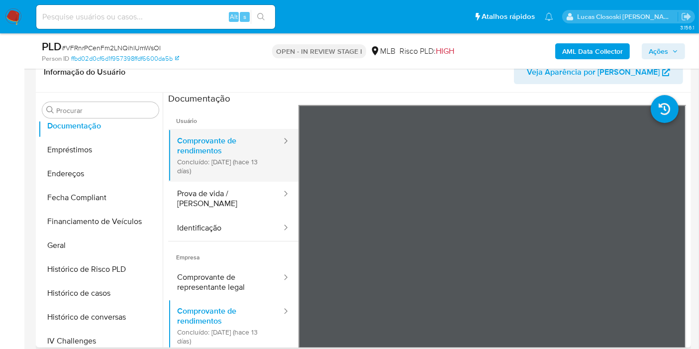
scroll to position [87, 0]
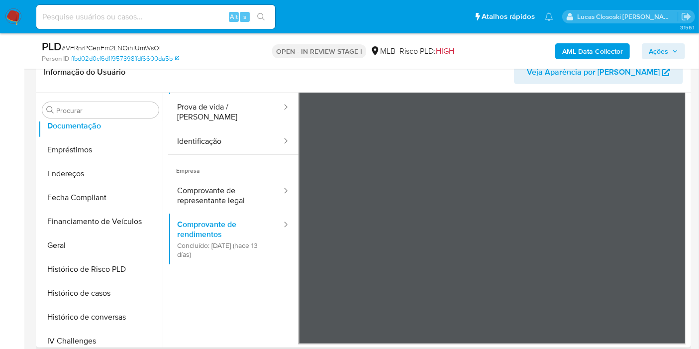
click at [234, 288] on ul "Usuário Comprovante de rendimentos Concluído: 15/08/2025 (hace 13 días) Prova d…" at bounding box center [233, 161] width 130 height 286
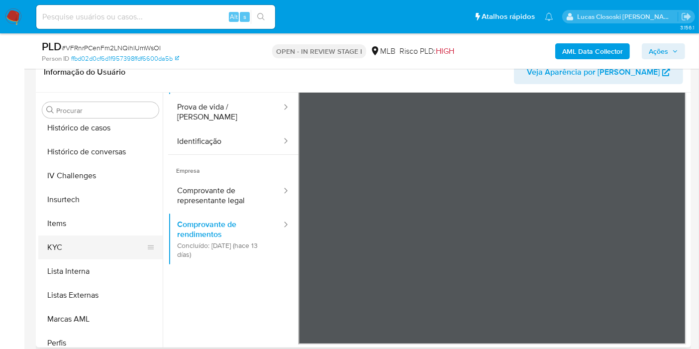
scroll to position [388, 0]
click at [72, 249] on button "KYC" at bounding box center [96, 247] width 116 height 24
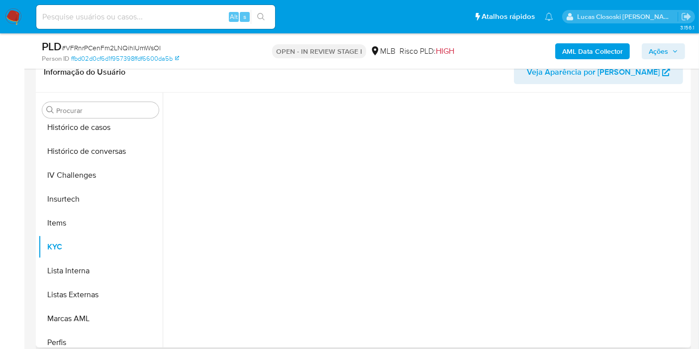
scroll to position [0, 0]
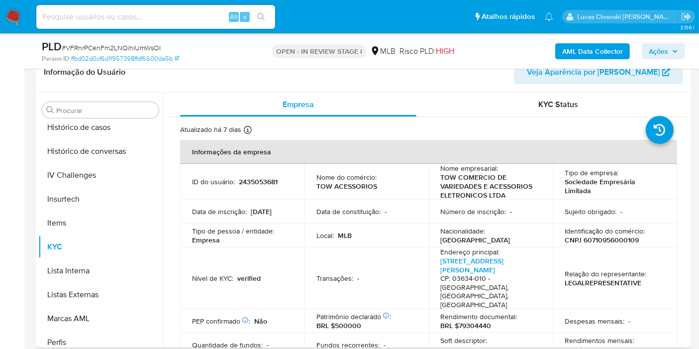
click at [480, 321] on p "BRL $79304440" at bounding box center [466, 325] width 51 height 9
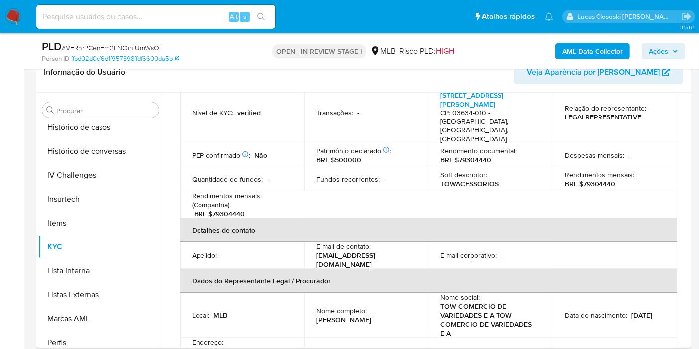
scroll to position [55, 0]
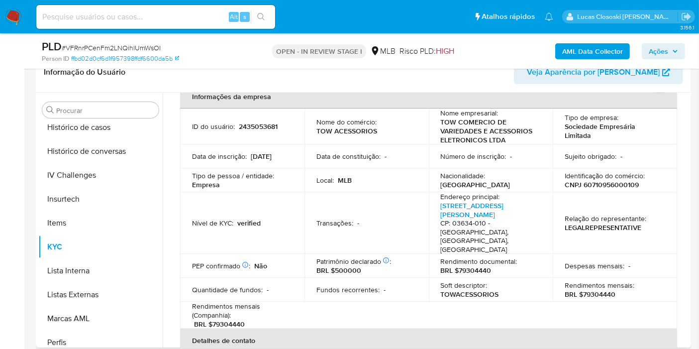
click at [588, 186] on p "CNPJ 60710956000109" at bounding box center [602, 184] width 74 height 9
copy p "60710956000109"
click at [577, 47] on b "AML Data Collector" at bounding box center [592, 51] width 61 height 16
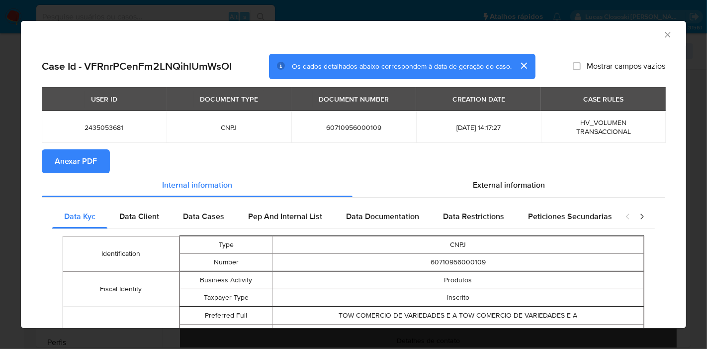
click at [95, 162] on span "Anexar PDF" at bounding box center [76, 161] width 42 height 22
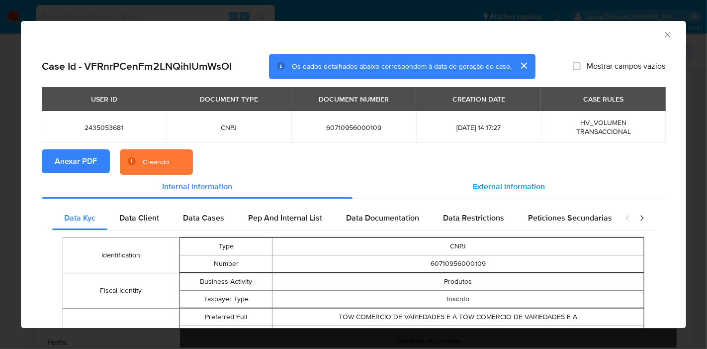
click at [533, 184] on span "External information" at bounding box center [509, 186] width 72 height 11
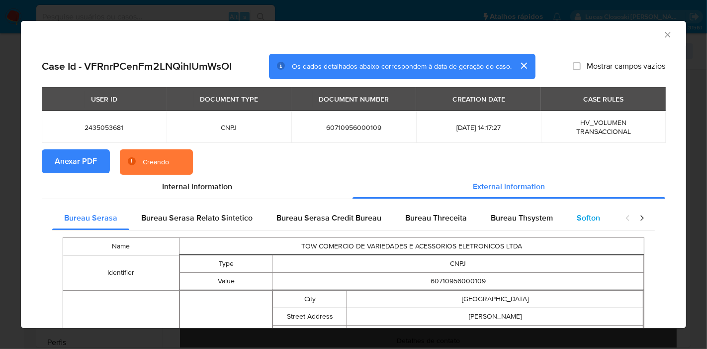
click at [587, 218] on span "Softon" at bounding box center [588, 217] width 23 height 11
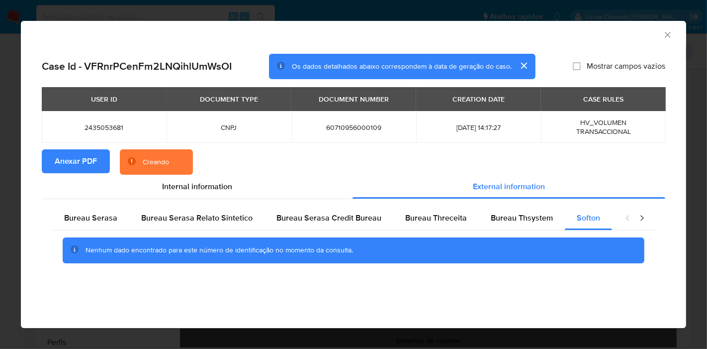
click at [664, 156] on section "Anexar PDF Creando" at bounding box center [354, 162] width 624 height 26
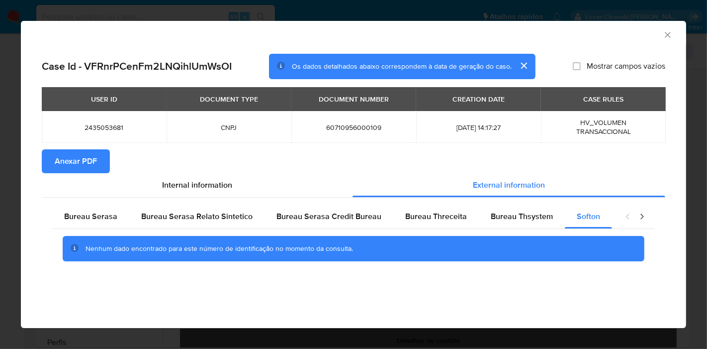
click at [667, 35] on icon "Fechar a janela" at bounding box center [667, 34] width 5 height 5
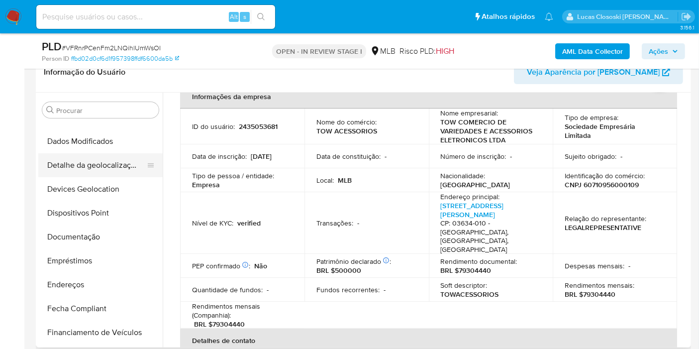
scroll to position [0, 0]
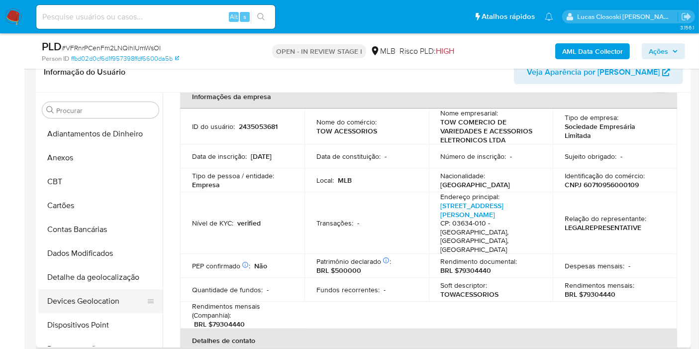
click at [104, 305] on button "Devices Geolocation" at bounding box center [96, 301] width 116 height 24
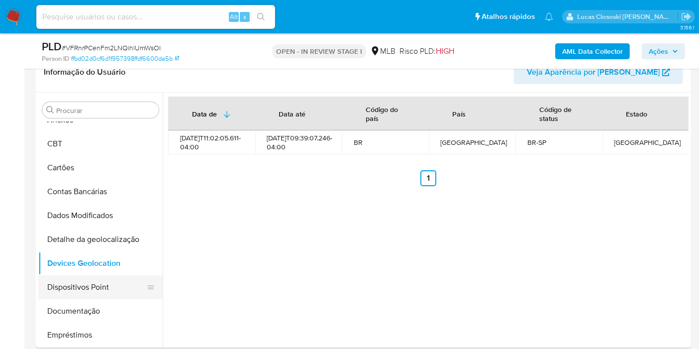
scroll to position [55, 0]
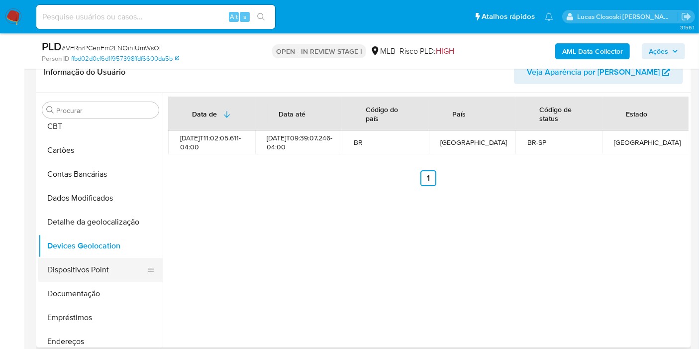
click at [74, 279] on button "Dispositivos Point" at bounding box center [96, 270] width 116 height 24
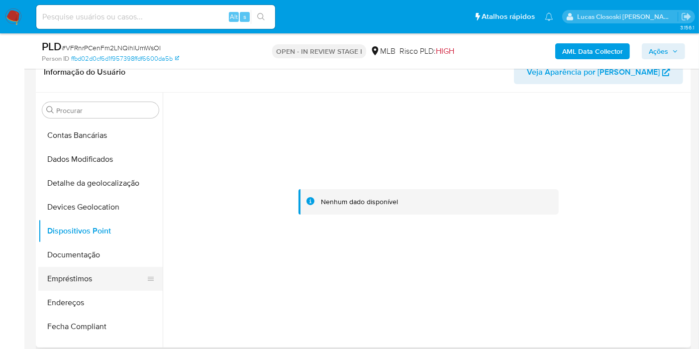
scroll to position [110, 0]
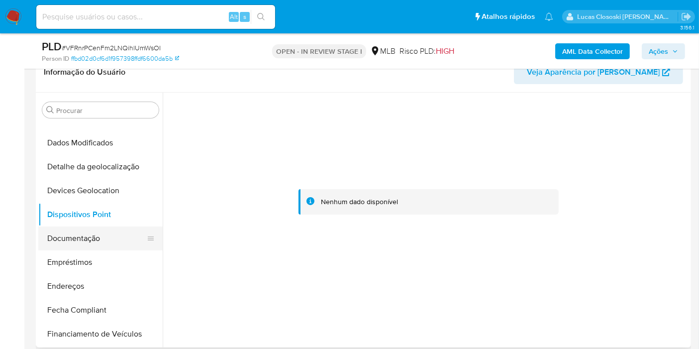
click at [84, 235] on button "Documentação" at bounding box center [96, 238] width 116 height 24
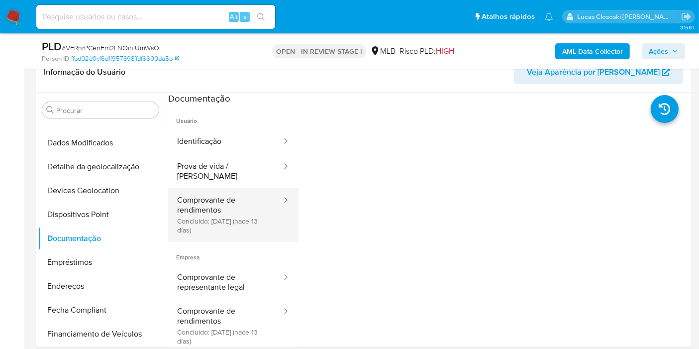
click at [188, 209] on button "Comprovante de rendimentos Concluído: 15/08/2025 (hace 13 días)" at bounding box center [225, 214] width 114 height 53
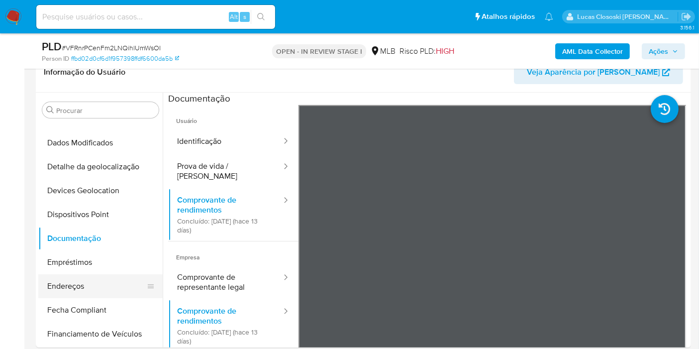
click at [82, 280] on button "Endereços" at bounding box center [96, 286] width 116 height 24
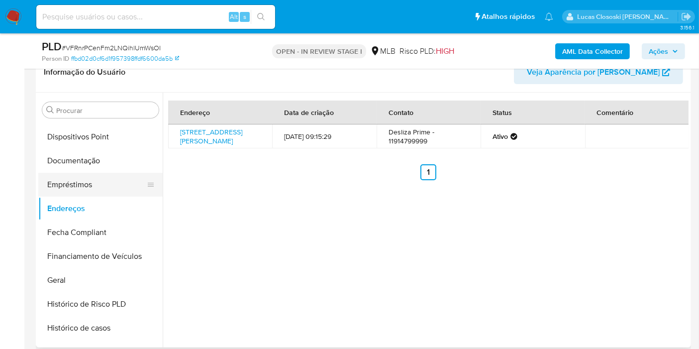
scroll to position [221, 0]
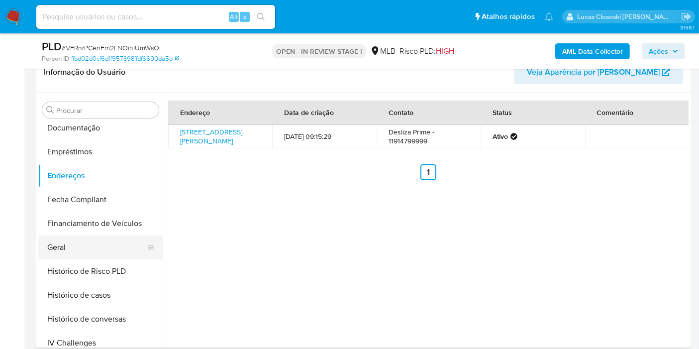
click at [75, 251] on button "Geral" at bounding box center [96, 247] width 116 height 24
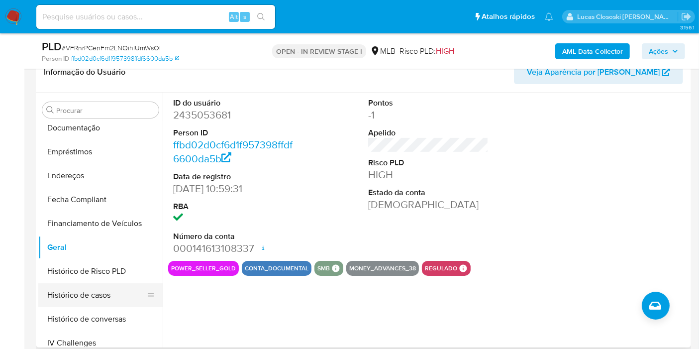
click at [90, 286] on button "Histórico de casos" at bounding box center [96, 295] width 116 height 24
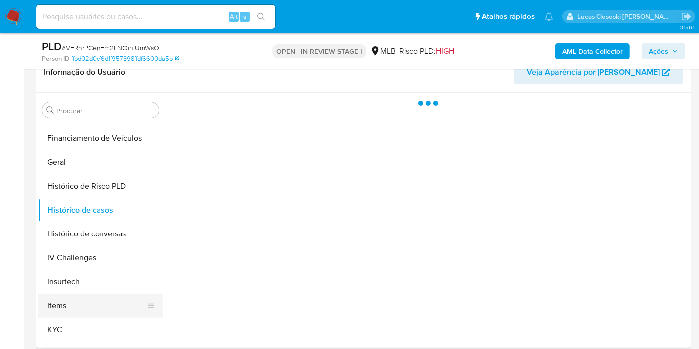
scroll to position [331, 0]
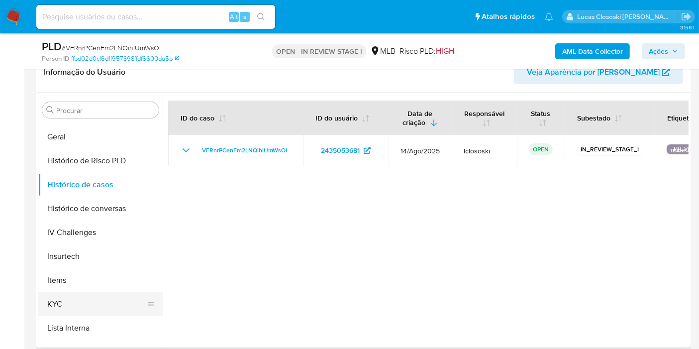
click at [80, 295] on button "KYC" at bounding box center [96, 304] width 116 height 24
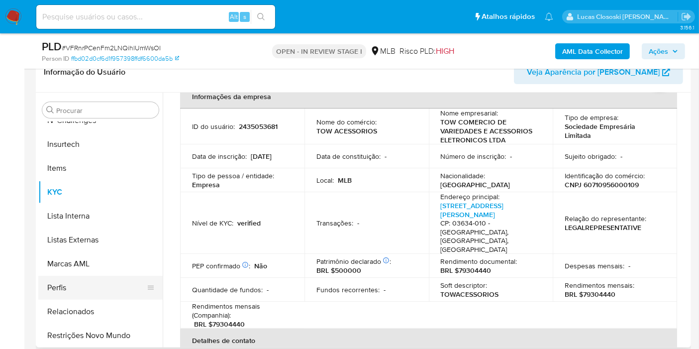
scroll to position [444, 0]
drag, startPoint x: 116, startPoint y: 334, endPoint x: 181, endPoint y: 261, distance: 98.0
click at [116, 334] on button "Restrições Novo Mundo" at bounding box center [100, 335] width 124 height 24
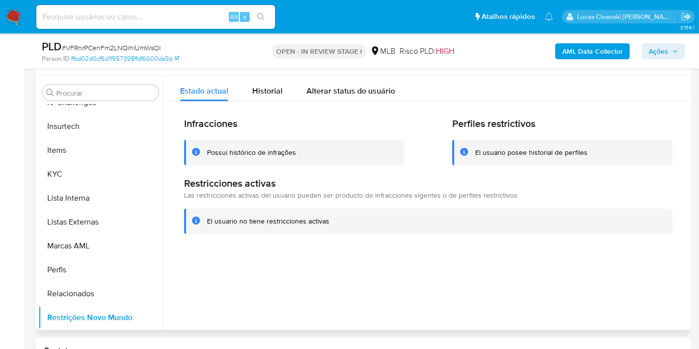
scroll to position [166, 0]
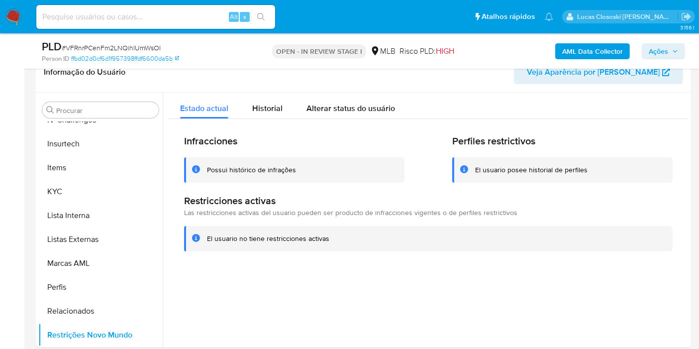
click at [133, 50] on span "# VFRnrPCenFm2LNQihlUmWsOI" at bounding box center [111, 48] width 99 height 10
copy span "VFRnrPCenFm2LNQihlUmWsOI"
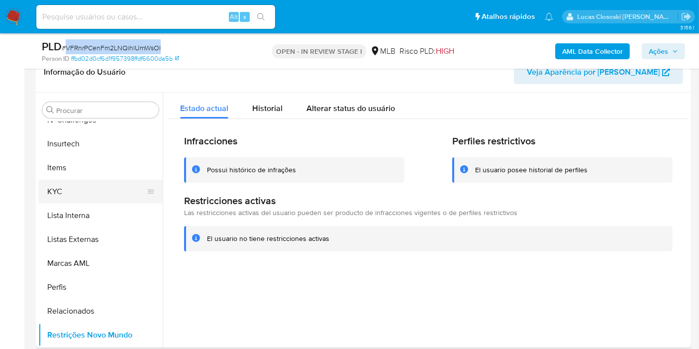
click at [102, 184] on button "KYC" at bounding box center [96, 192] width 116 height 24
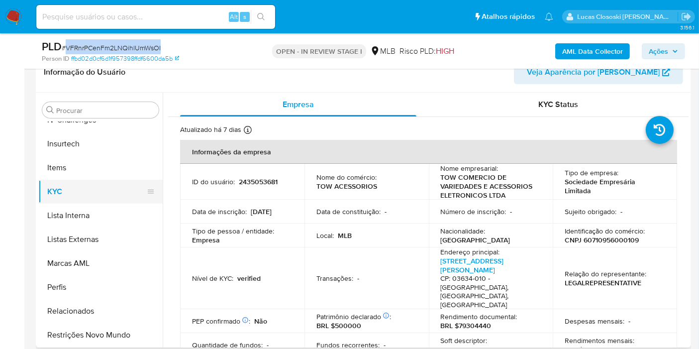
scroll to position [333, 0]
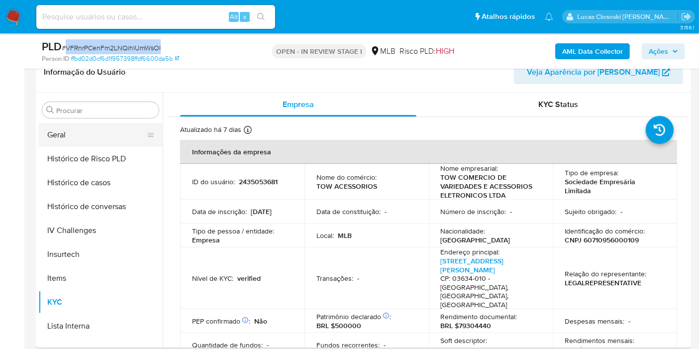
click at [60, 142] on button "Geral" at bounding box center [96, 135] width 116 height 24
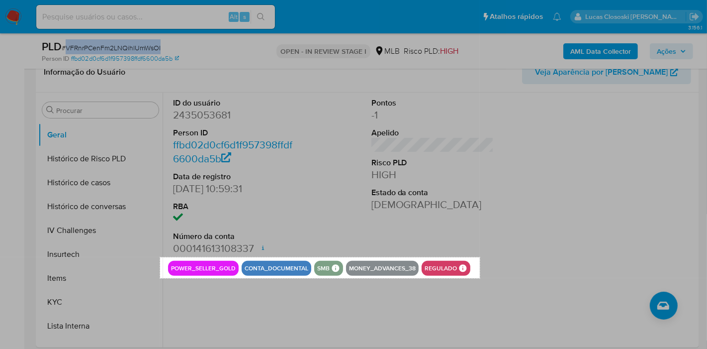
drag, startPoint x: 160, startPoint y: 257, endPoint x: 481, endPoint y: 278, distance: 321.5
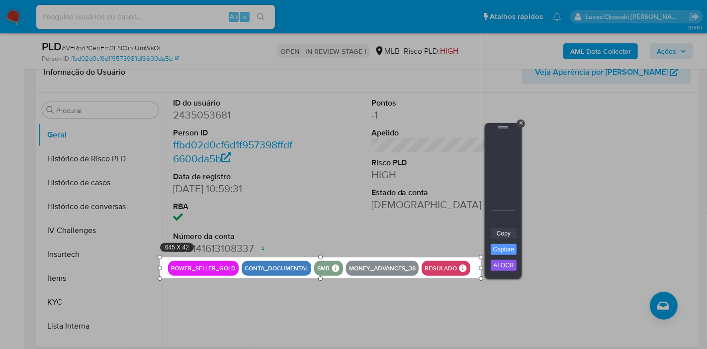
click at [500, 236] on link "Copy" at bounding box center [504, 233] width 26 height 11
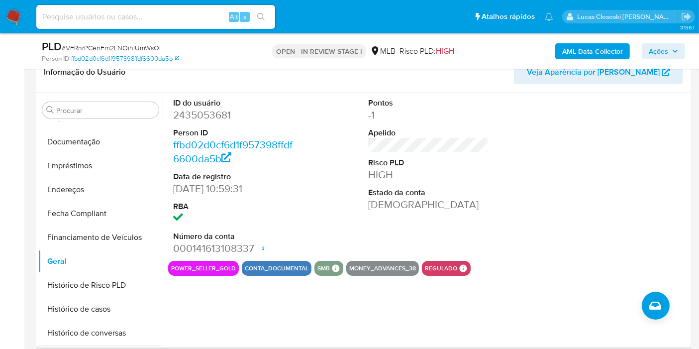
scroll to position [168, 0]
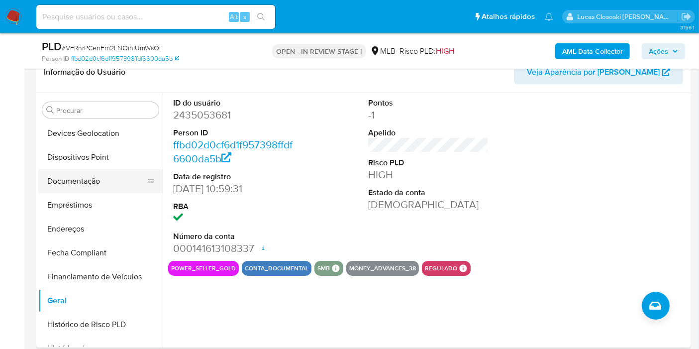
click at [86, 170] on button "Documentação" at bounding box center [96, 181] width 116 height 24
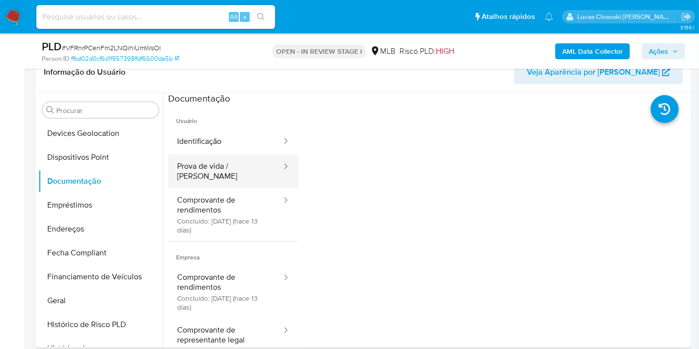
click at [244, 178] on button "Prova de vida / Selfie" at bounding box center [225, 171] width 114 height 34
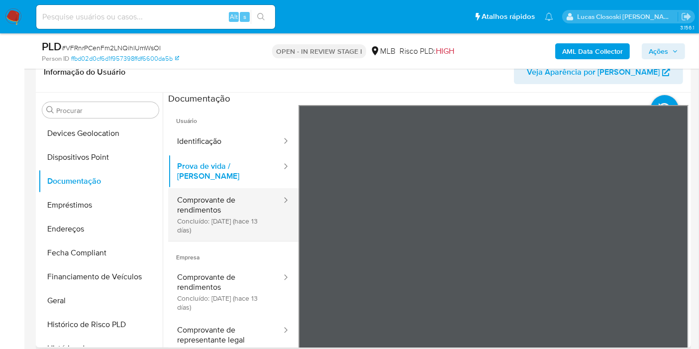
click at [244, 188] on button "Comprovante de rendimentos Concluído: 15/08/2025 (hace 13 días)" at bounding box center [225, 214] width 114 height 53
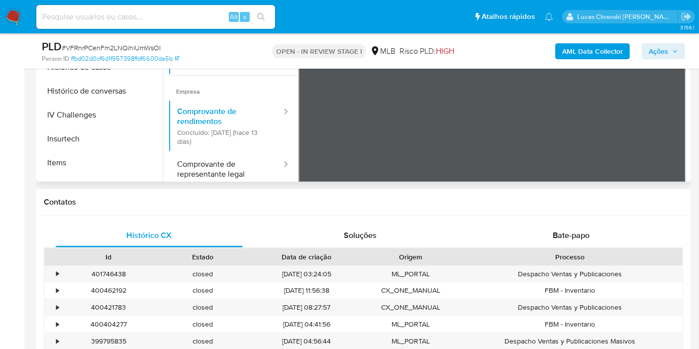
scroll to position [333, 0]
click at [60, 148] on button "Lista Interna" at bounding box center [96, 160] width 116 height 24
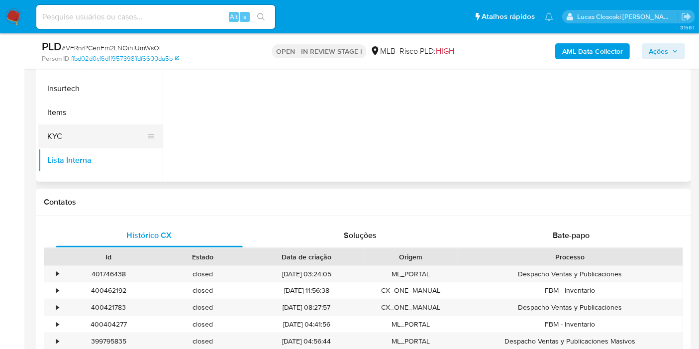
click at [68, 140] on button "KYC" at bounding box center [96, 136] width 116 height 24
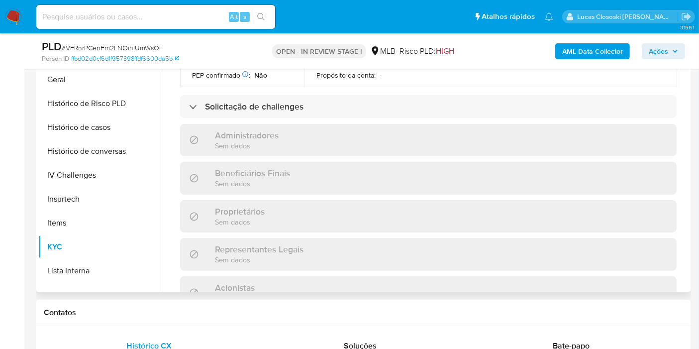
scroll to position [282, 0]
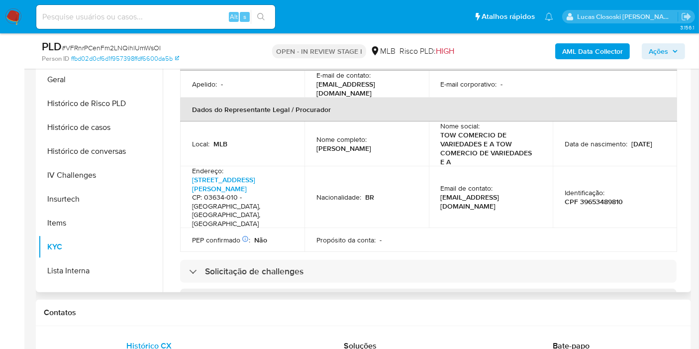
copy p "Everton Dos Santos Ramos"
drag, startPoint x: 399, startPoint y: 129, endPoint x: 314, endPoint y: 129, distance: 85.1
click at [314, 129] on td "Nome completo : Everton Dos Santos Ramos" at bounding box center [366, 143] width 124 height 45
click at [598, 197] on p "CPF 39653489810" at bounding box center [594, 201] width 58 height 9
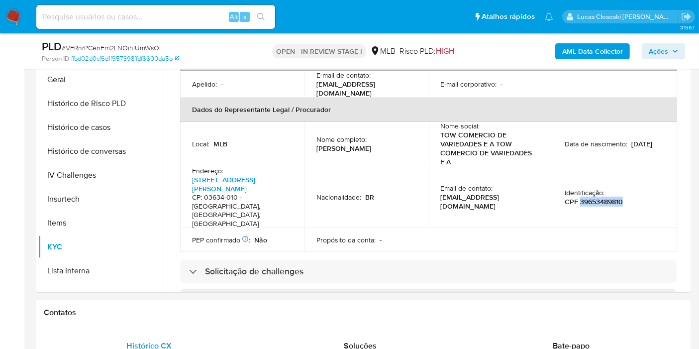
copy p "39653489810"
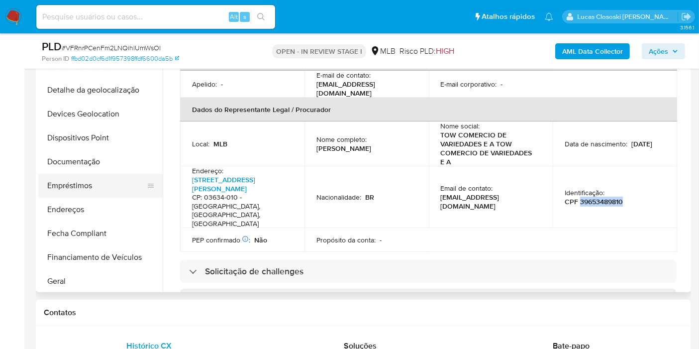
scroll to position [112, 0]
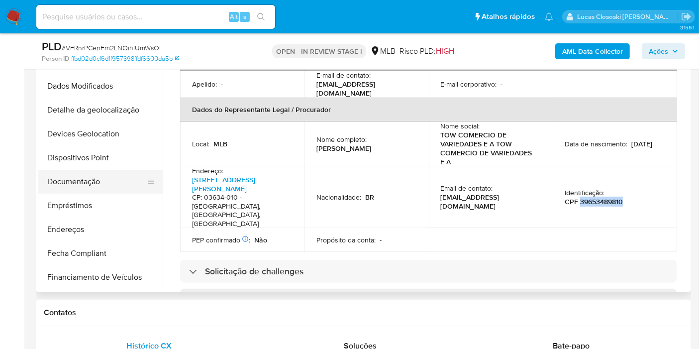
click at [113, 189] on button "Documentação" at bounding box center [96, 182] width 116 height 24
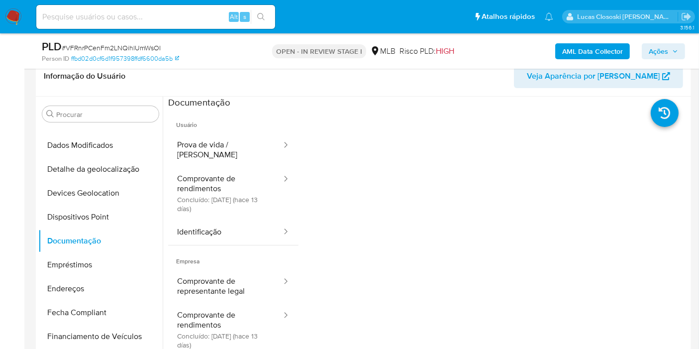
scroll to position [110, 0]
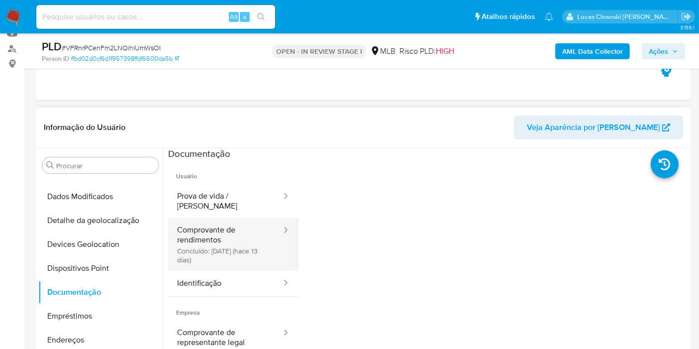
click at [172, 222] on button "Comprovante de rendimentos Concluído: 15/08/2025 (hace 13 días)" at bounding box center [225, 244] width 114 height 53
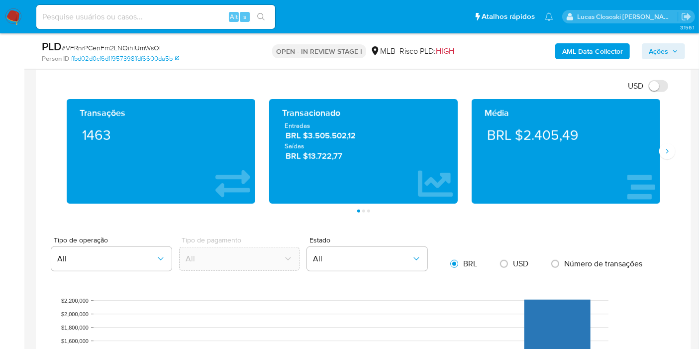
scroll to position [663, 0]
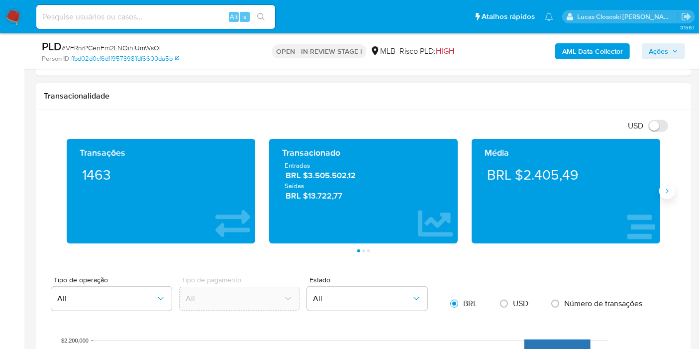
click at [662, 187] on button "Siguiente" at bounding box center [667, 191] width 16 height 16
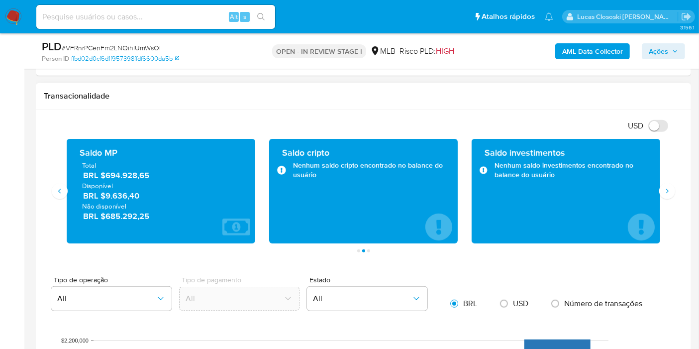
drag, startPoint x: 160, startPoint y: 176, endPoint x: 107, endPoint y: 175, distance: 53.2
click at [107, 175] on span "BRL $694.928,65" at bounding box center [161, 175] width 157 height 11
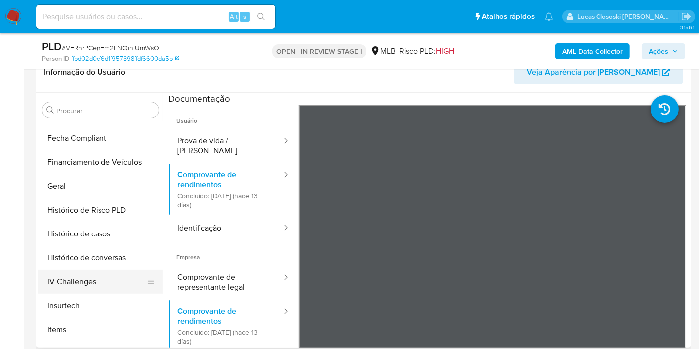
scroll to position [333, 0]
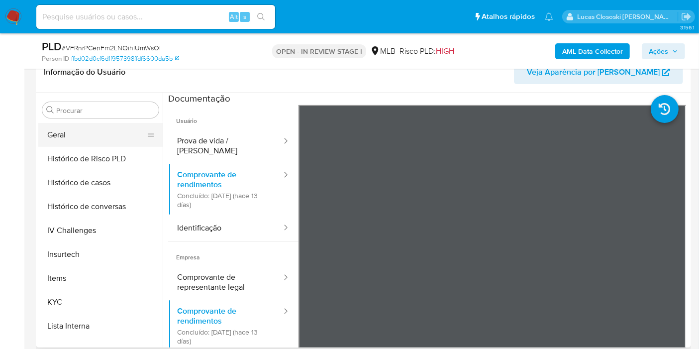
click at [62, 141] on button "Geral" at bounding box center [96, 135] width 116 height 24
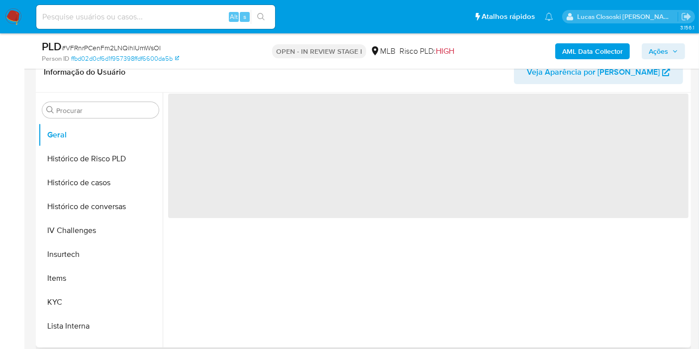
click at [225, 70] on header "Informação do Usuário Veja Aparência por Pessoa" at bounding box center [363, 72] width 639 height 24
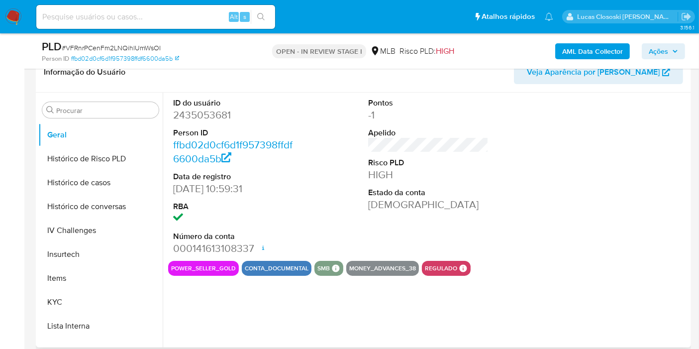
click at [200, 118] on dd "2435053681" at bounding box center [233, 115] width 120 height 14
copy dd "2435053681"
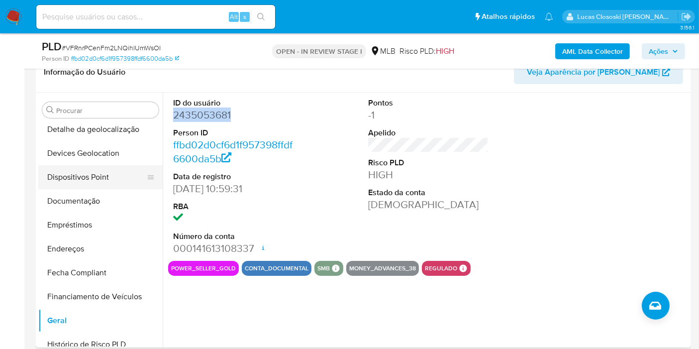
scroll to position [112, 0]
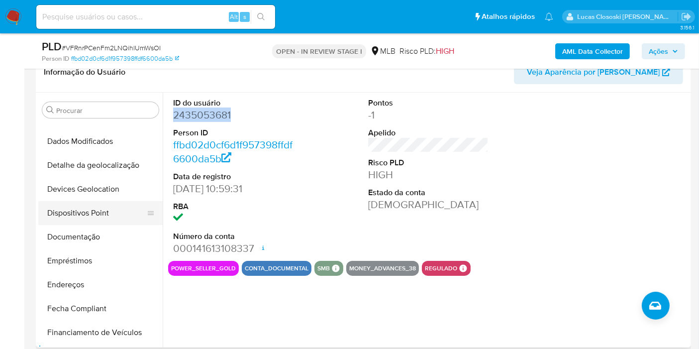
click at [70, 222] on button "Dispositivos Point" at bounding box center [96, 213] width 116 height 24
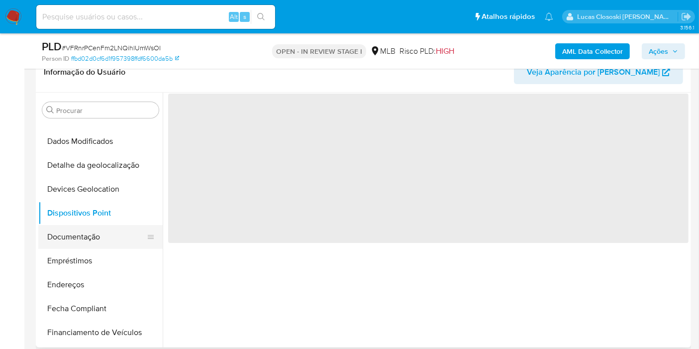
click at [71, 234] on button "Documentação" at bounding box center [96, 237] width 116 height 24
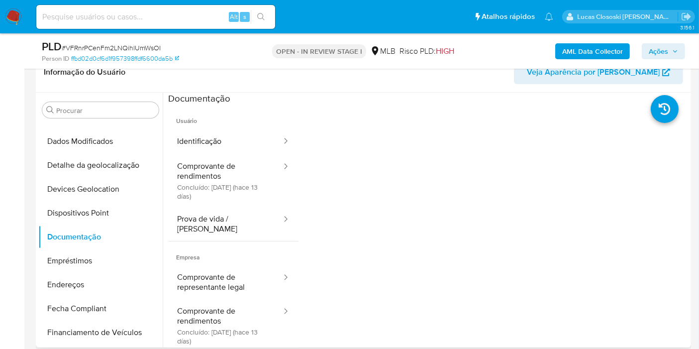
click at [250, 78] on header "Informação do Usuário Veja Aparência por Pessoa" at bounding box center [363, 72] width 639 height 24
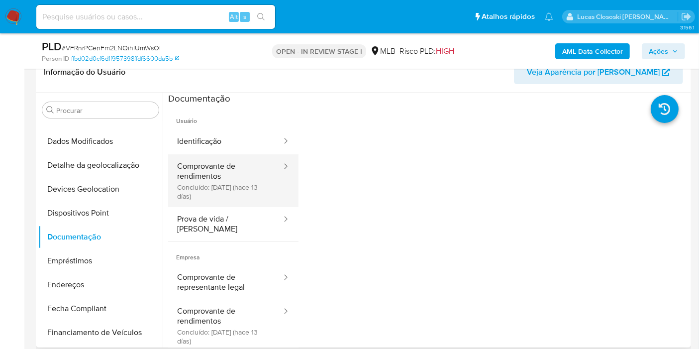
click at [220, 154] on button "Comprovante de rendimentos Concluído: 15/08/2025 (hace 13 días)" at bounding box center [225, 180] width 114 height 53
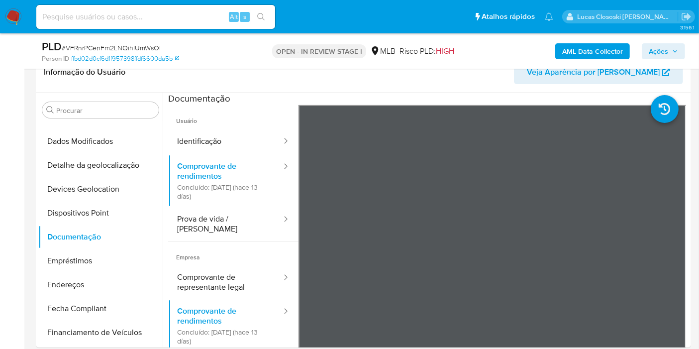
click at [660, 55] on span "Ações" at bounding box center [658, 51] width 19 height 16
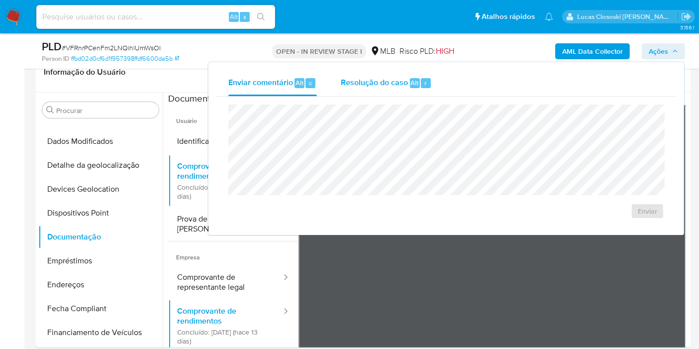
click at [378, 82] on span "Resolução do caso" at bounding box center [374, 82] width 67 height 11
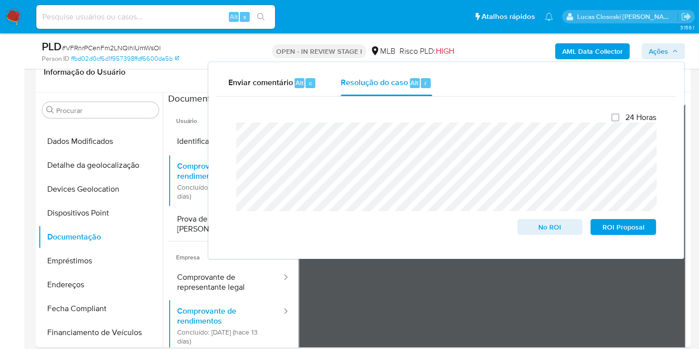
click at [658, 43] on span "Ações" at bounding box center [658, 51] width 19 height 16
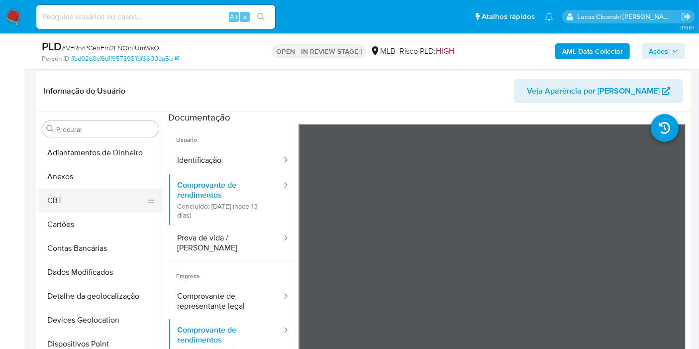
scroll to position [166, 0]
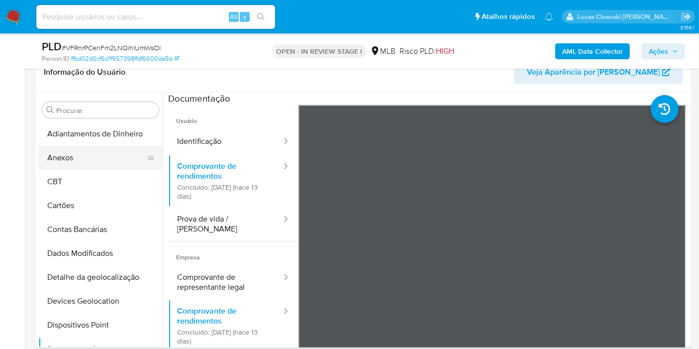
click at [64, 155] on button "Anexos" at bounding box center [96, 158] width 116 height 24
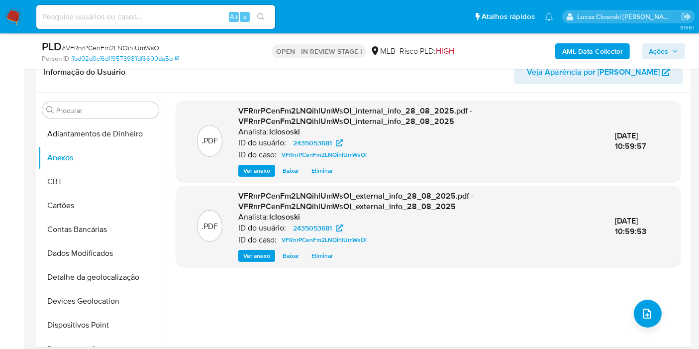
click at [96, 49] on span "# VFRnrPCenFm2LNQihlUmWsOI" at bounding box center [111, 48] width 99 height 10
copy span "VFRnrPCenFm2LNQihlUmWsOI"
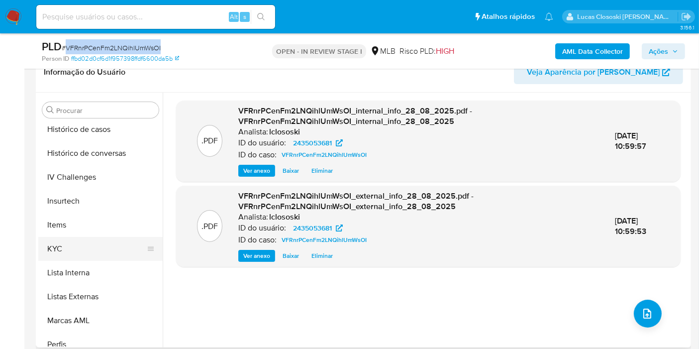
click at [68, 246] on button "KYC" at bounding box center [96, 249] width 116 height 24
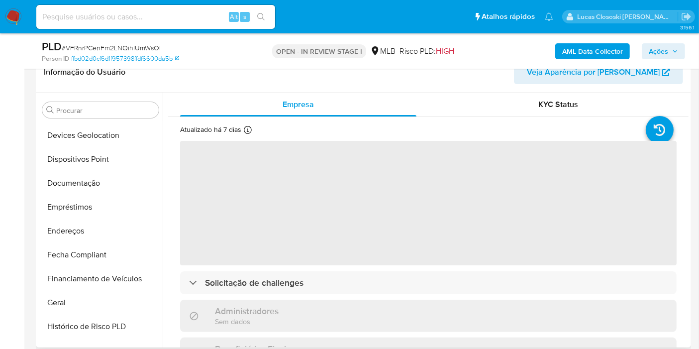
click at [196, 84] on div "Informação do Usuário Veja Aparência por Pessoa" at bounding box center [363, 72] width 655 height 40
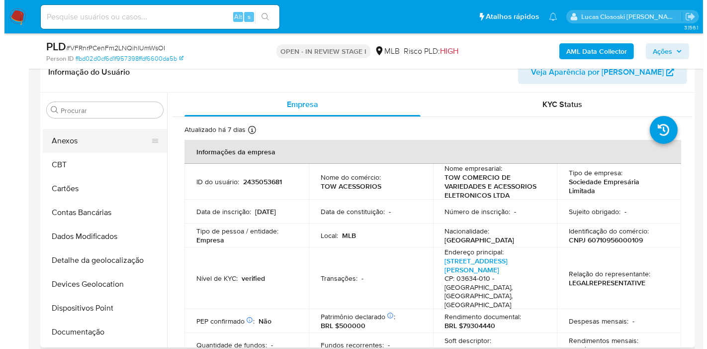
scroll to position [0, 0]
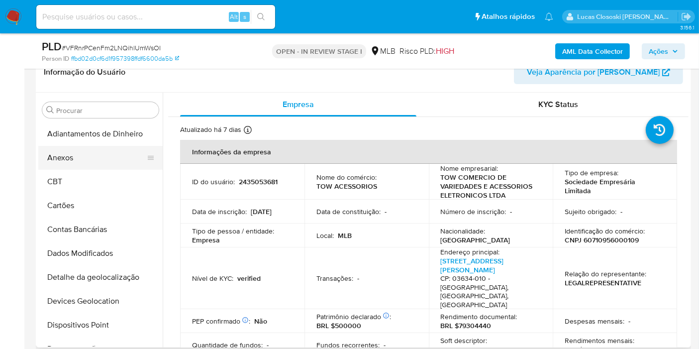
click at [76, 153] on button "Anexos" at bounding box center [96, 158] width 116 height 24
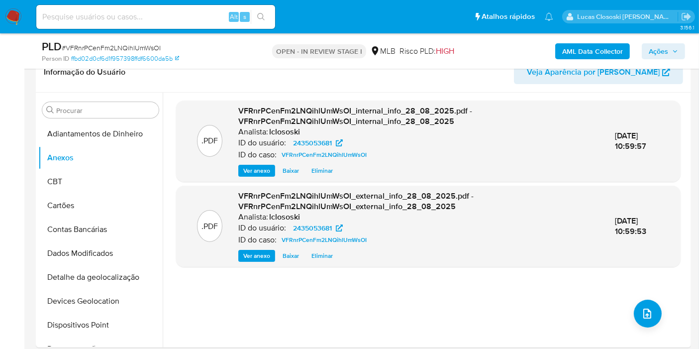
click at [676, 48] on icon "button" at bounding box center [675, 51] width 6 height 6
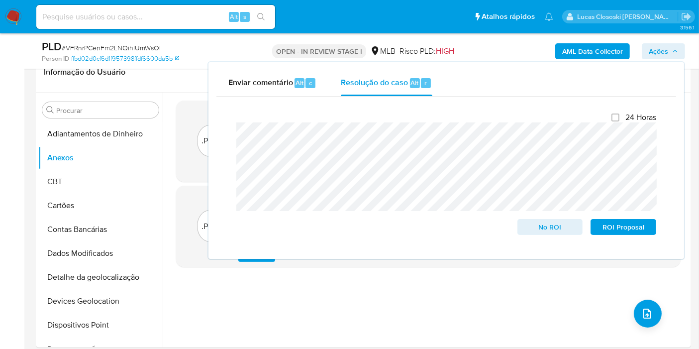
click at [662, 45] on span "Ações" at bounding box center [658, 51] width 19 height 16
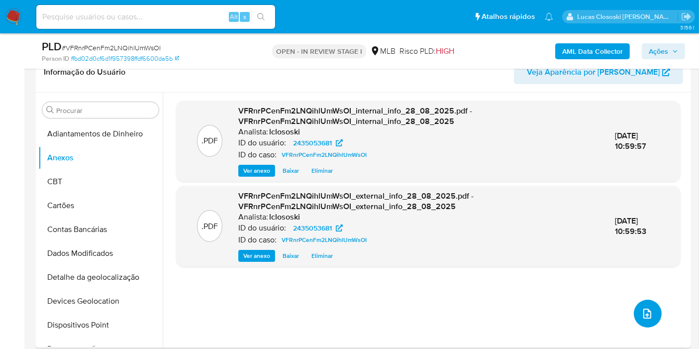
click at [634, 305] on button "upload-file" at bounding box center [648, 313] width 28 height 28
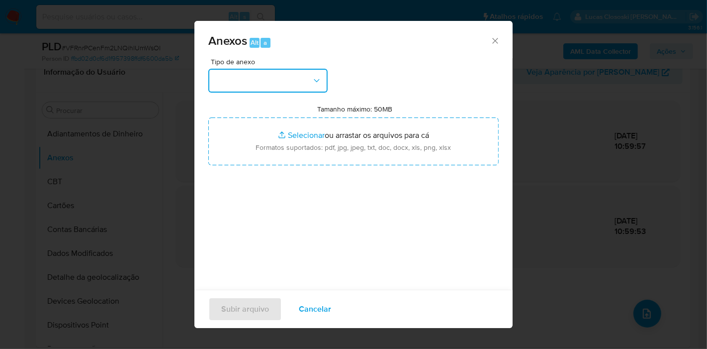
click at [269, 79] on button "button" at bounding box center [267, 81] width 119 height 24
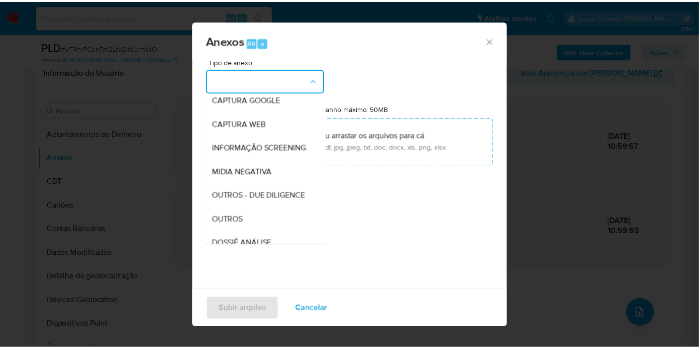
scroll to position [153, 0]
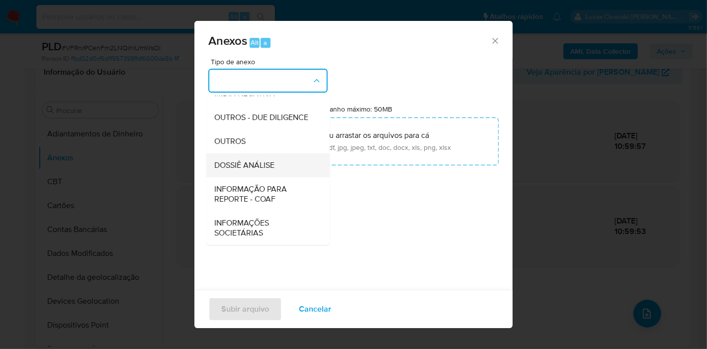
click at [248, 168] on span "DOSSIÊ ANÁLISE" at bounding box center [244, 165] width 60 height 10
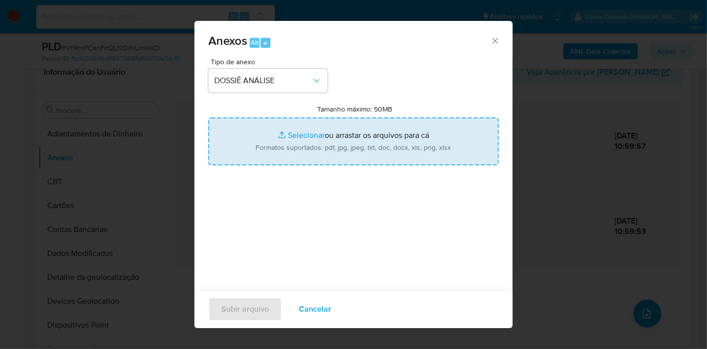
click at [256, 148] on input "Tamanho máximo: 50MB Selecionar arquivos" at bounding box center [353, 141] width 290 height 48
type input "C:\fakepath\SAR - XXXX - CNPJ 60710956000109 - TOW COMERCIO DE VARIEDADES E ACE…"
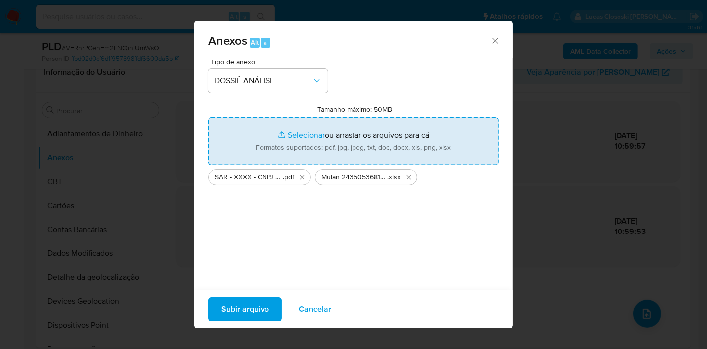
click at [246, 299] on span "Subir arquivo" at bounding box center [245, 309] width 48 height 22
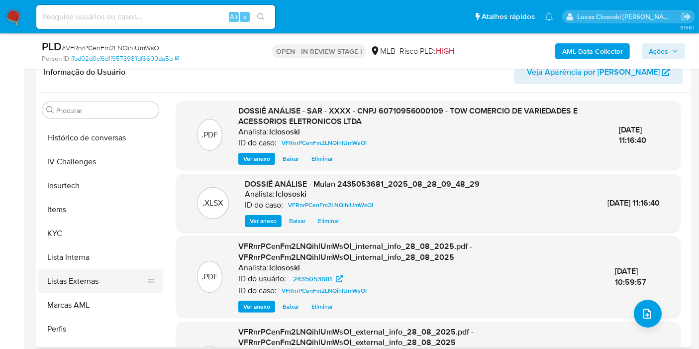
scroll to position [442, 0]
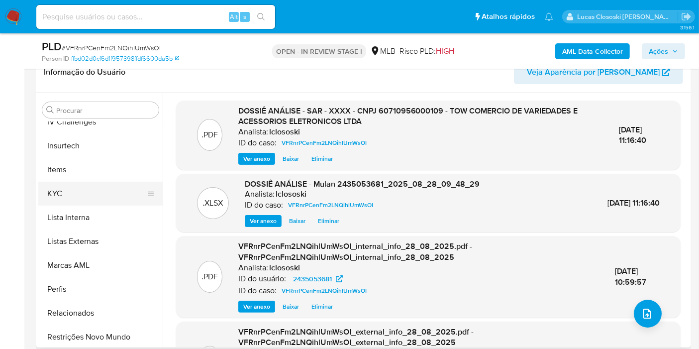
click at [65, 190] on button "KYC" at bounding box center [96, 194] width 116 height 24
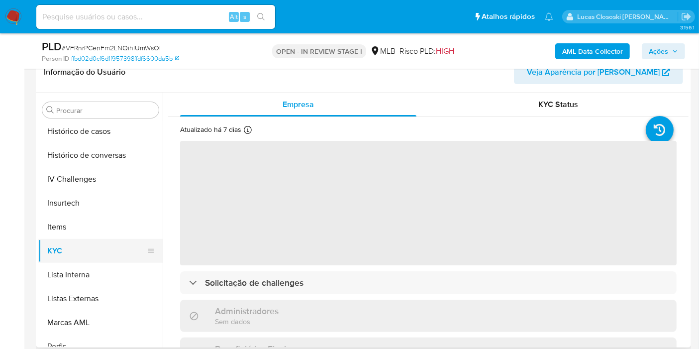
scroll to position [331, 0]
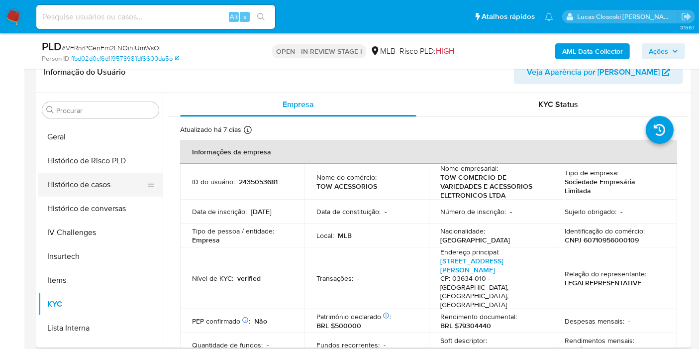
click at [91, 188] on button "Histórico de casos" at bounding box center [96, 185] width 116 height 24
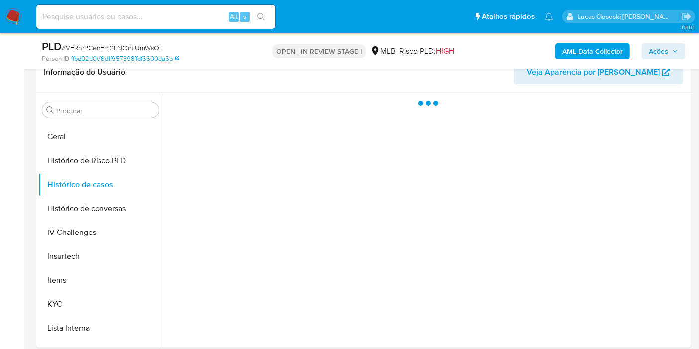
click at [654, 51] on span "Ações" at bounding box center [658, 51] width 19 height 16
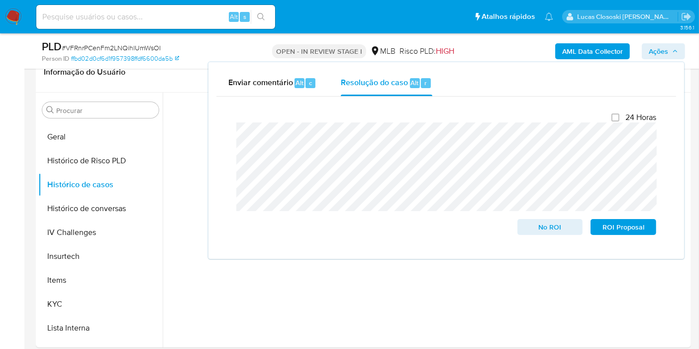
click at [654, 51] on span "Ações" at bounding box center [658, 51] width 19 height 16
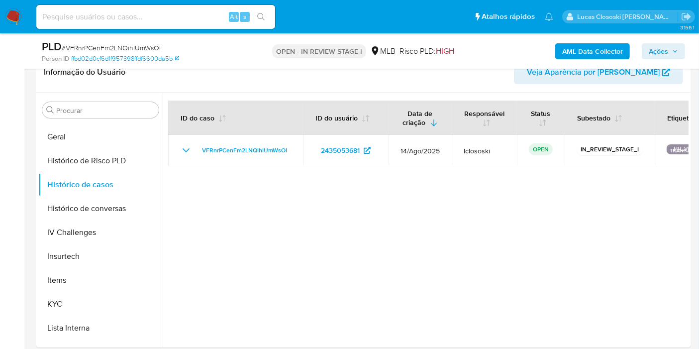
click at [654, 51] on span "Ações" at bounding box center [658, 51] width 19 height 16
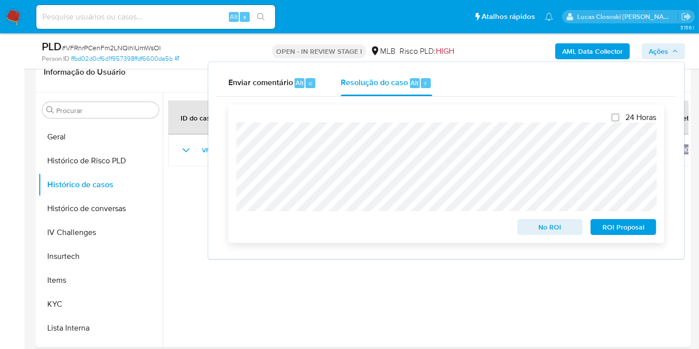
click at [637, 224] on span "ROI Proposal" at bounding box center [623, 227] width 52 height 14
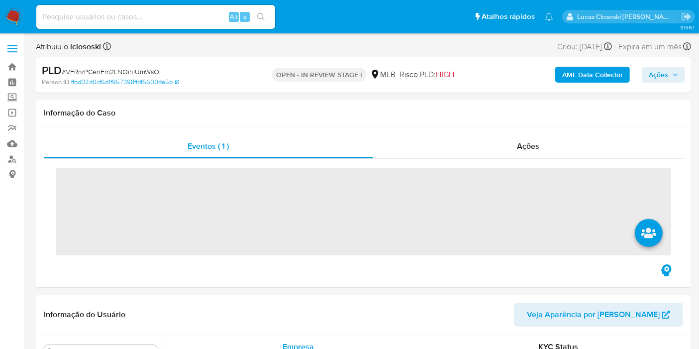
click at [12, 10] on img at bounding box center [13, 16] width 17 height 17
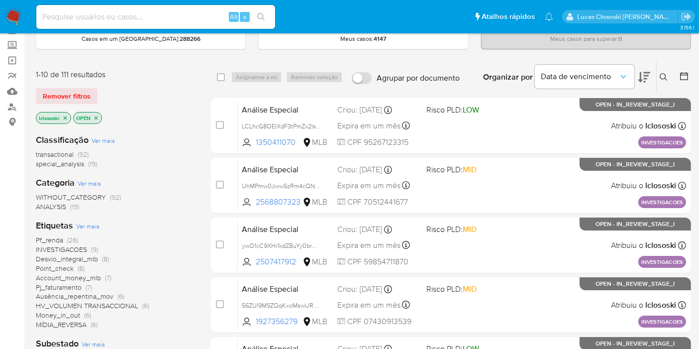
scroll to position [110, 0]
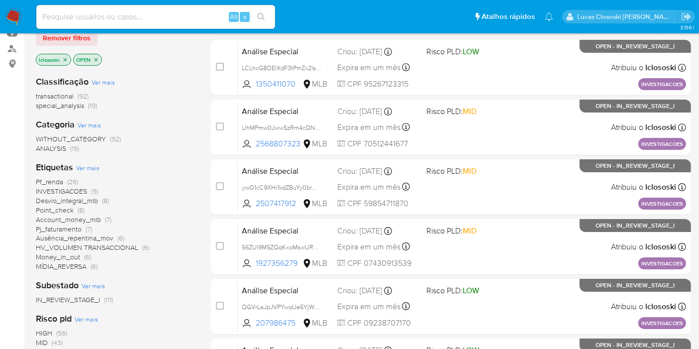
click at [60, 190] on span "INVESTIGACOES" at bounding box center [61, 191] width 51 height 10
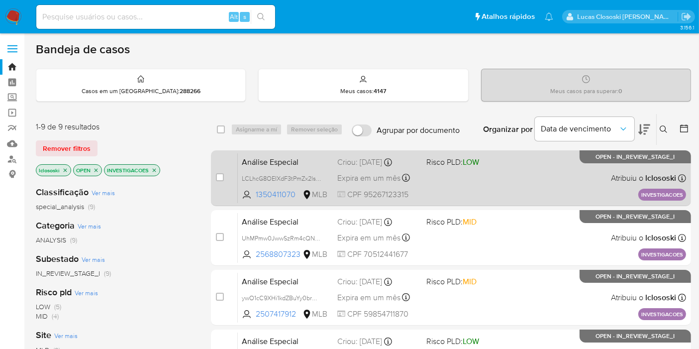
click at [483, 170] on div "Análise Especial LCLhcG8OEIXdF3tPmZx2lsWT 1350411070 MLB Risco PLD: LOW Criou: …" at bounding box center [462, 178] width 448 height 50
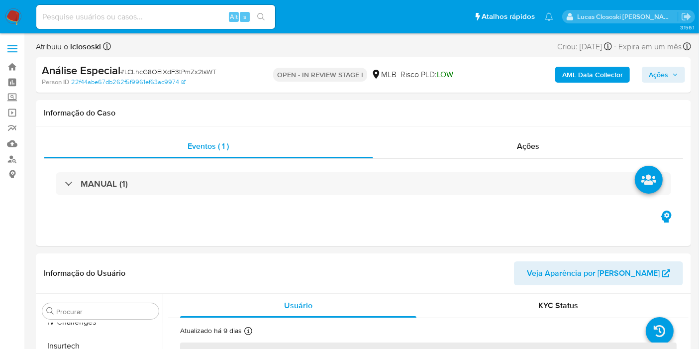
scroll to position [444, 0]
select select "10"
click at [507, 131] on div "Eventos ( 1 ) Ações MANUAL (1)" at bounding box center [363, 185] width 655 height 119
click at [507, 146] on div "Ações" at bounding box center [528, 146] width 310 height 24
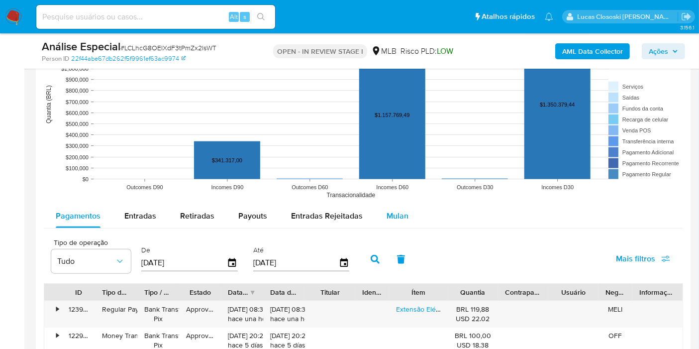
click at [387, 218] on span "Mulan" at bounding box center [397, 215] width 22 height 11
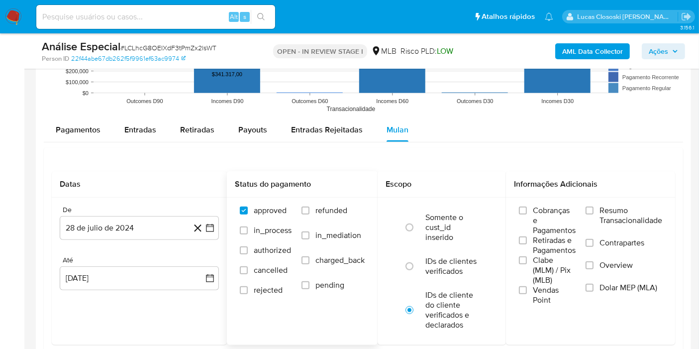
scroll to position [1105, 0]
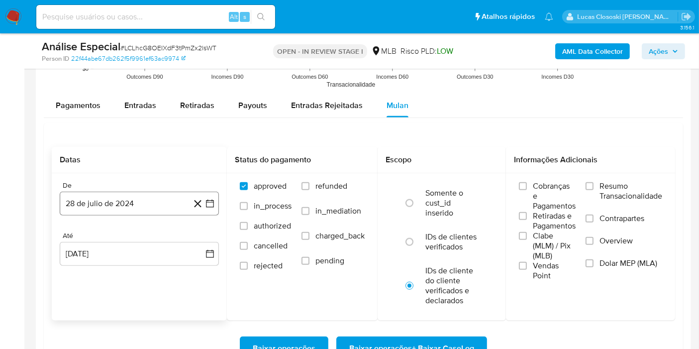
click at [218, 198] on button "28 de julio de 2024" at bounding box center [139, 203] width 159 height 24
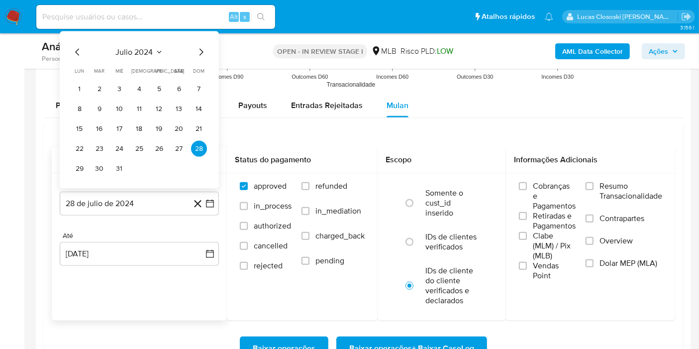
click at [155, 55] on button "julio 2024" at bounding box center [139, 52] width 47 height 10
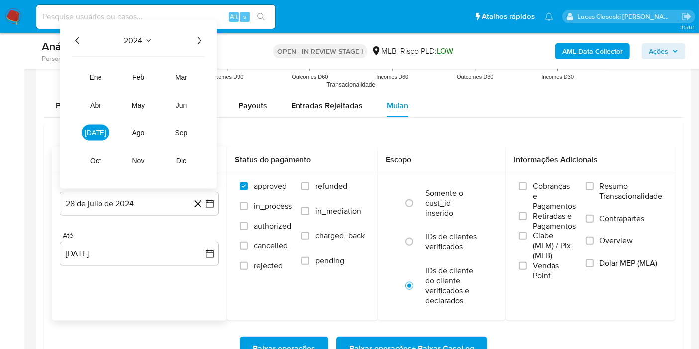
click at [201, 35] on icon "Año siguiente" at bounding box center [199, 41] width 12 height 12
click at [103, 129] on button "jul" at bounding box center [96, 133] width 28 height 16
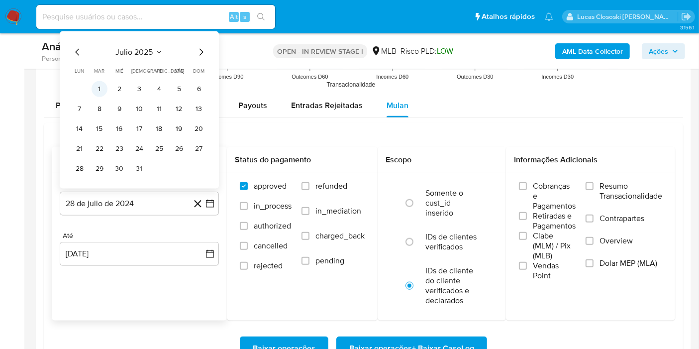
click at [99, 81] on button "1" at bounding box center [100, 89] width 16 height 16
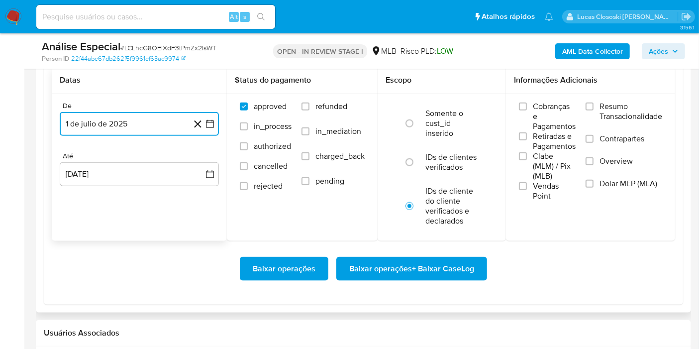
scroll to position [1216, 0]
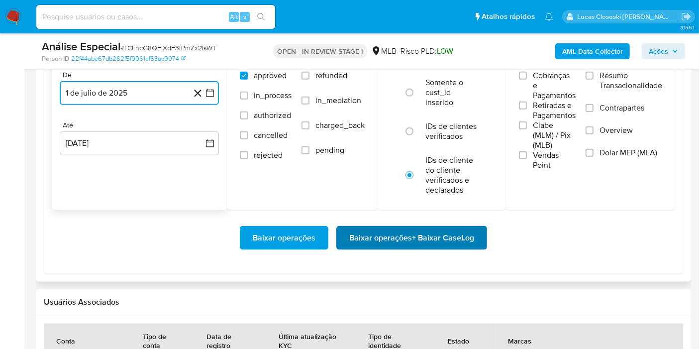
click at [391, 227] on span "Baixar operações + Baixar CaseLog" at bounding box center [411, 238] width 125 height 22
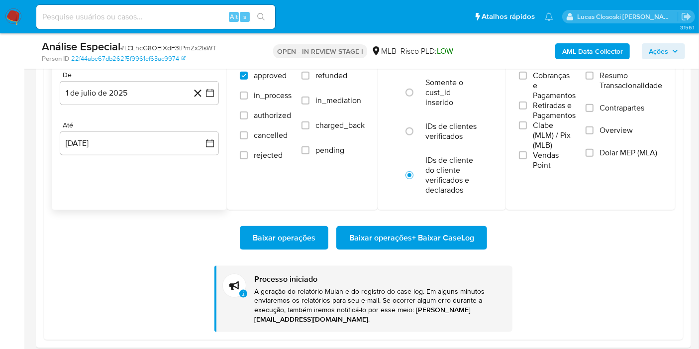
click at [177, 7] on div "Alt s" at bounding box center [155, 17] width 239 height 24
click at [176, 9] on div "Alt s" at bounding box center [155, 17] width 239 height 24
click at [167, 24] on div "Alt s" at bounding box center [155, 17] width 239 height 24
click at [165, 20] on input at bounding box center [155, 16] width 239 height 13
paste input "VFRnrPCenFm2LNQihlUmWsOI"
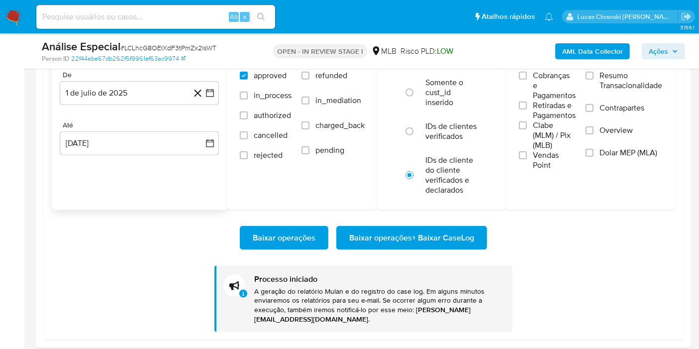
type input "VFRnrPCenFm2LNQihlUmWsOI"
click at [163, 199] on div "Datas De 1 de julio de 2025 1-07-2025 Até 28 de agosto de 2025 28-08-2025" at bounding box center [139, 123] width 175 height 174
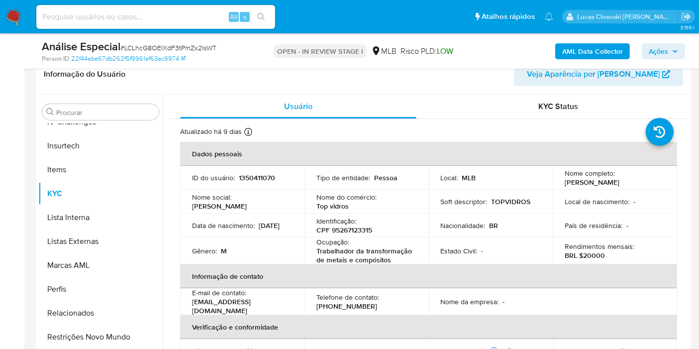
scroll to position [276, 0]
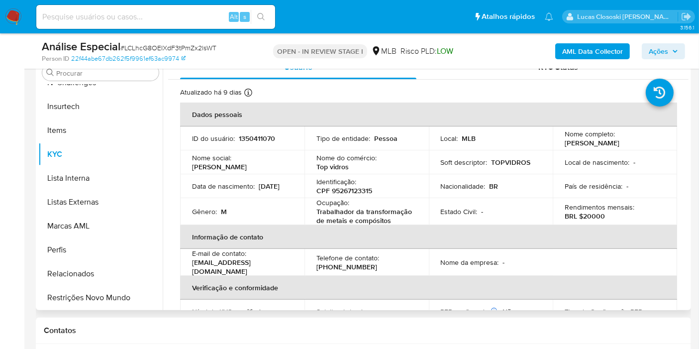
click at [344, 188] on p "CPF 95267123315" at bounding box center [344, 190] width 56 height 9
copy p "95267123315"
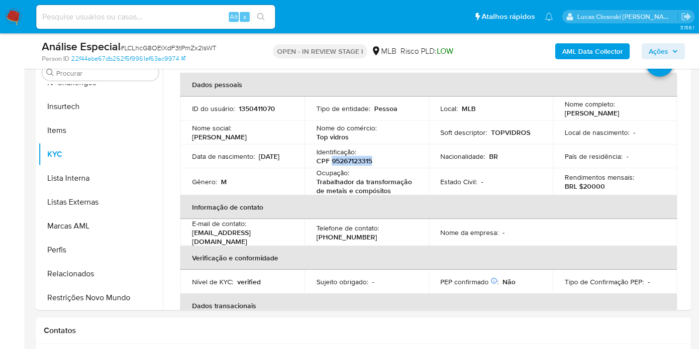
scroll to position [0, 0]
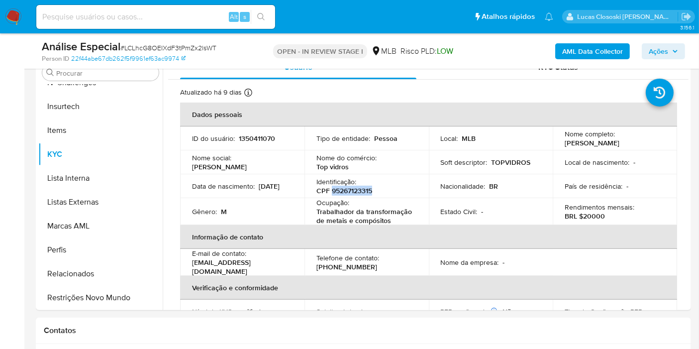
click at [582, 49] on b "AML Data Collector" at bounding box center [592, 51] width 61 height 16
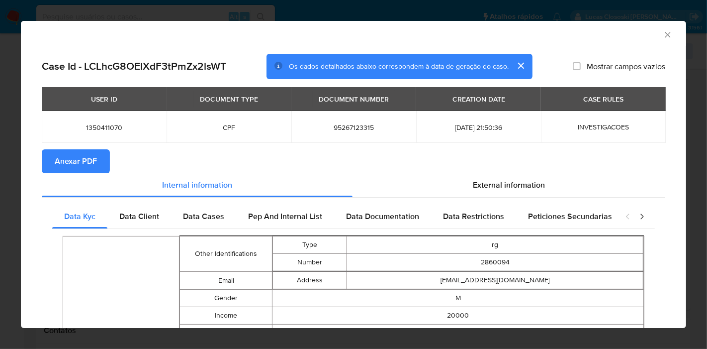
click at [57, 157] on span "Anexar PDF" at bounding box center [76, 161] width 42 height 22
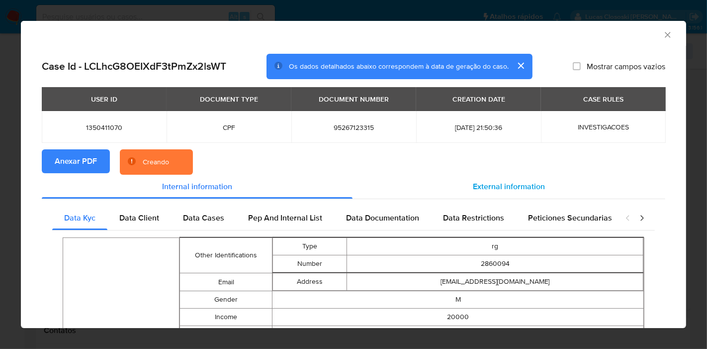
click at [504, 183] on span "External information" at bounding box center [509, 186] width 72 height 11
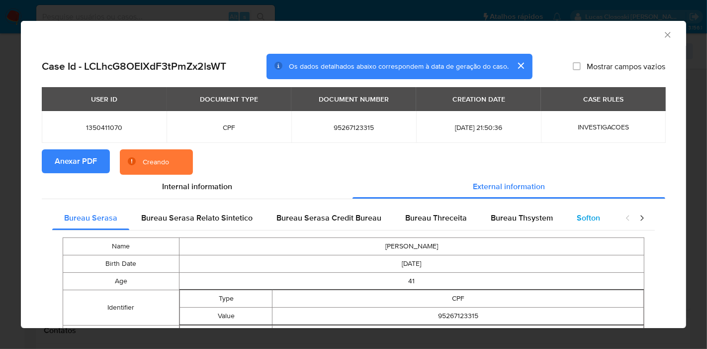
click at [583, 214] on span "Softon" at bounding box center [588, 217] width 23 height 11
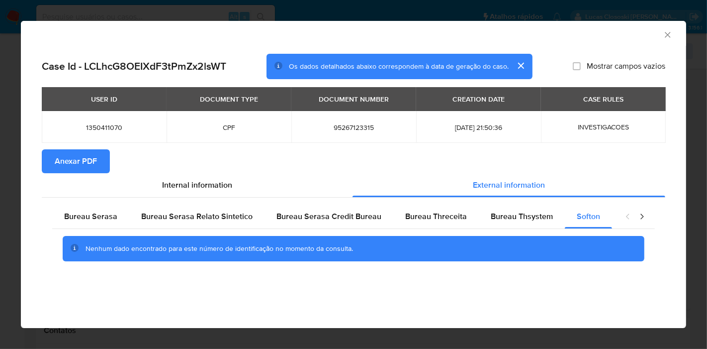
click at [664, 33] on icon "Fechar a janela" at bounding box center [668, 35] width 10 height 10
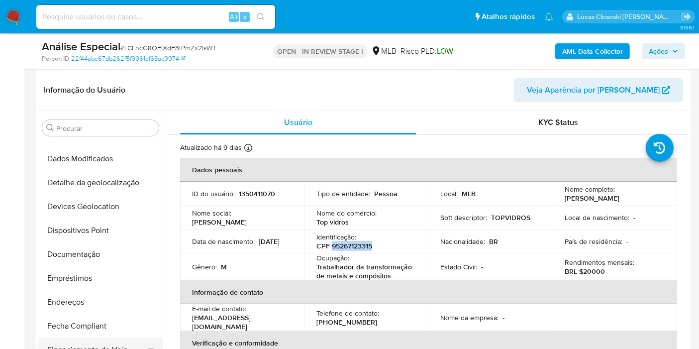
scroll to position [112, 0]
click at [65, 207] on button "Devices Geolocation" at bounding box center [96, 207] width 116 height 24
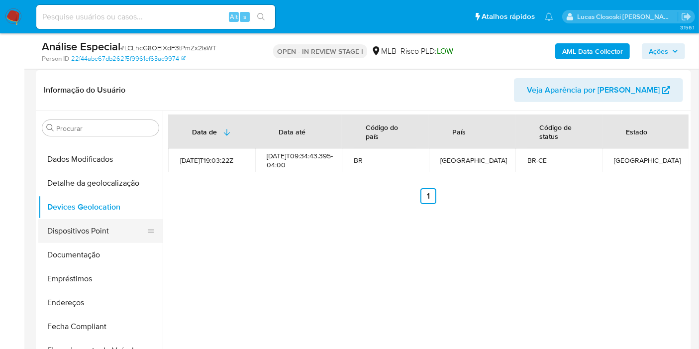
click at [95, 231] on button "Dispositivos Point" at bounding box center [96, 231] width 116 height 24
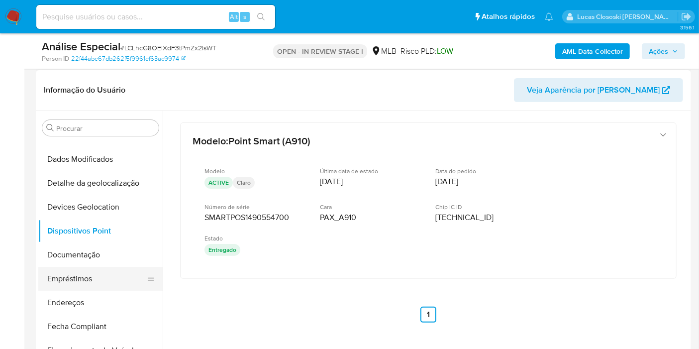
click at [82, 252] on button "Documentação" at bounding box center [100, 255] width 124 height 24
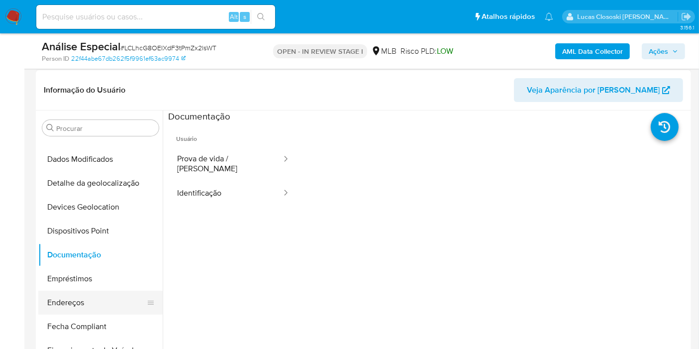
click at [75, 300] on button "Endereços" at bounding box center [96, 302] width 116 height 24
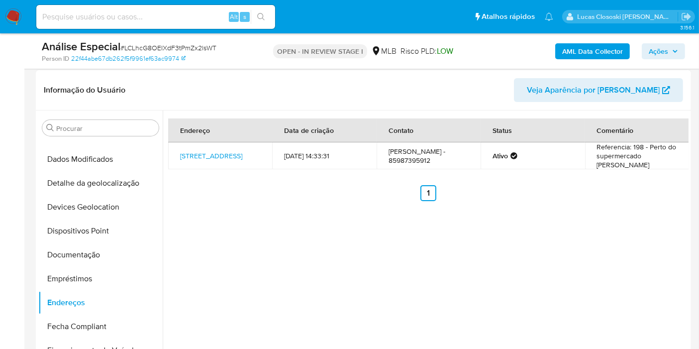
scroll to position [223, 0]
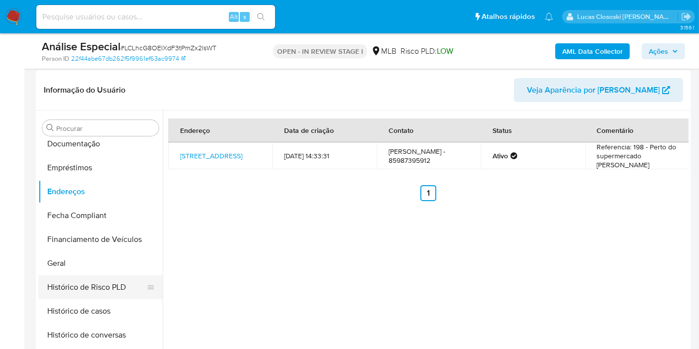
click at [85, 277] on button "Histórico de Risco PLD" at bounding box center [96, 287] width 116 height 24
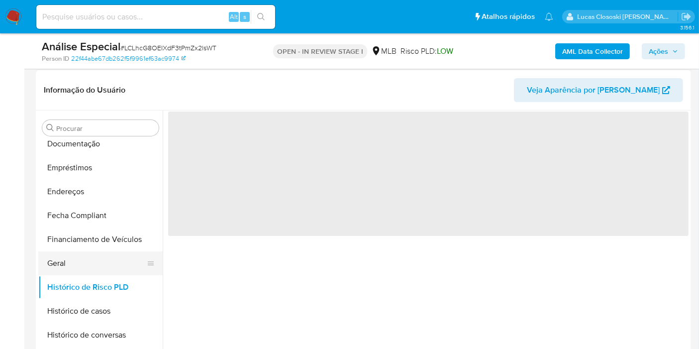
click at [78, 258] on button "Geral" at bounding box center [96, 263] width 116 height 24
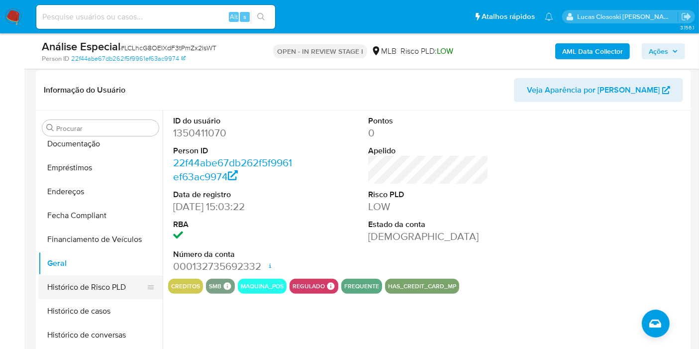
click at [82, 289] on button "Histórico de Risco PLD" at bounding box center [96, 287] width 116 height 24
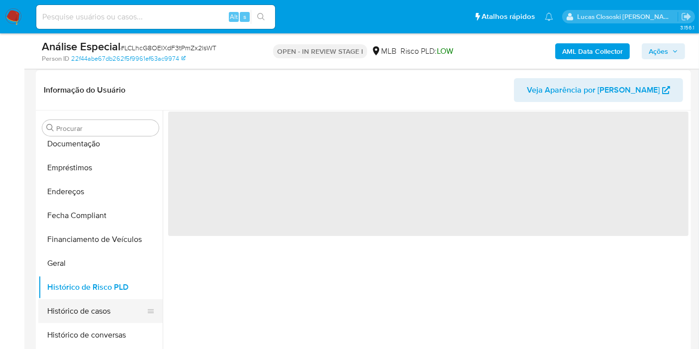
click at [78, 301] on button "Histórico de casos" at bounding box center [96, 311] width 116 height 24
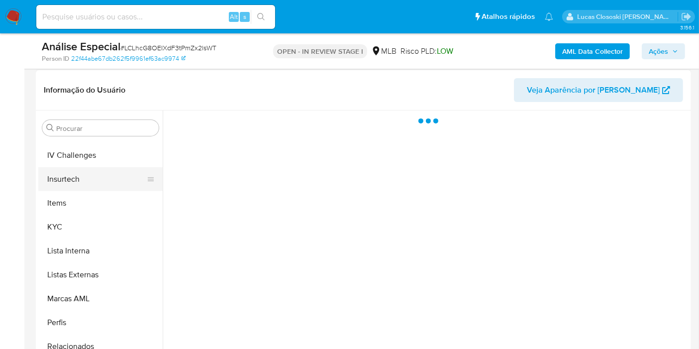
scroll to position [444, 0]
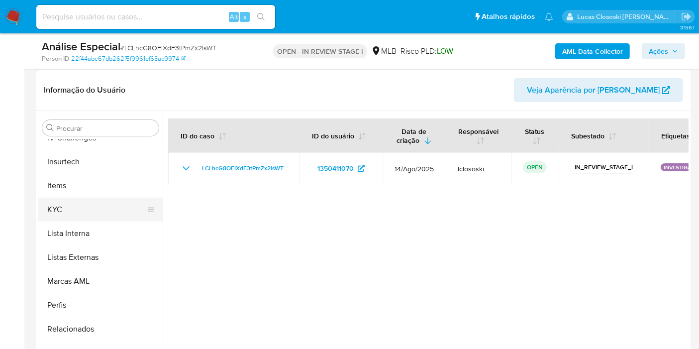
click at [70, 206] on button "KYC" at bounding box center [96, 209] width 116 height 24
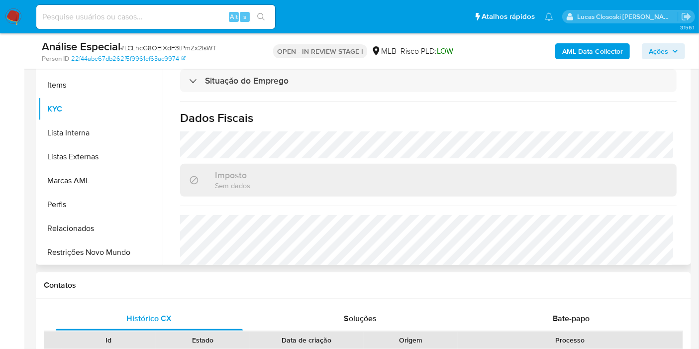
scroll to position [386, 0]
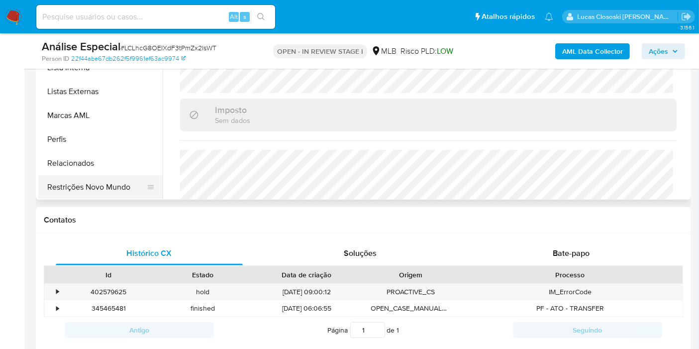
click at [78, 191] on button "Restrições Novo Mundo" at bounding box center [96, 187] width 116 height 24
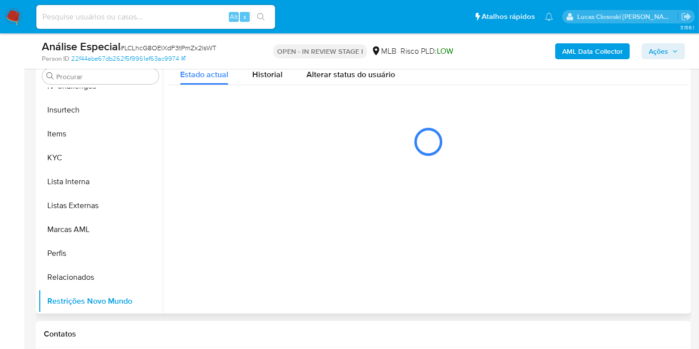
scroll to position [221, 0]
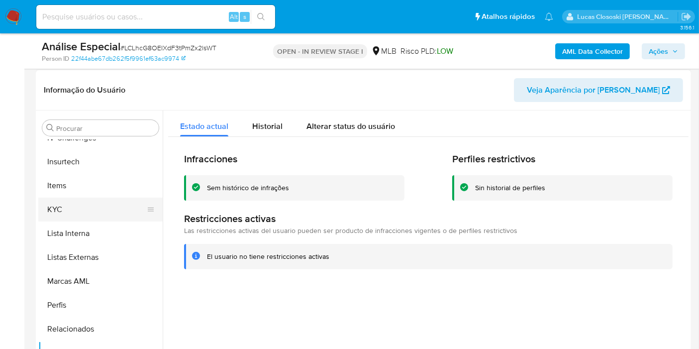
click at [77, 208] on button "KYC" at bounding box center [96, 209] width 116 height 24
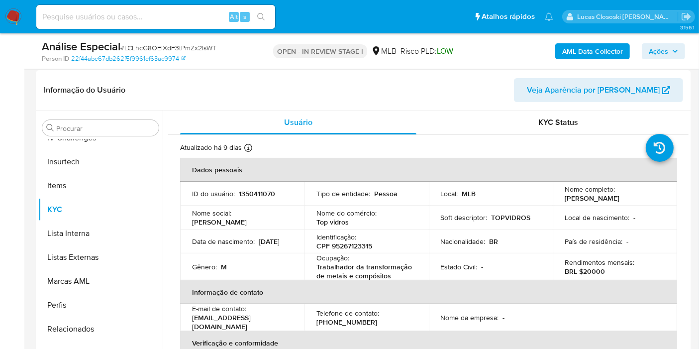
click at [139, 47] on span "# LCLhcG8OEIXdF3tPmZx2lsWT" at bounding box center [168, 48] width 96 height 10
copy span "LCLhcG8OEIXdF3tPmZx2lsWT"
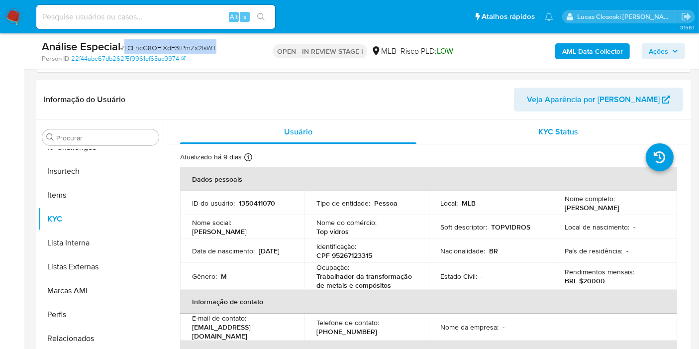
scroll to position [110, 0]
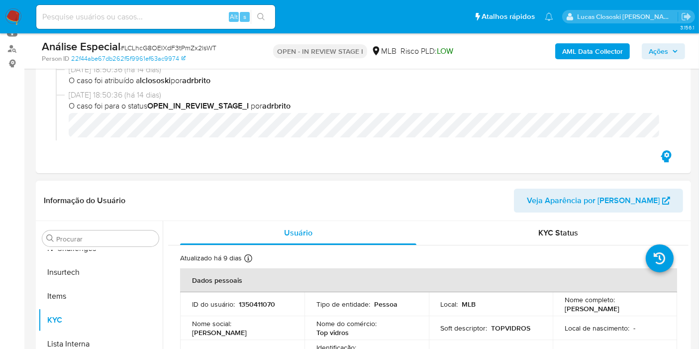
click at [383, 193] on header "Informação do Usuário Veja Aparência por Pessoa" at bounding box center [363, 201] width 639 height 24
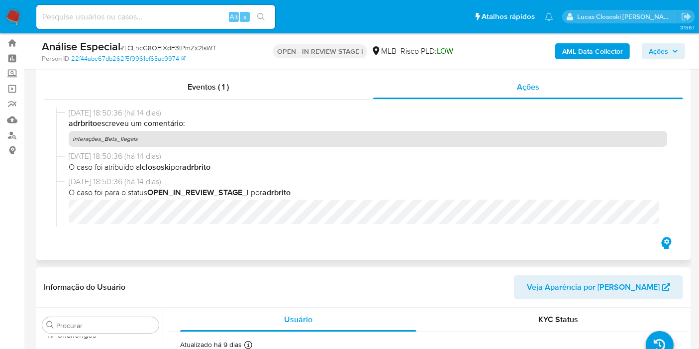
scroll to position [0, 0]
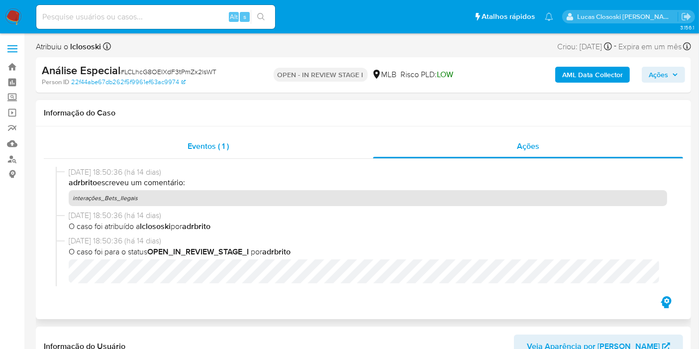
click at [226, 145] on span "Eventos ( 1 )" at bounding box center [208, 145] width 41 height 11
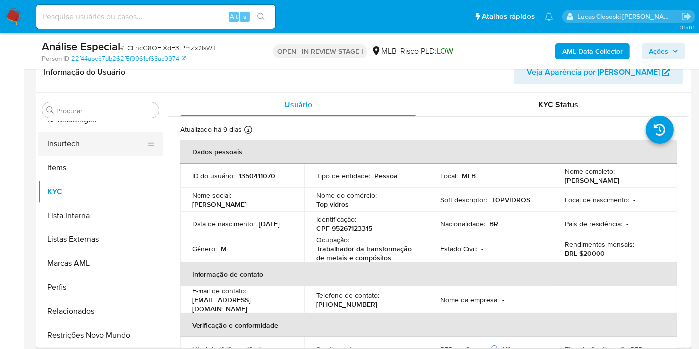
scroll to position [278, 0]
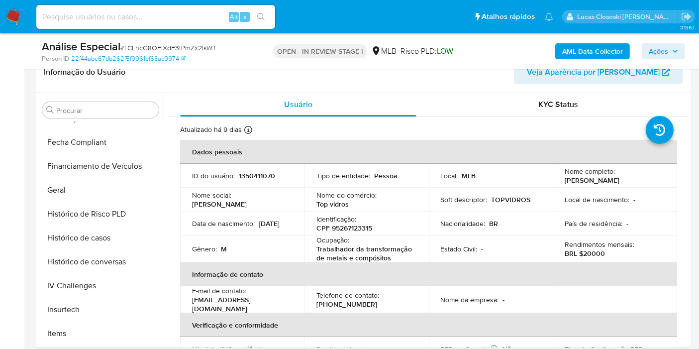
click at [94, 180] on button "Geral" at bounding box center [100, 190] width 124 height 24
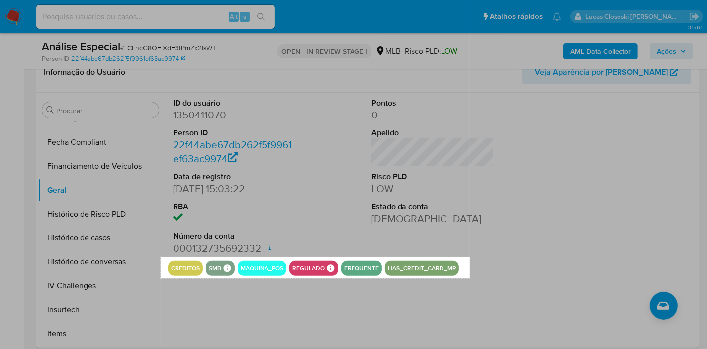
drag, startPoint x: 161, startPoint y: 257, endPoint x: 470, endPoint y: 278, distance: 310.1
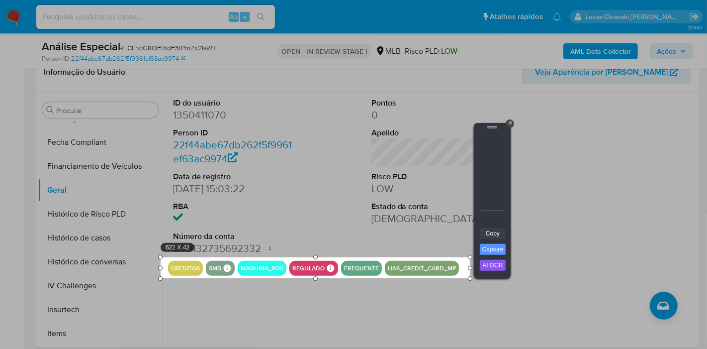
click at [488, 237] on link "Copy" at bounding box center [493, 233] width 26 height 11
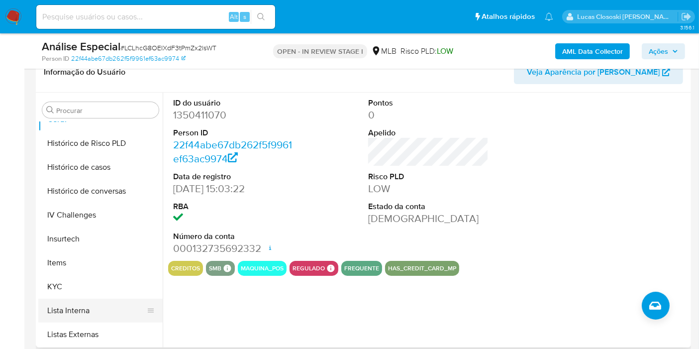
scroll to position [388, 0]
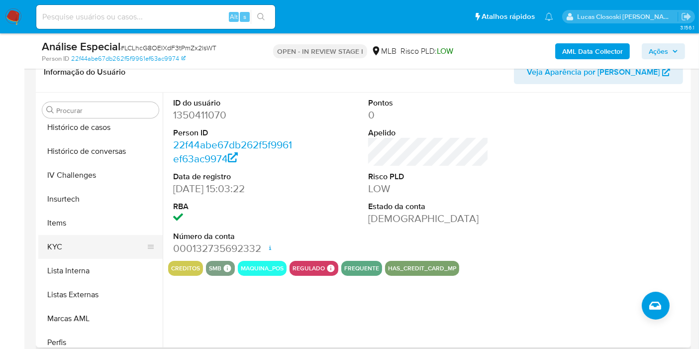
click at [58, 238] on button "KYC" at bounding box center [96, 247] width 116 height 24
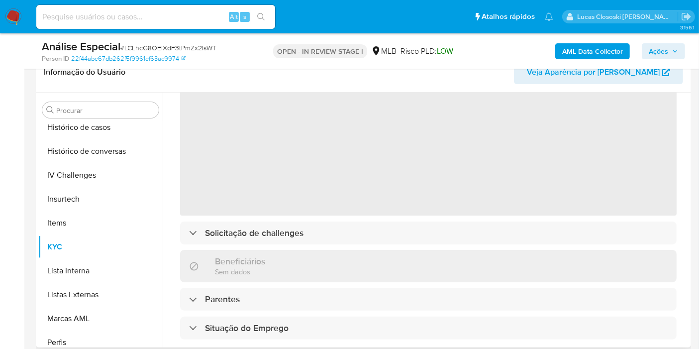
scroll to position [0, 0]
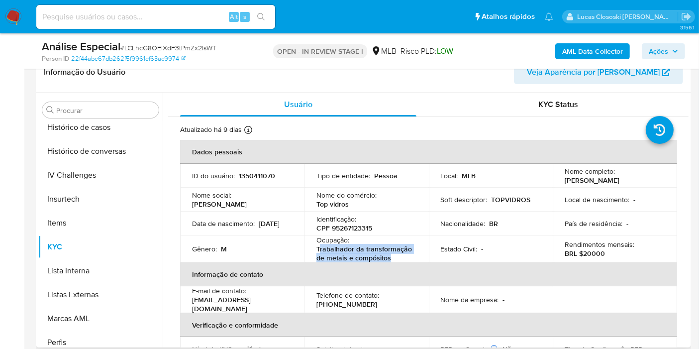
drag, startPoint x: 398, startPoint y: 258, endPoint x: 317, endPoint y: 248, distance: 81.2
click at [317, 248] on p "Trabalhador da transformação de metais e compósitos" at bounding box center [364, 253] width 96 height 18
copy p "rabalhador da transformação de metais e compósitos"
click at [672, 58] on span "Ações" at bounding box center [663, 51] width 29 height 14
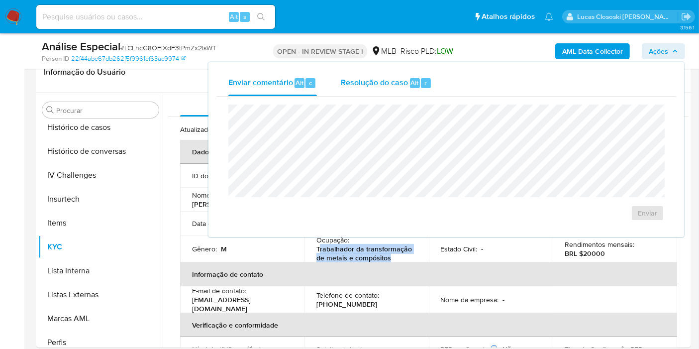
click at [393, 77] on span "Resolução do caso" at bounding box center [374, 82] width 67 height 11
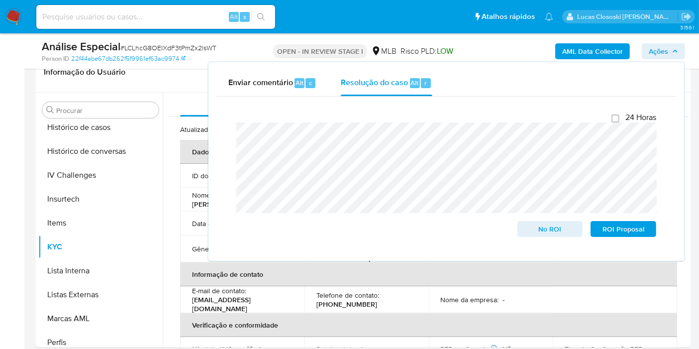
click at [672, 47] on span "Ações" at bounding box center [663, 51] width 29 height 14
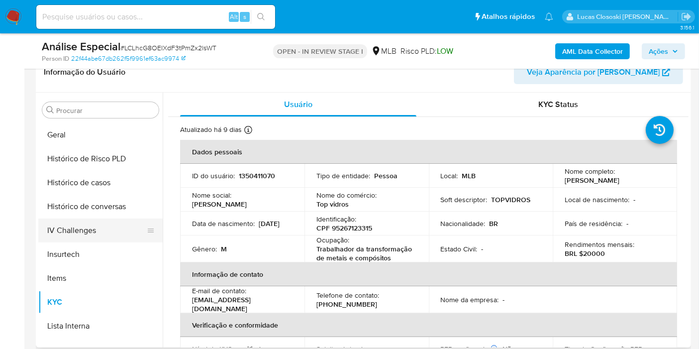
click at [99, 183] on button "Histórico de casos" at bounding box center [100, 183] width 124 height 24
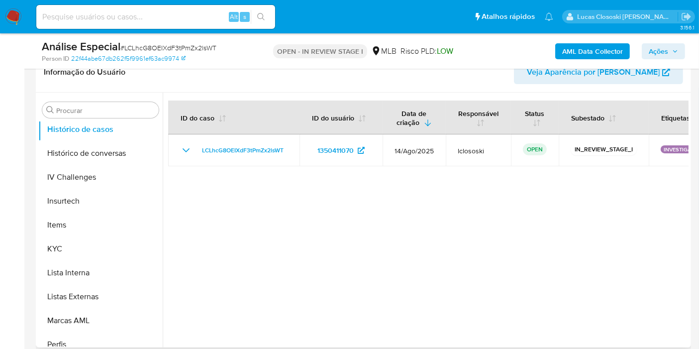
click at [74, 252] on button "KYC" at bounding box center [100, 249] width 124 height 24
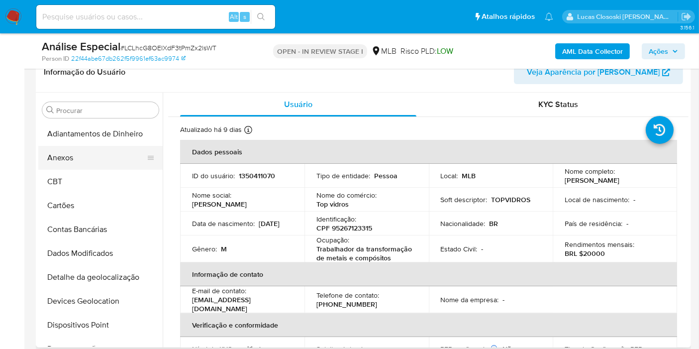
click at [81, 151] on button "Anexos" at bounding box center [96, 158] width 116 height 24
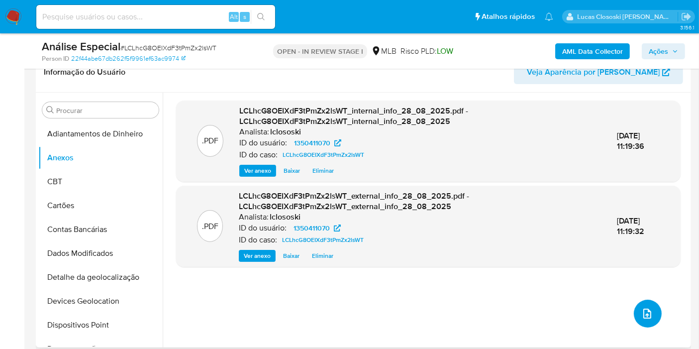
click at [644, 312] on icon "upload-file" at bounding box center [647, 313] width 12 height 12
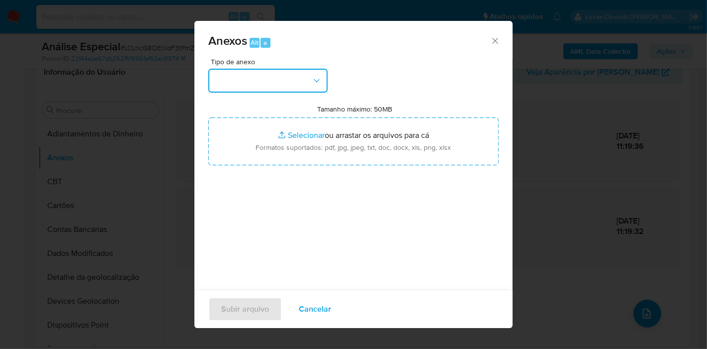
click at [256, 73] on button "button" at bounding box center [267, 81] width 119 height 24
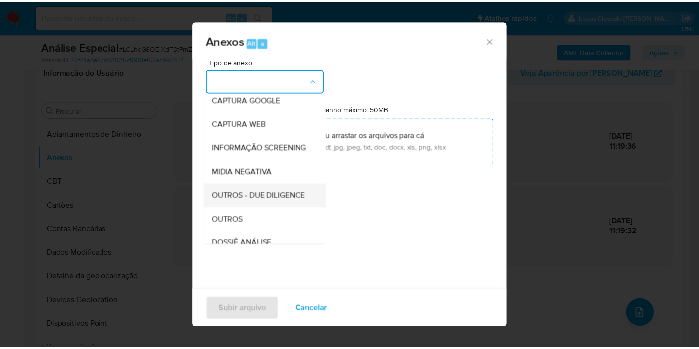
scroll to position [110, 0]
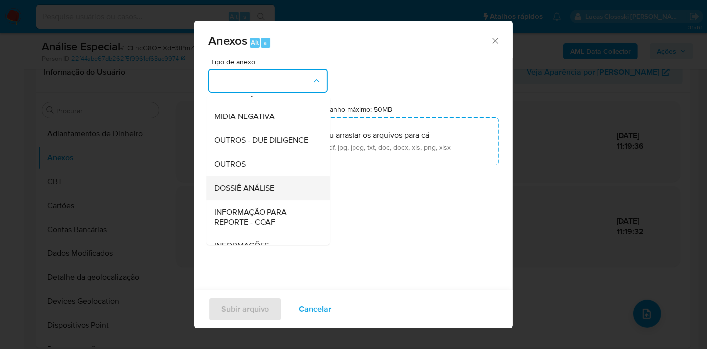
click at [269, 193] on span "DOSSIÊ ANÁLISE" at bounding box center [244, 188] width 60 height 10
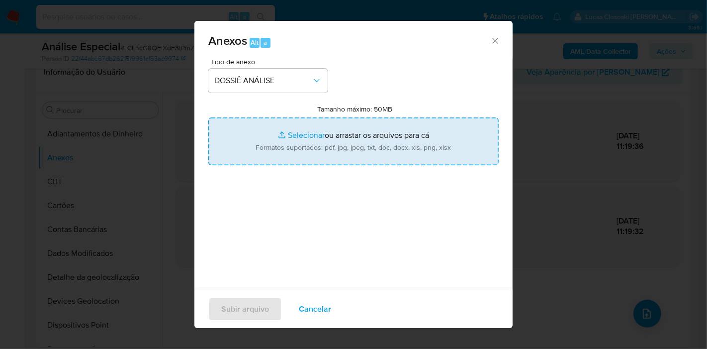
click at [282, 138] on input "Tamanho máximo: 50MB Selecionar arquivos" at bounding box center [353, 141] width 290 height 48
click at [308, 117] on input "Tamanho máximo: 50MB Selecionar arquivos" at bounding box center [353, 141] width 290 height 48
type input "C:\fakepath\SAR - XXXX - CPF 95267123315 - JOSIMAR DO NASCIMENTO PRADO.pdf"
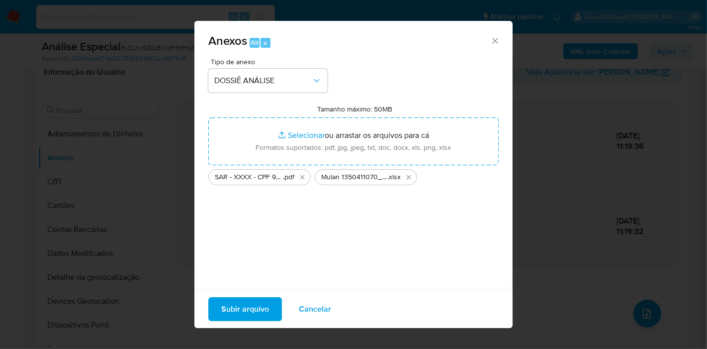
click at [258, 303] on span "Subir arquivo" at bounding box center [245, 309] width 48 height 22
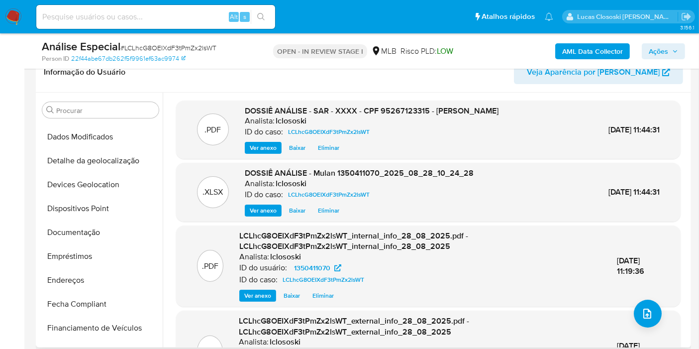
scroll to position [166, 0]
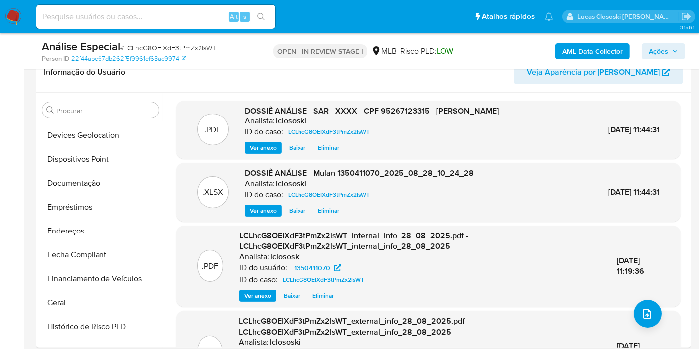
click at [664, 47] on span "Ações" at bounding box center [658, 51] width 19 height 16
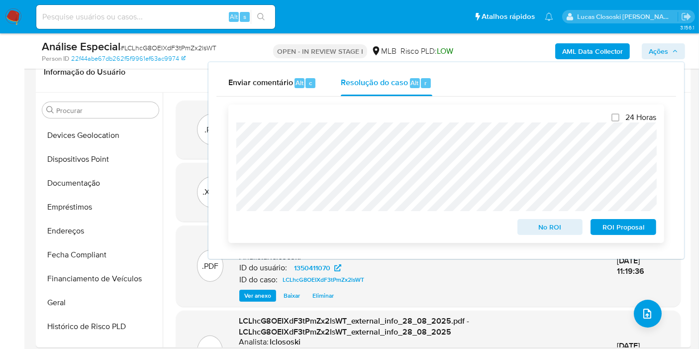
click at [634, 225] on span "ROI Proposal" at bounding box center [623, 227] width 52 height 14
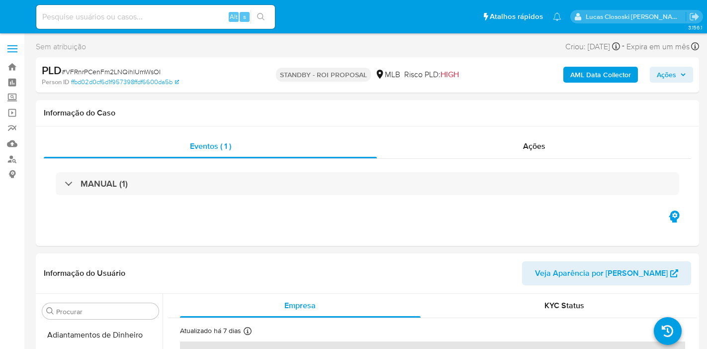
select select "10"
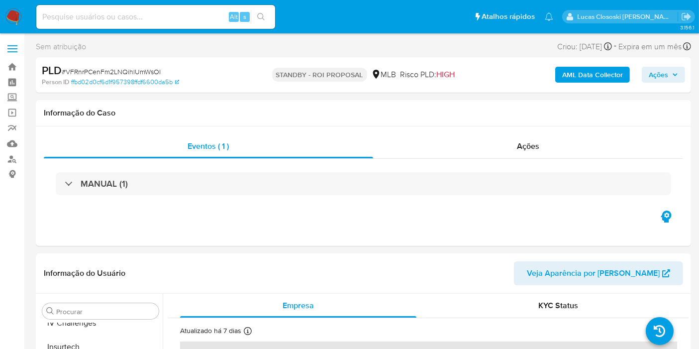
scroll to position [444, 0]
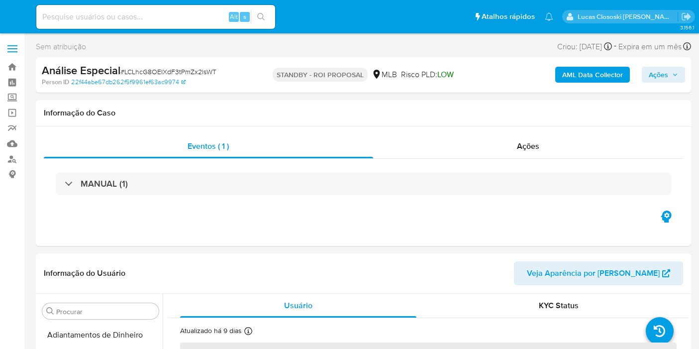
select select "10"
click at [5, 19] on img at bounding box center [13, 16] width 17 height 17
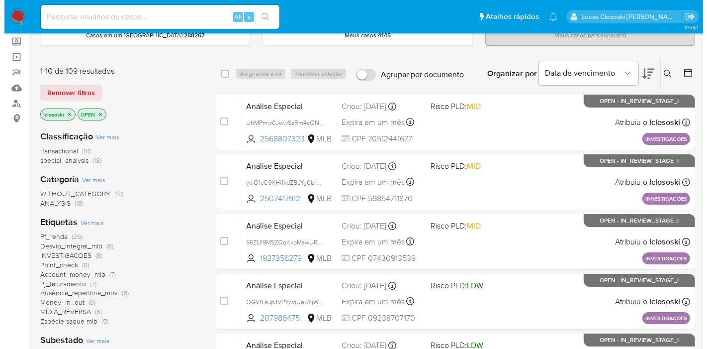
scroll to position [110, 0]
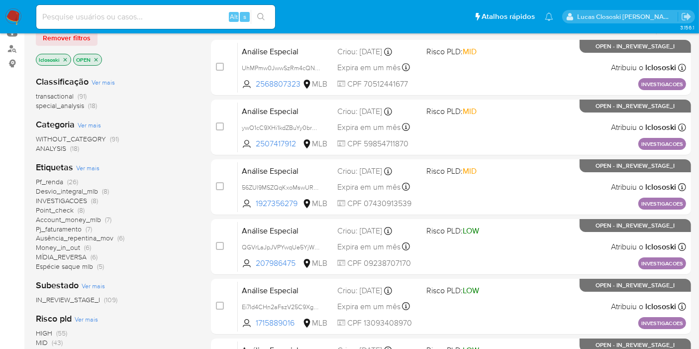
click at [80, 200] on span "INVESTIGACOES" at bounding box center [61, 200] width 51 height 10
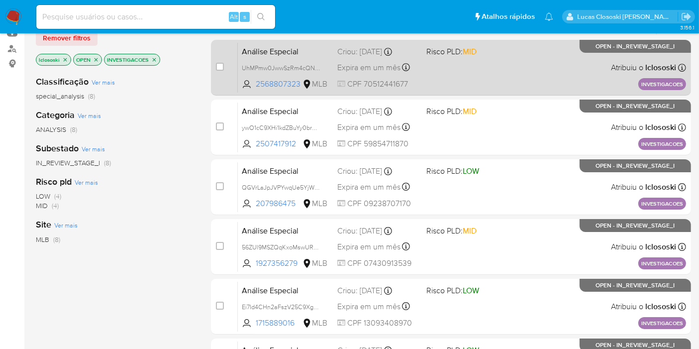
click at [496, 80] on div "Análise Especial UhMPmw0JwwSzRm4cQNnRu87K 2568807323 MLB Risco PLD: MID Criou: …" at bounding box center [462, 67] width 448 height 50
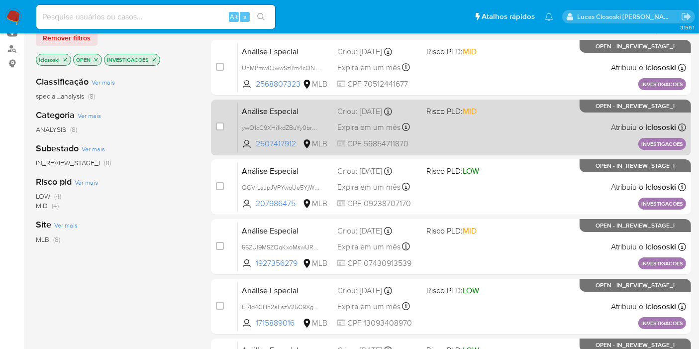
click at [502, 149] on div "Análise Especial ywO1cC9XHi1kdZBuYy0brUAZ 2507417912 MLB Risco PLD: MID Criou: …" at bounding box center [462, 127] width 448 height 50
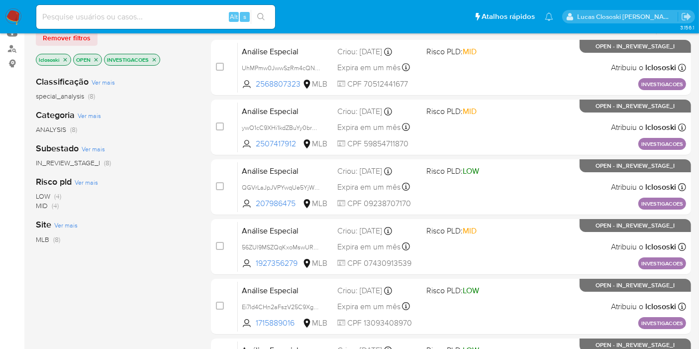
click at [154, 59] on icon "close-filter" at bounding box center [154, 59] width 3 height 3
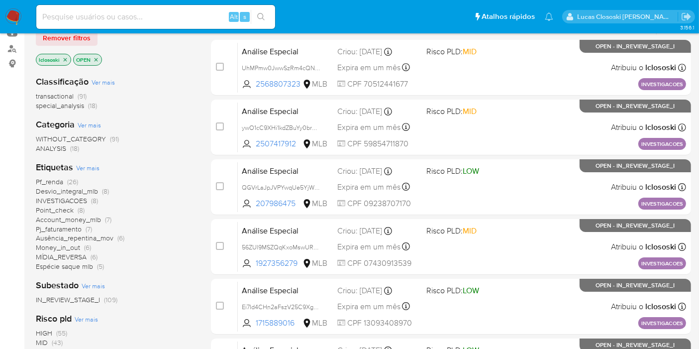
click at [94, 168] on span "Ver mais" at bounding box center [87, 167] width 23 height 9
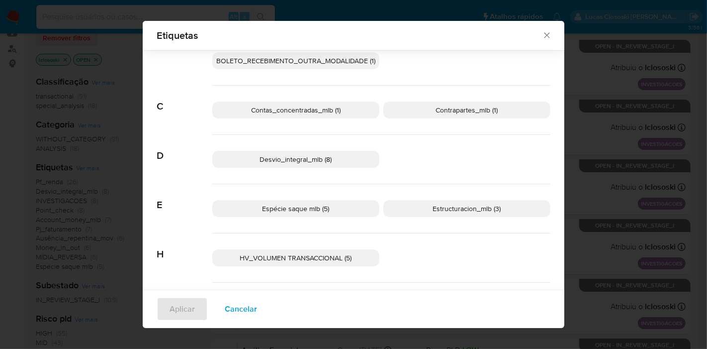
scroll to position [213, 0]
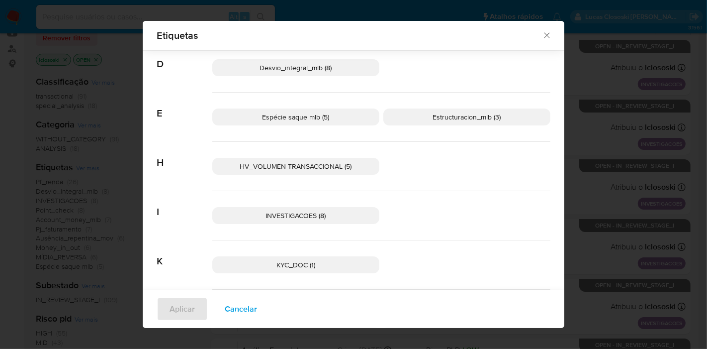
click at [307, 162] on span "HV_VOLUMEN TRANSACCIONAL (5)" at bounding box center [296, 166] width 112 height 10
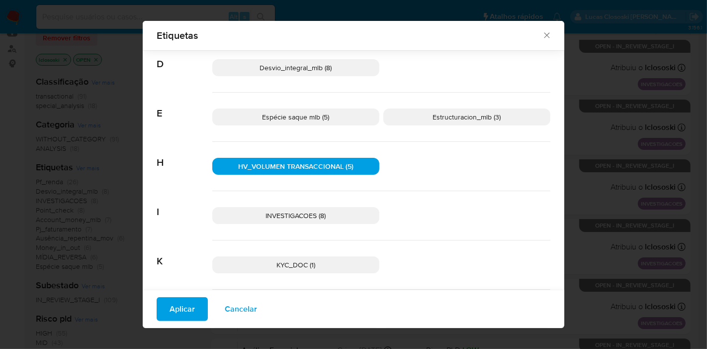
click at [157, 320] on button "Aplicar" at bounding box center [182, 309] width 51 height 24
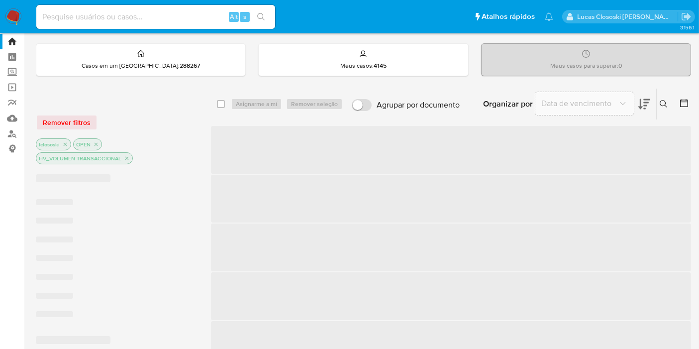
scroll to position [1, 0]
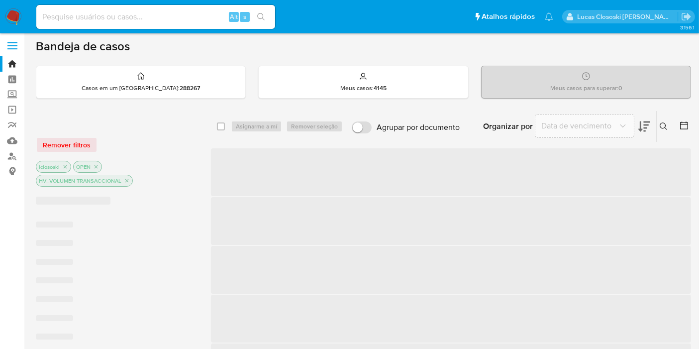
click at [171, 306] on span "‌ ‌ ‌ ‌ ‌ ‌ ‌" at bounding box center [115, 284] width 159 height 131
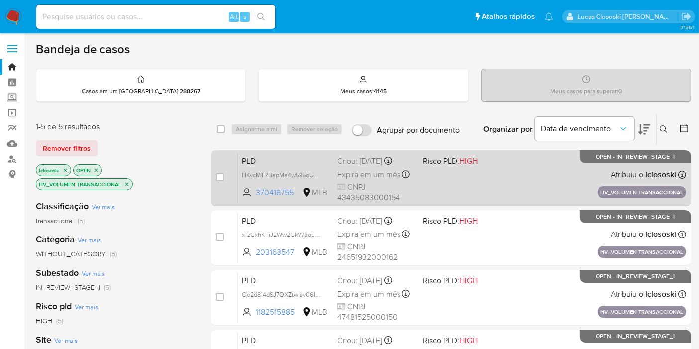
click at [455, 169] on div "PLD HKvcMTRBapMa4w595oUE9OpS 370416755 MLB Risco PLD: HIGH Criou: [DATE] Criou:…" at bounding box center [462, 178] width 448 height 50
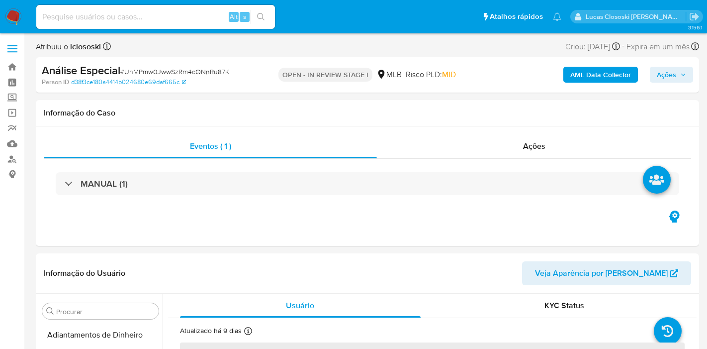
select select "10"
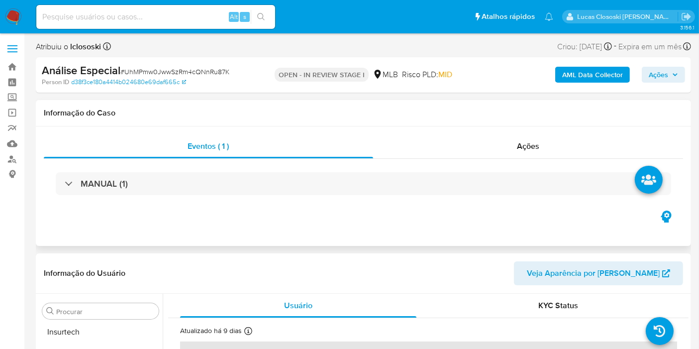
scroll to position [468, 0]
click at [556, 159] on div "MANUAL (1)" at bounding box center [363, 184] width 639 height 50
click at [549, 149] on div "Ações" at bounding box center [528, 146] width 310 height 24
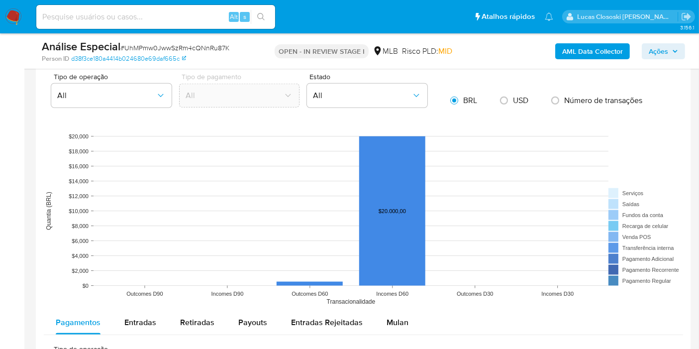
scroll to position [1105, 0]
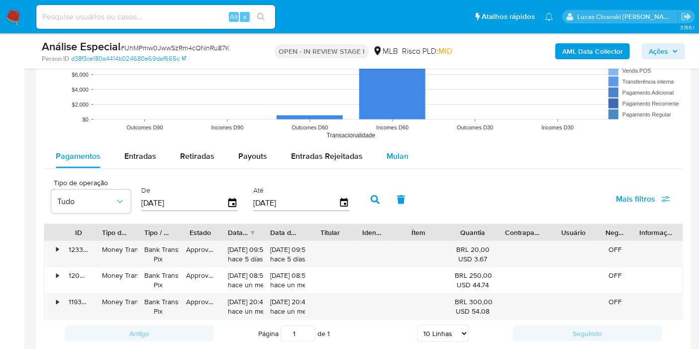
click at [399, 144] on div "Mulan" at bounding box center [397, 156] width 22 height 24
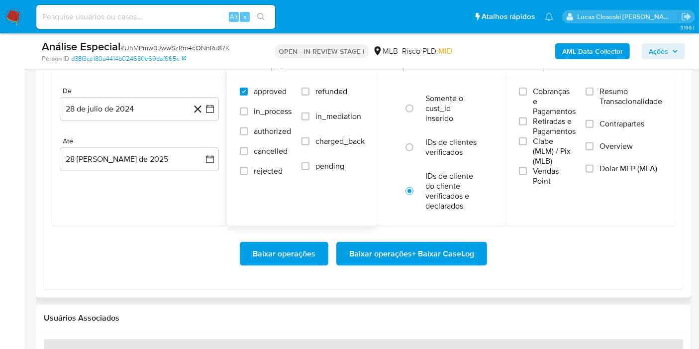
scroll to position [1216, 0]
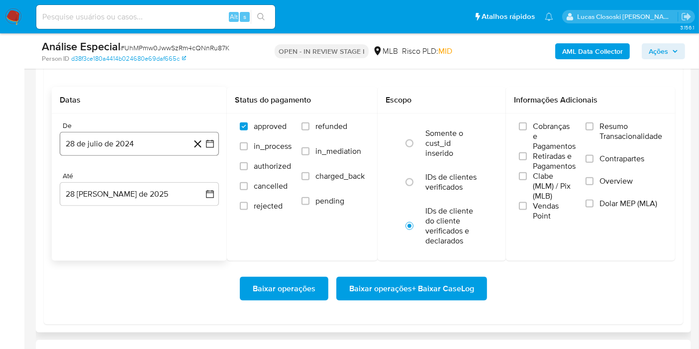
click at [209, 140] on icon "button" at bounding box center [210, 144] width 8 height 8
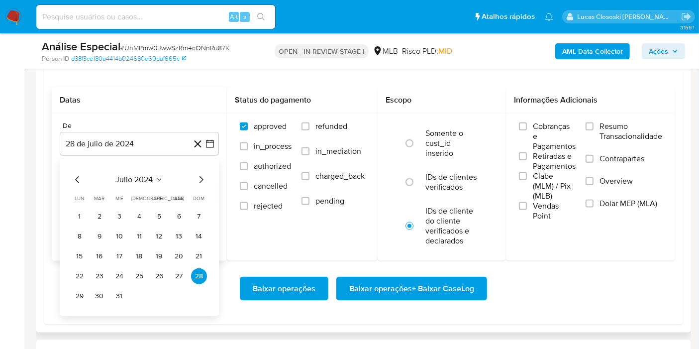
click at [155, 176] on icon "Seleccionar mes y año" at bounding box center [159, 180] width 8 height 8
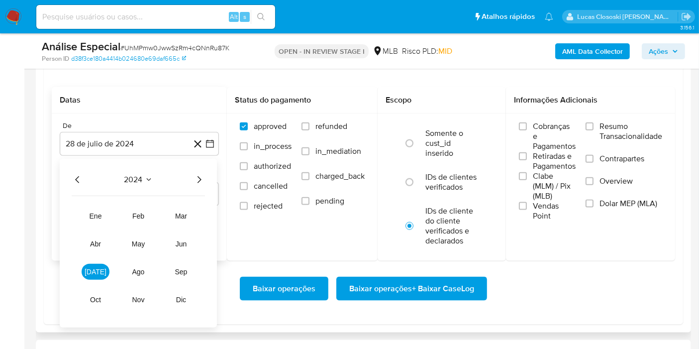
click at [196, 174] on icon "Año siguiente" at bounding box center [199, 180] width 12 height 12
click at [90, 268] on button "[DATE]" at bounding box center [96, 272] width 28 height 16
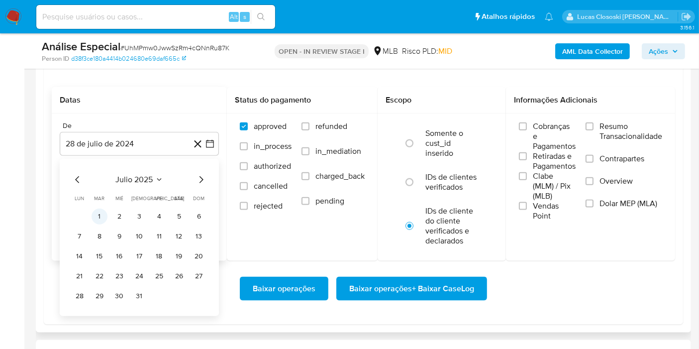
click at [99, 214] on button "1" at bounding box center [100, 216] width 16 height 16
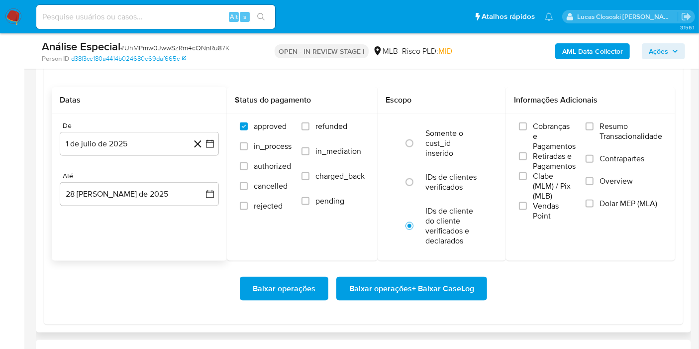
click at [400, 273] on div "Baixar operações Baixar operações + Baixar CaseLog" at bounding box center [363, 289] width 623 height 56
click at [400, 278] on span "Baixar operações + Baixar CaseLog" at bounding box center [411, 289] width 125 height 22
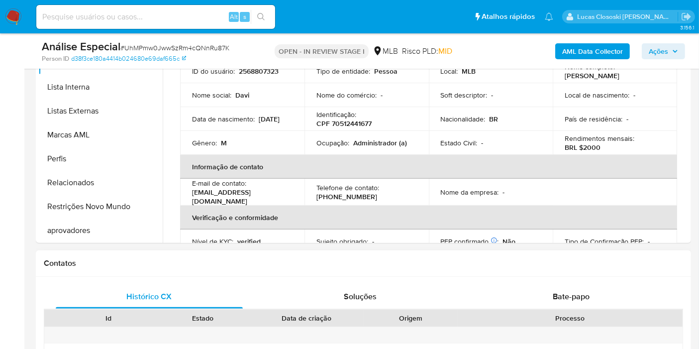
scroll to position [221, 0]
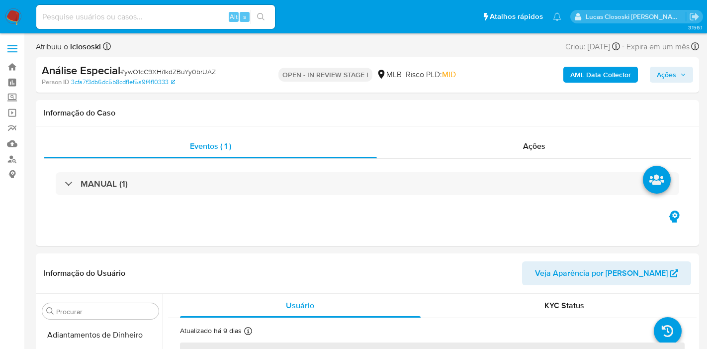
select select "10"
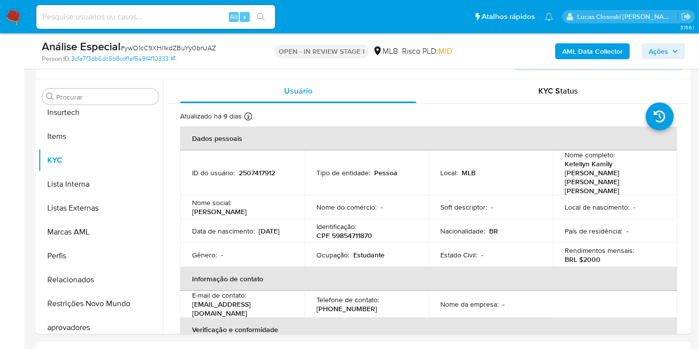
scroll to position [468, 0]
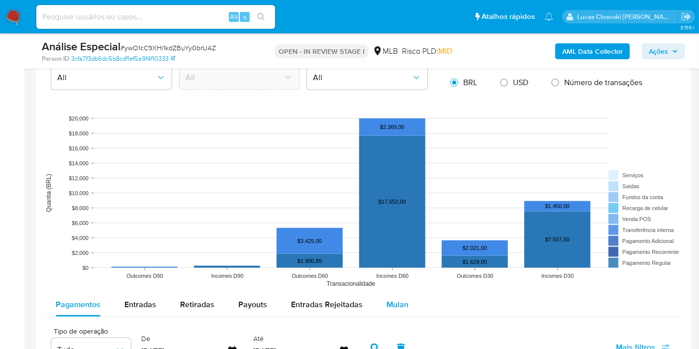
click at [406, 297] on button "Mulan" at bounding box center [398, 304] width 46 height 24
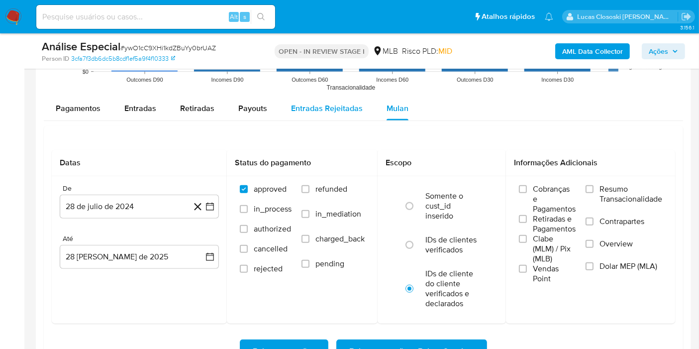
scroll to position [1160, 0]
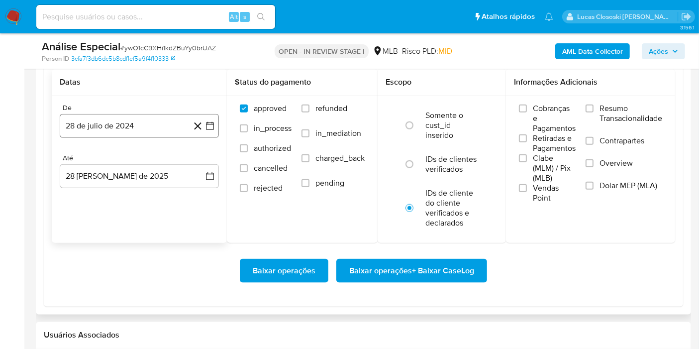
click at [213, 133] on button "28 de julio de 2024" at bounding box center [139, 126] width 159 height 24
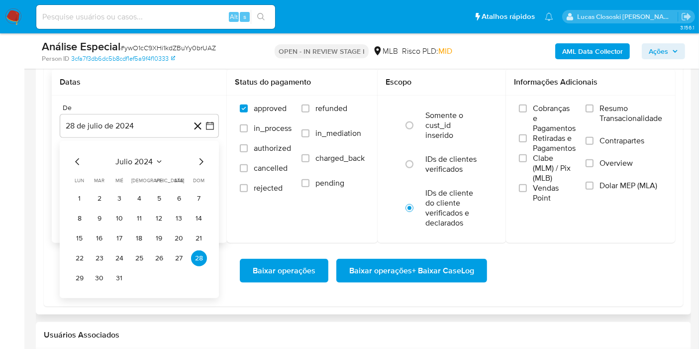
click at [139, 152] on div "julio 2024 julio 2024 lun lunes mar martes mié miércoles jue jueves vie viernes…" at bounding box center [139, 219] width 159 height 157
click at [139, 163] on span "julio 2024" at bounding box center [134, 162] width 37 height 10
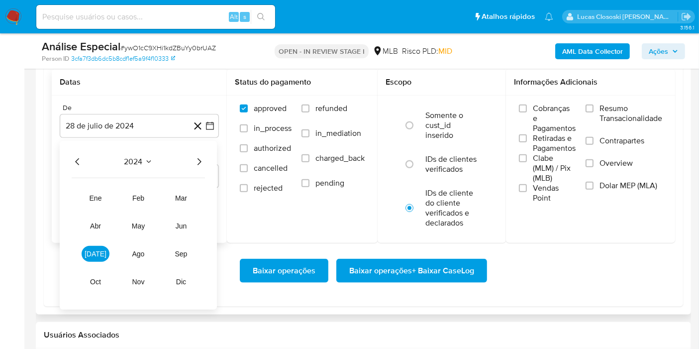
click at [200, 160] on icon "Año siguiente" at bounding box center [199, 162] width 12 height 12
click at [94, 262] on tr "ene feb mar abr may jun [DATE] ago sep oct nov dic" at bounding box center [138, 239] width 113 height 99
click at [95, 251] on span "[DATE]" at bounding box center [96, 254] width 22 height 8
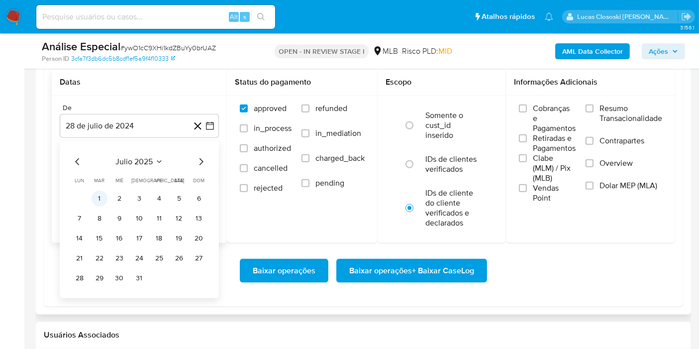
click at [104, 192] on button "1" at bounding box center [100, 198] width 16 height 16
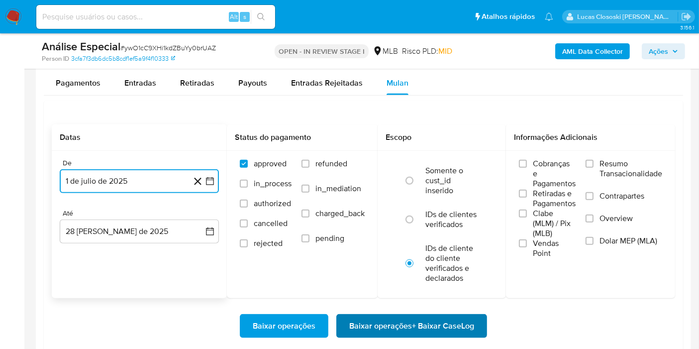
click at [469, 318] on span "Baixar operações + Baixar CaseLog" at bounding box center [411, 326] width 125 height 22
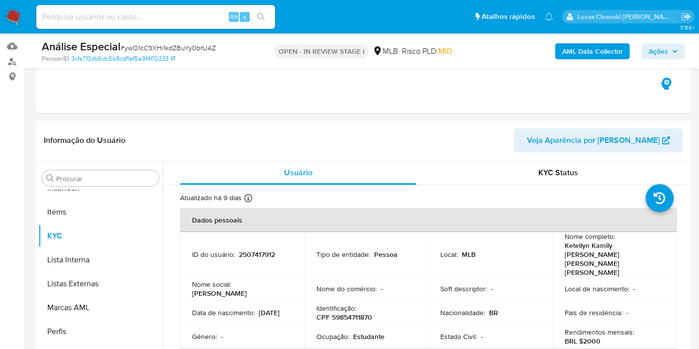
scroll to position [0, 0]
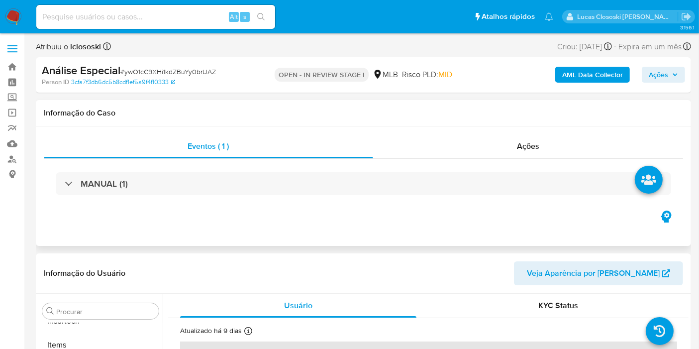
click at [396, 197] on div "MANUAL (1)" at bounding box center [363, 184] width 639 height 50
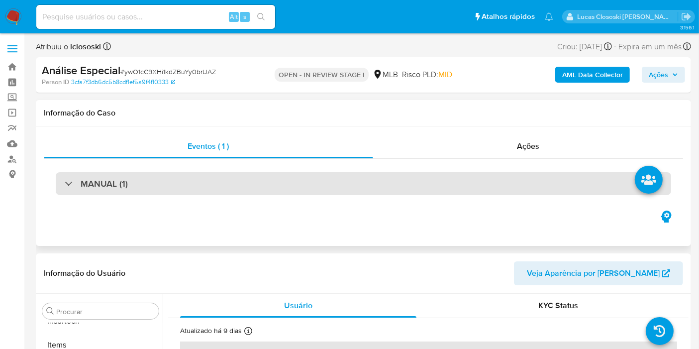
click at [392, 187] on div "MANUAL (1)" at bounding box center [363, 183] width 615 height 23
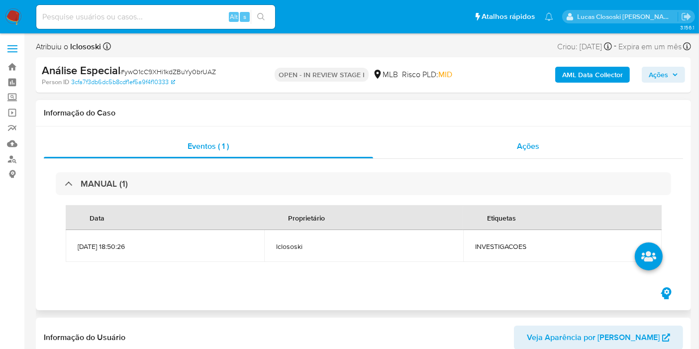
click at [507, 154] on div "Ações" at bounding box center [528, 146] width 310 height 24
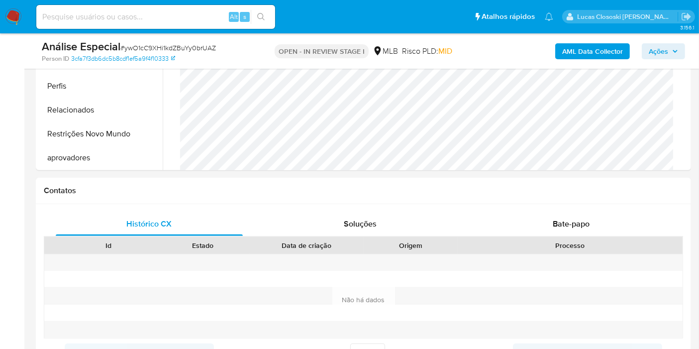
scroll to position [386, 0]
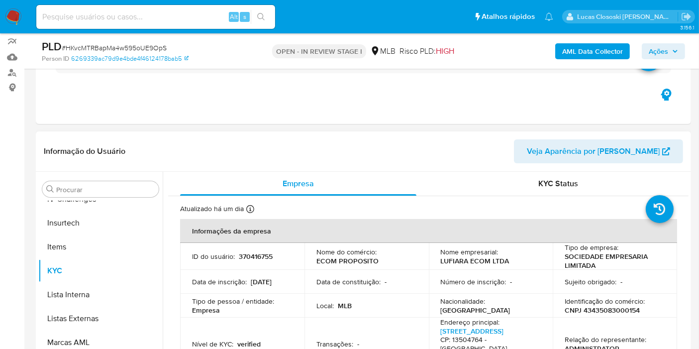
scroll to position [166, 0]
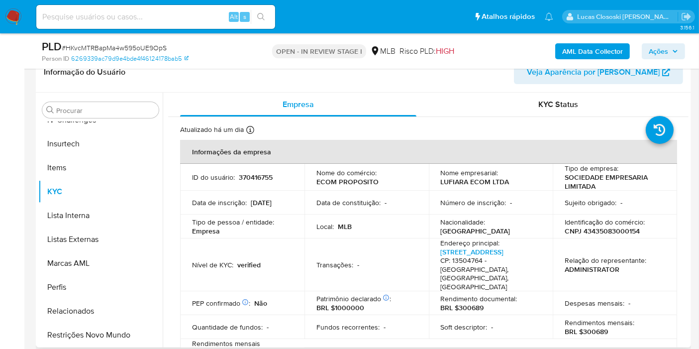
select select "10"
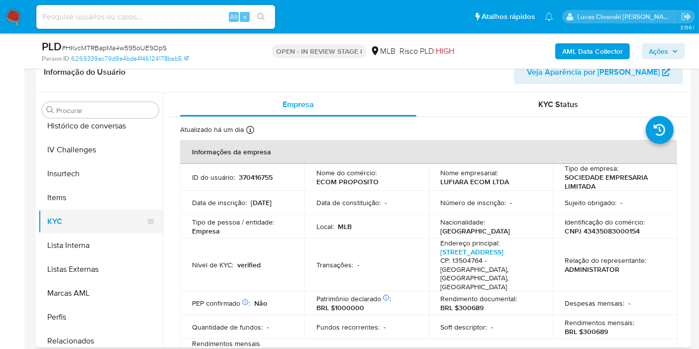
scroll to position [333, 0]
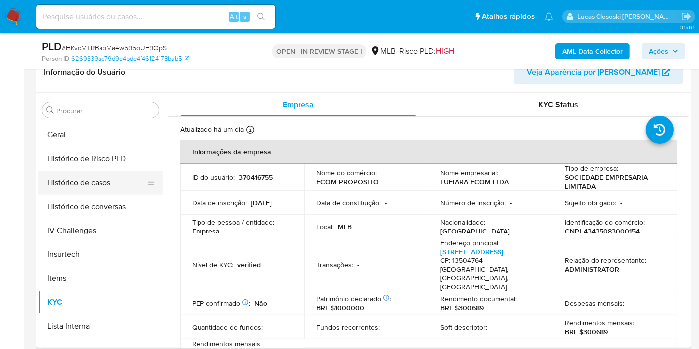
click at [102, 177] on button "Histórico de casos" at bounding box center [96, 183] width 116 height 24
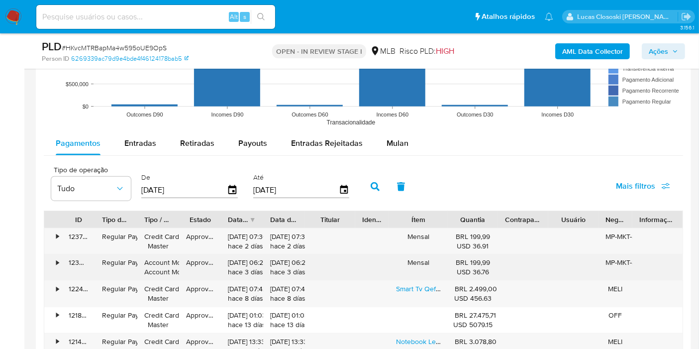
scroll to position [1105, 0]
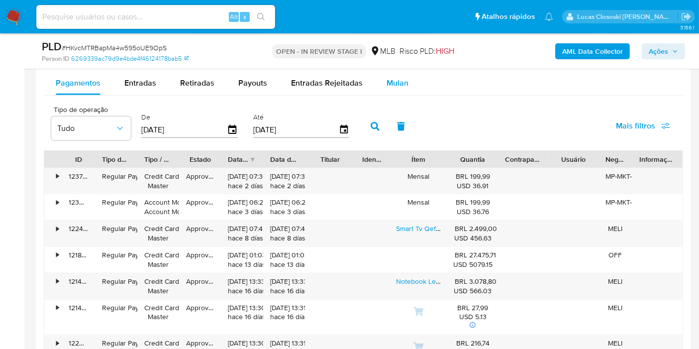
click at [392, 80] on span "Mulan" at bounding box center [397, 82] width 22 height 11
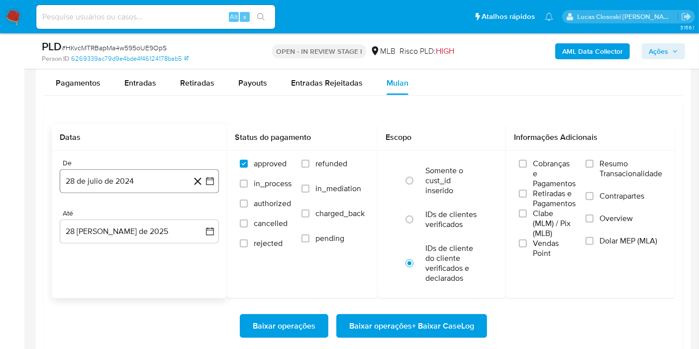
click at [214, 178] on icon "button" at bounding box center [210, 181] width 10 height 10
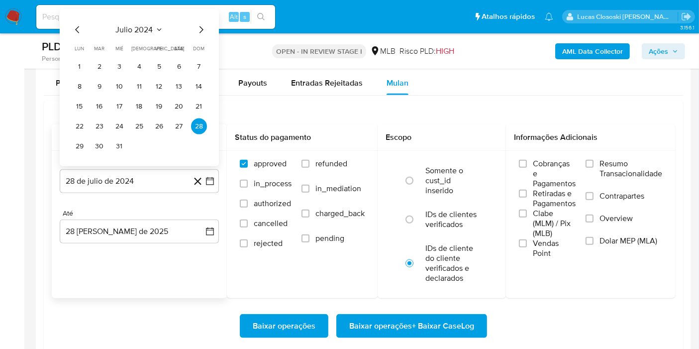
click at [152, 20] on div "julio 2024 julio 2024 lun lunes mar martes mié miércoles jue jueves vie viernes…" at bounding box center [139, 87] width 159 height 157
click at [153, 24] on div "julio 2024" at bounding box center [139, 30] width 135 height 12
click at [158, 27] on icon "Seleccionar mes y año" at bounding box center [159, 30] width 8 height 8
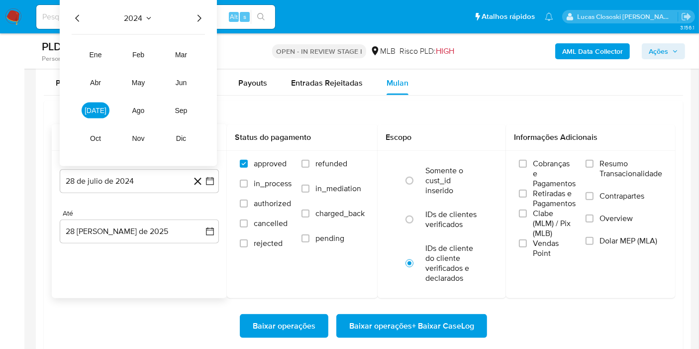
click at [197, 19] on icon "Año siguiente" at bounding box center [199, 18] width 12 height 12
click at [115, 104] on tr "ene feb mar abr may jun [DATE] ago sep oct nov dic" at bounding box center [138, 96] width 113 height 99
click at [97, 107] on span "[DATE]" at bounding box center [96, 110] width 22 height 8
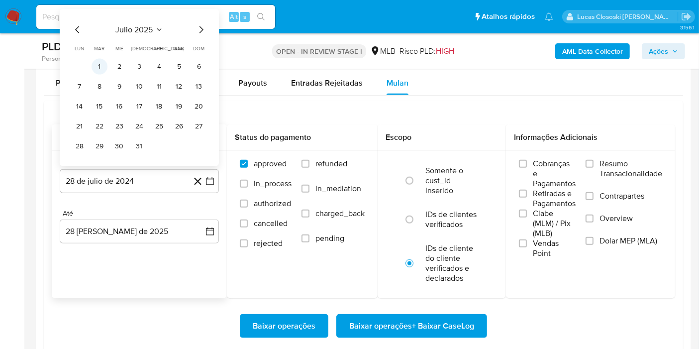
click at [100, 62] on button "1" at bounding box center [100, 67] width 16 height 16
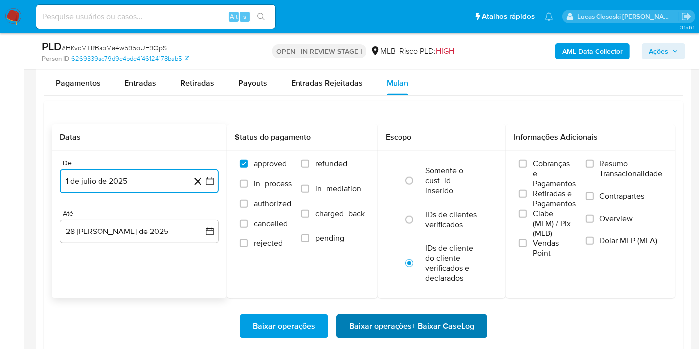
click at [401, 322] on span "Baixar operações + Baixar CaseLog" at bounding box center [411, 326] width 125 height 22
